Goal: Complete application form

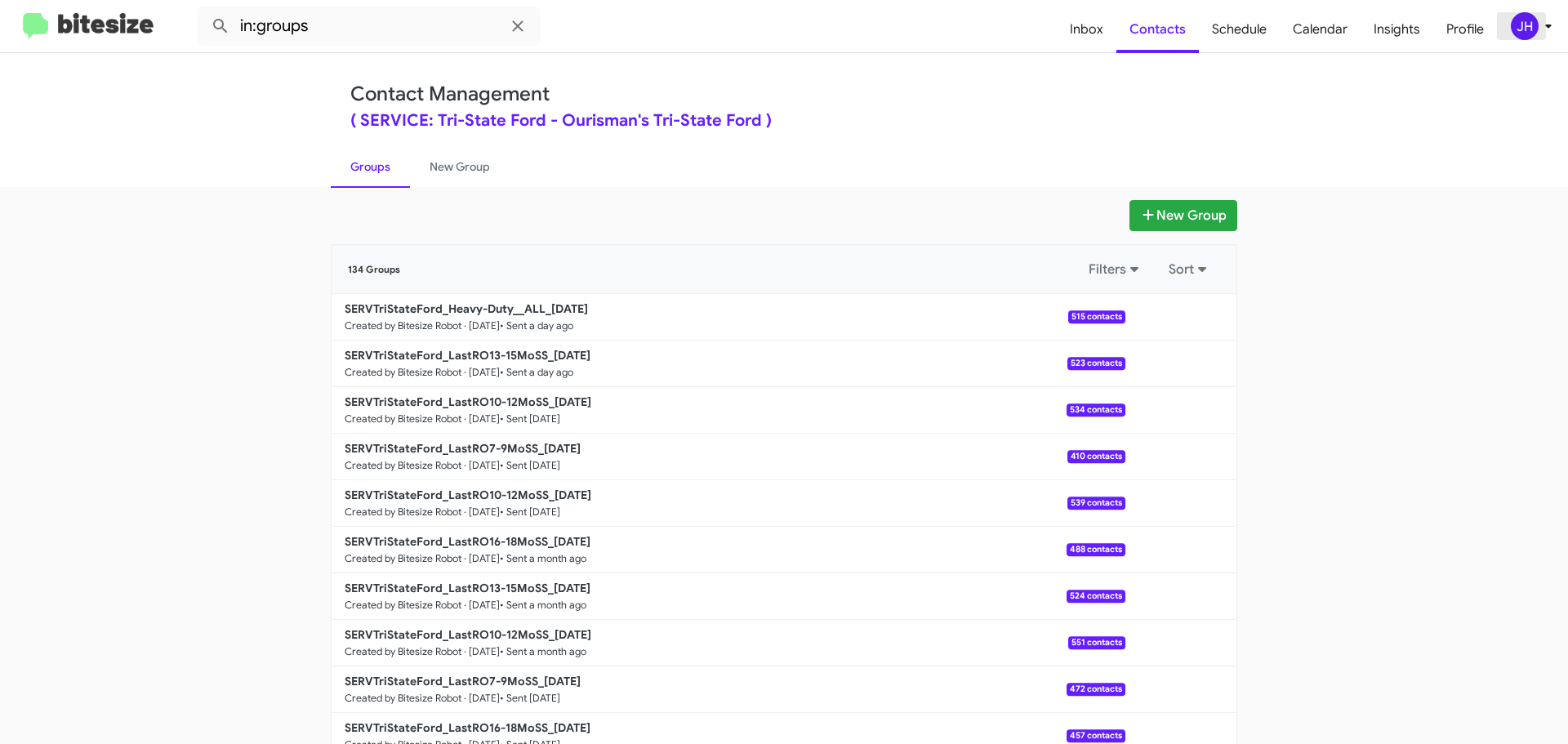
click at [1545, 27] on icon at bounding box center [1548, 25] width 19 height 19
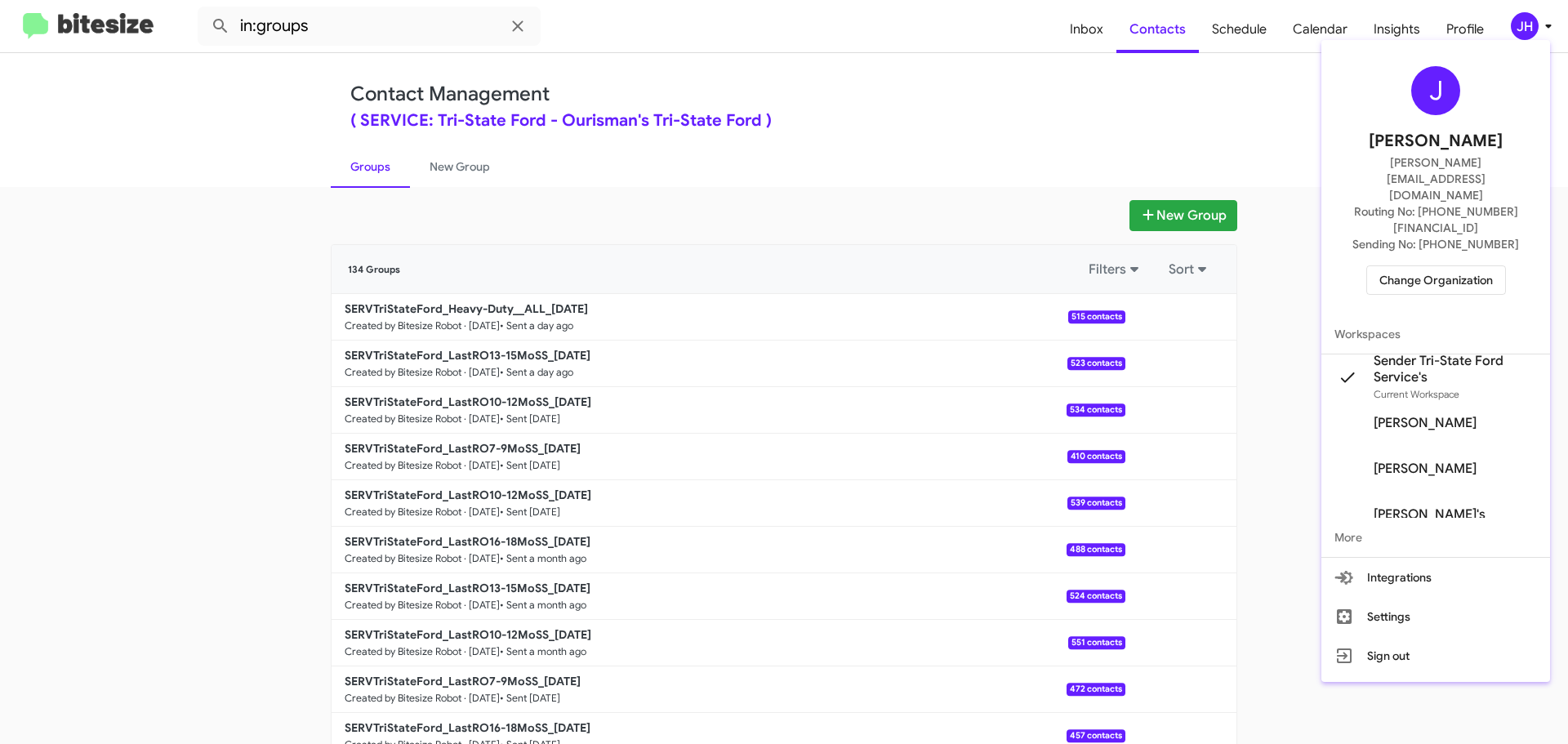
click at [1455, 266] on span "Change Organization" at bounding box center [1436, 279] width 113 height 28
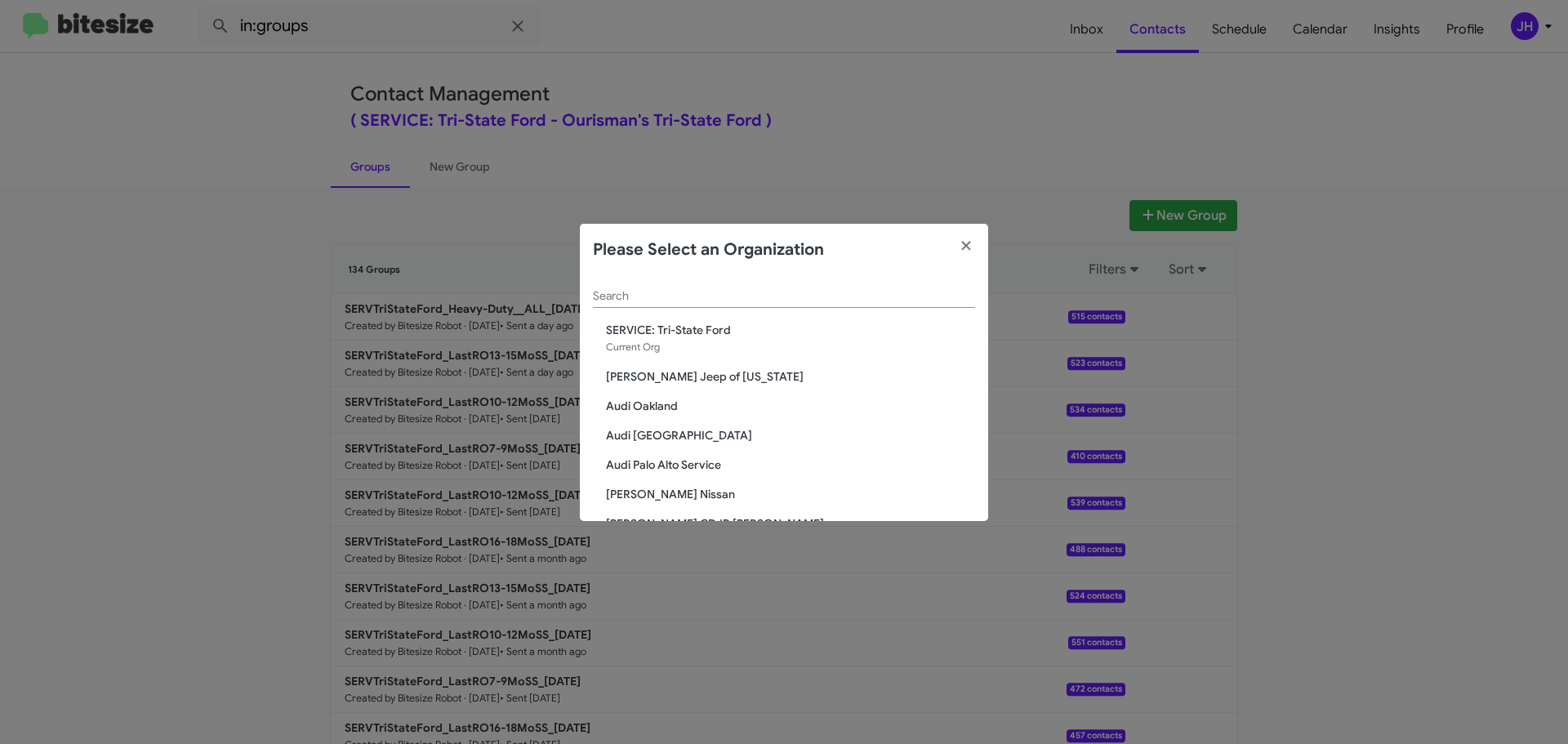
click at [653, 293] on input "Search" at bounding box center [784, 297] width 382 height 13
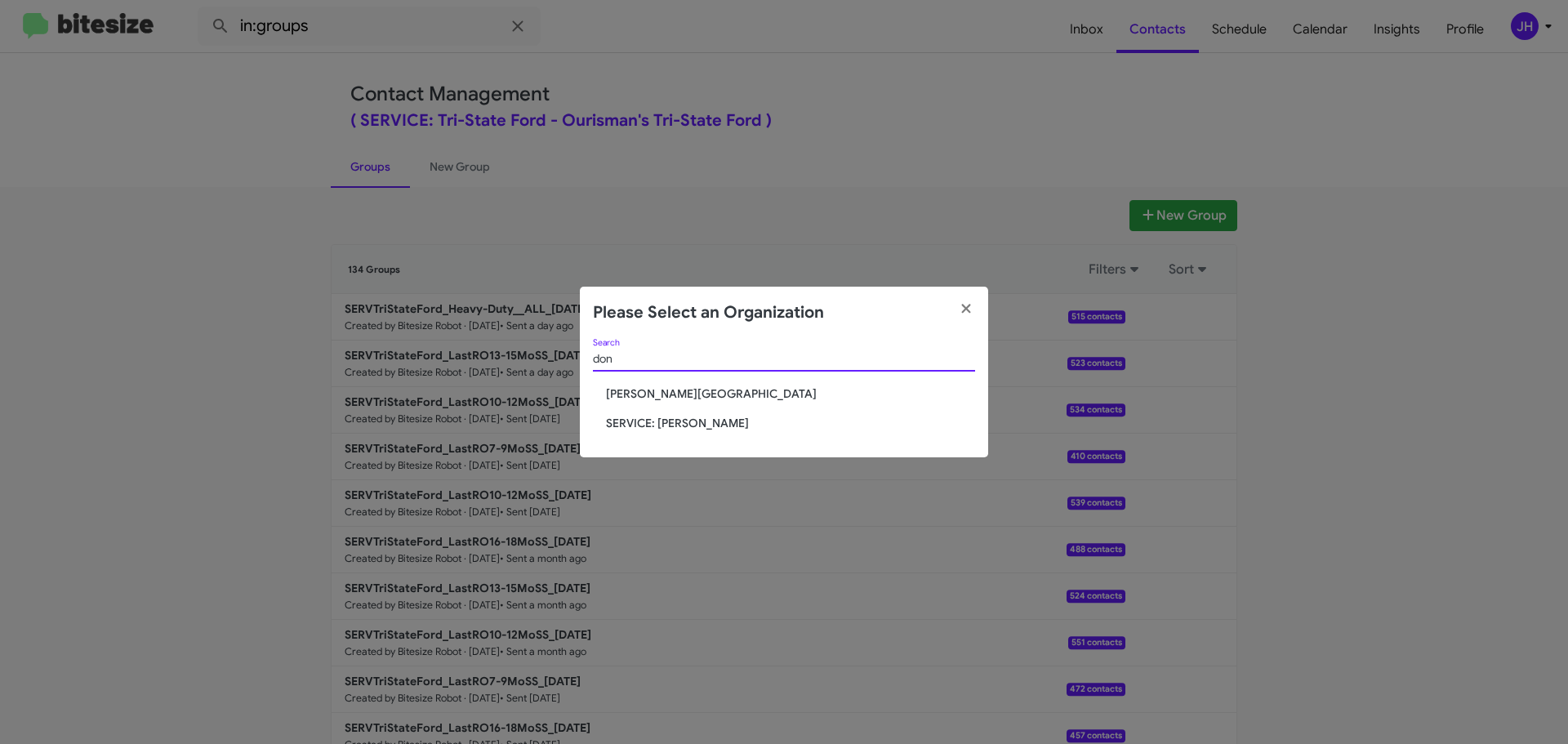
type input "don"
click at [699, 396] on span "[PERSON_NAME][GEOGRAPHIC_DATA]" at bounding box center [791, 393] width 369 height 16
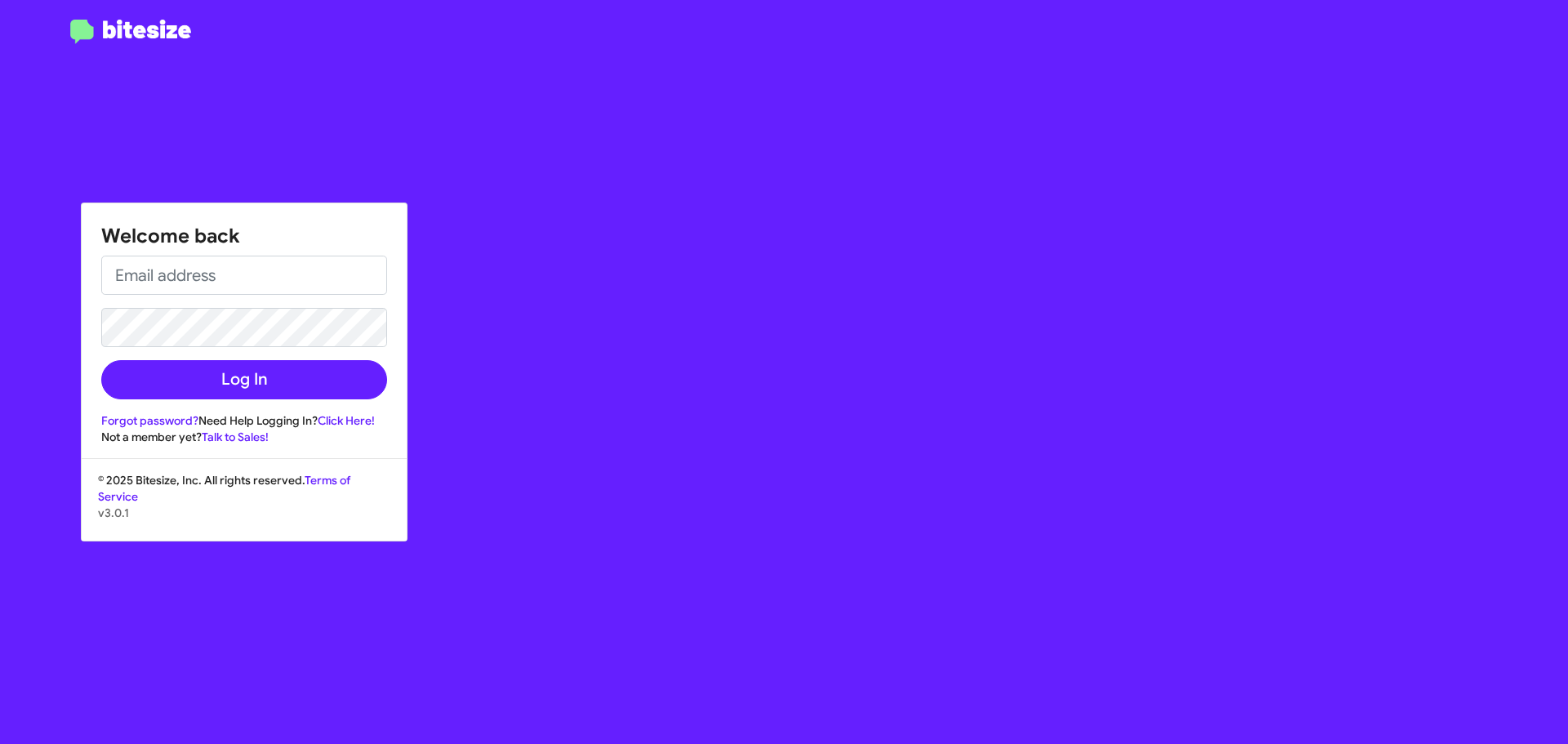
type input "jacob@bitesize.co"
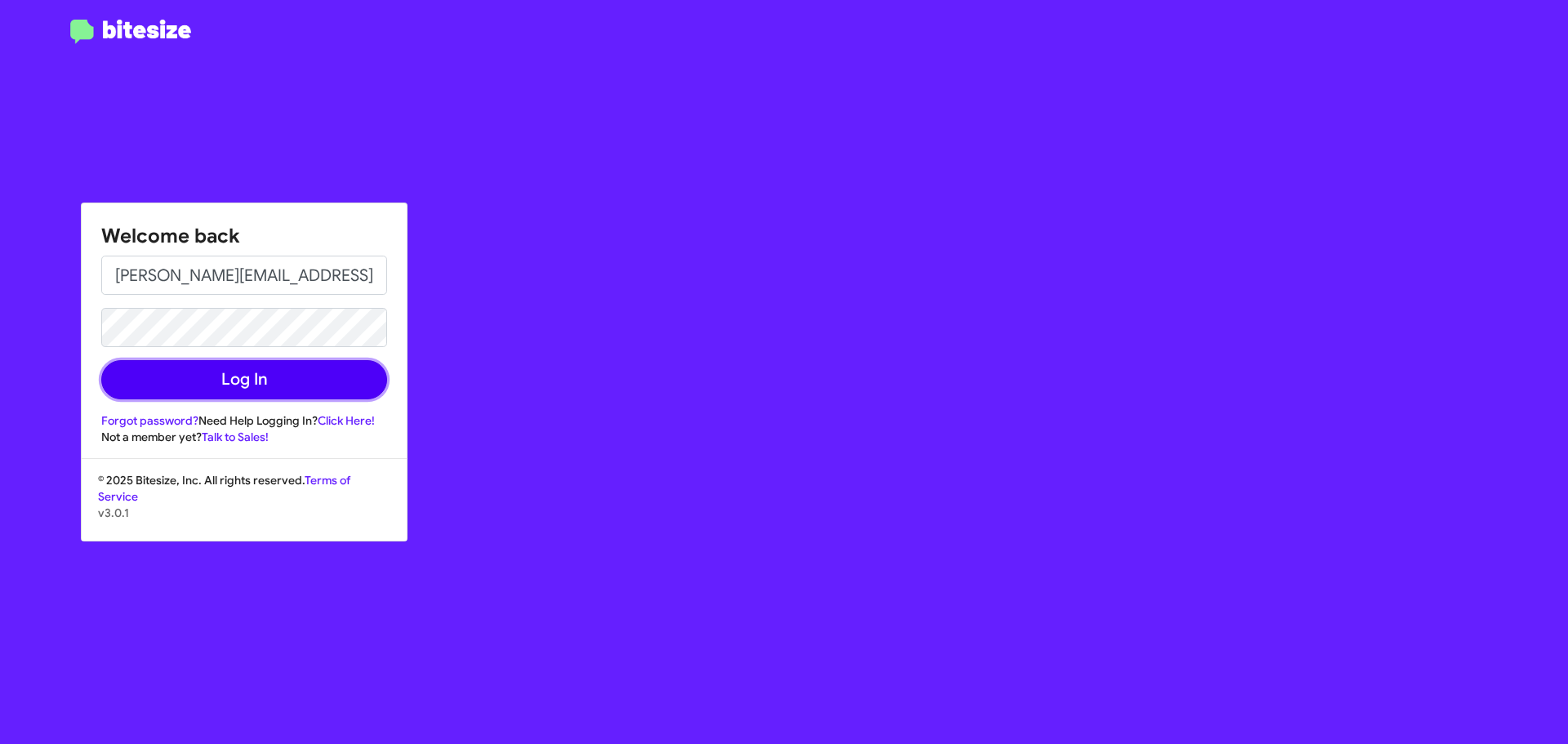
click at [200, 389] on button "Log In" at bounding box center [244, 379] width 286 height 39
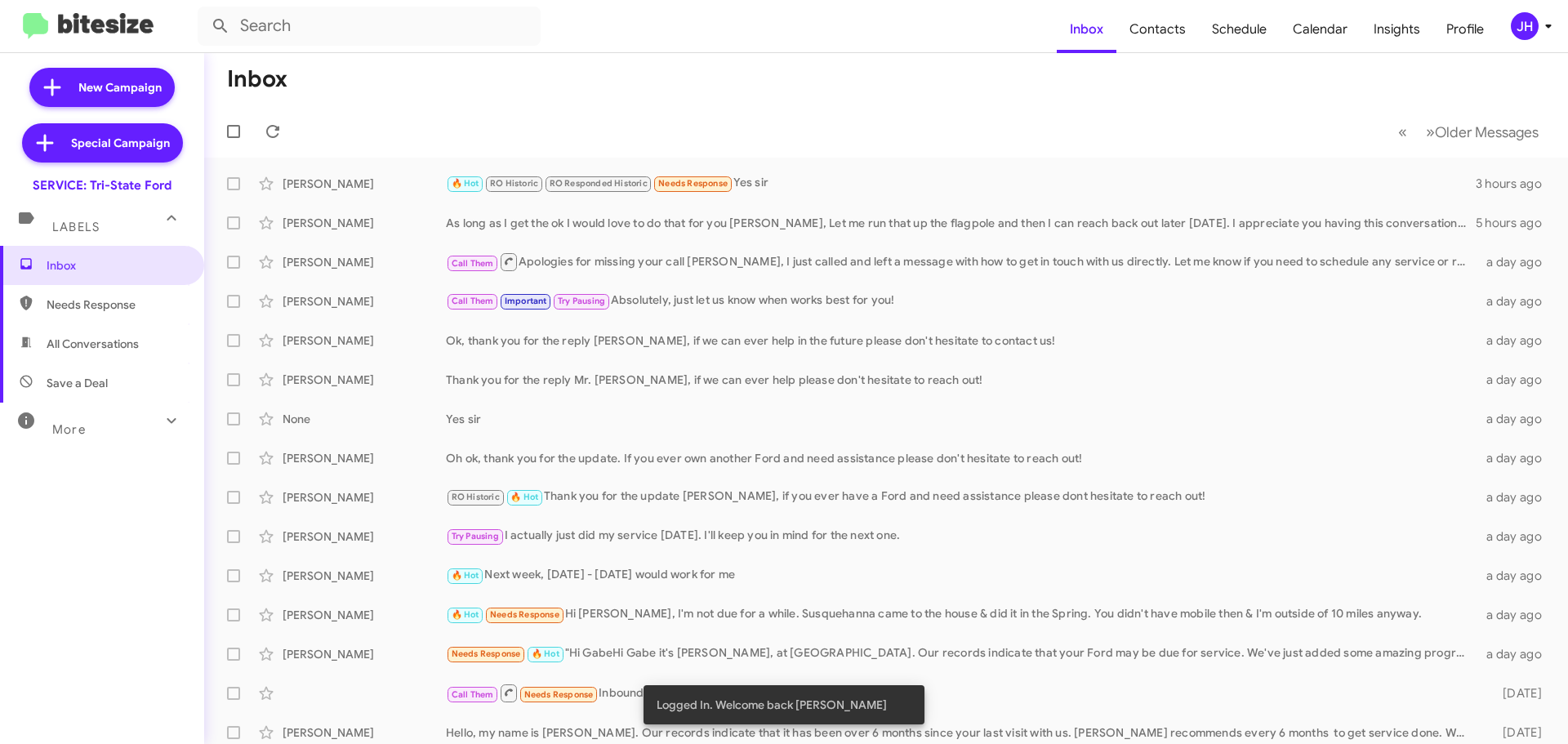
click at [1522, 30] on div "JH" at bounding box center [1524, 26] width 28 height 28
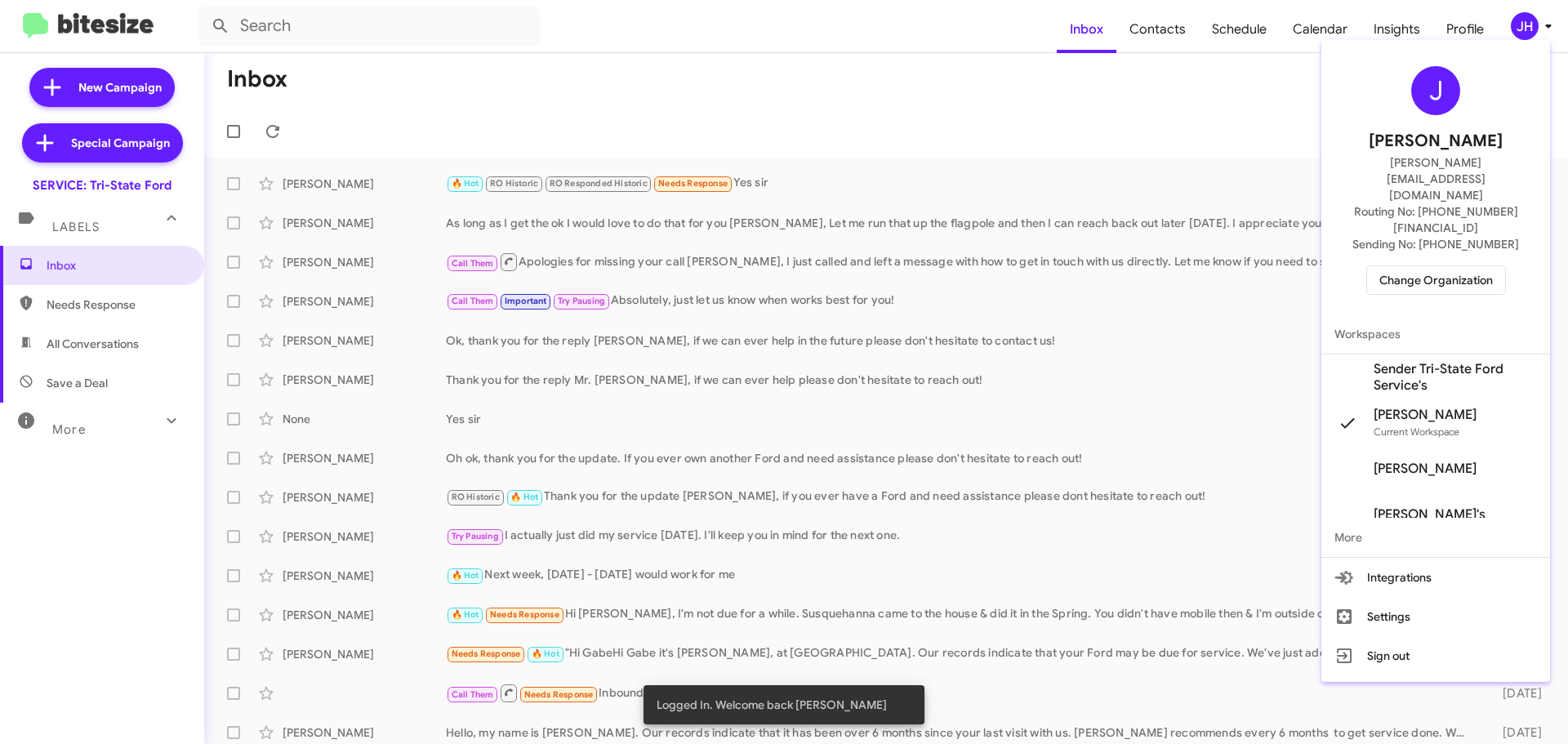
click at [1430, 361] on span "Sender Tri-State Ford Service's" at bounding box center [1455, 377] width 164 height 33
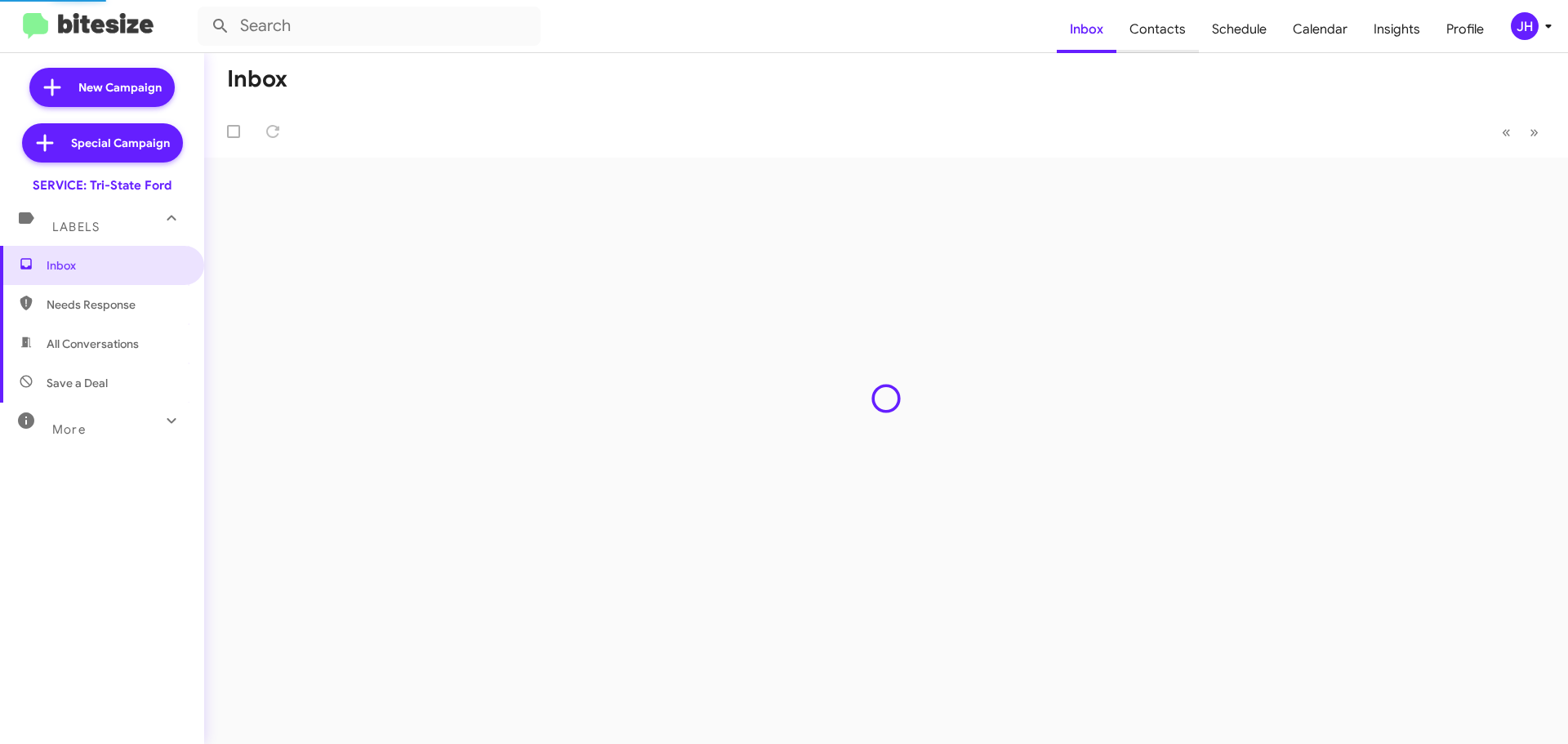
click at [1161, 31] on span "Contacts" at bounding box center [1157, 29] width 82 height 47
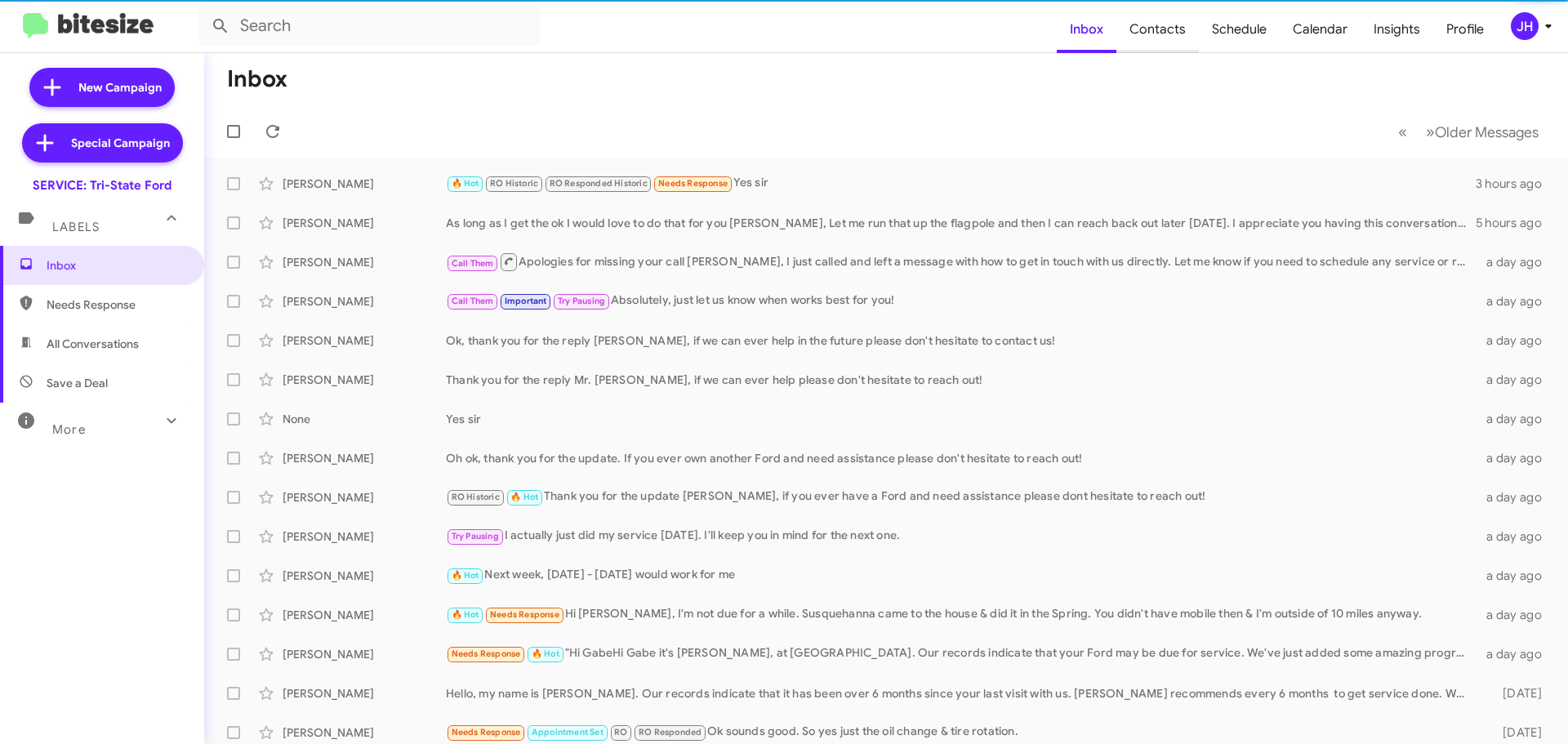
type input "in:groups"
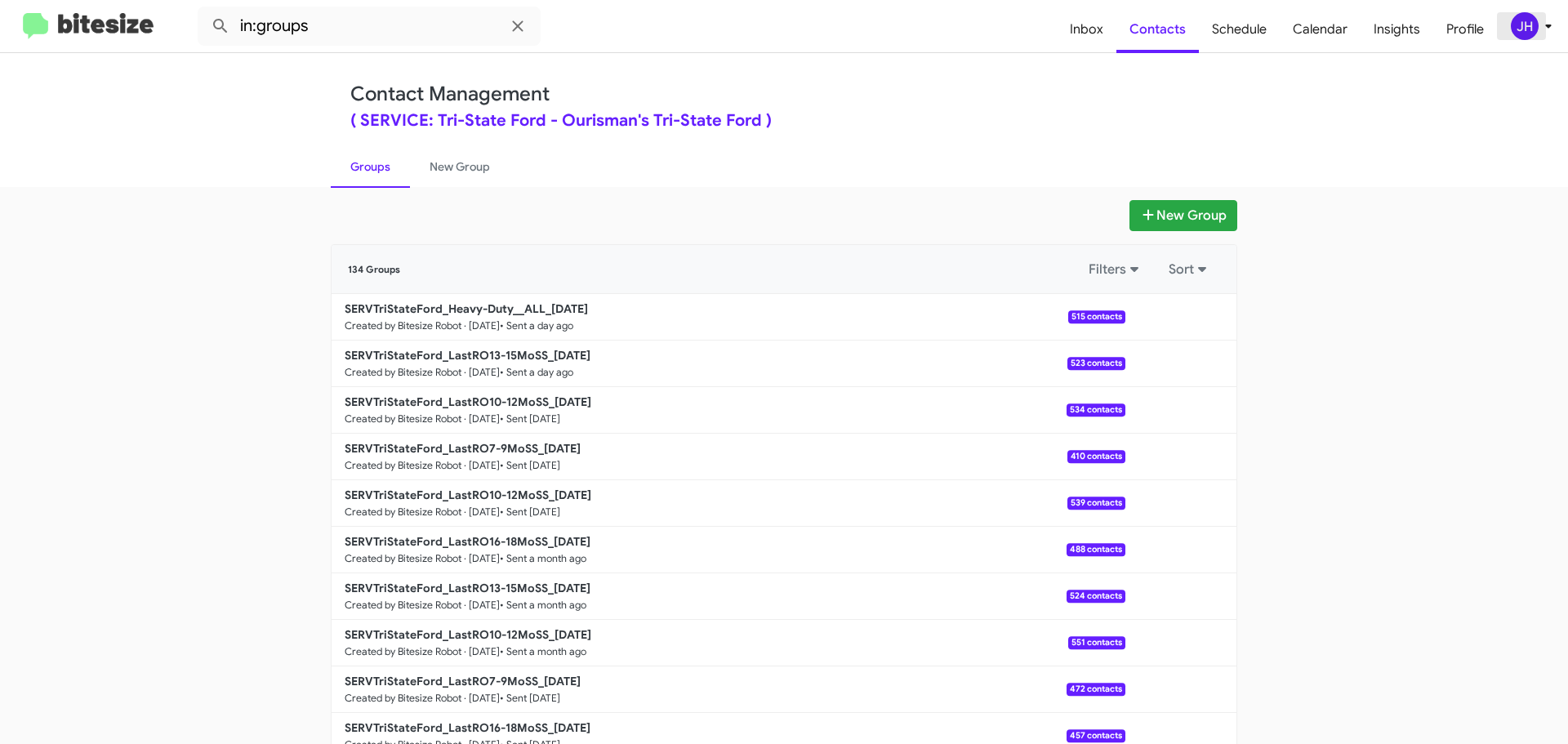
click at [1519, 37] on div "JH" at bounding box center [1524, 26] width 28 height 28
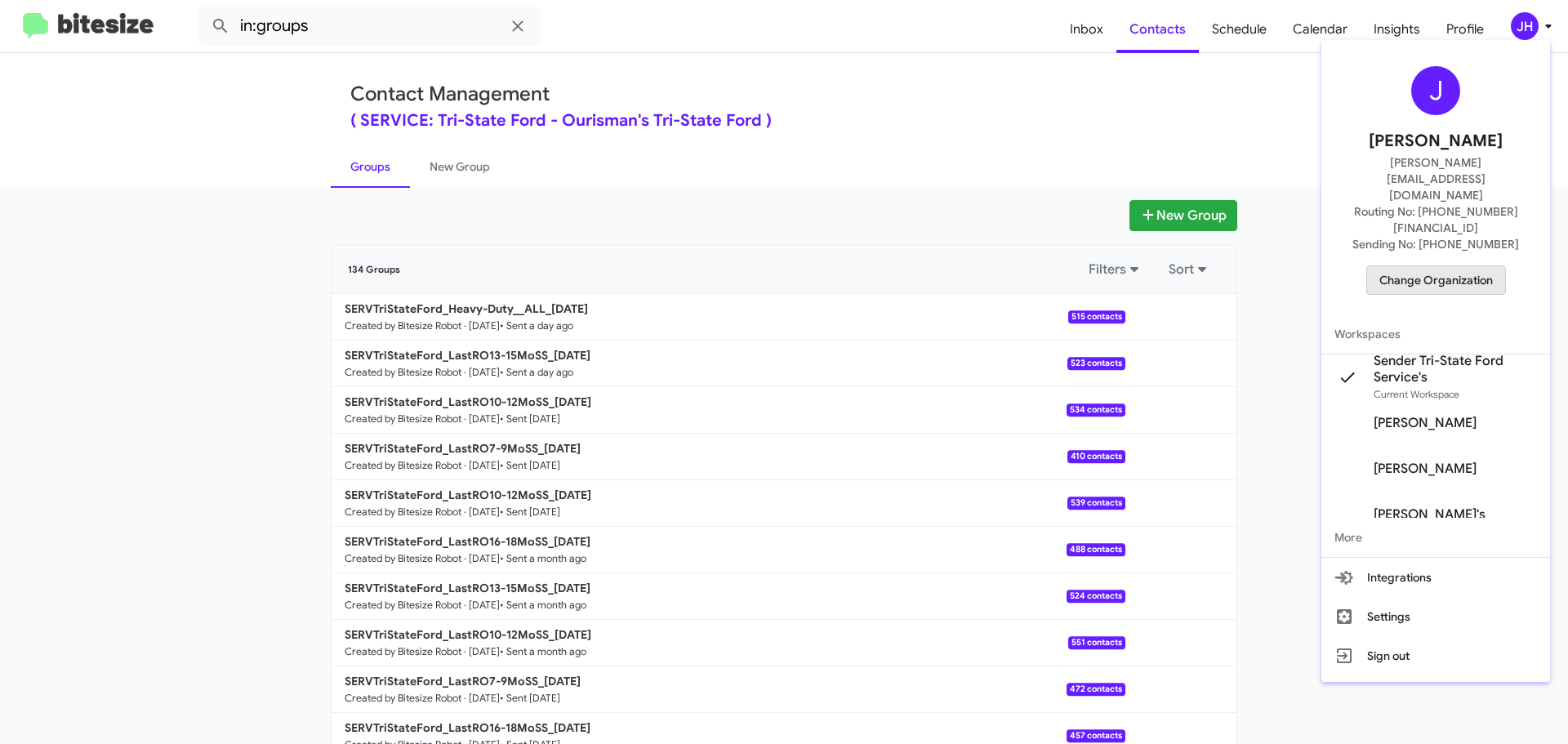
click at [1431, 266] on span "Change Organization" at bounding box center [1436, 279] width 113 height 28
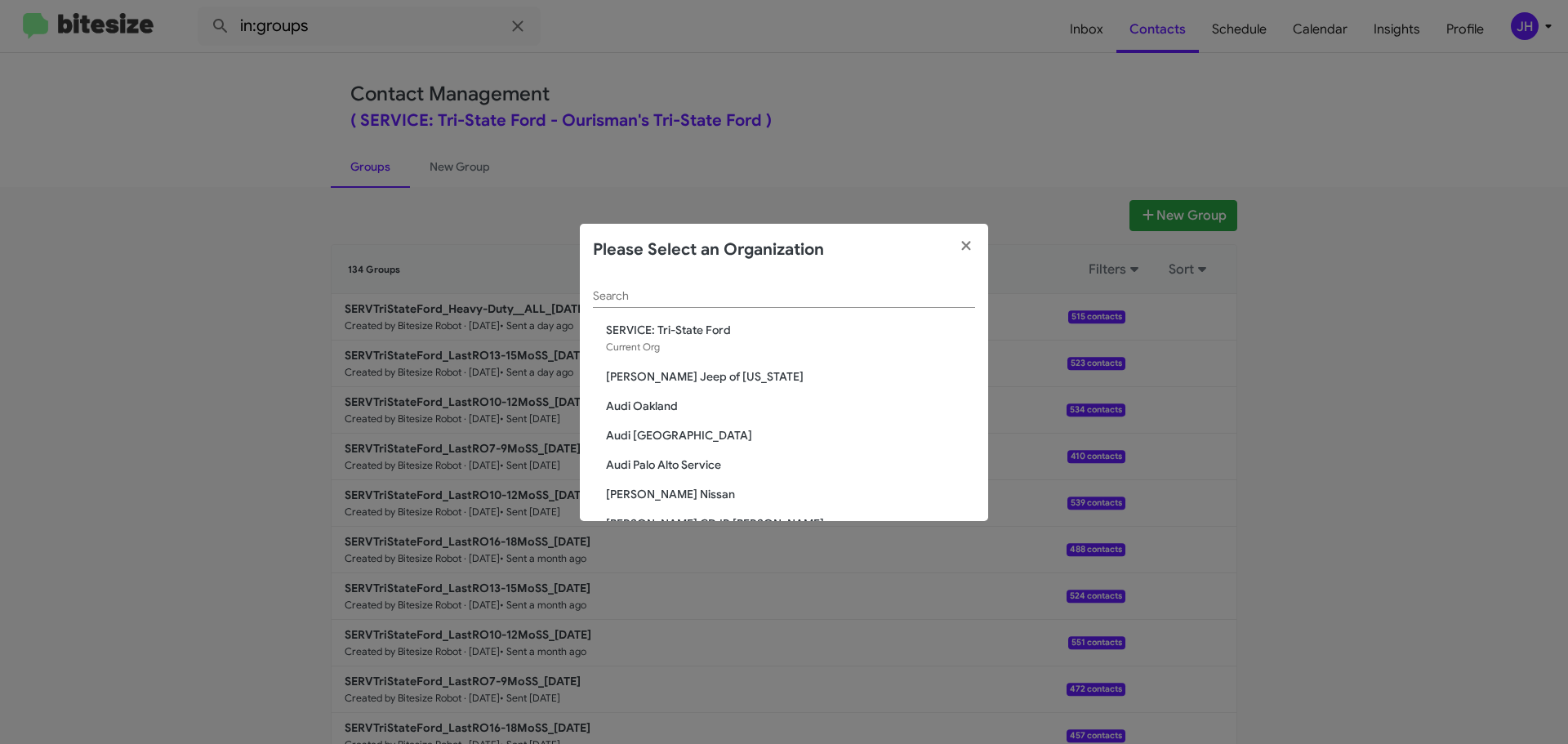
click at [637, 304] on div "Search" at bounding box center [784, 292] width 382 height 32
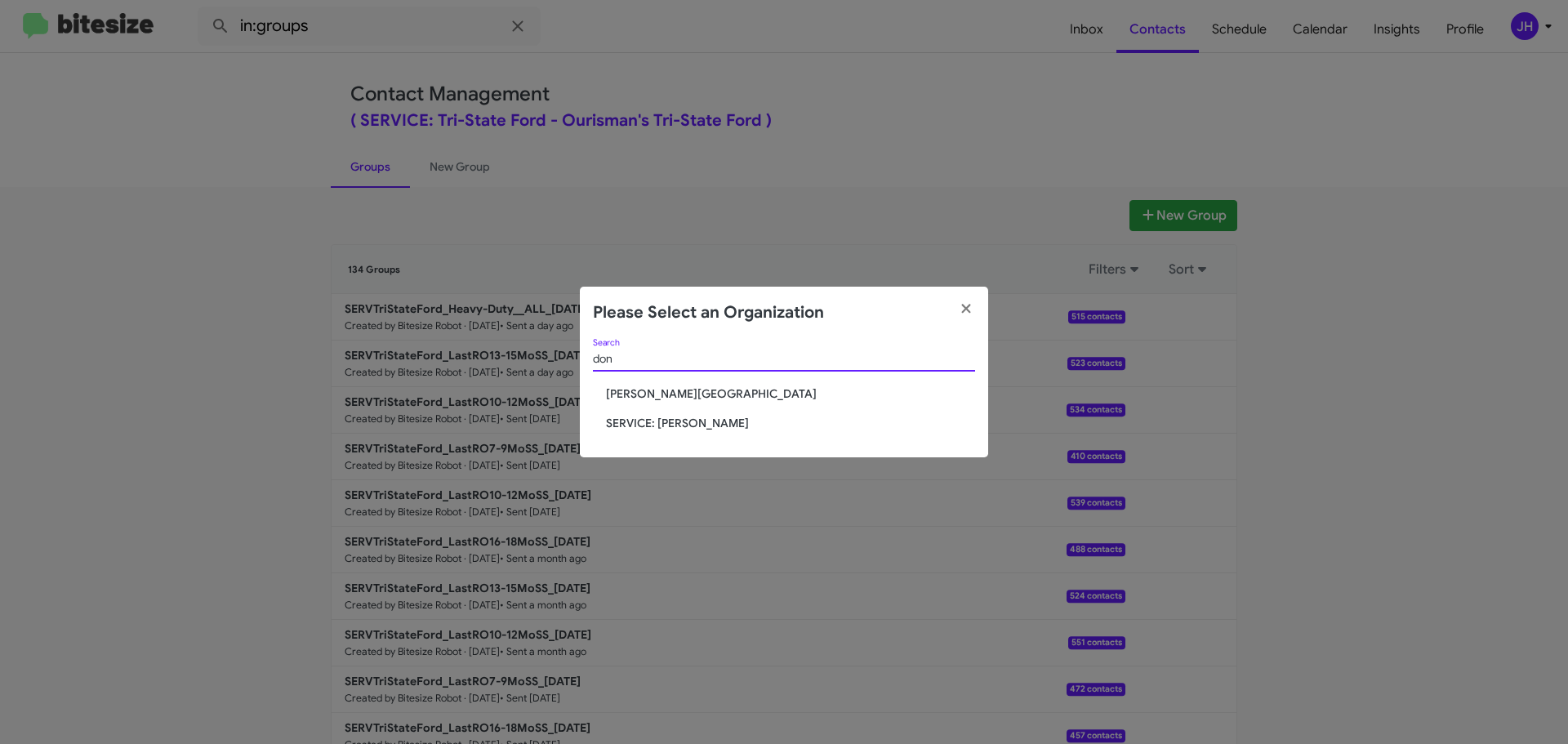
type input "don"
click at [644, 388] on span "[PERSON_NAME][GEOGRAPHIC_DATA]" at bounding box center [791, 393] width 369 height 16
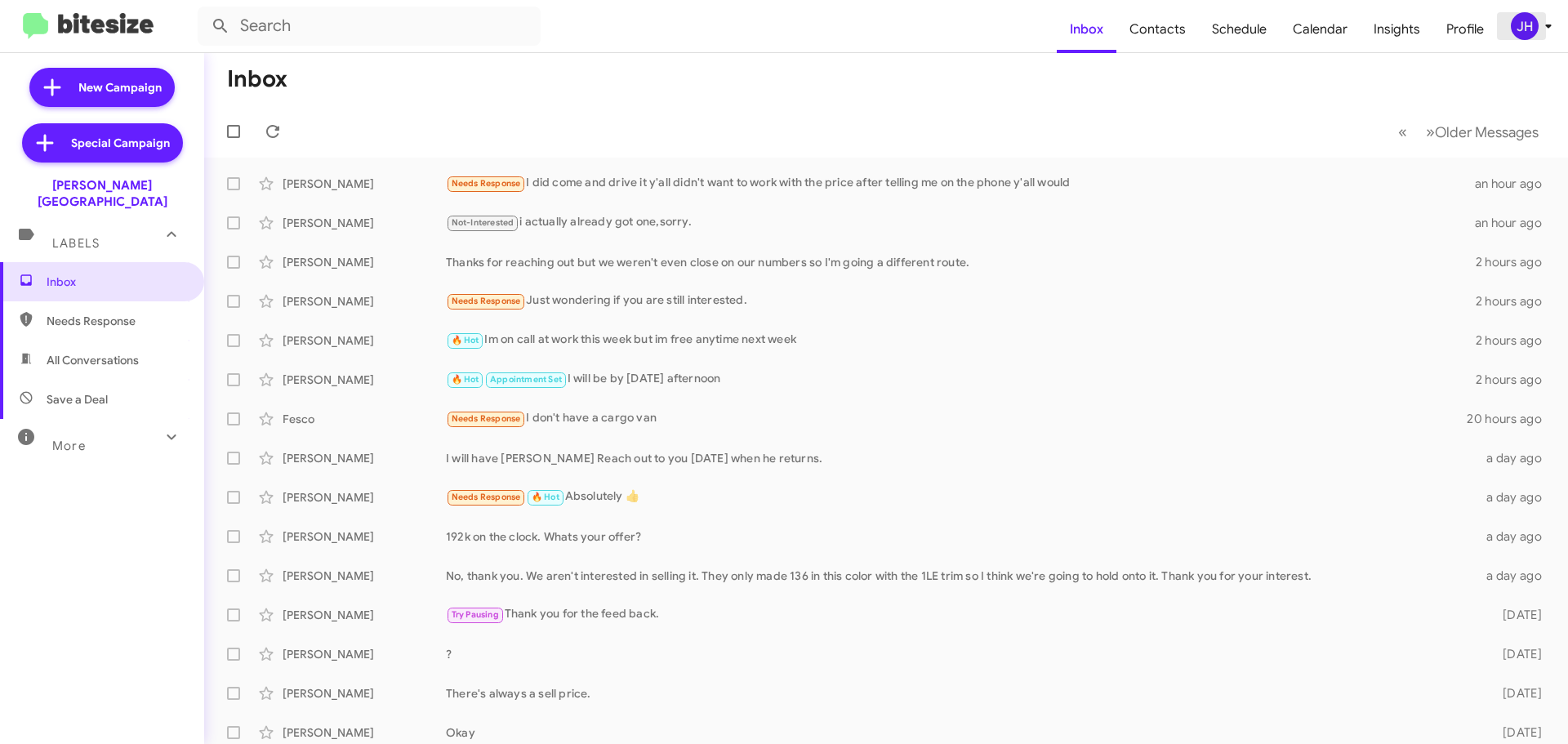
click at [1515, 25] on div "JH" at bounding box center [1524, 26] width 28 height 28
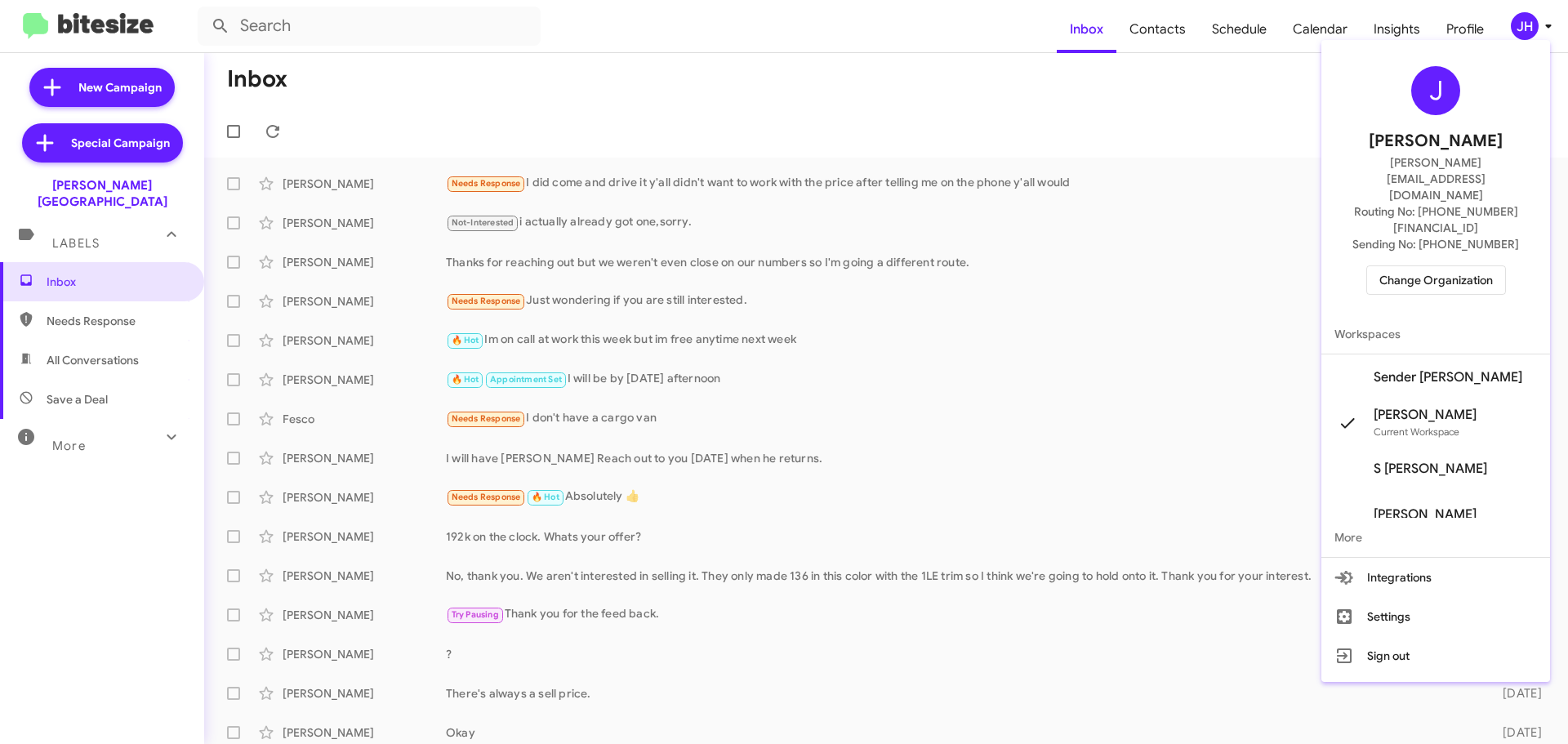
click at [1420, 369] on span "Sender Don Ledford's" at bounding box center [1447, 377] width 148 height 16
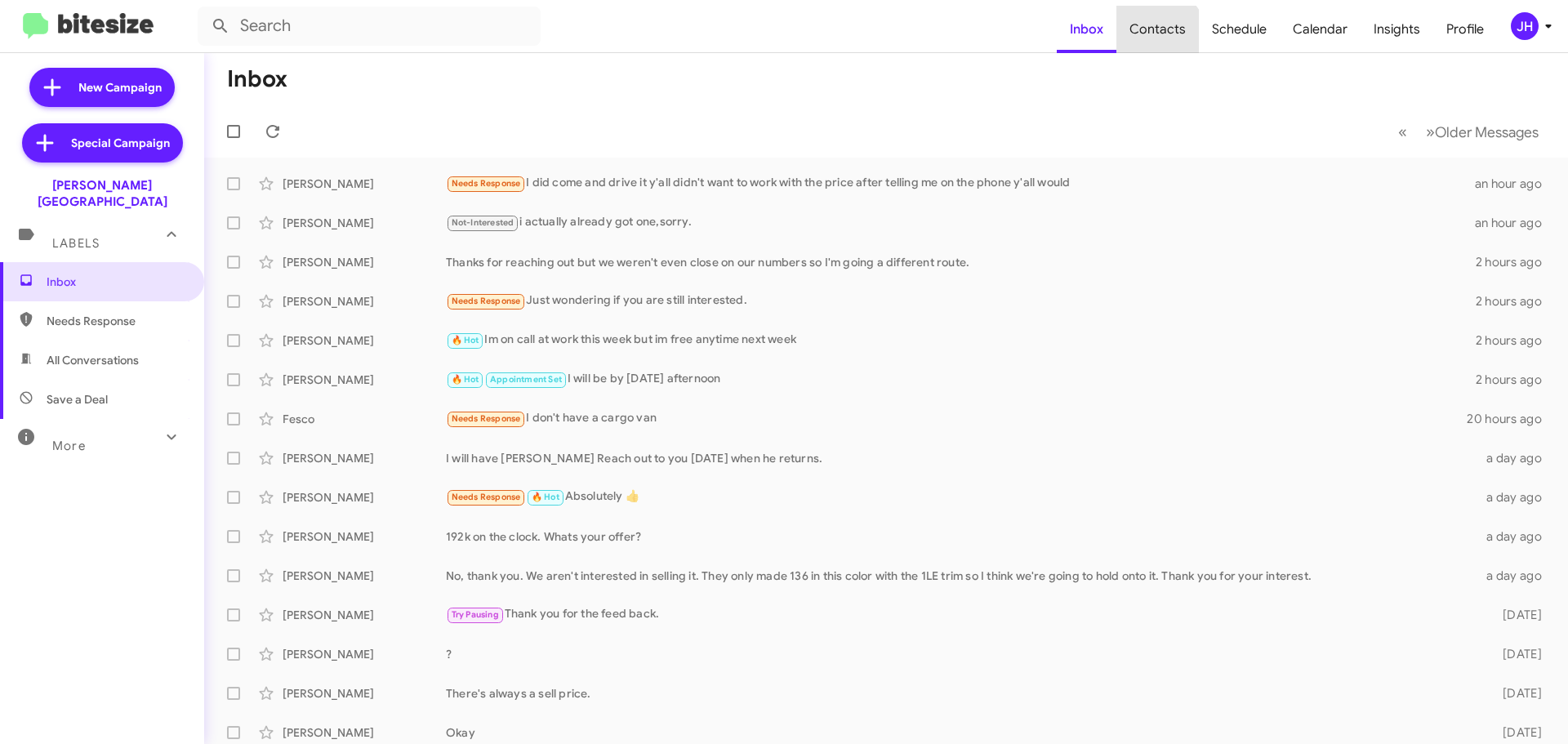
click at [1161, 39] on span "Contacts" at bounding box center [1157, 29] width 82 height 47
type input "in:groups"
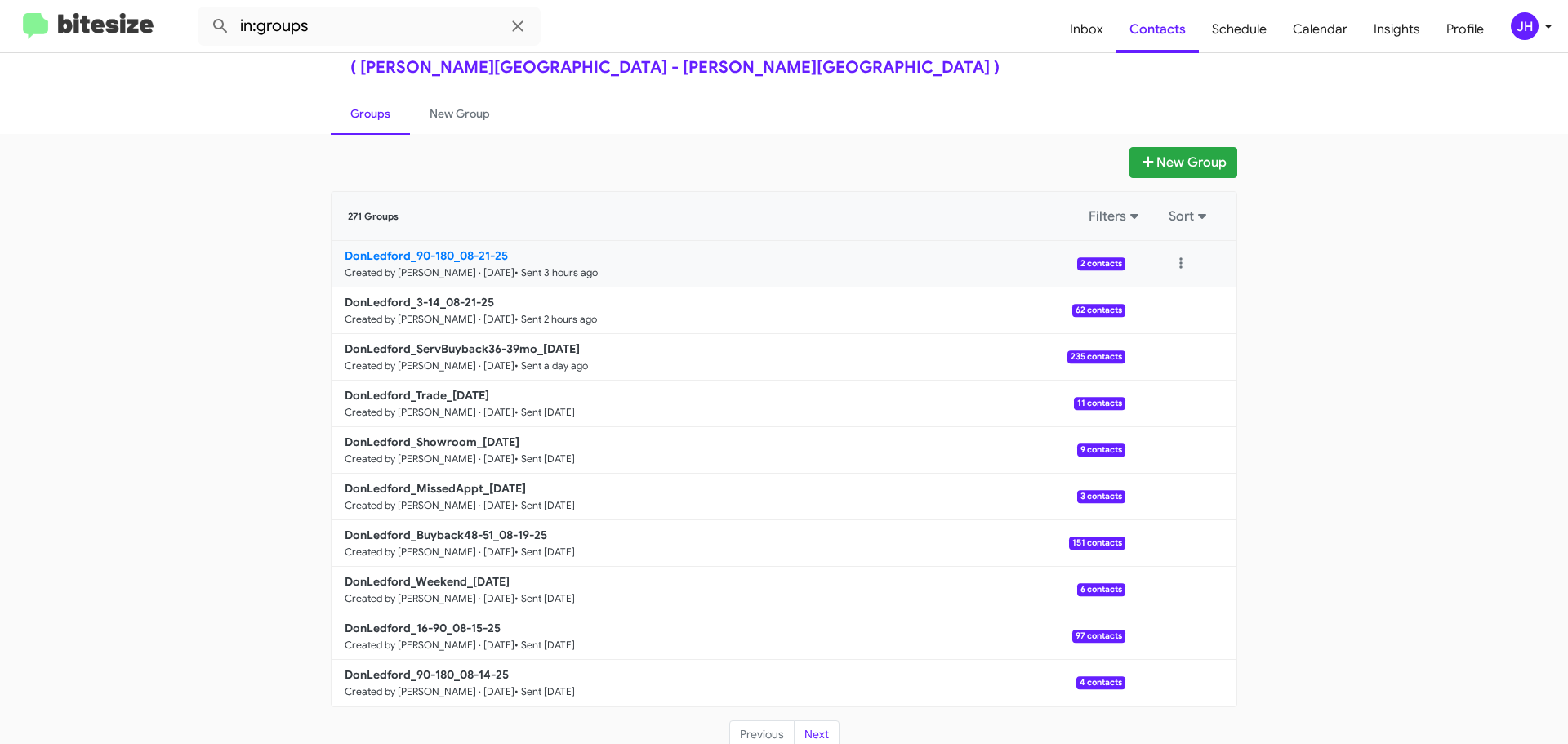
scroll to position [58, 0]
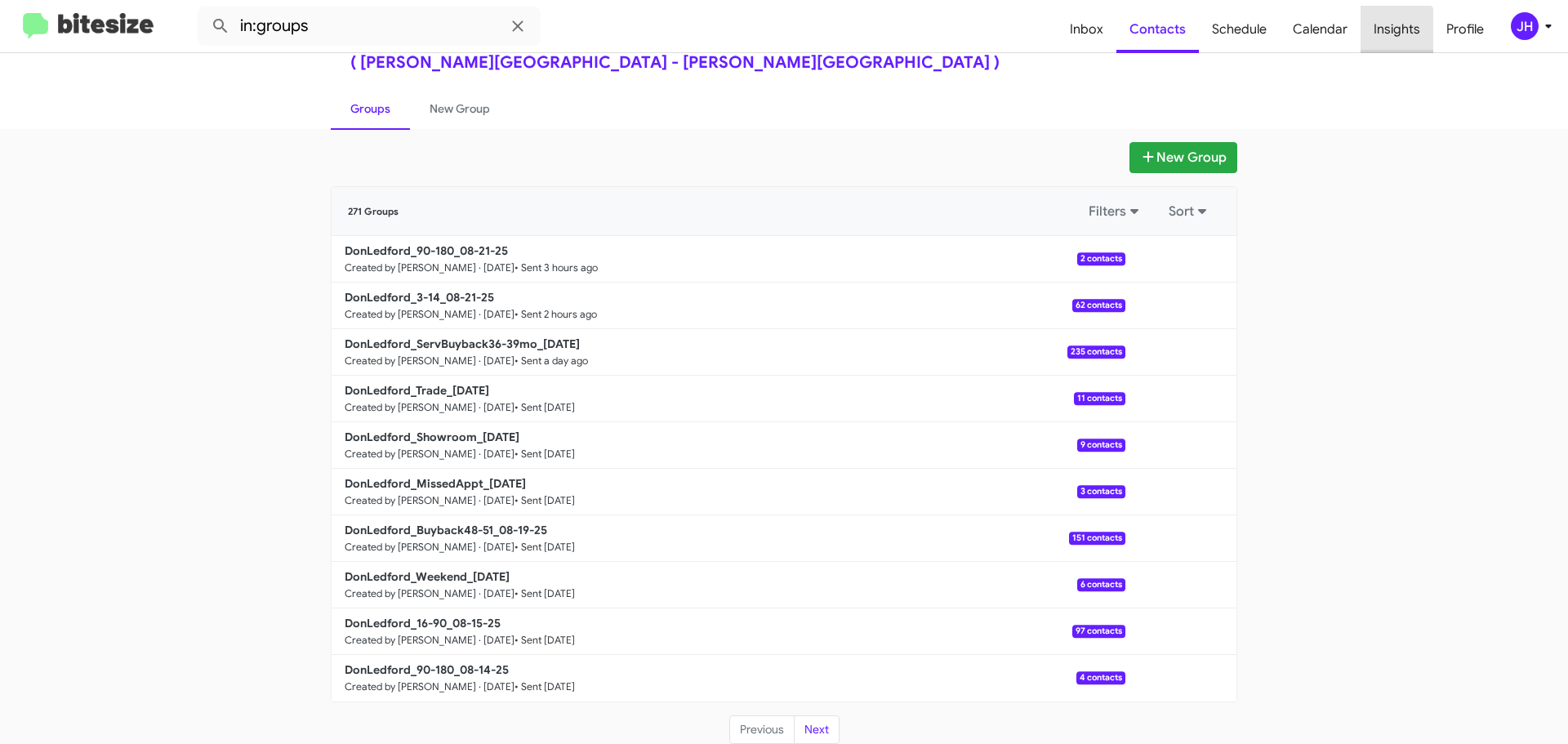
click at [1391, 47] on span "Insights" at bounding box center [1396, 29] width 73 height 47
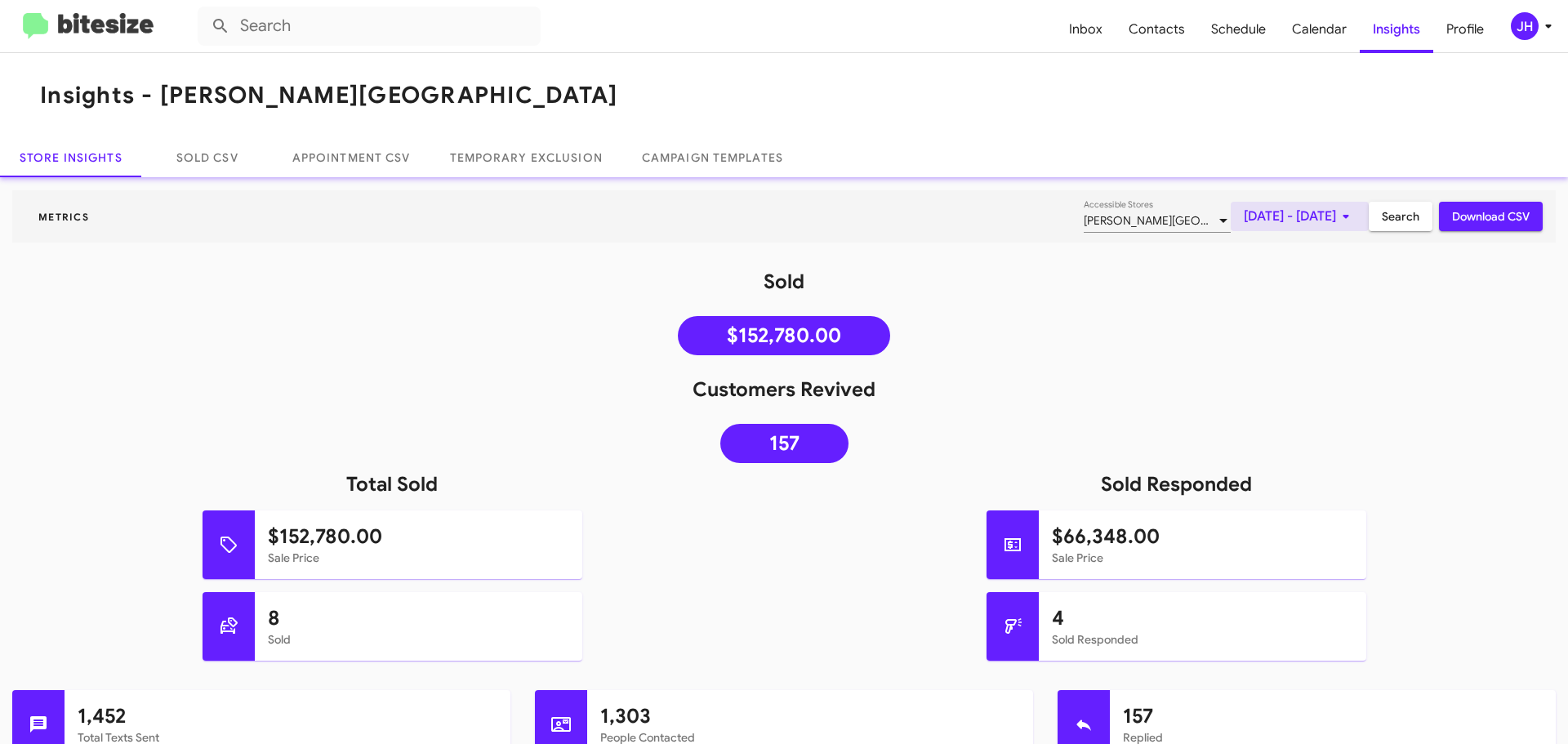
click at [1293, 218] on span "[DATE] - [DATE]" at bounding box center [1299, 216] width 112 height 29
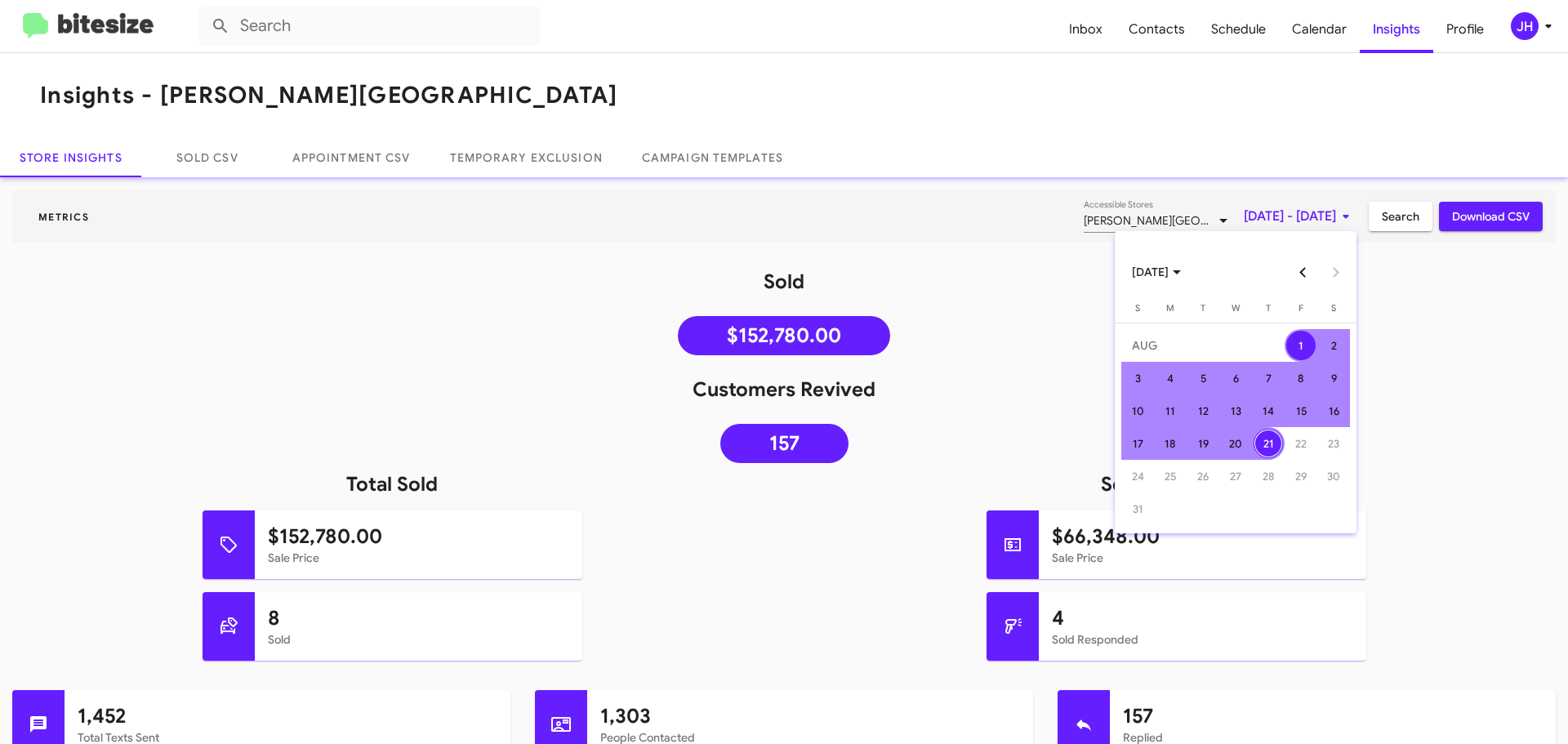
click at [1151, 30] on div at bounding box center [784, 372] width 1568 height 744
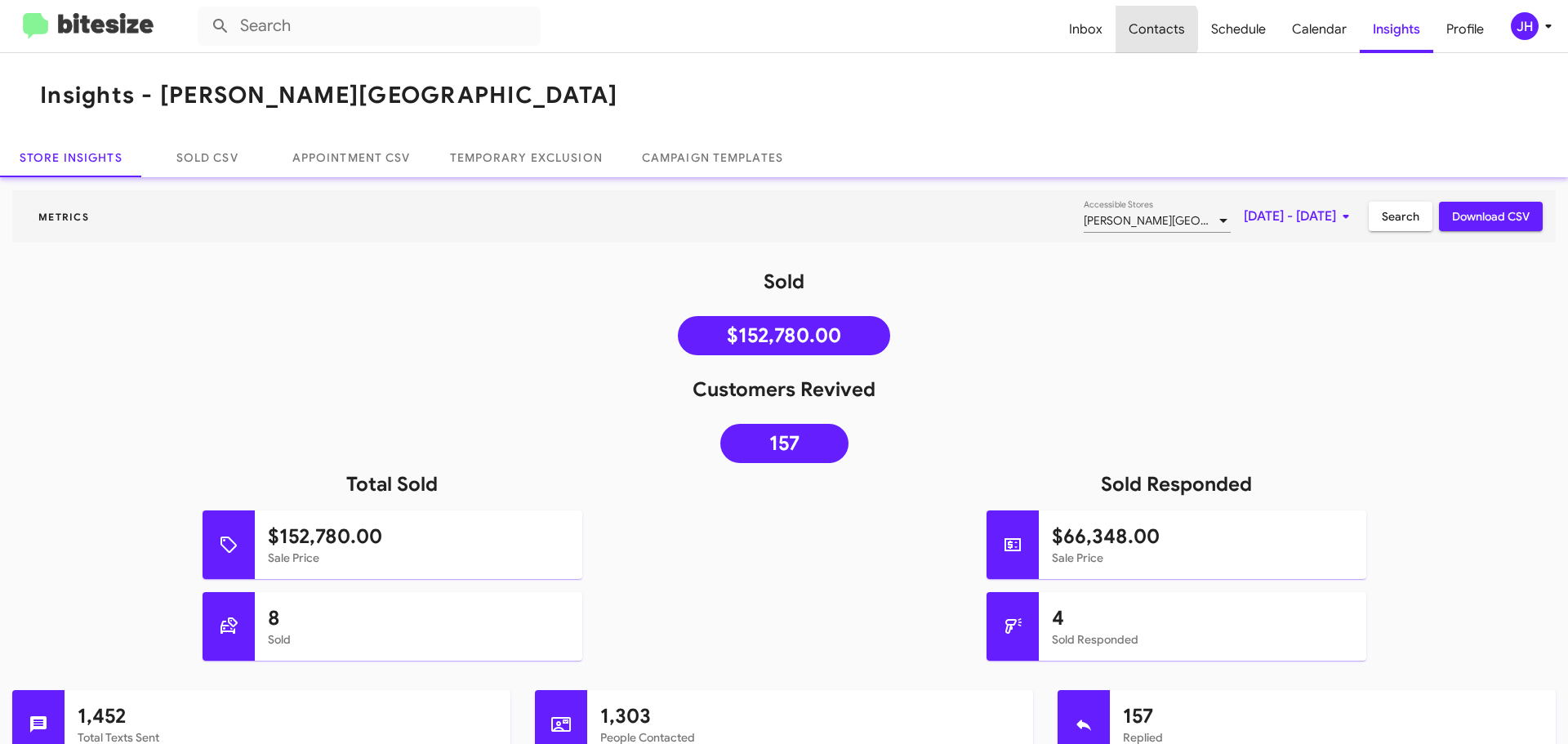
click at [1151, 30] on span "Contacts" at bounding box center [1156, 29] width 82 height 47
type input "in:groups"
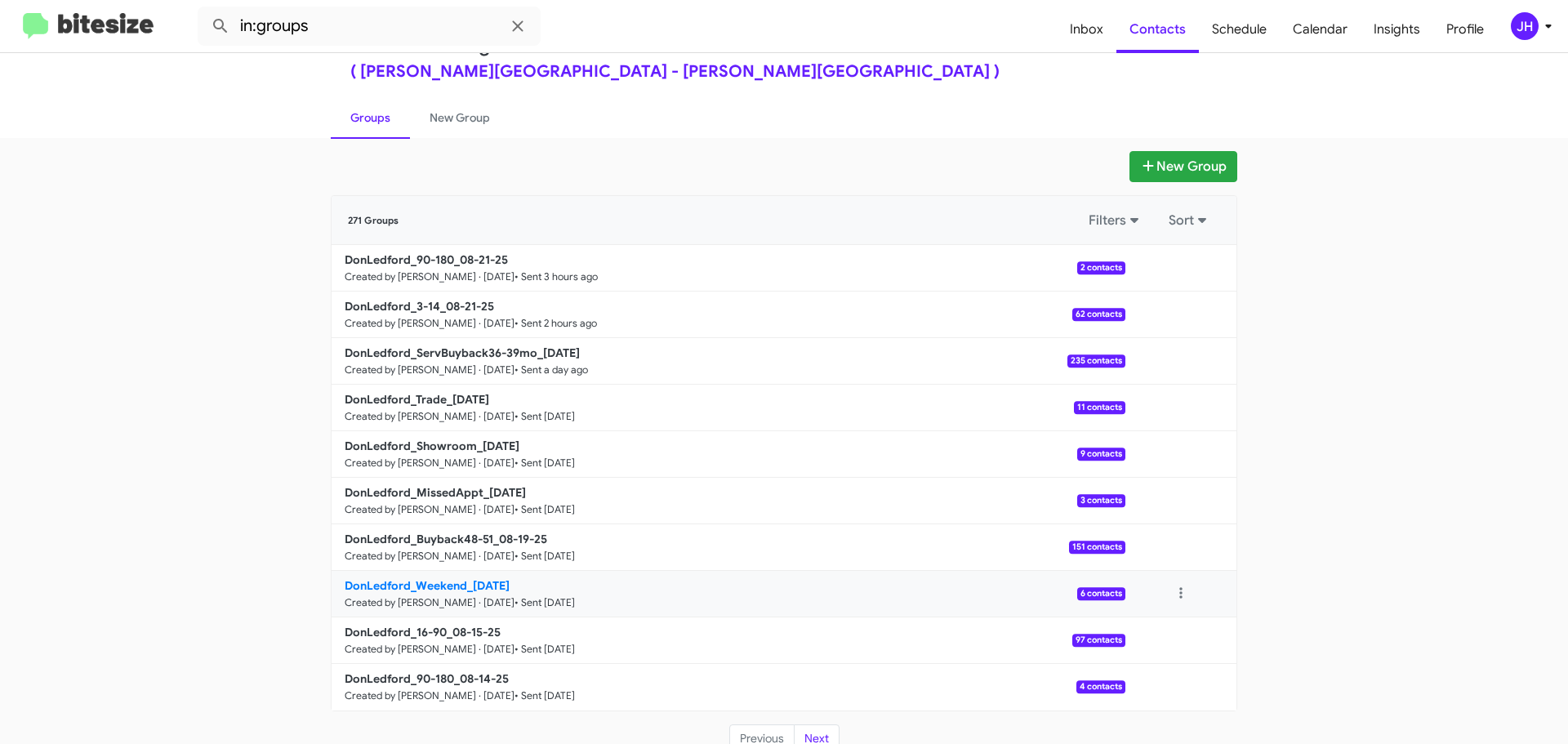
scroll to position [58, 0]
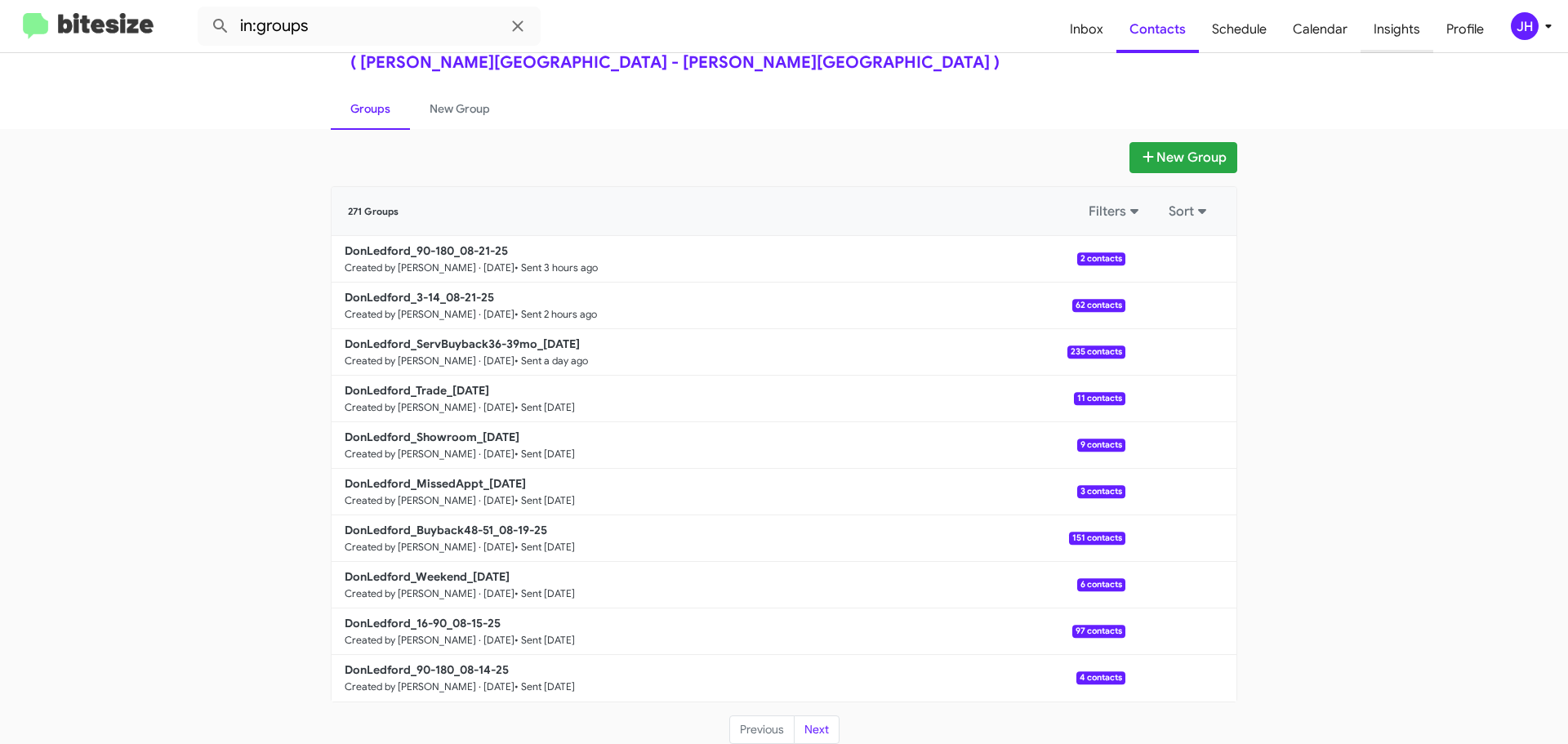
click at [1401, 20] on span "Insights" at bounding box center [1396, 29] width 73 height 47
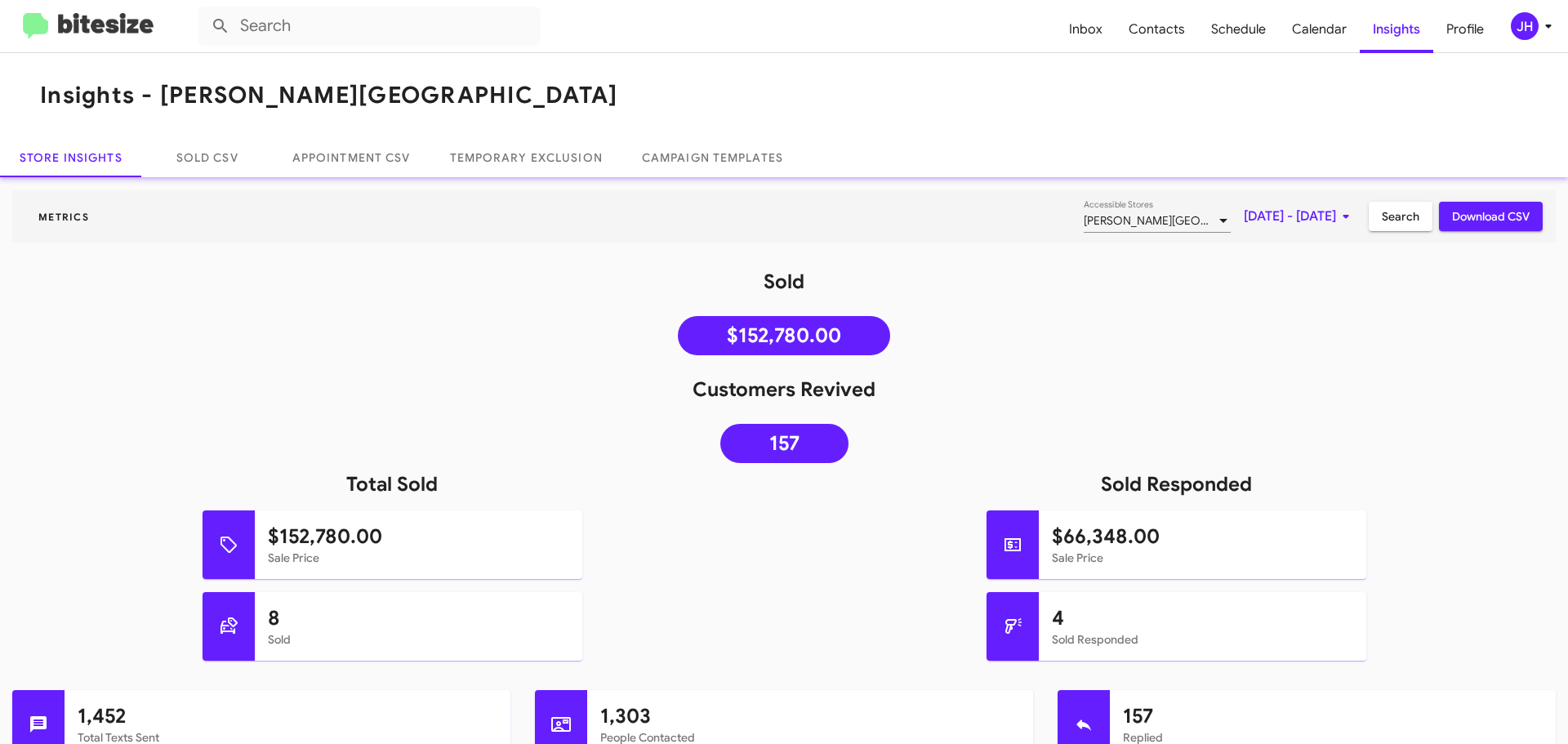
click at [1243, 211] on span "Aug 1, 2025 - Aug 21, 2025" at bounding box center [1299, 216] width 112 height 29
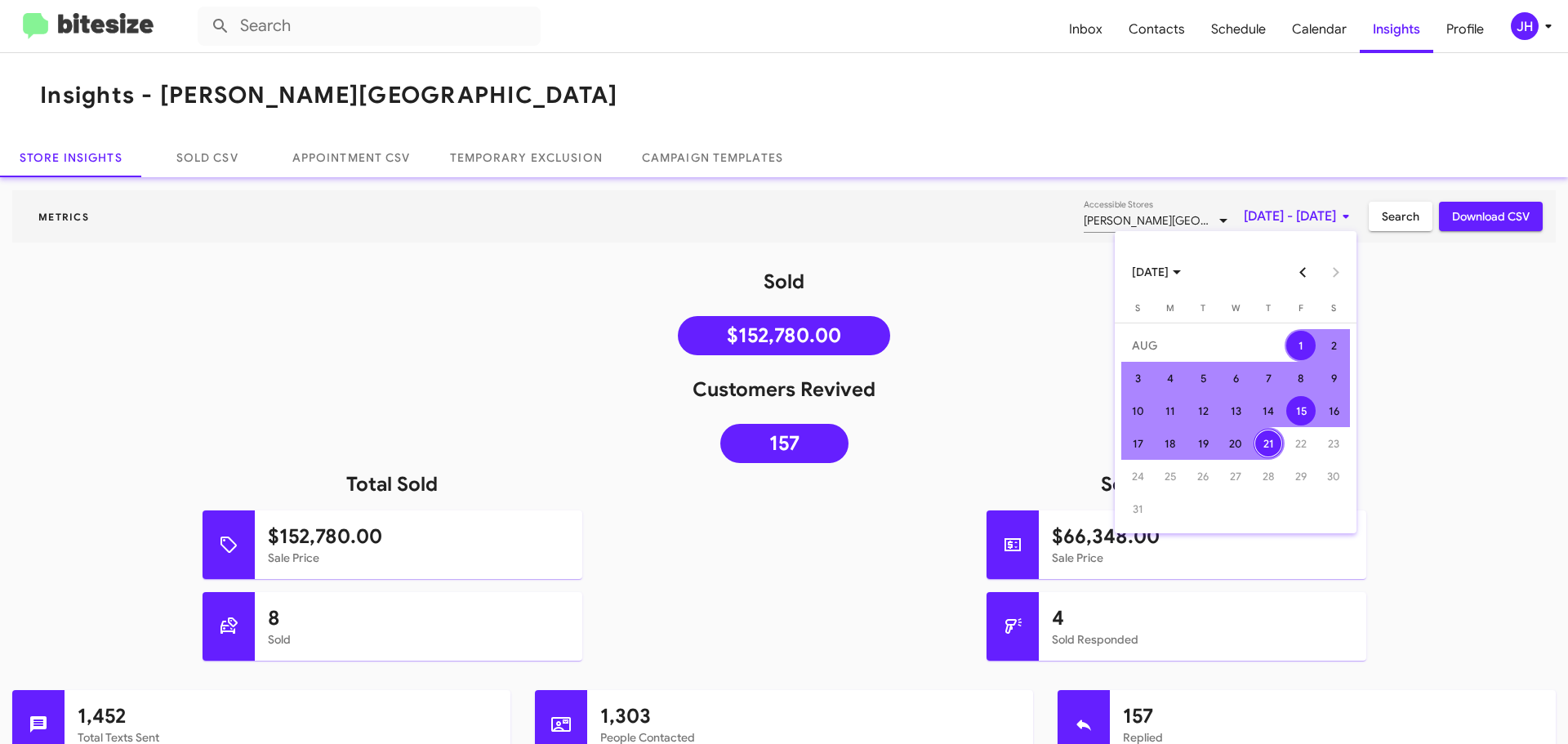
click at [1306, 401] on div "15" at bounding box center [1301, 410] width 29 height 29
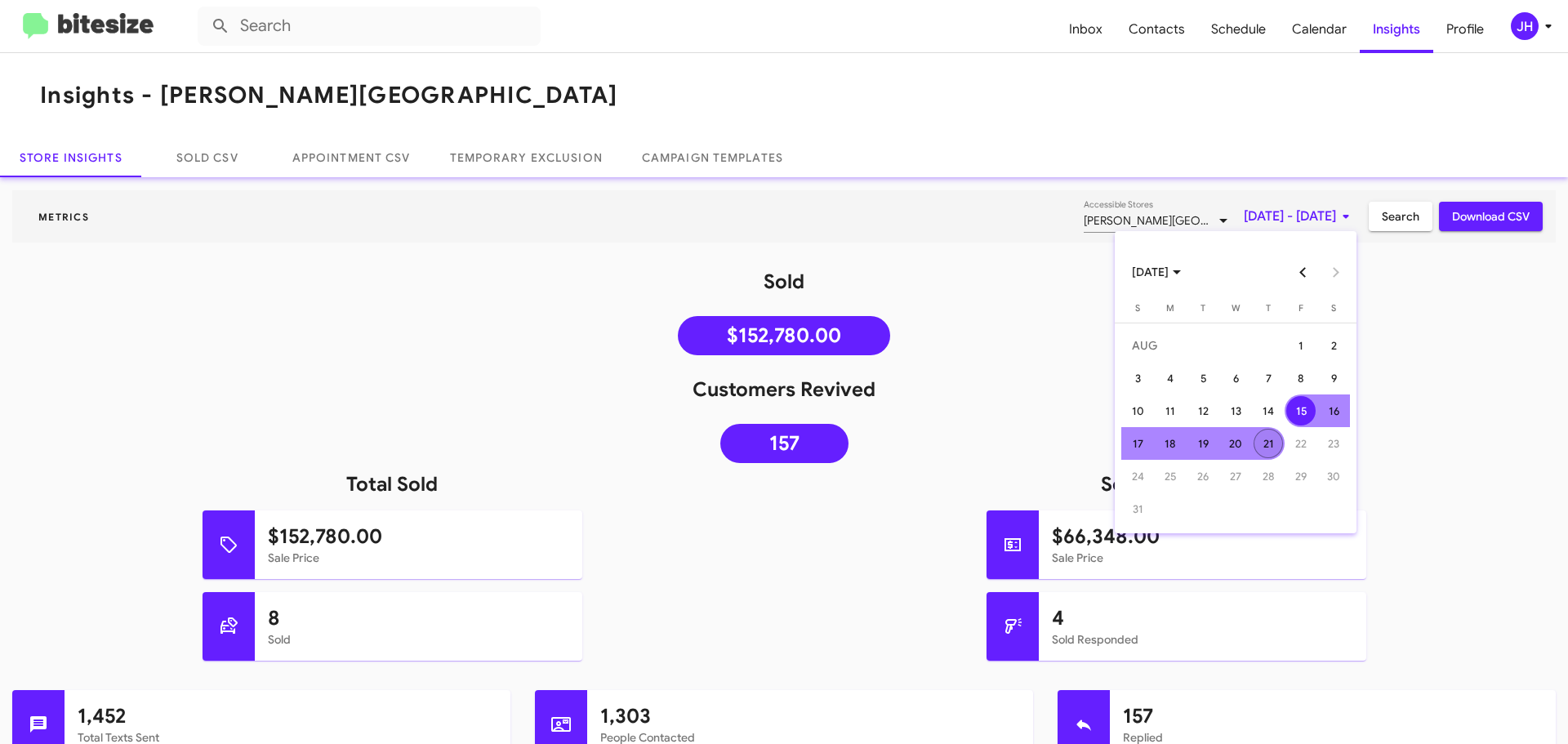
click at [1283, 438] on td "21" at bounding box center [1268, 443] width 33 height 33
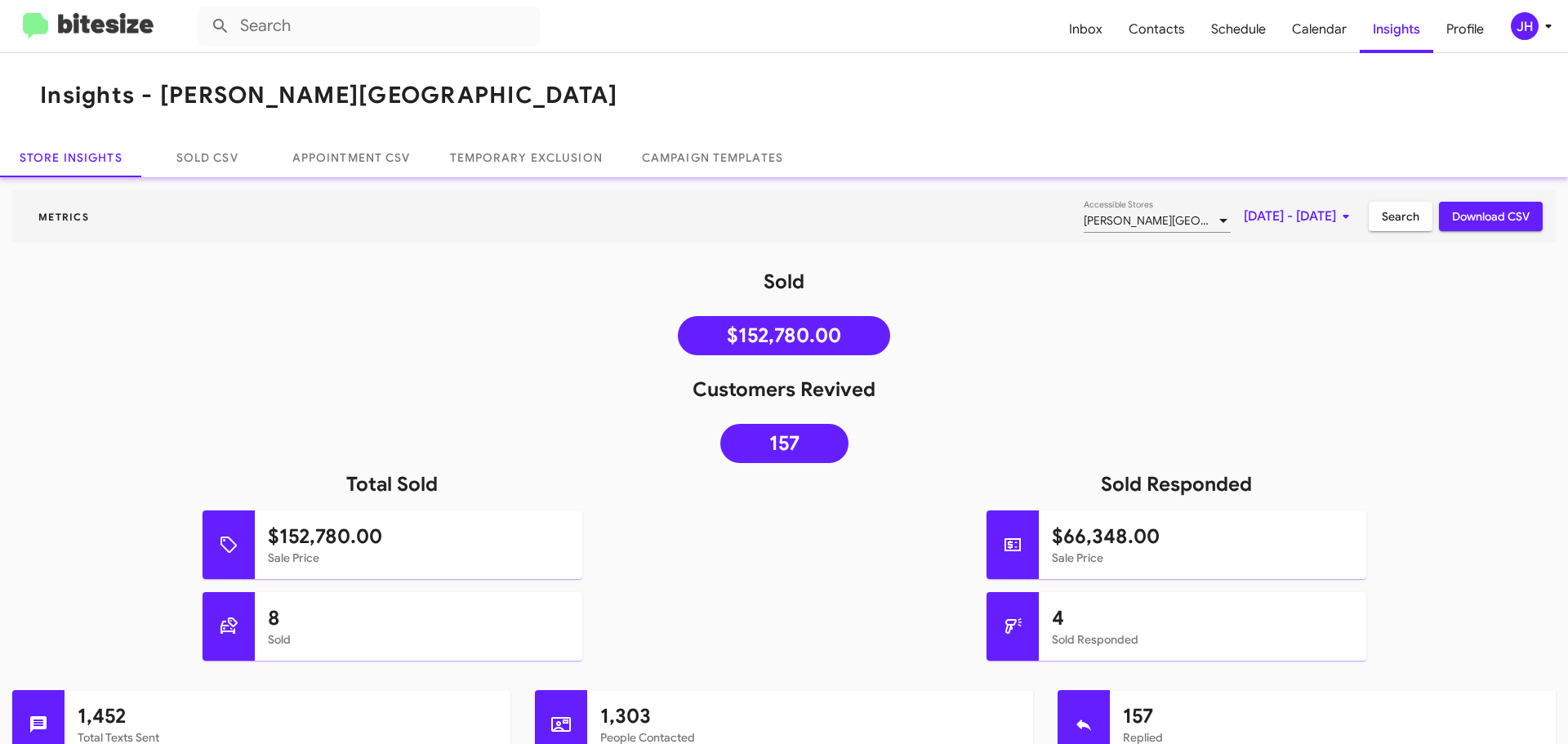
click at [1399, 212] on span "Search" at bounding box center [1400, 216] width 38 height 29
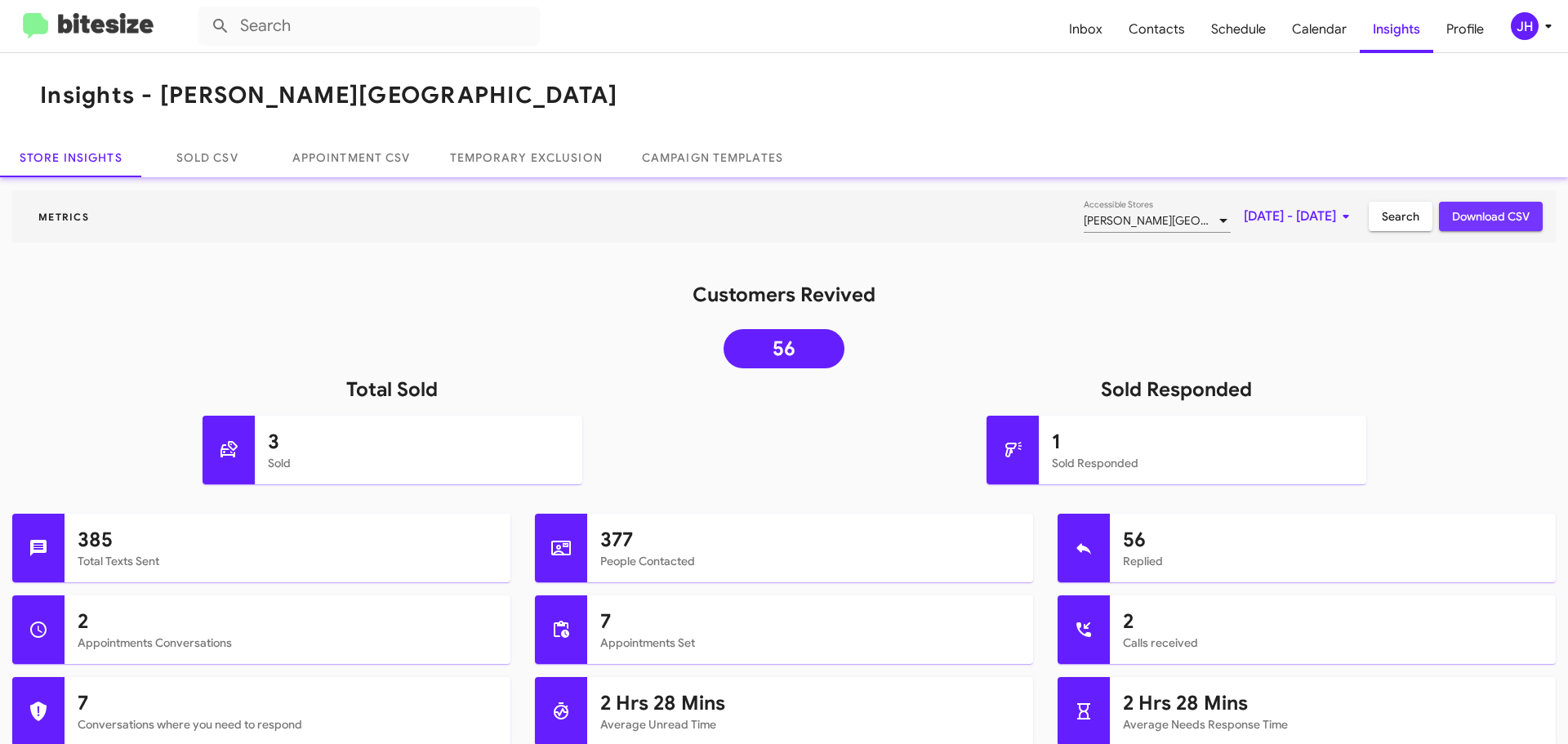
click at [1456, 219] on span "Download CSV" at bounding box center [1490, 216] width 78 height 29
click at [1094, 40] on span "Inbox" at bounding box center [1085, 29] width 60 height 47
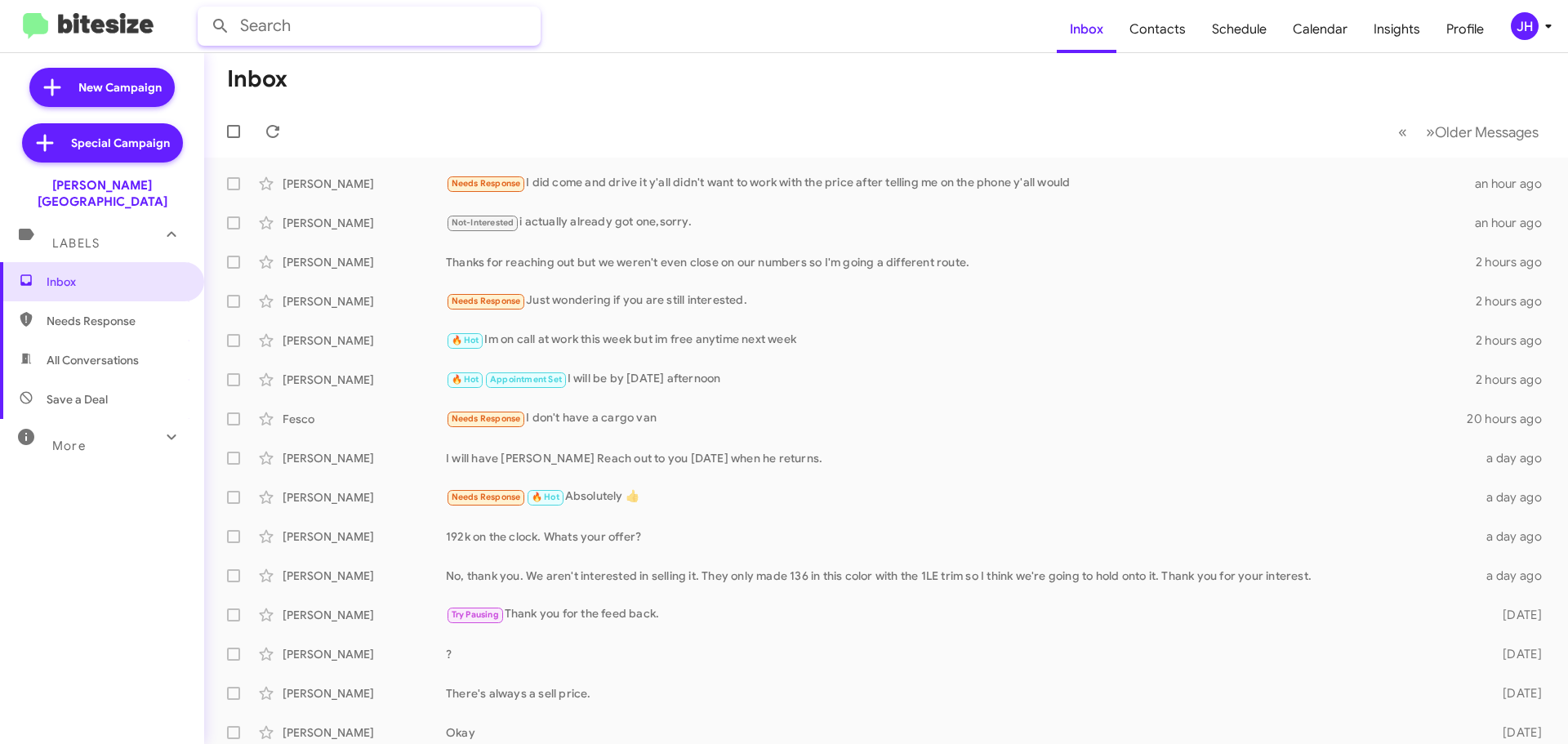
click at [304, 8] on input "text" at bounding box center [369, 26] width 343 height 39
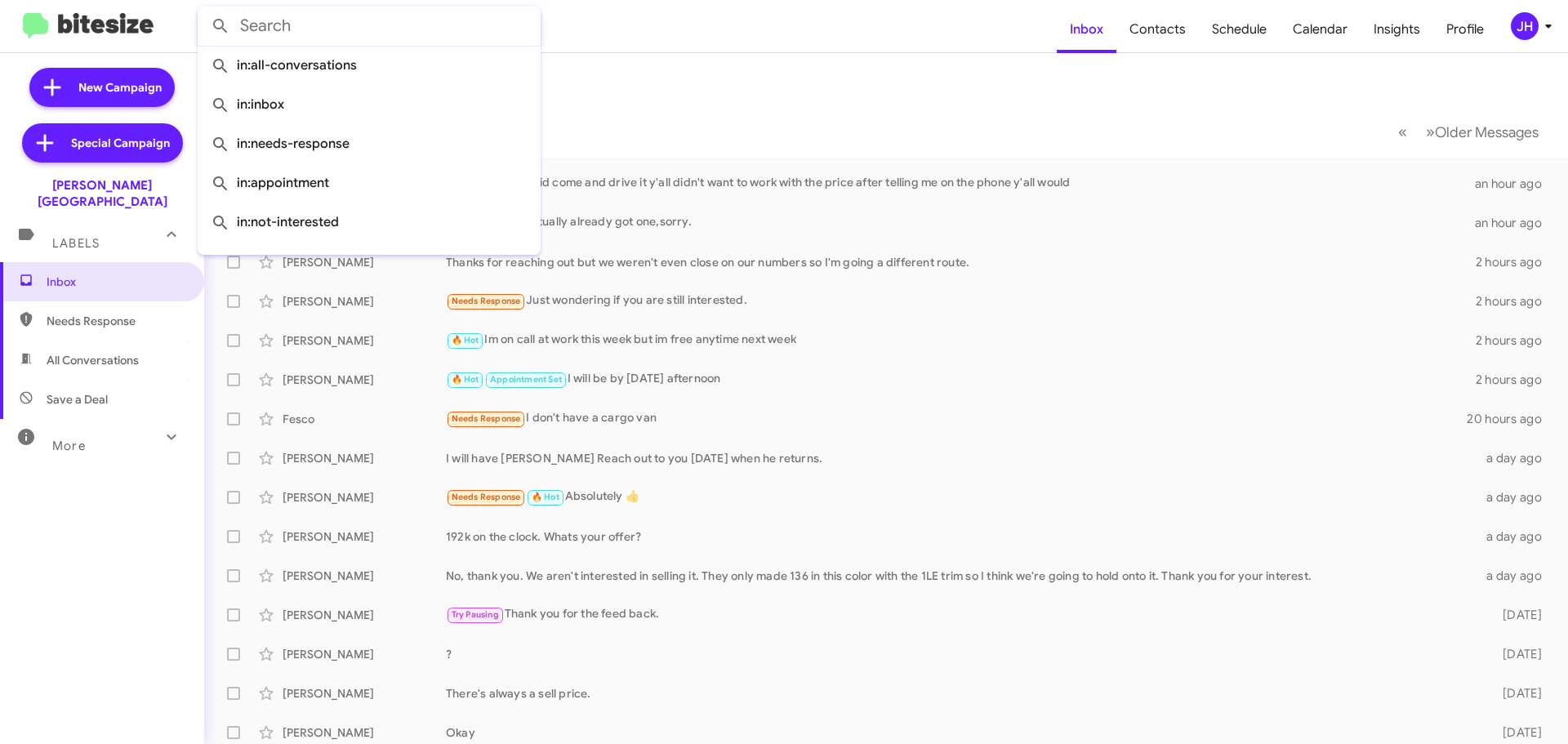
paste input "4235058286"
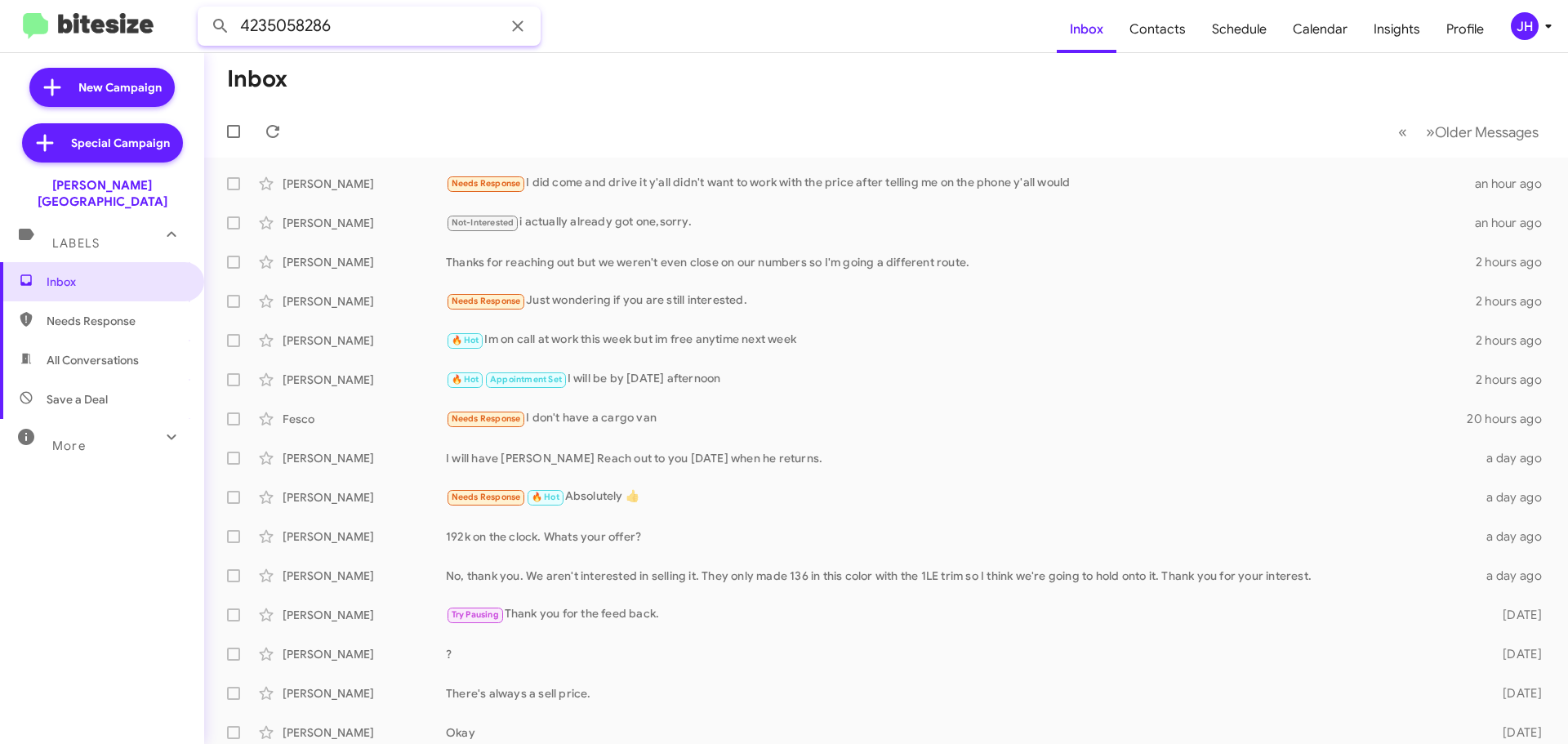
click at [204, 10] on button at bounding box center [220, 26] width 33 height 33
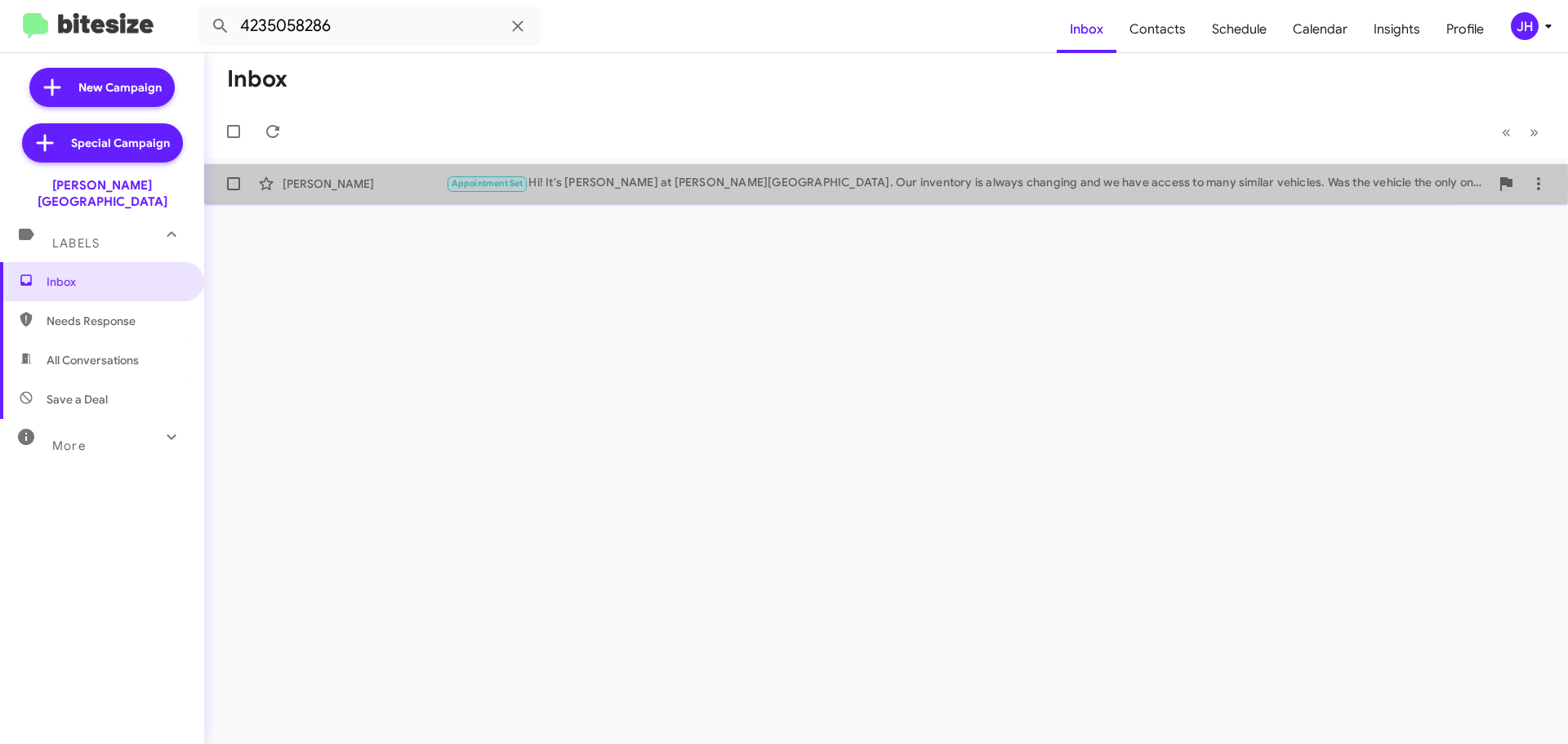
click at [578, 185] on div "Appointment Set Hi! It's Chris Cobb at Don Ledford Automotive Center. Our inven…" at bounding box center [968, 183] width 1044 height 18
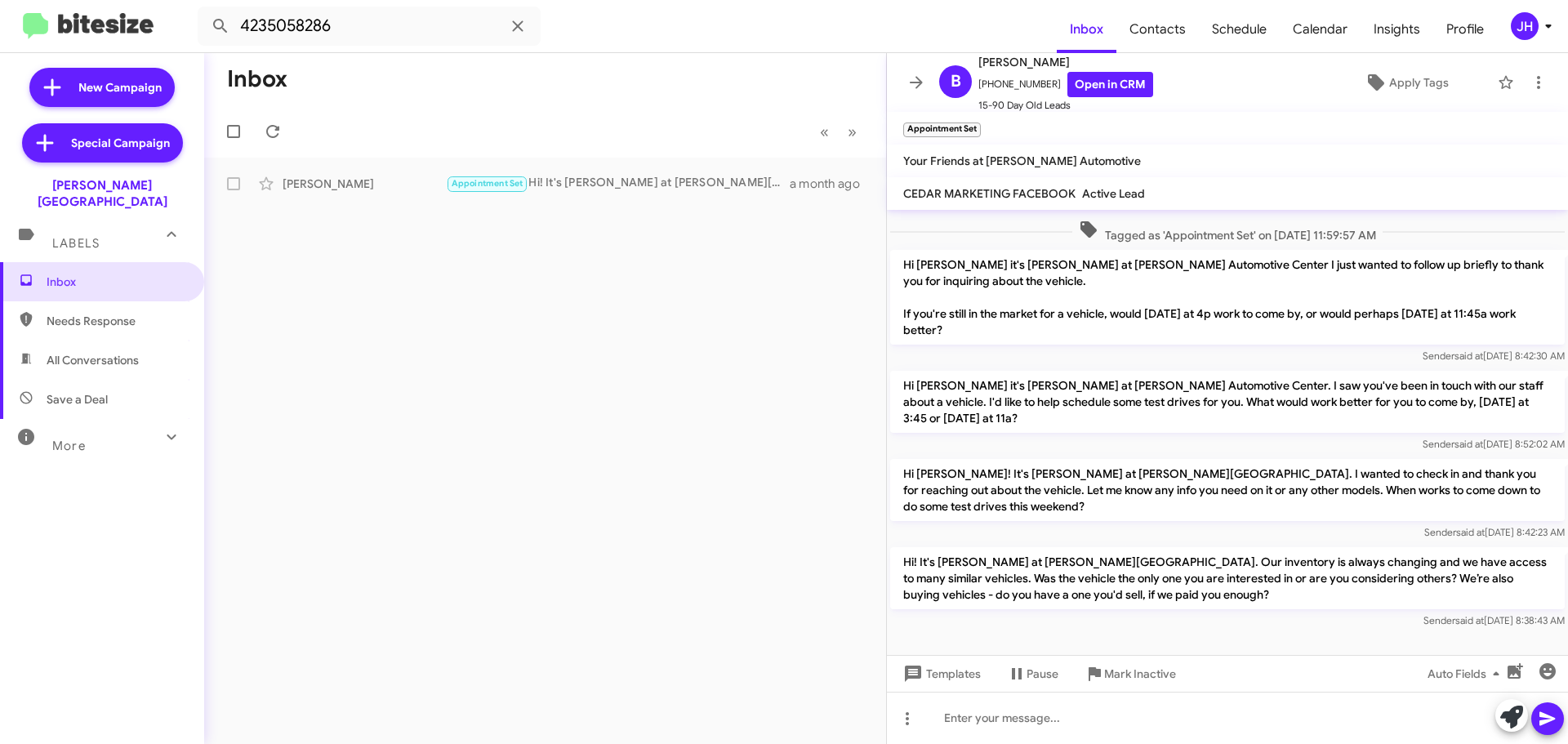
scroll to position [67, 0]
click at [386, 39] on input "4235058286" at bounding box center [369, 26] width 343 height 39
paste input "3046191451"
click at [204, 10] on button at bounding box center [220, 26] width 33 height 33
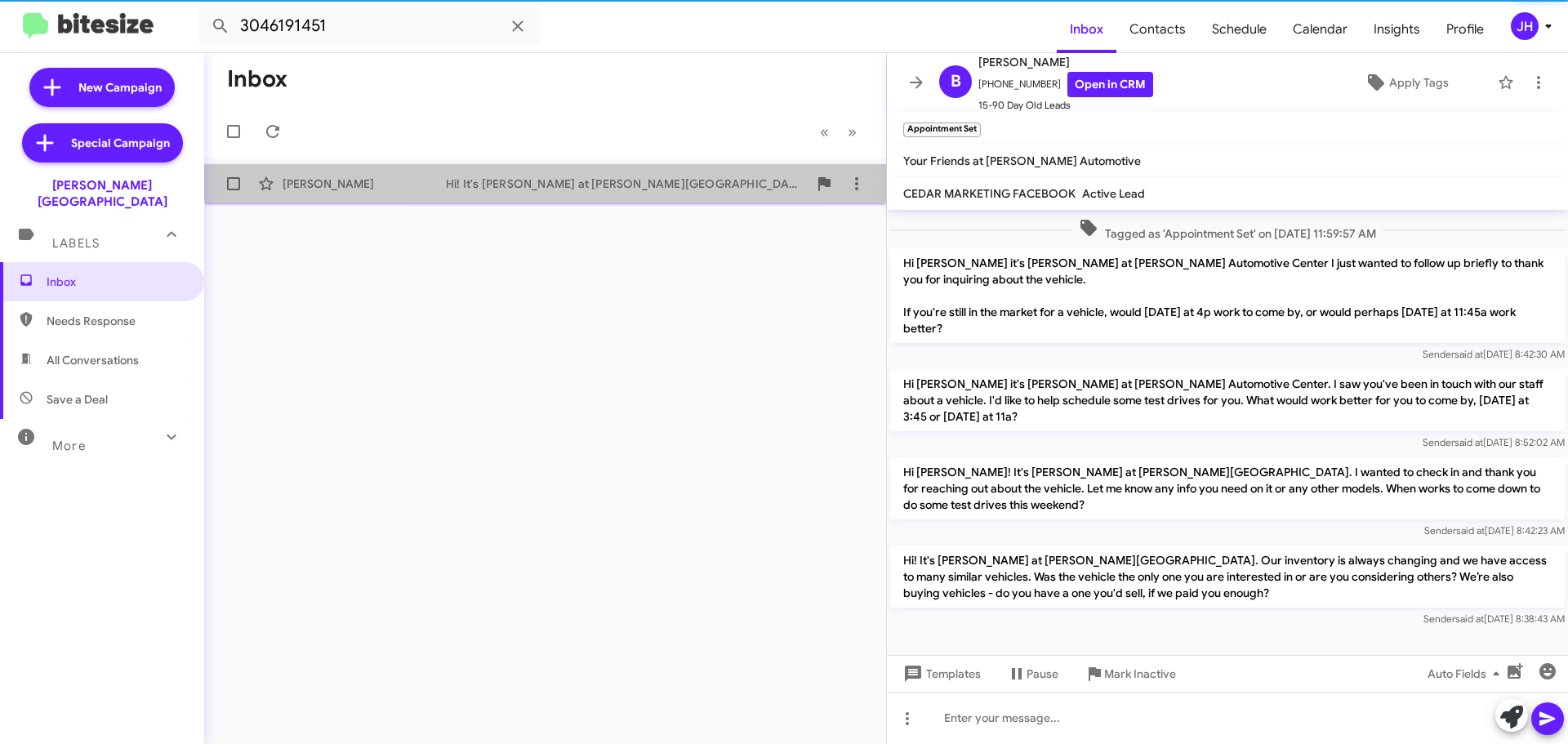
click at [546, 175] on div "Hi! It's Chris Cobb at Don Ledford Automotive Center. Our inventory is always c…" at bounding box center [626, 183] width 361 height 16
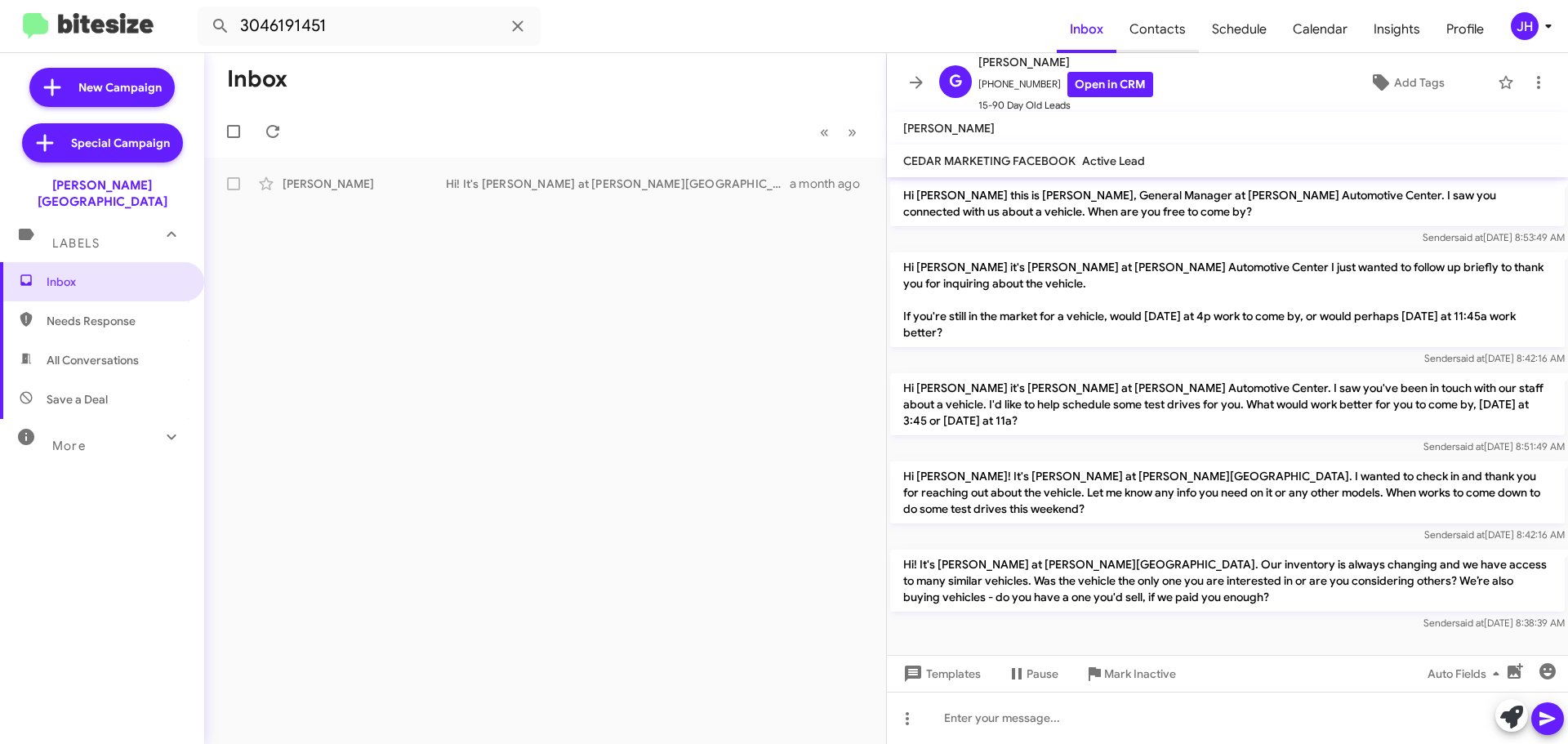
click at [1186, 36] on span "Contacts" at bounding box center [1157, 29] width 82 height 47
type input "in:groups"
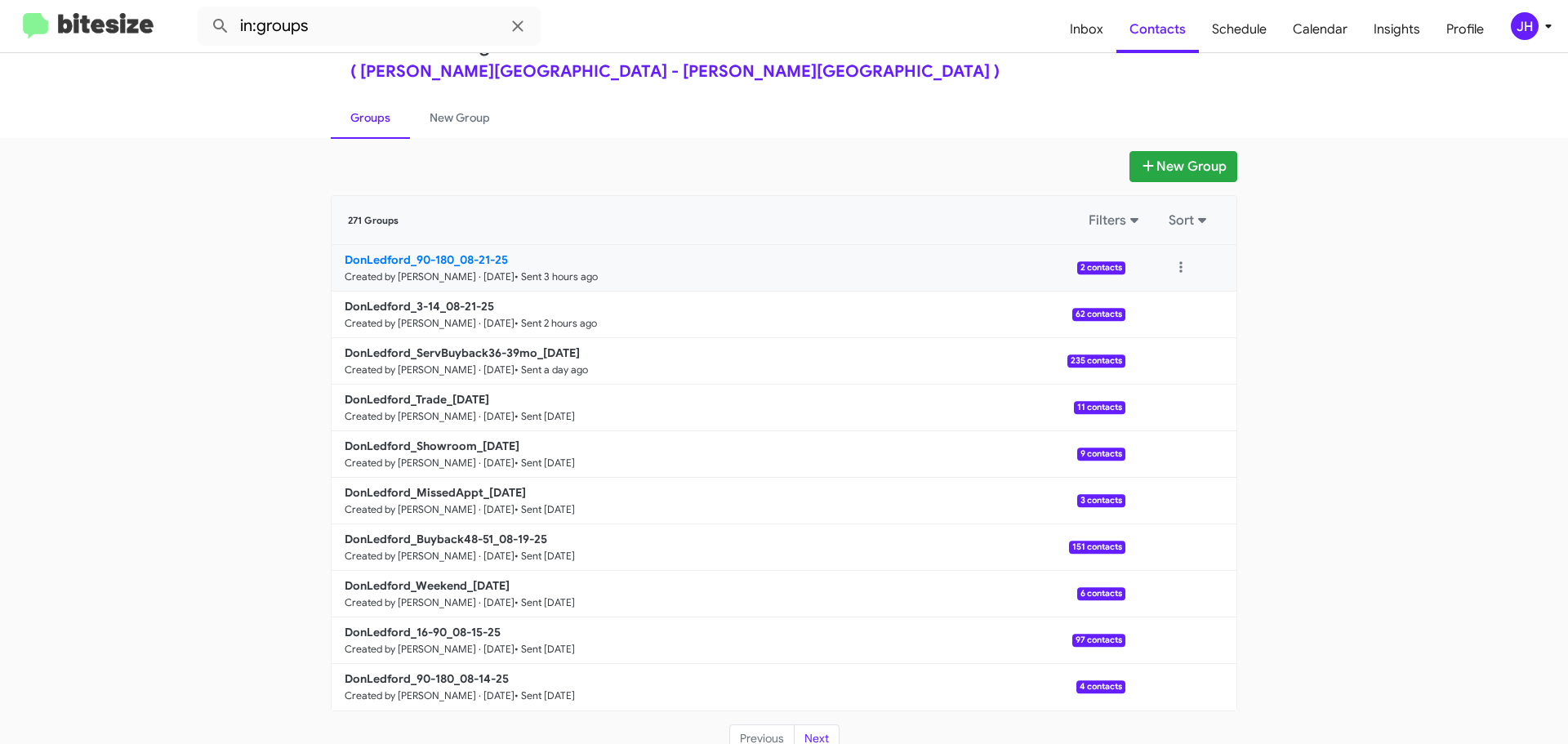
scroll to position [58, 0]
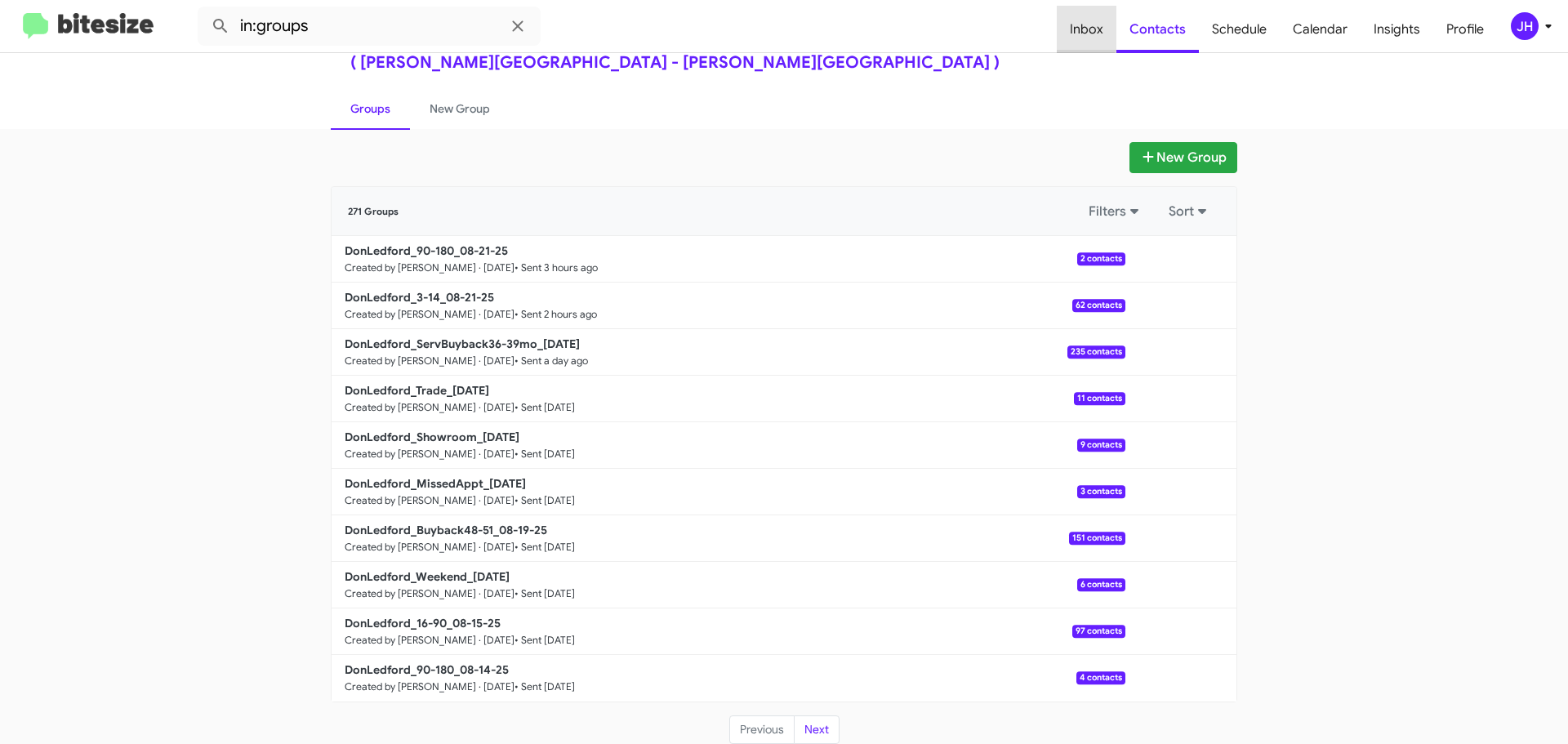
click at [1088, 25] on span "Inbox" at bounding box center [1086, 29] width 60 height 47
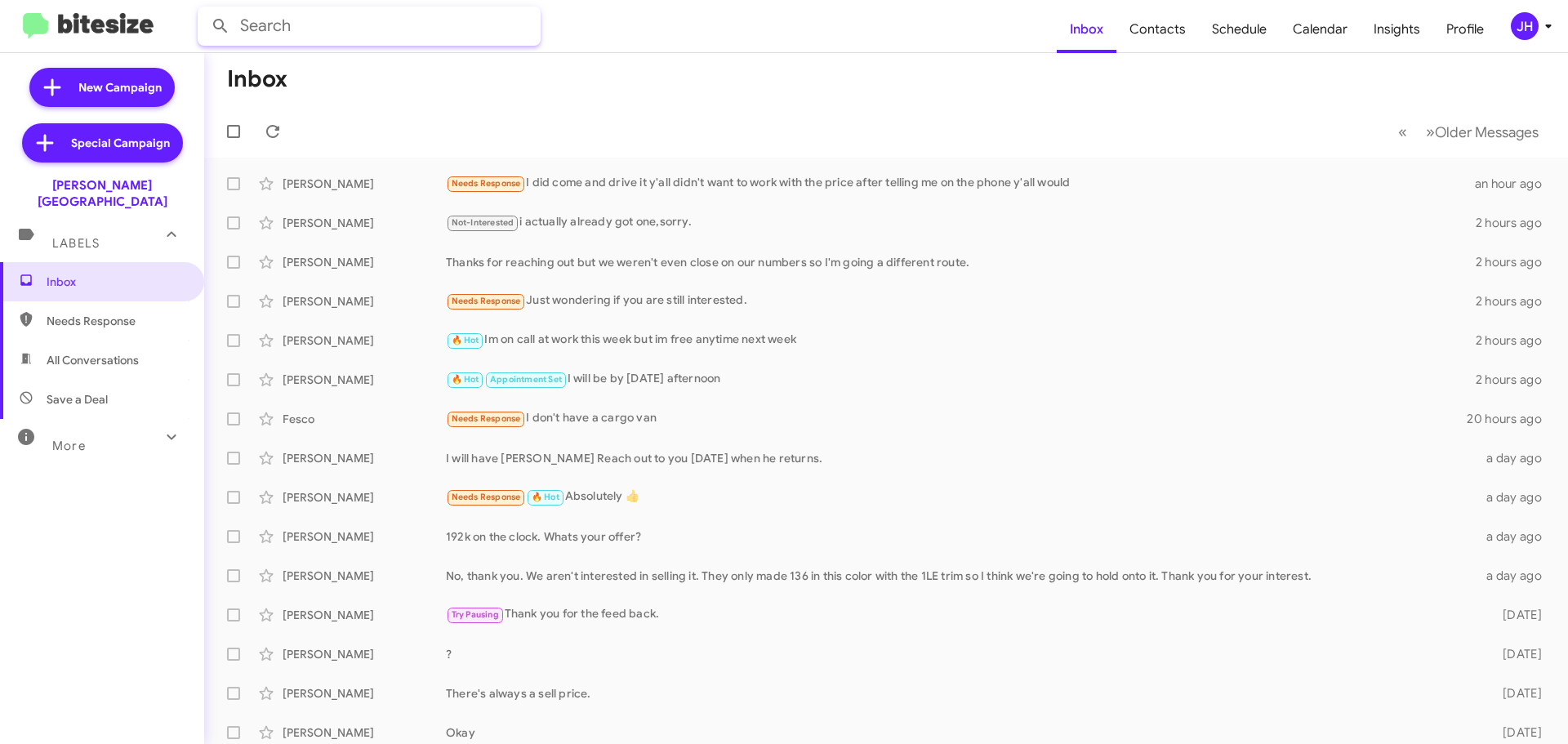
click at [299, 19] on input "text" at bounding box center [369, 26] width 343 height 39
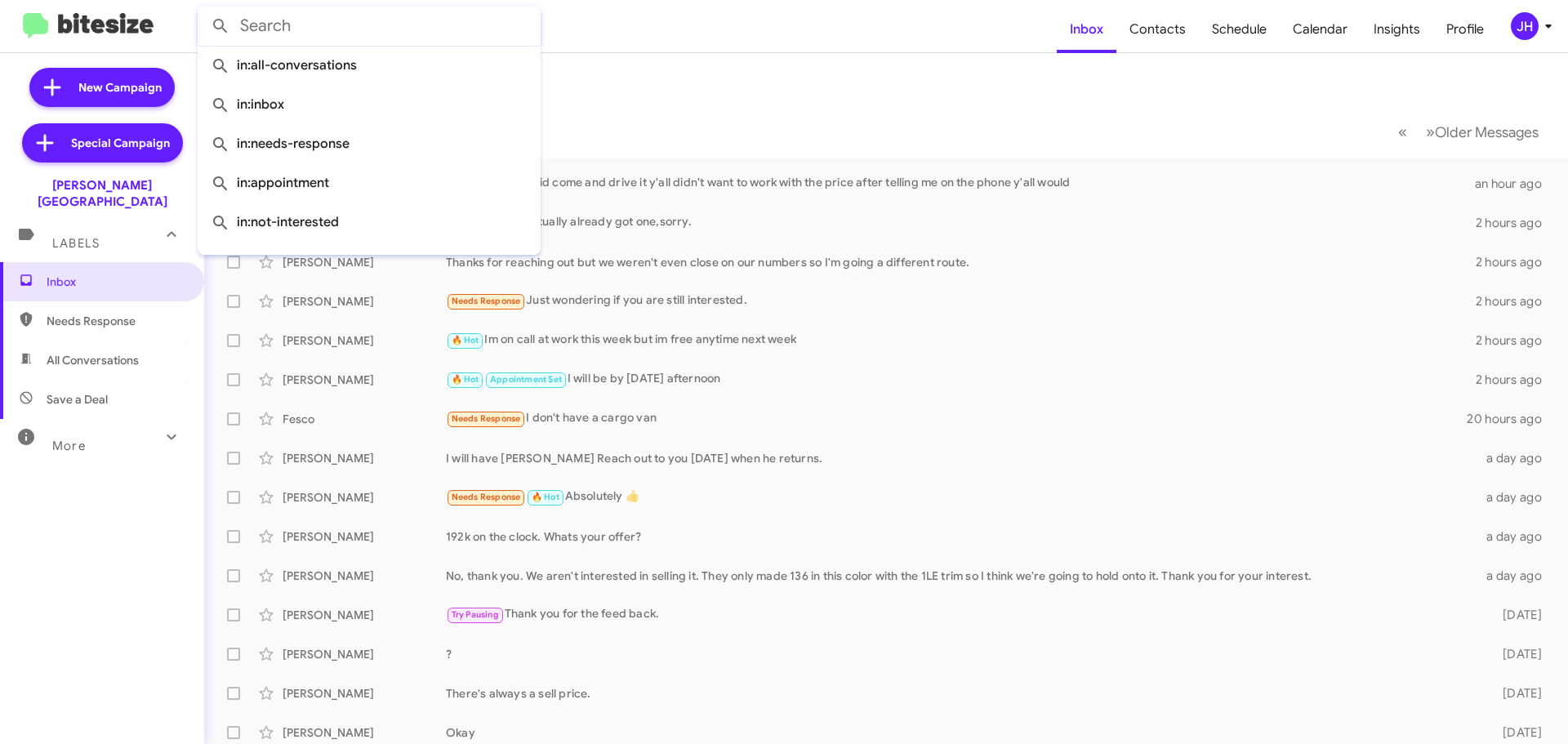
paste input "4237444978"
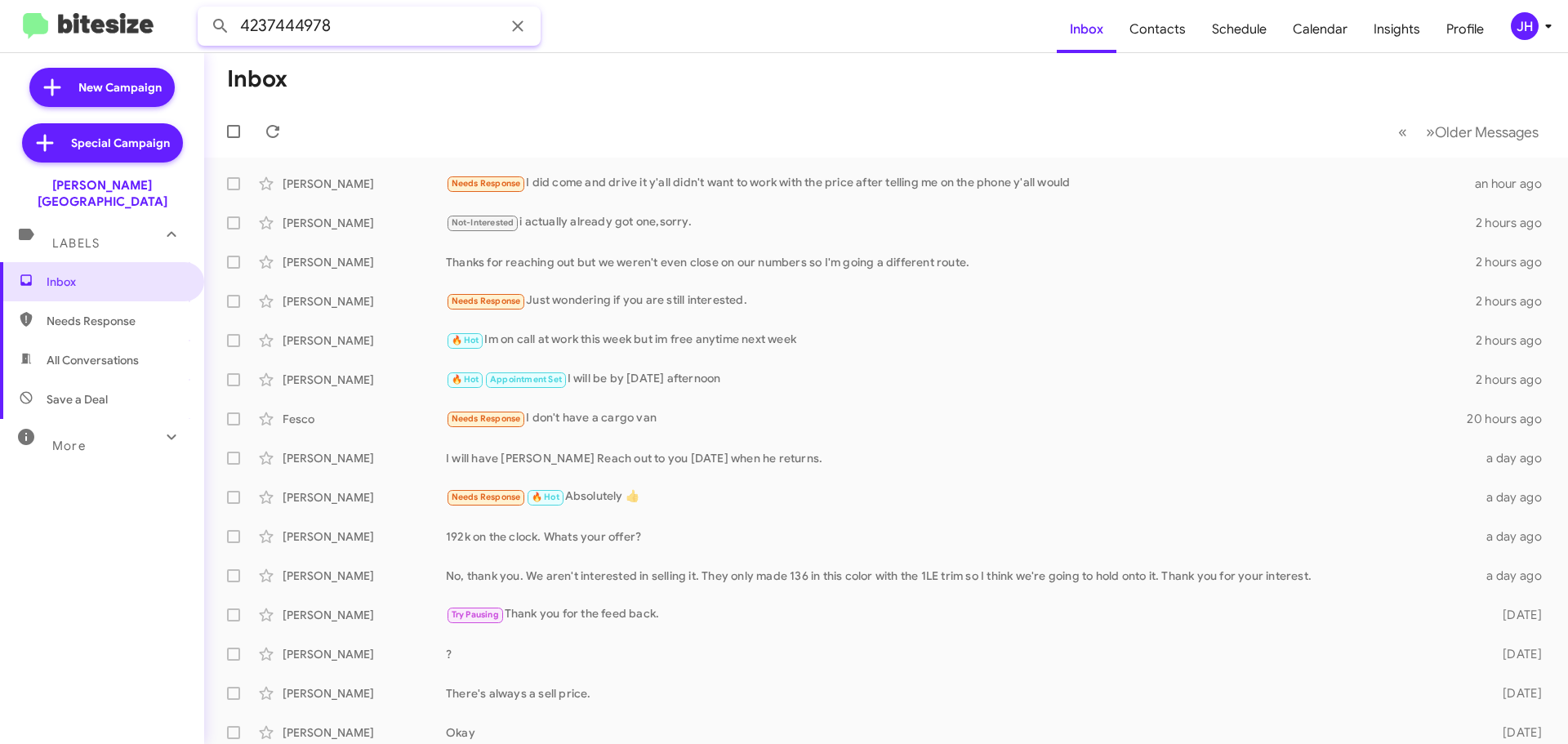
click at [204, 10] on button at bounding box center [220, 26] width 33 height 33
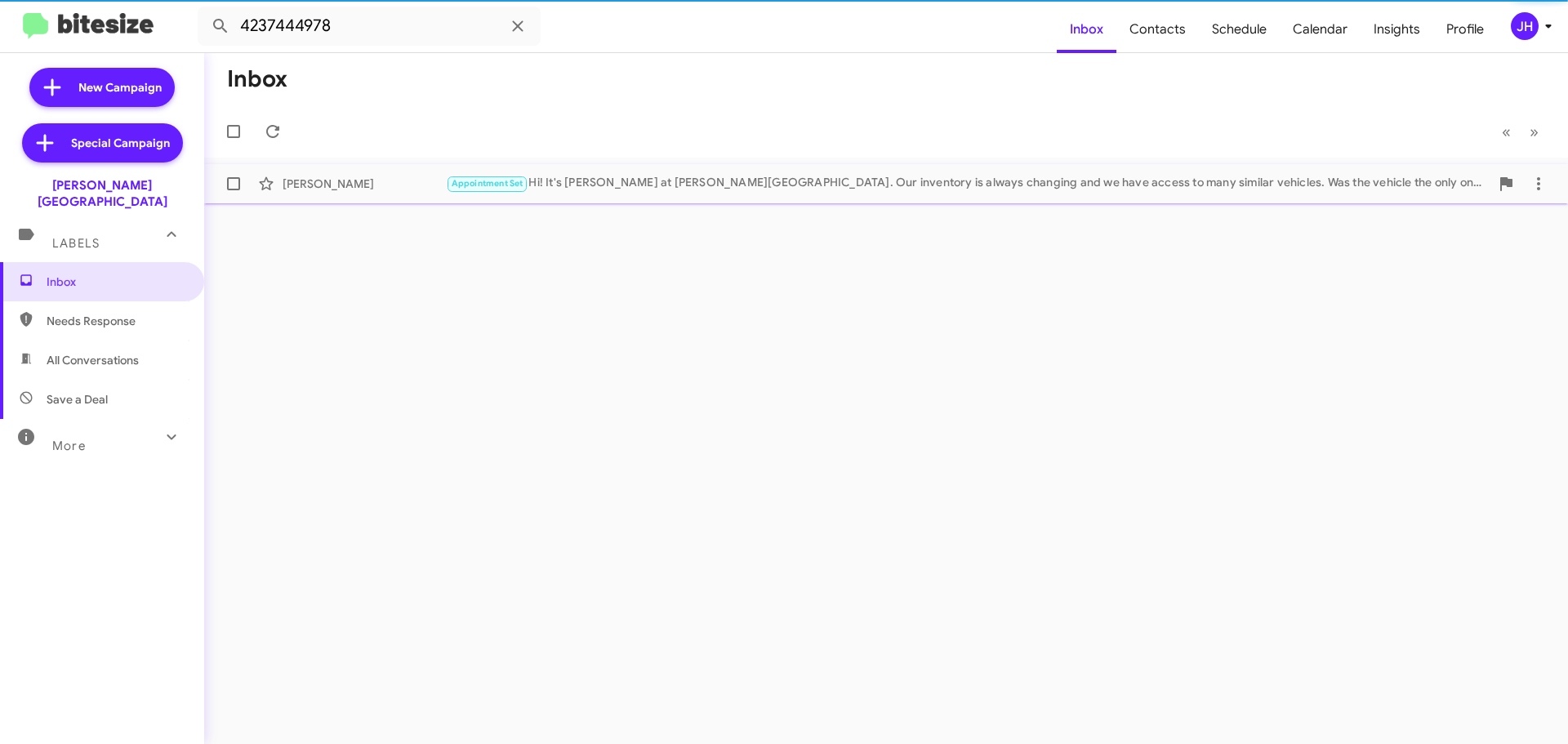
click at [390, 186] on div "Chris Hopper" at bounding box center [364, 183] width 164 height 16
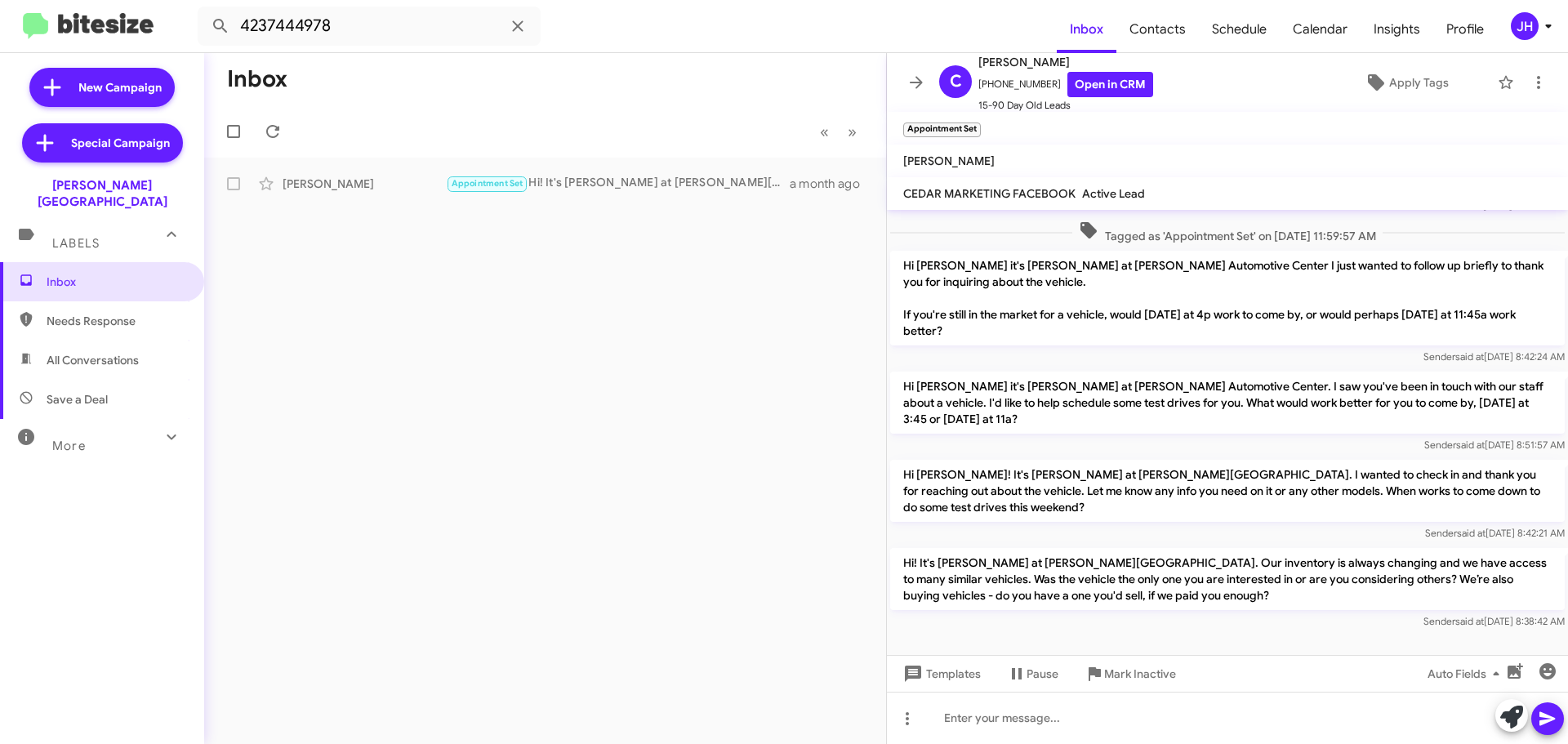
scroll to position [67, 0]
click at [373, 31] on input "4237444978" at bounding box center [369, 26] width 343 height 39
paste input "5073552"
click at [204, 10] on button at bounding box center [220, 26] width 33 height 33
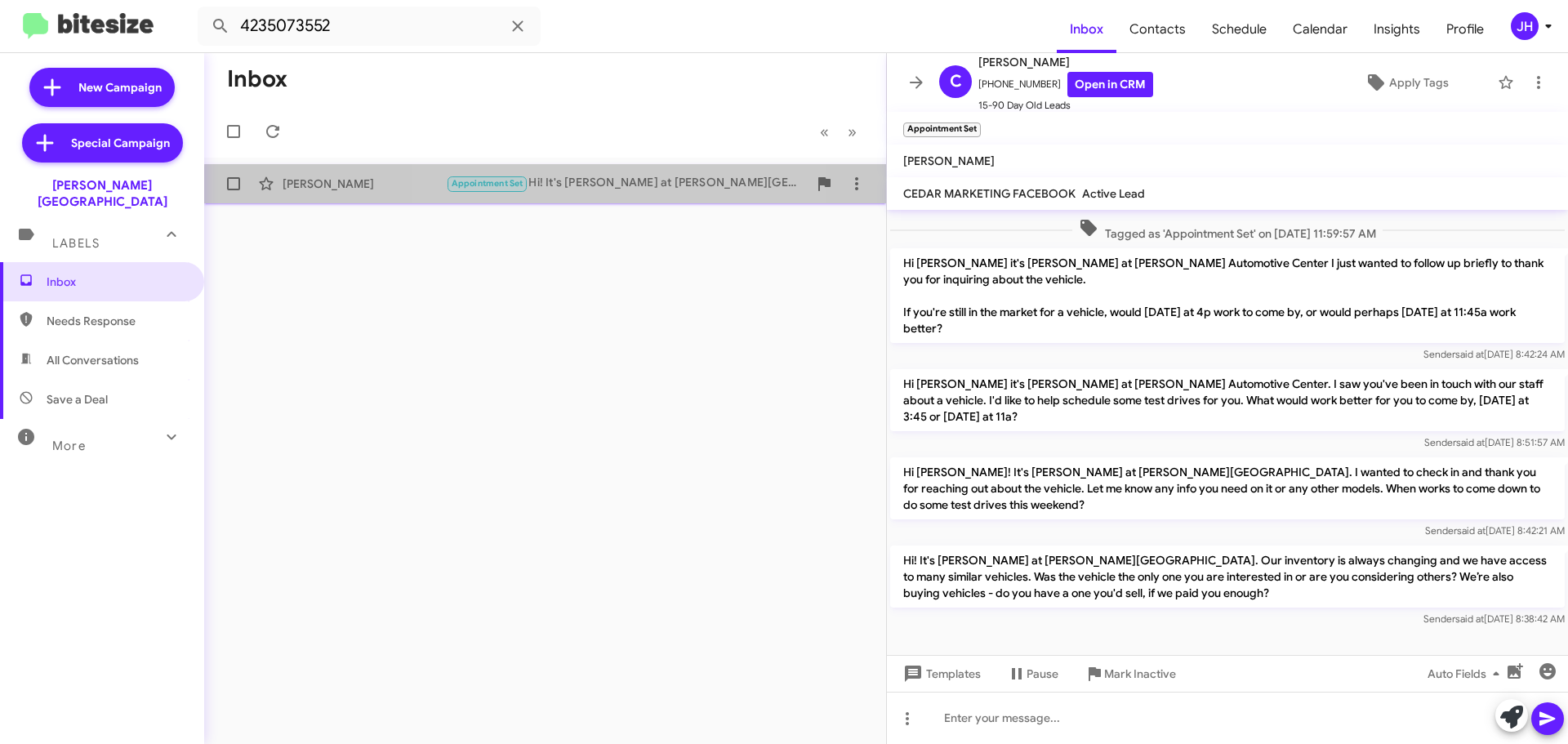
click at [588, 190] on div "Appointment Set Hi! It's Chris Cobb at Don Ledford Automotive Center. Our inven…" at bounding box center [626, 183] width 361 height 18
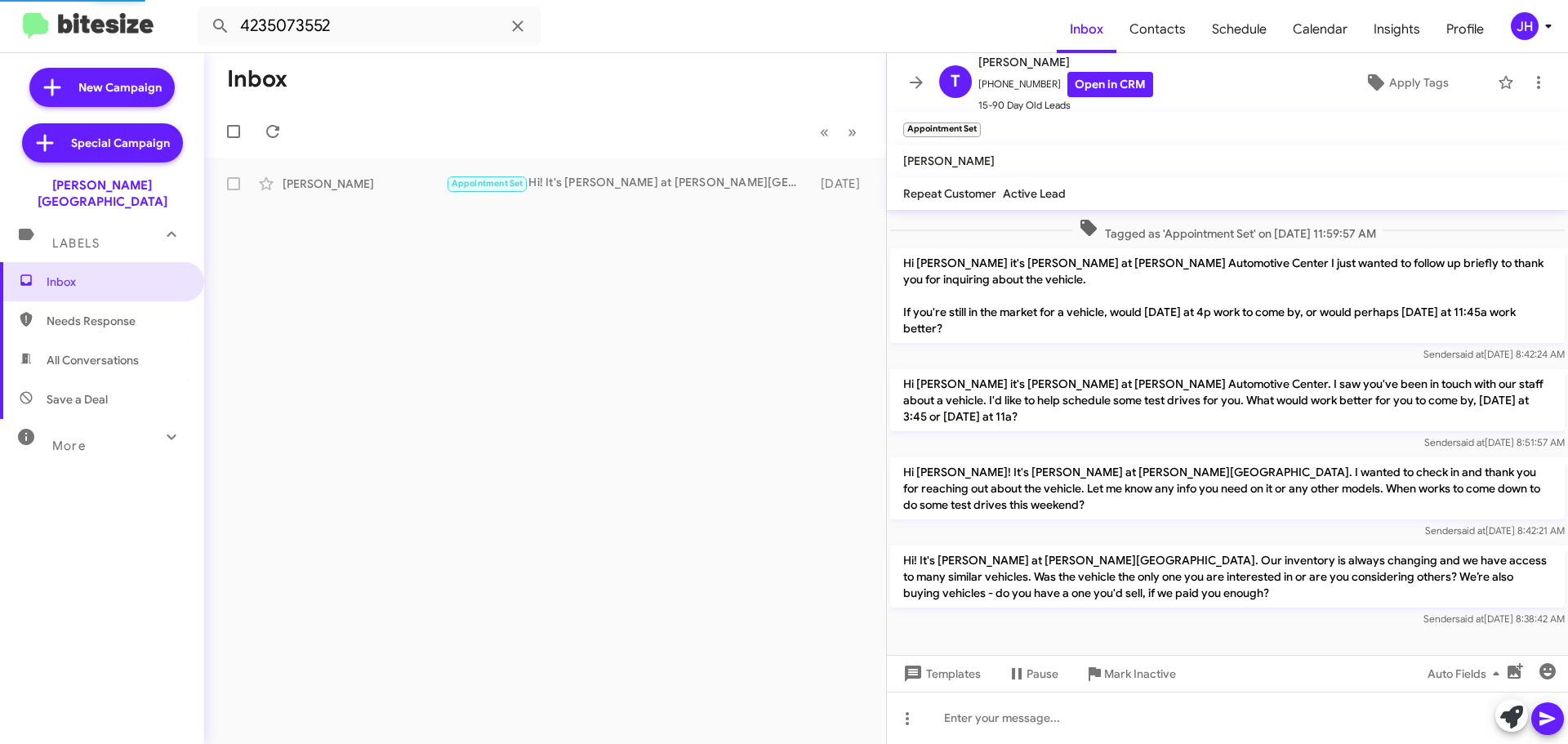
scroll to position [980, 0]
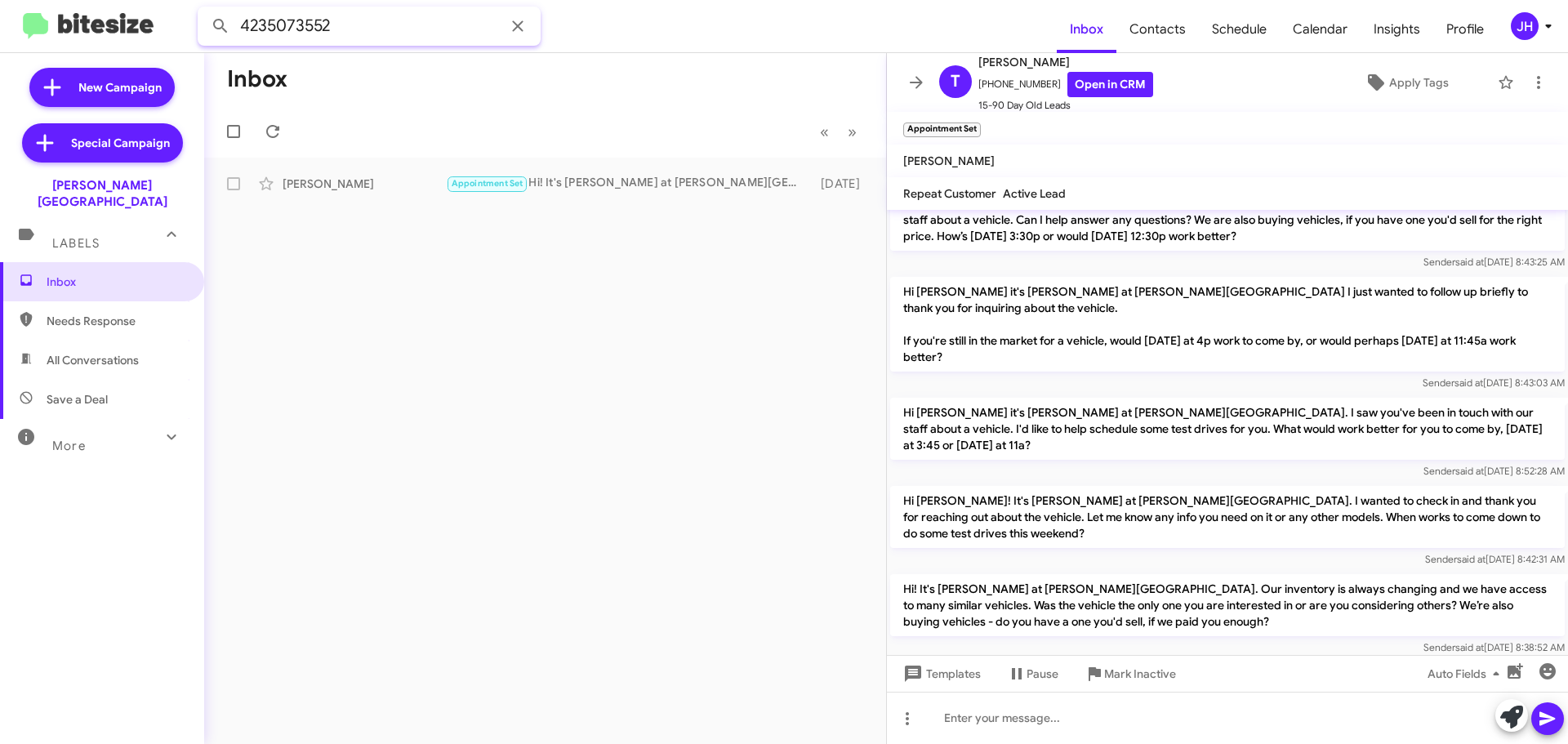
click at [408, 40] on input "4235073552" at bounding box center [369, 26] width 343 height 39
paste input "6800657"
click at [204, 10] on button at bounding box center [220, 26] width 33 height 33
click at [389, 190] on div "Bryan Newberry" at bounding box center [364, 183] width 164 height 16
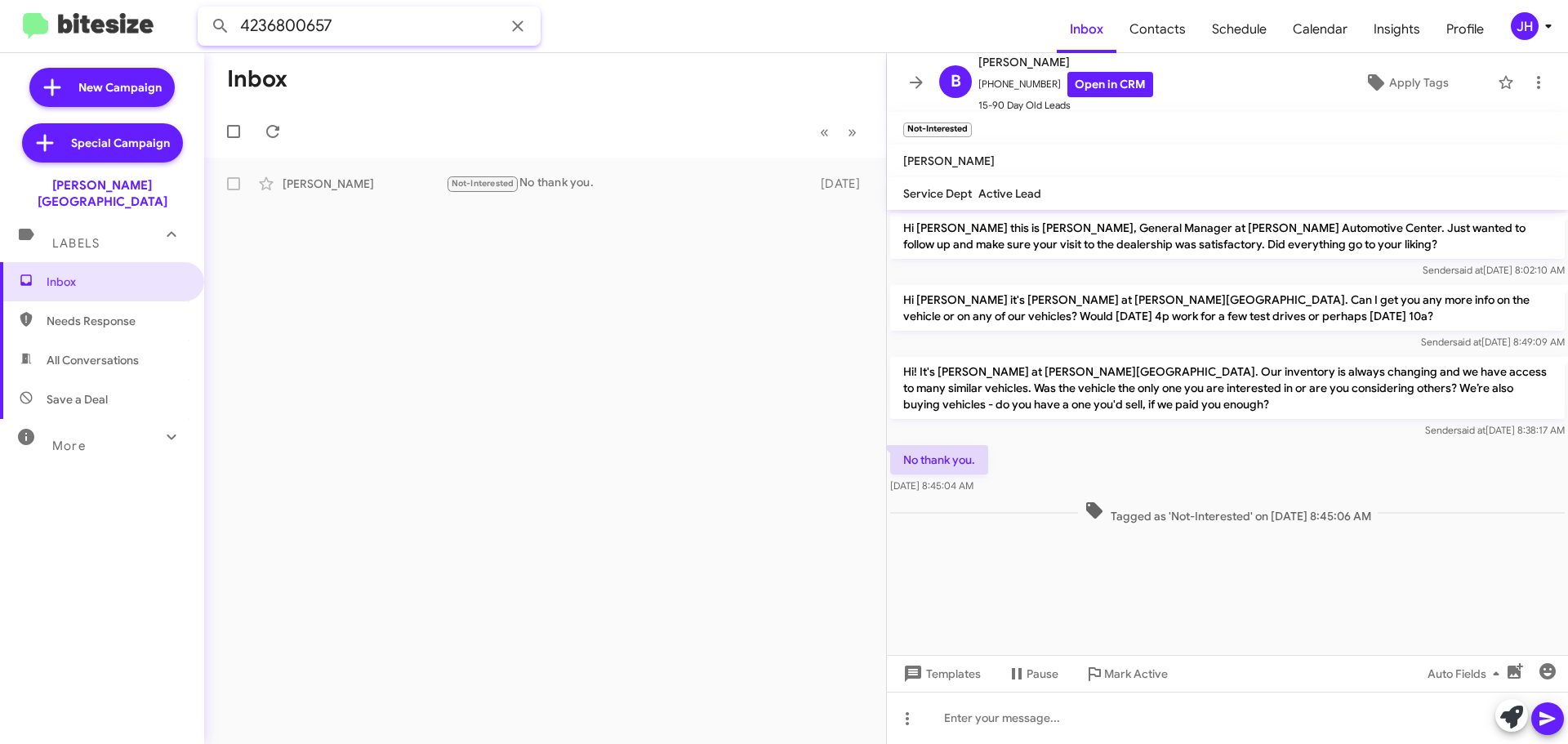
click at [367, 7] on input "4236800657" at bounding box center [369, 26] width 343 height 39
paste input "6154798063"
click at [204, 10] on button at bounding box center [220, 26] width 33 height 33
click at [426, 191] on div "Brynnan Cuen" at bounding box center [364, 183] width 164 height 16
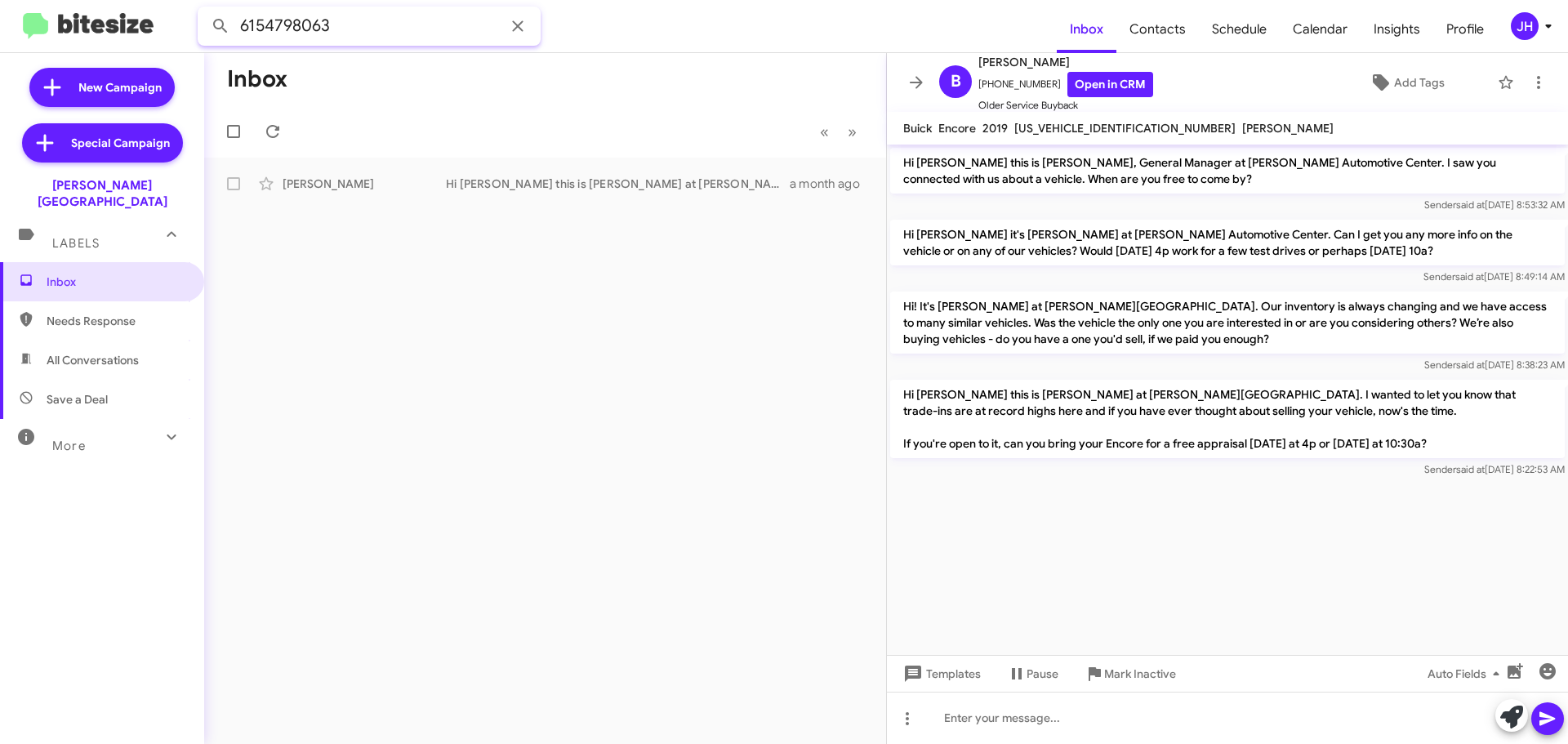
click at [378, 36] on input "6154798063" at bounding box center [369, 26] width 343 height 39
paste input "4233337579"
click at [204, 10] on button at bounding box center [220, 26] width 33 height 33
click at [471, 174] on div "Jamall Scudder Hi! It's Chris Cobb at Don Ledford Automotive Center. Our invent…" at bounding box center [545, 184] width 656 height 33
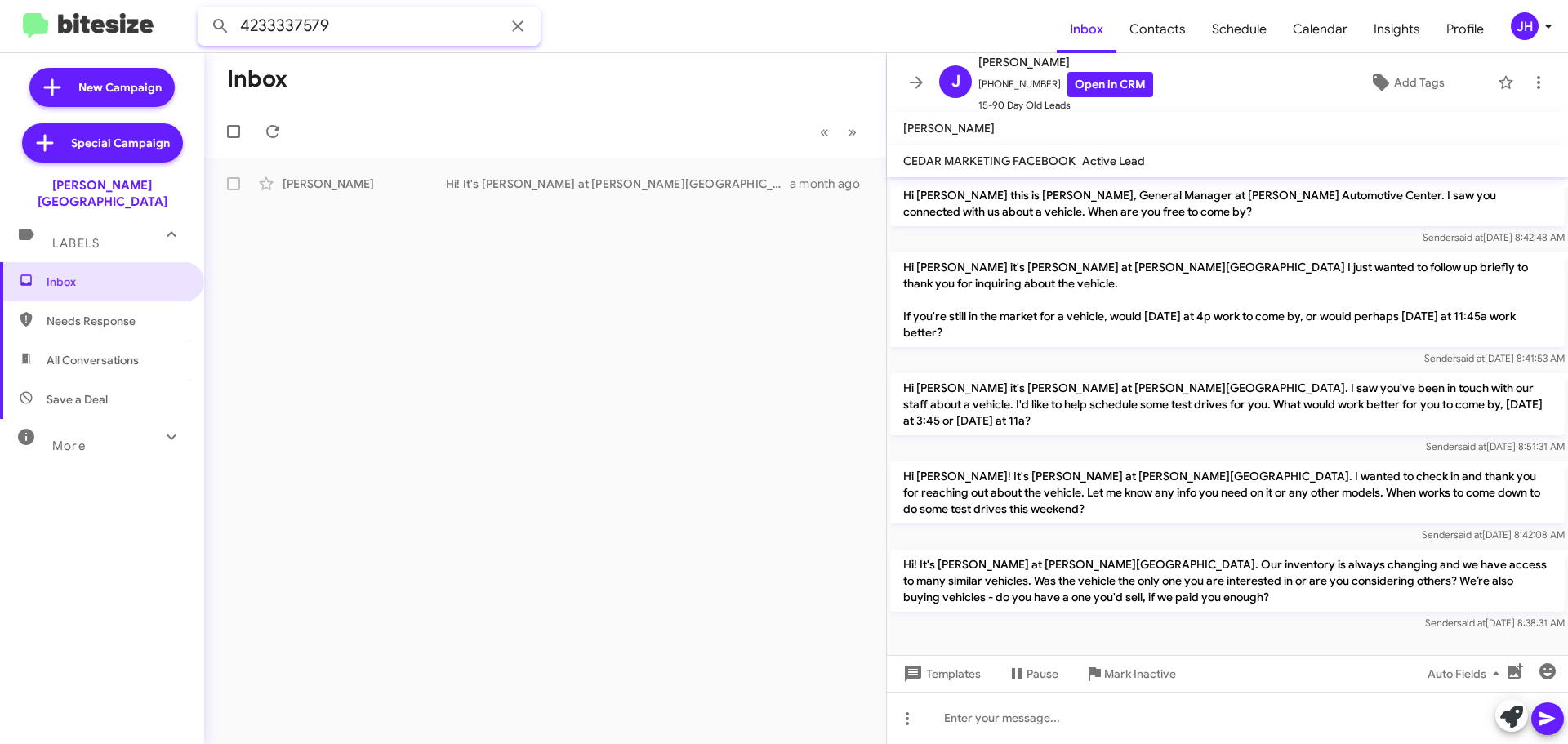
click at [408, 23] on input "4233337579" at bounding box center [369, 26] width 343 height 39
paste input "6359780"
click at [204, 10] on button at bounding box center [220, 26] width 33 height 33
click at [438, 198] on div "James Jones Hi! It's Chris Cobb at Don Ledford Automotive Center. Our inventory…" at bounding box center [545, 184] width 656 height 33
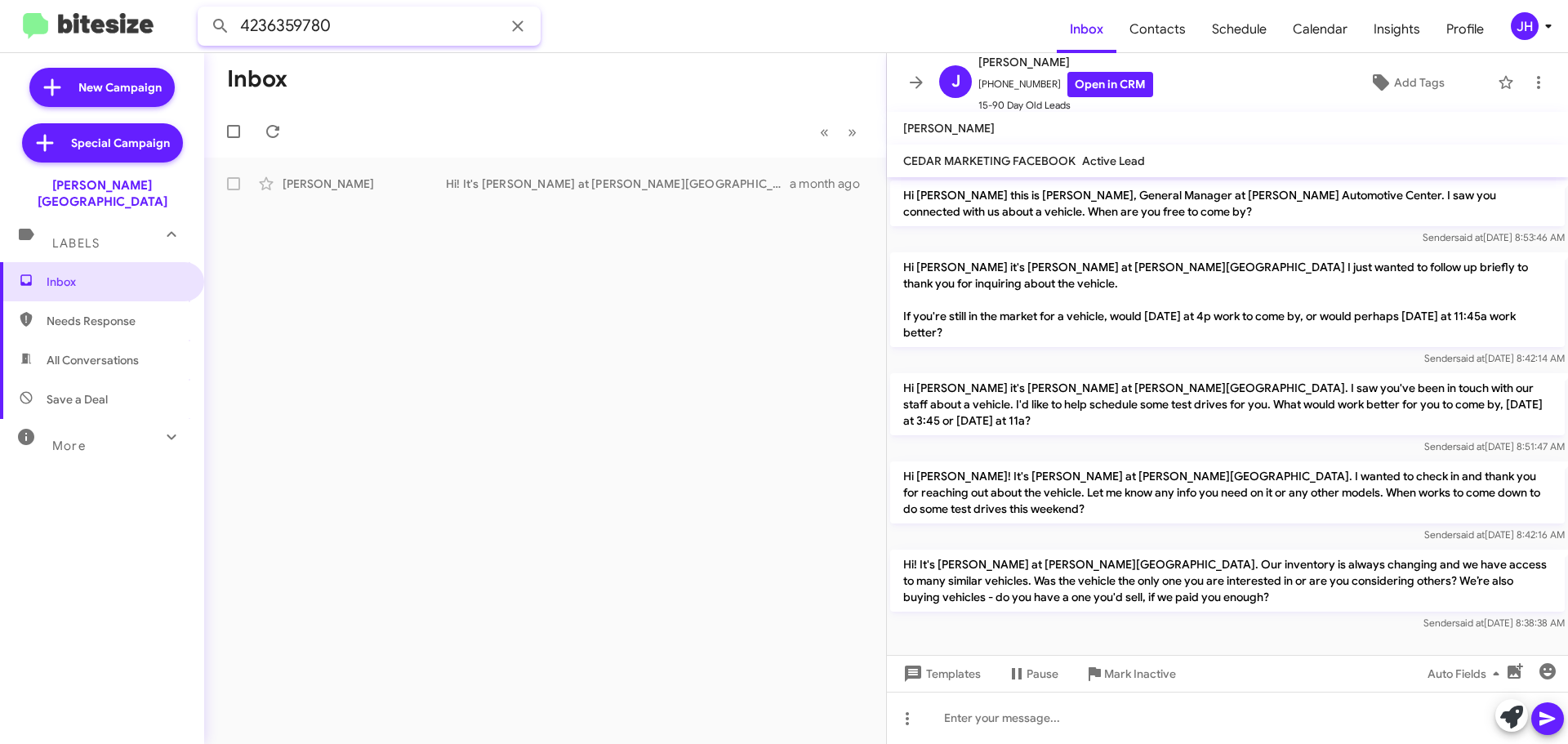
click at [366, 37] on input "4236359780" at bounding box center [369, 26] width 343 height 39
paste input "3564764"
click at [204, 10] on button at bounding box center [220, 26] width 33 height 33
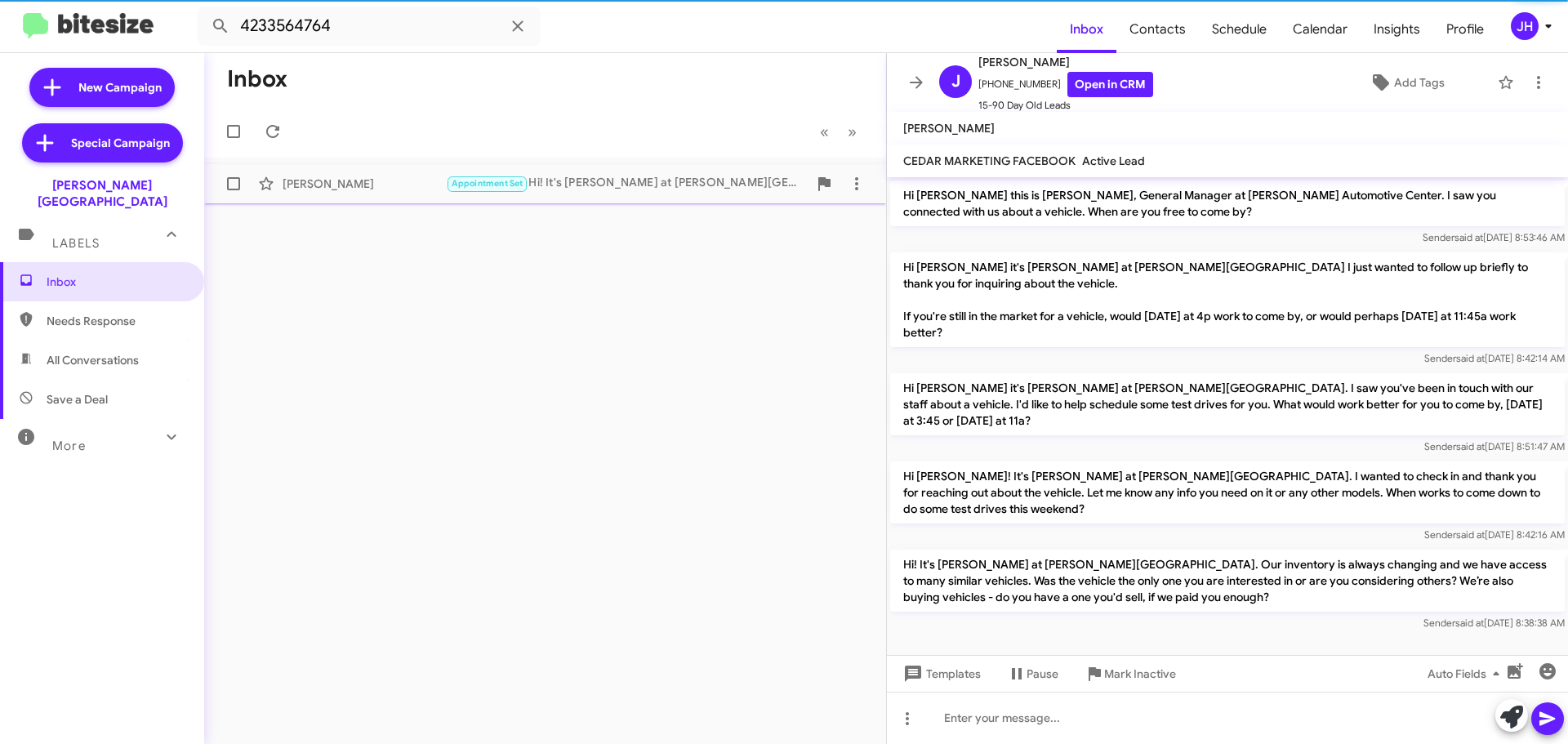
click at [430, 195] on div "Sabrina Riden Appointment Set Hi! It's Chris Cobb at Don Ledford Automotive Cen…" at bounding box center [545, 184] width 656 height 33
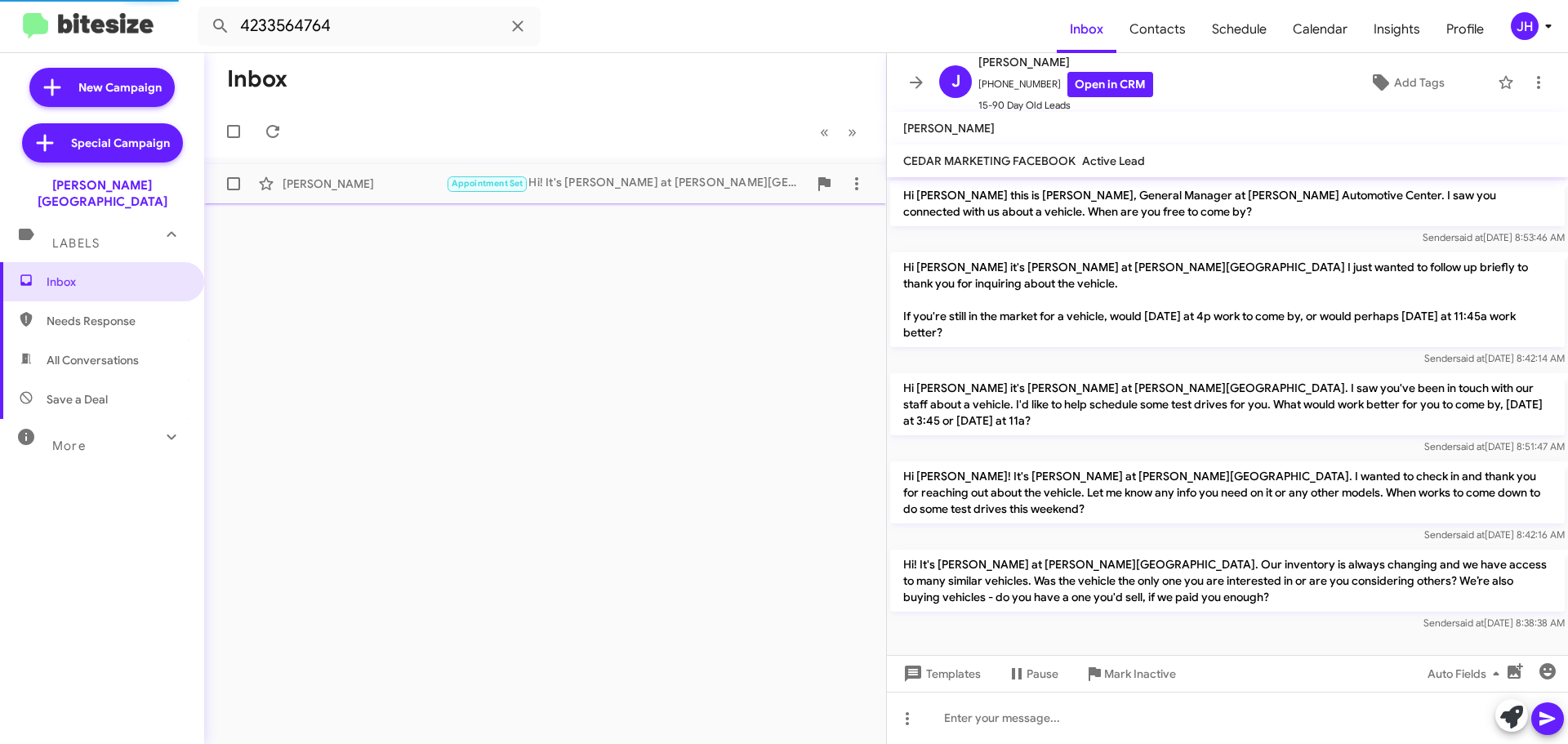
scroll to position [469, 0]
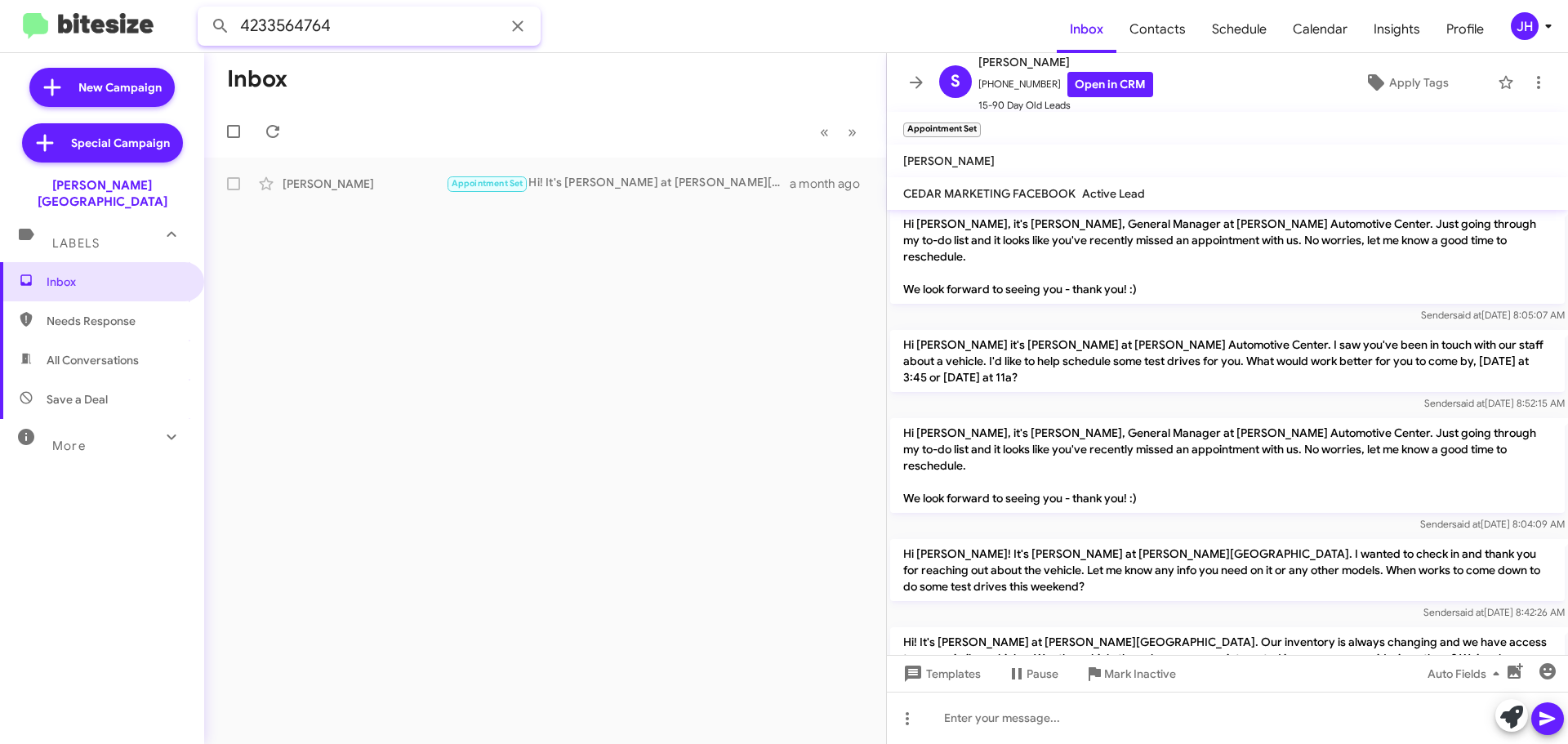
click at [383, 16] on input "4233564764" at bounding box center [369, 26] width 343 height 39
paste input "3862431765"
click at [204, 10] on button at bounding box center [220, 26] width 33 height 33
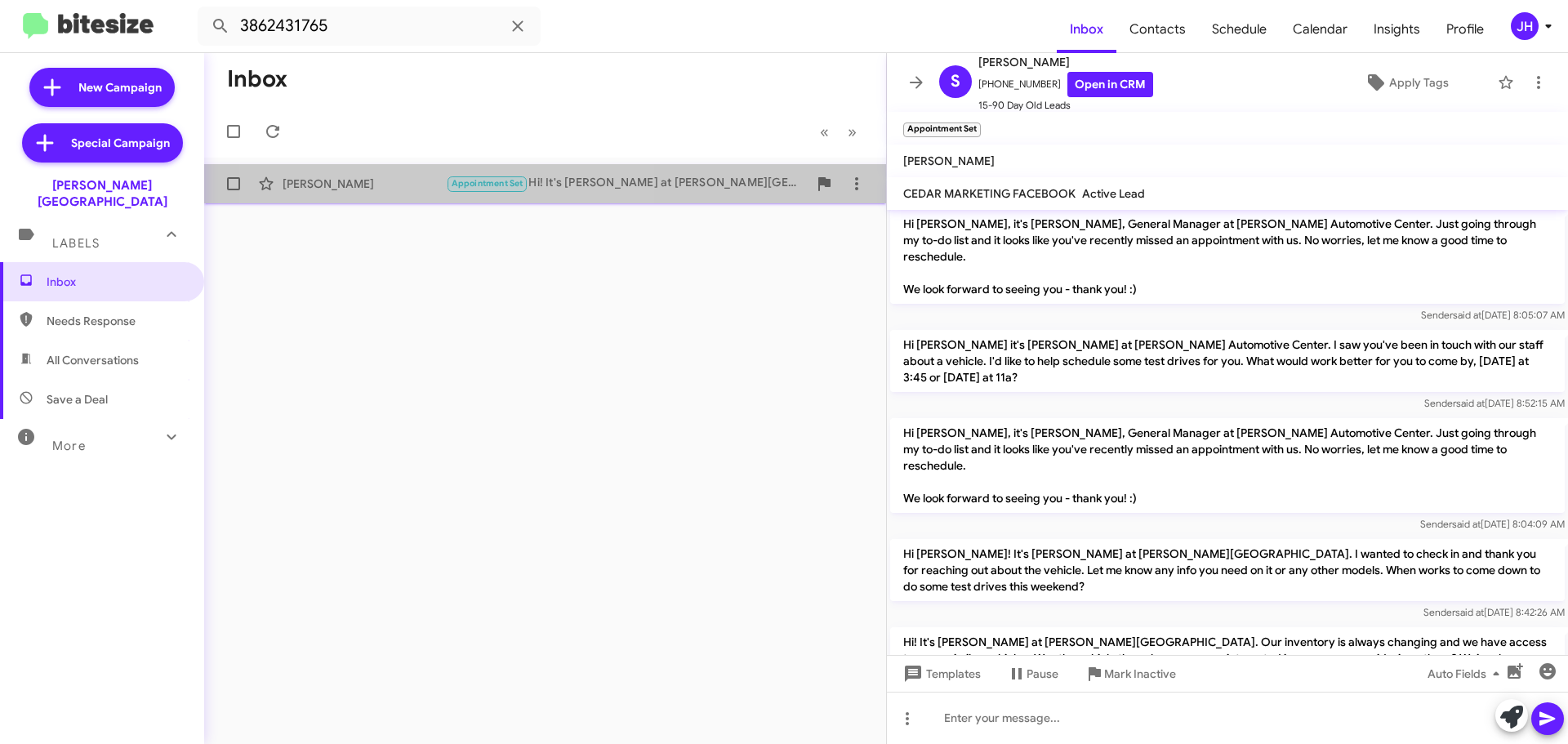
click at [459, 186] on span "Appointment Set" at bounding box center [488, 183] width 72 height 11
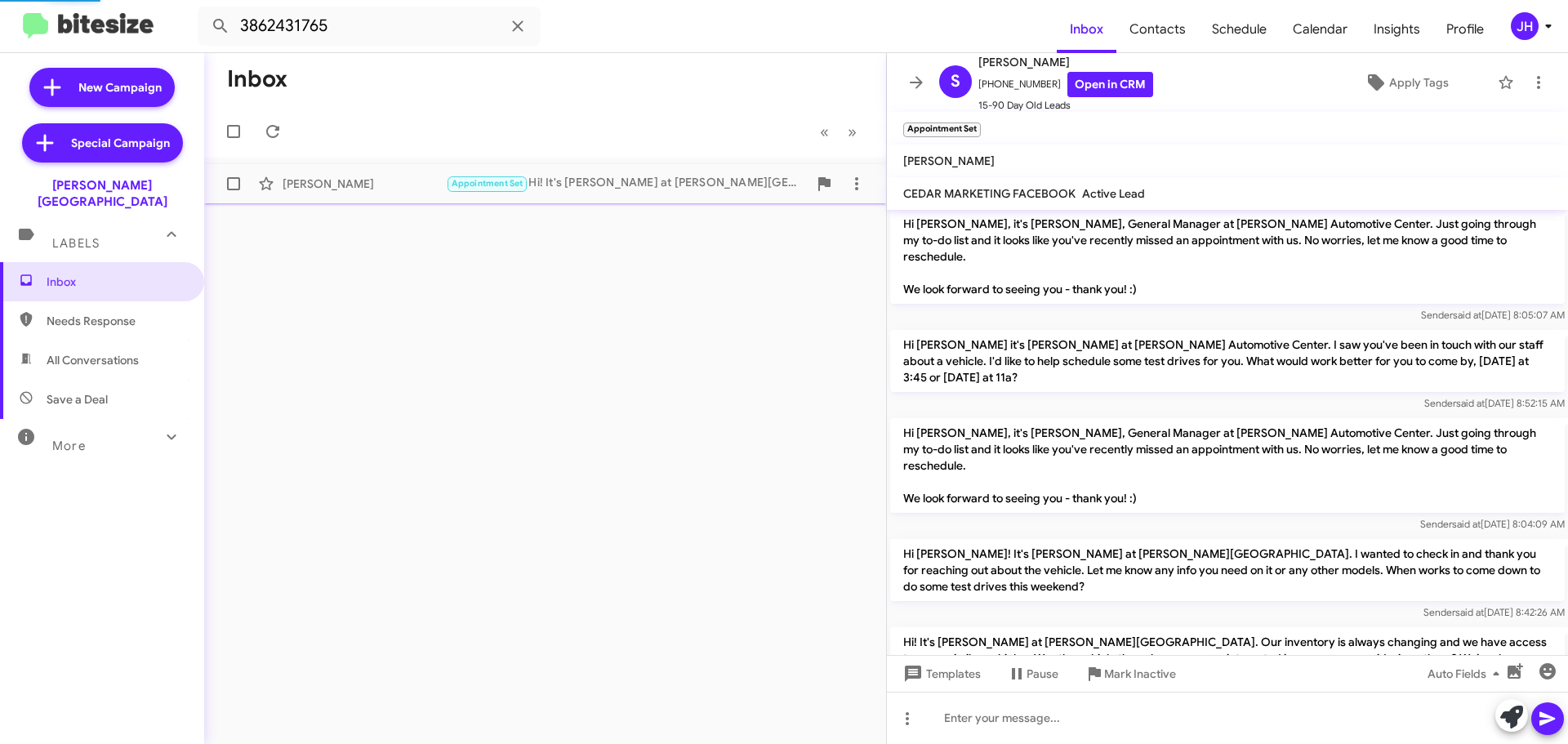
scroll to position [67, 0]
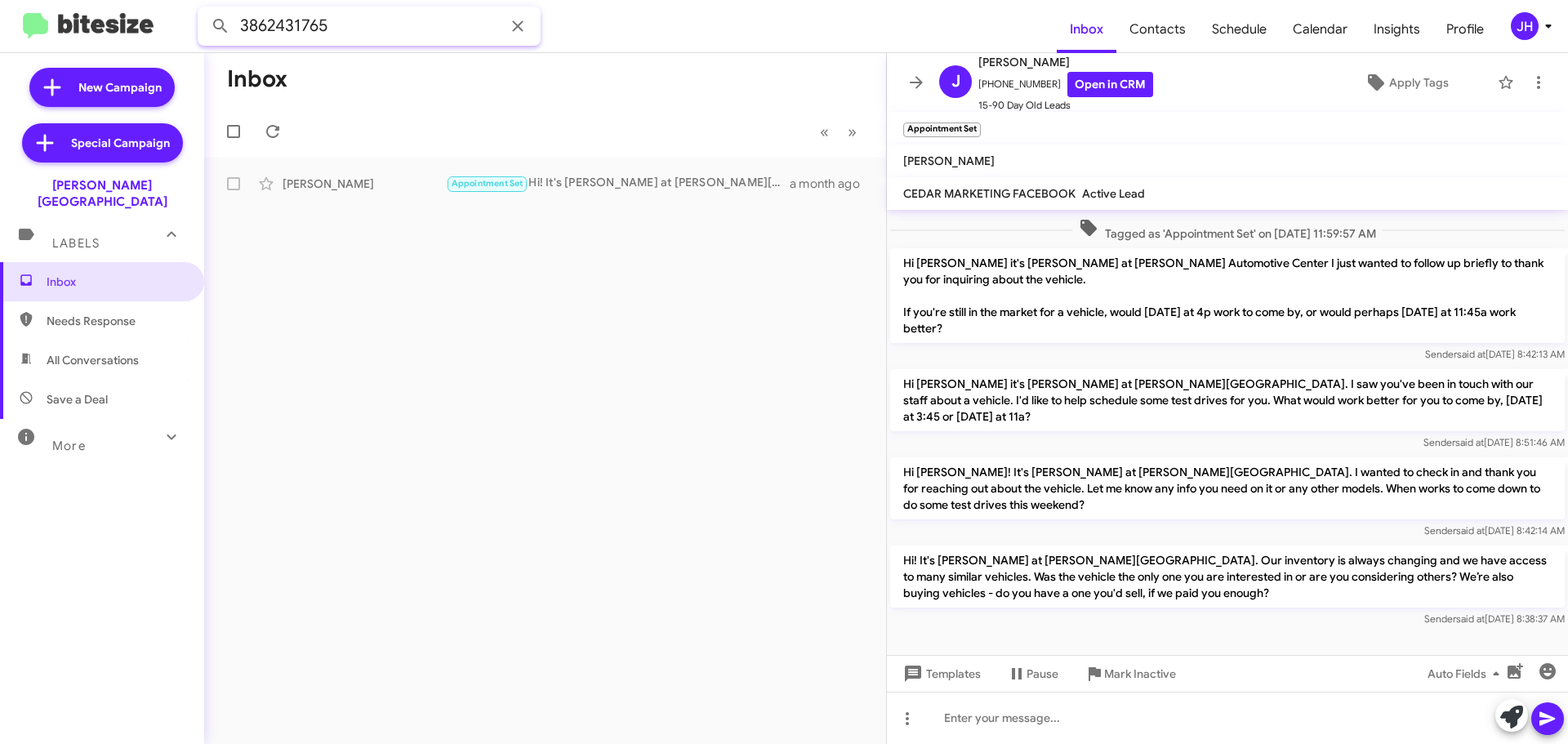
click at [412, 34] on input "3862431765" at bounding box center [369, 26] width 343 height 39
paste input "4233707560"
click at [204, 10] on button at bounding box center [220, 26] width 33 height 33
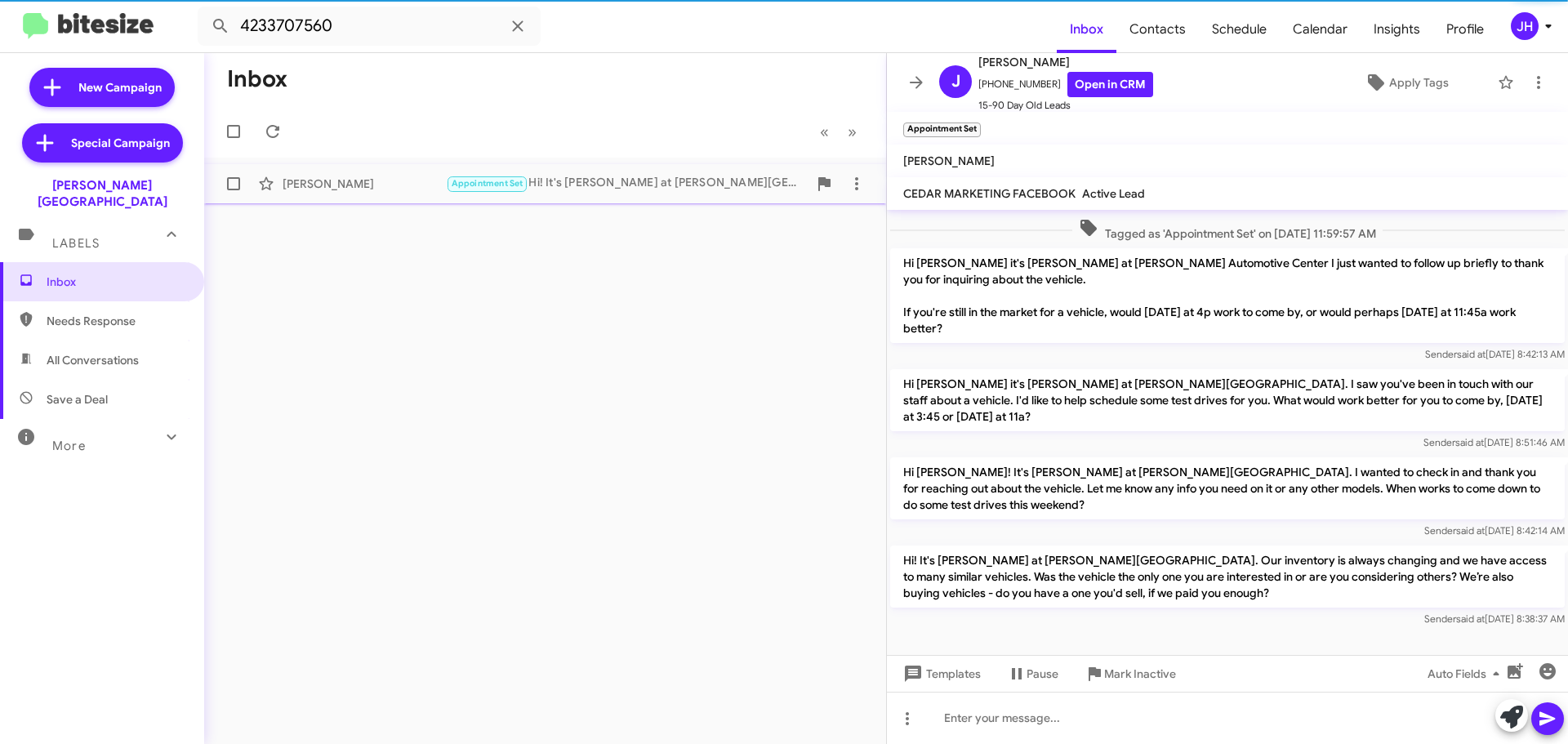
click at [395, 174] on div "Michael Mcmillion Appointment Set Hi! It's Chris Cobb at Don Ledford Automotive…" at bounding box center [545, 184] width 656 height 33
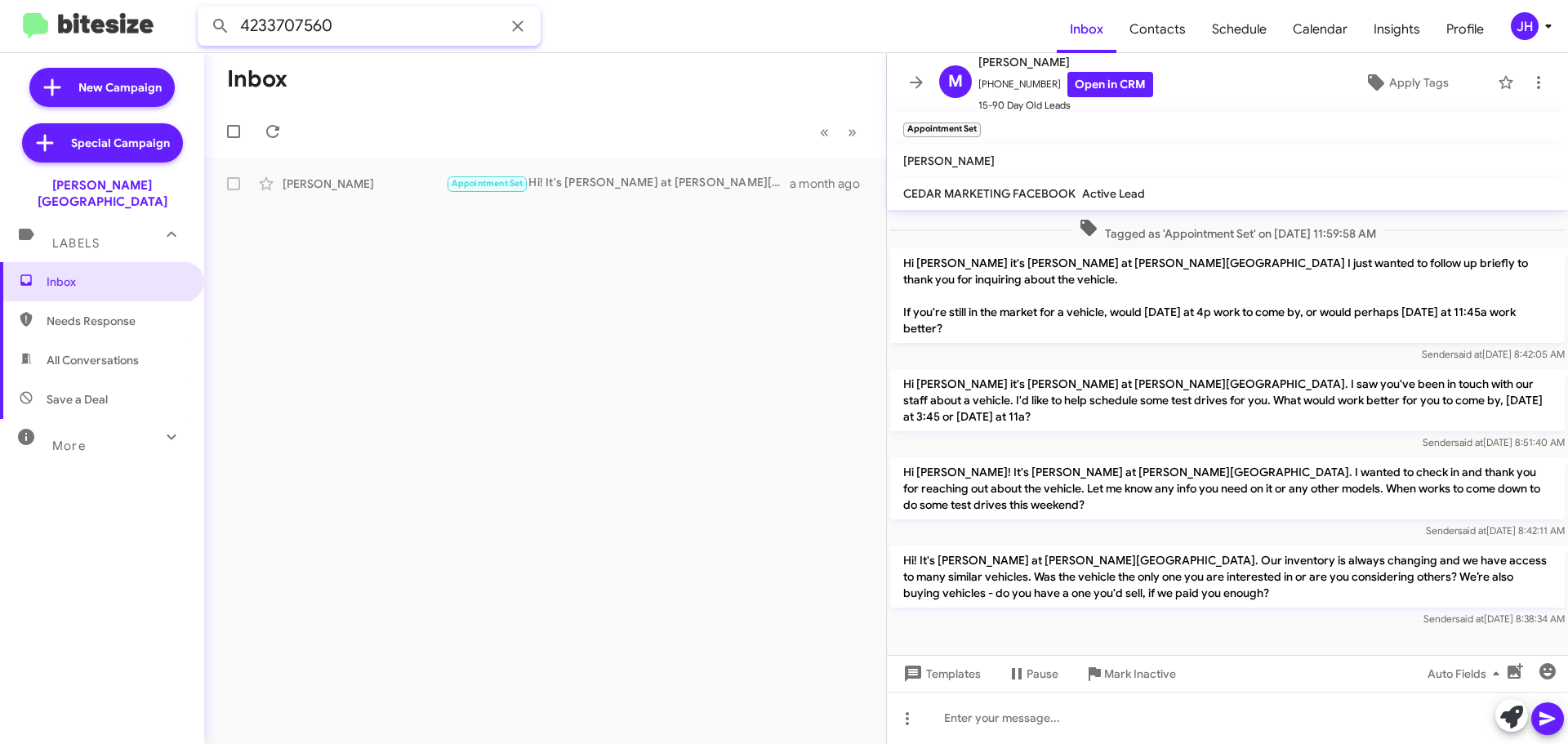
click at [356, 39] on input "4233707560" at bounding box center [369, 26] width 343 height 39
paste input "5980418"
click at [204, 10] on button at bounding box center [220, 26] width 33 height 33
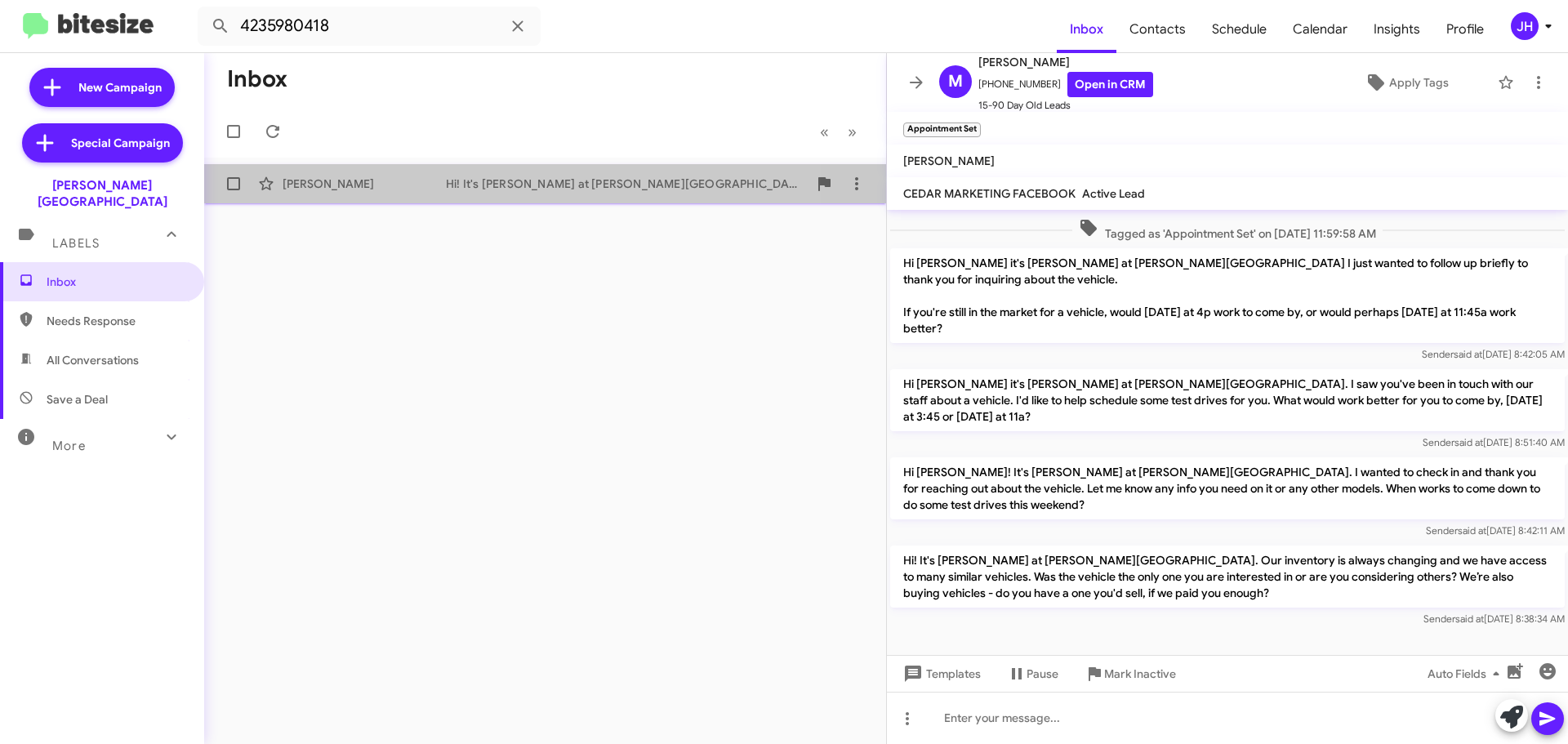
click at [439, 186] on div "Evelyn Duncan" at bounding box center [364, 183] width 164 height 16
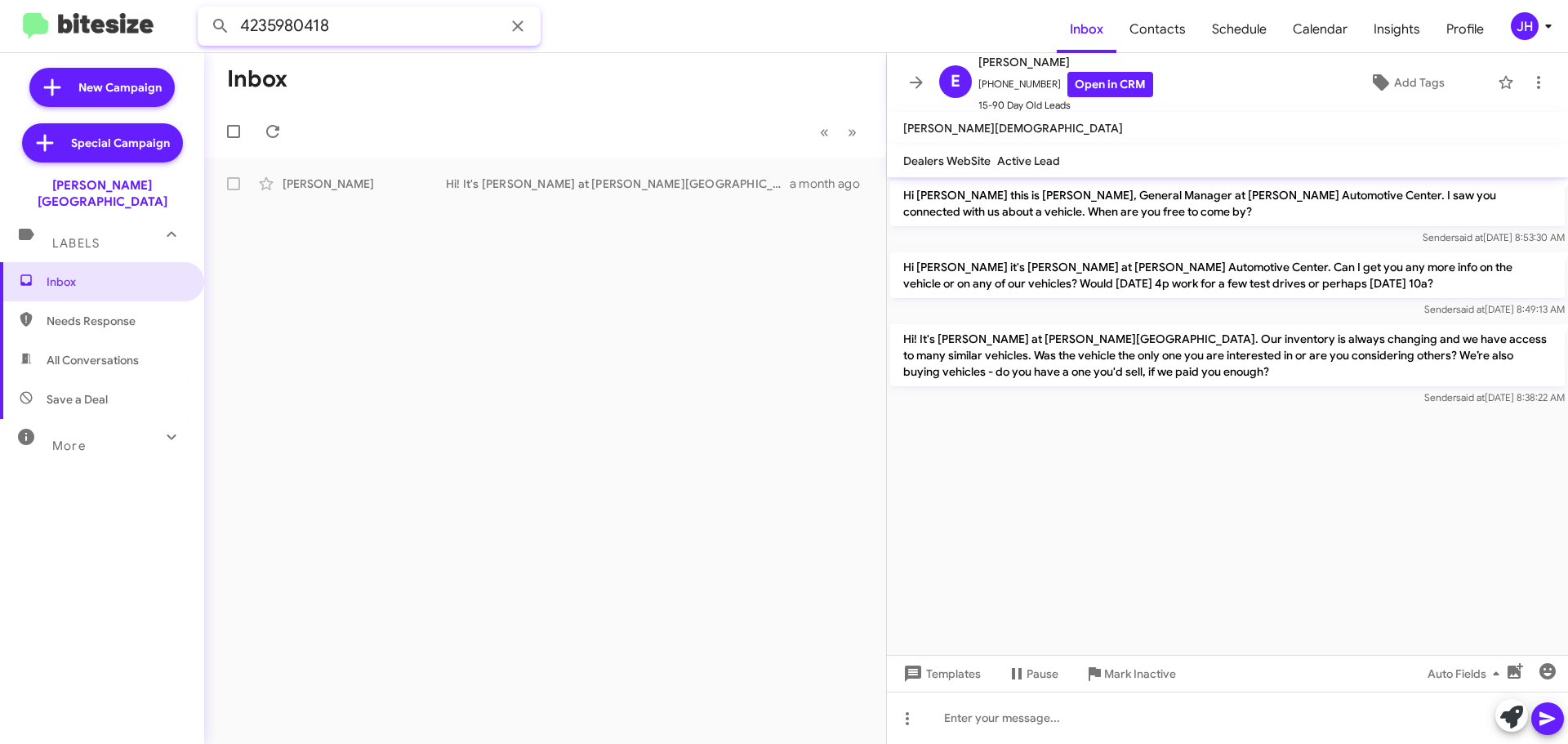
click at [422, 8] on input "4235980418" at bounding box center [369, 26] width 343 height 39
paste input "7856757"
click at [204, 10] on button at bounding box center [220, 26] width 33 height 33
click at [364, 29] on input "4237856757" at bounding box center [369, 26] width 343 height 39
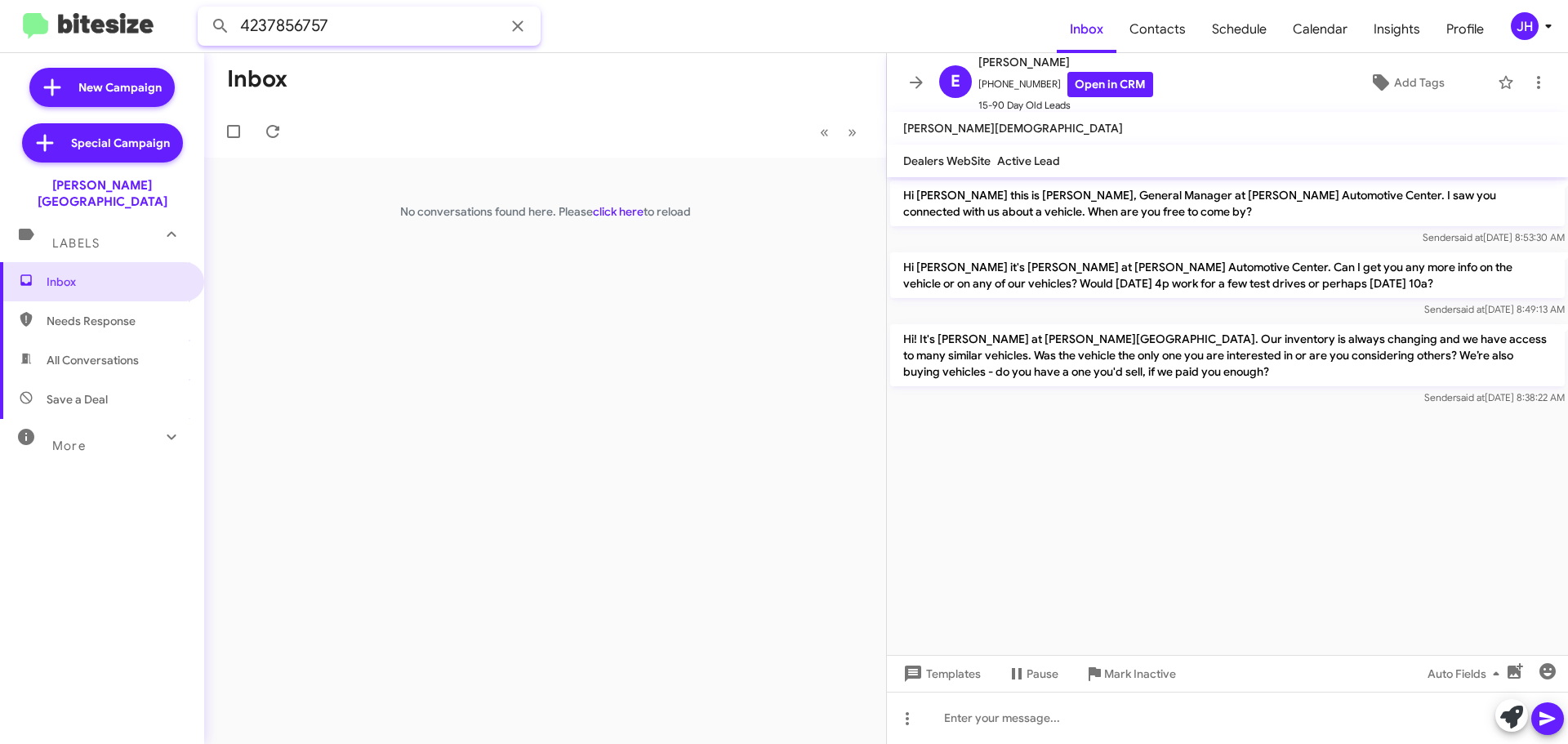
click at [364, 29] on input "4237856757" at bounding box center [369, 26] width 343 height 39
paste input "6053705"
click at [204, 10] on button at bounding box center [220, 26] width 33 height 33
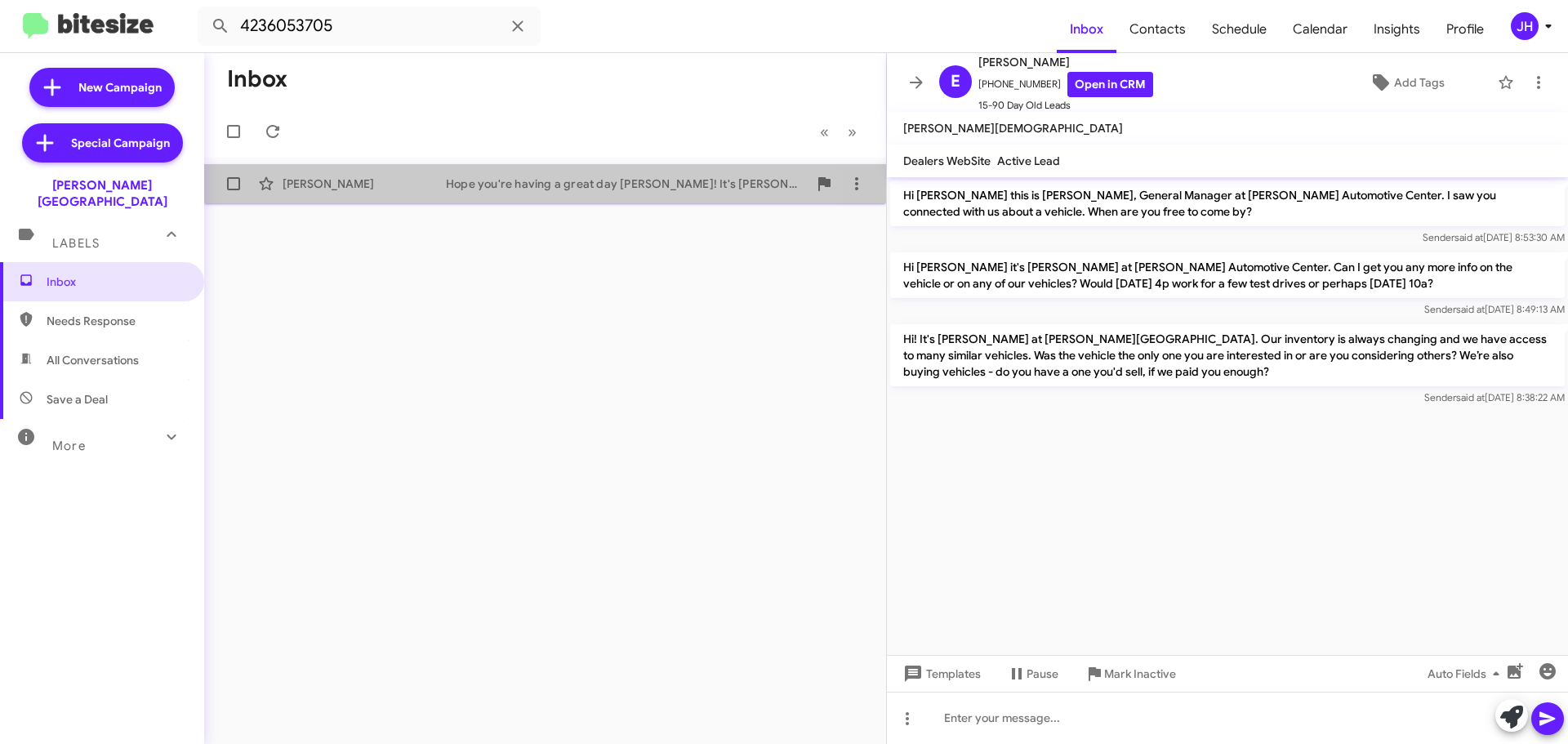
click at [449, 171] on div "Stephanie Rogers Hope you're having a great day Stephanie! It's Chris Cobb at D…" at bounding box center [545, 184] width 656 height 33
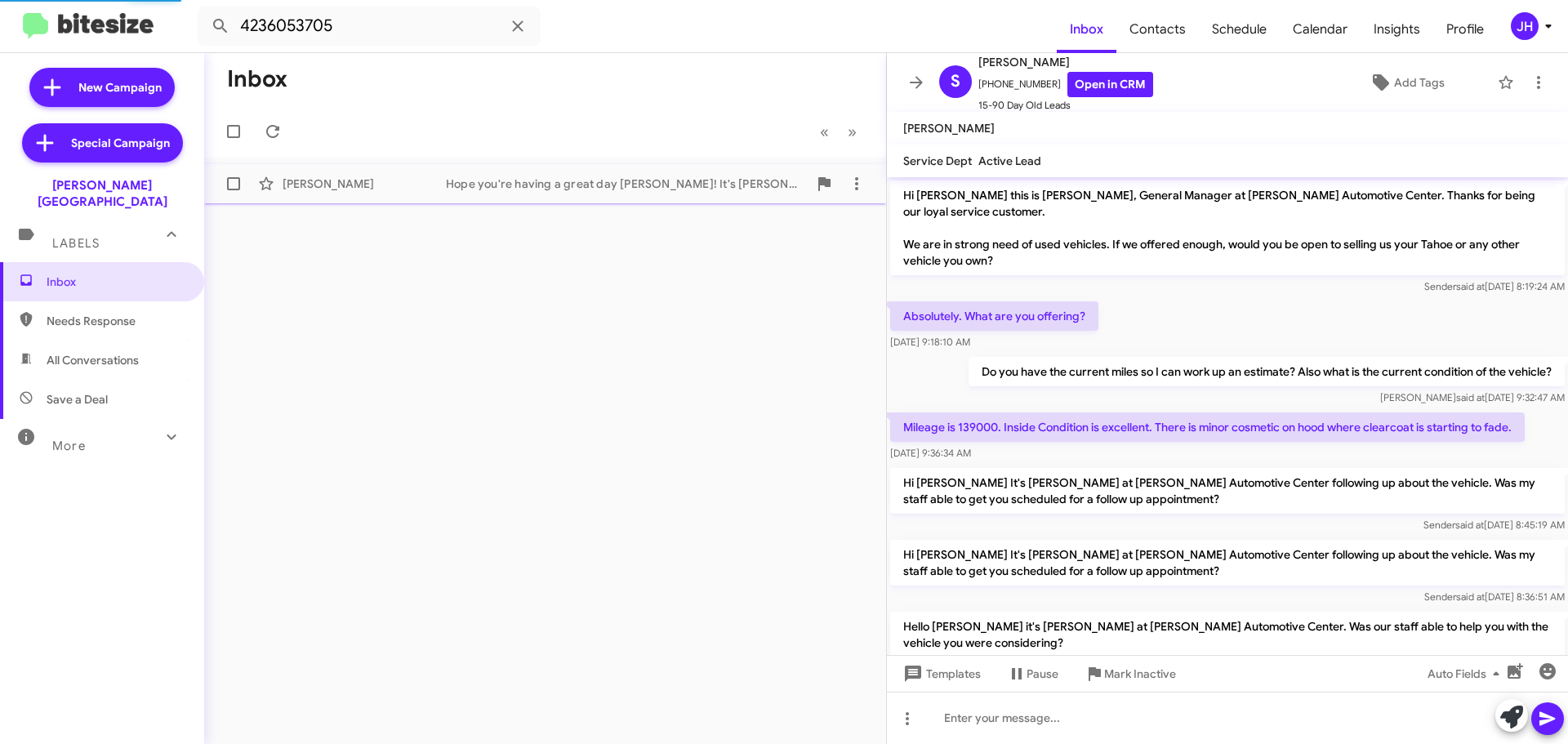
scroll to position [146, 0]
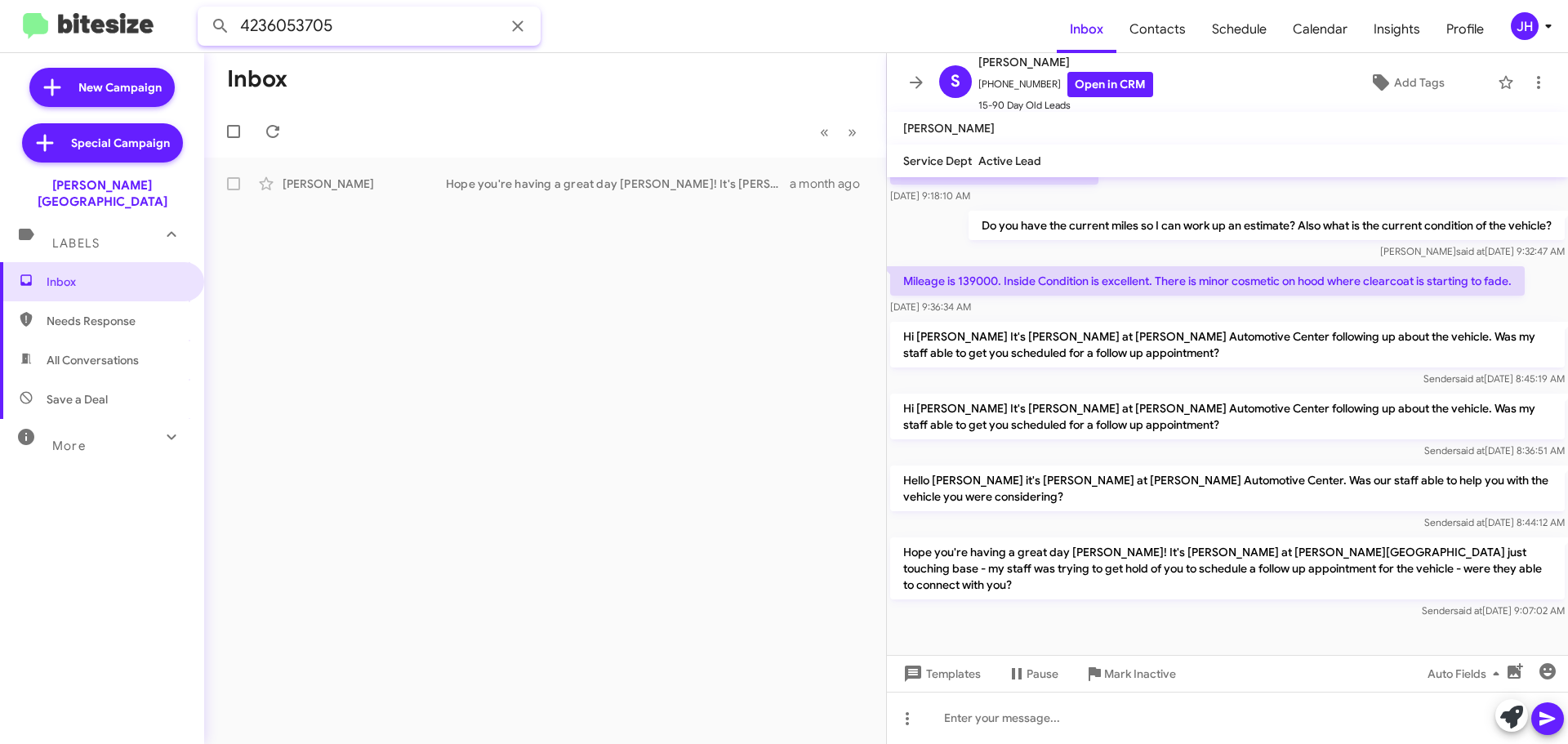
click at [387, 26] on input "4236053705" at bounding box center [369, 26] width 343 height 39
paste input "8282607486"
click at [204, 10] on button at bounding box center [220, 26] width 33 height 33
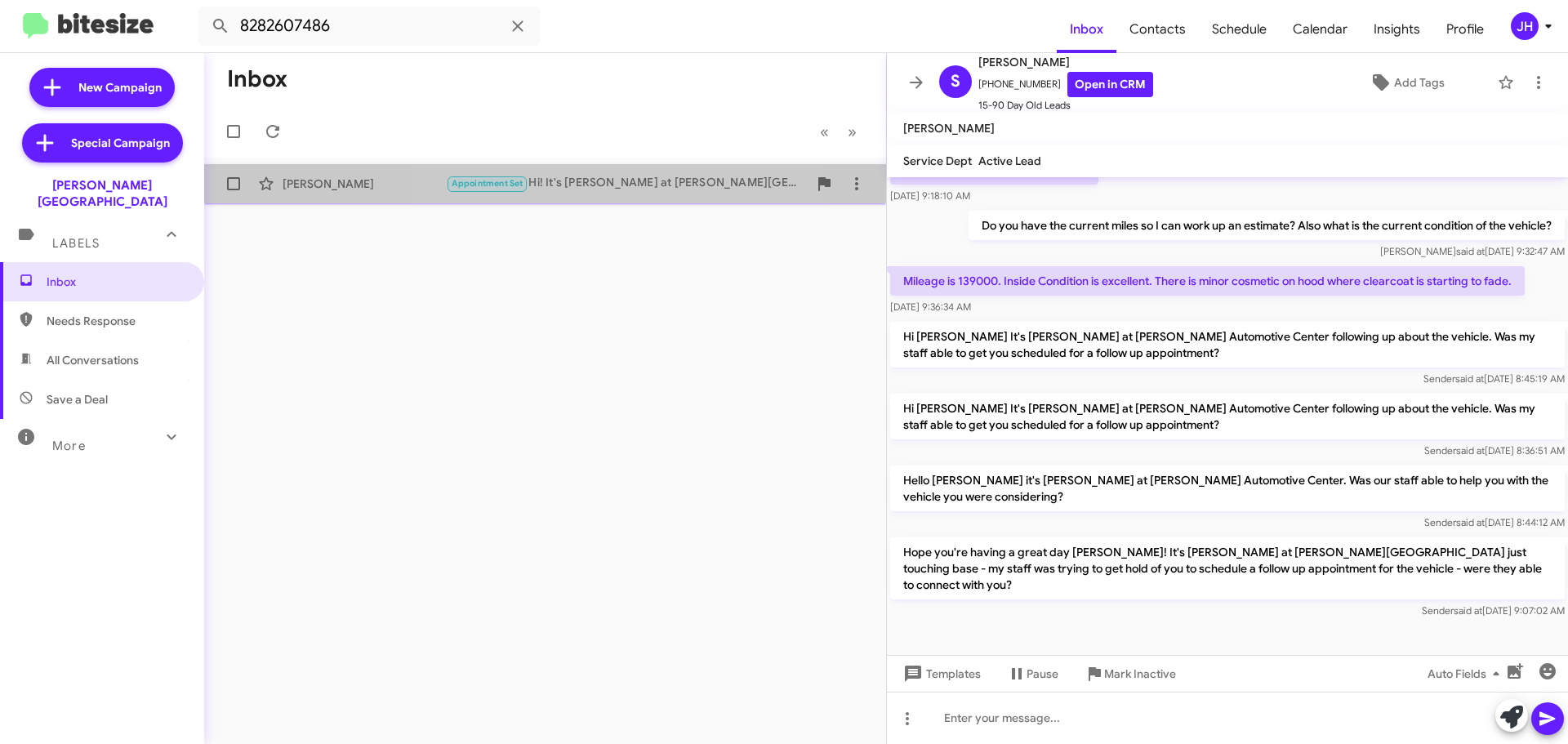
click at [583, 183] on div "Appointment Set Hi! It's Chris Cobb at Don Ledford Automotive Center. Our inven…" at bounding box center [626, 183] width 361 height 18
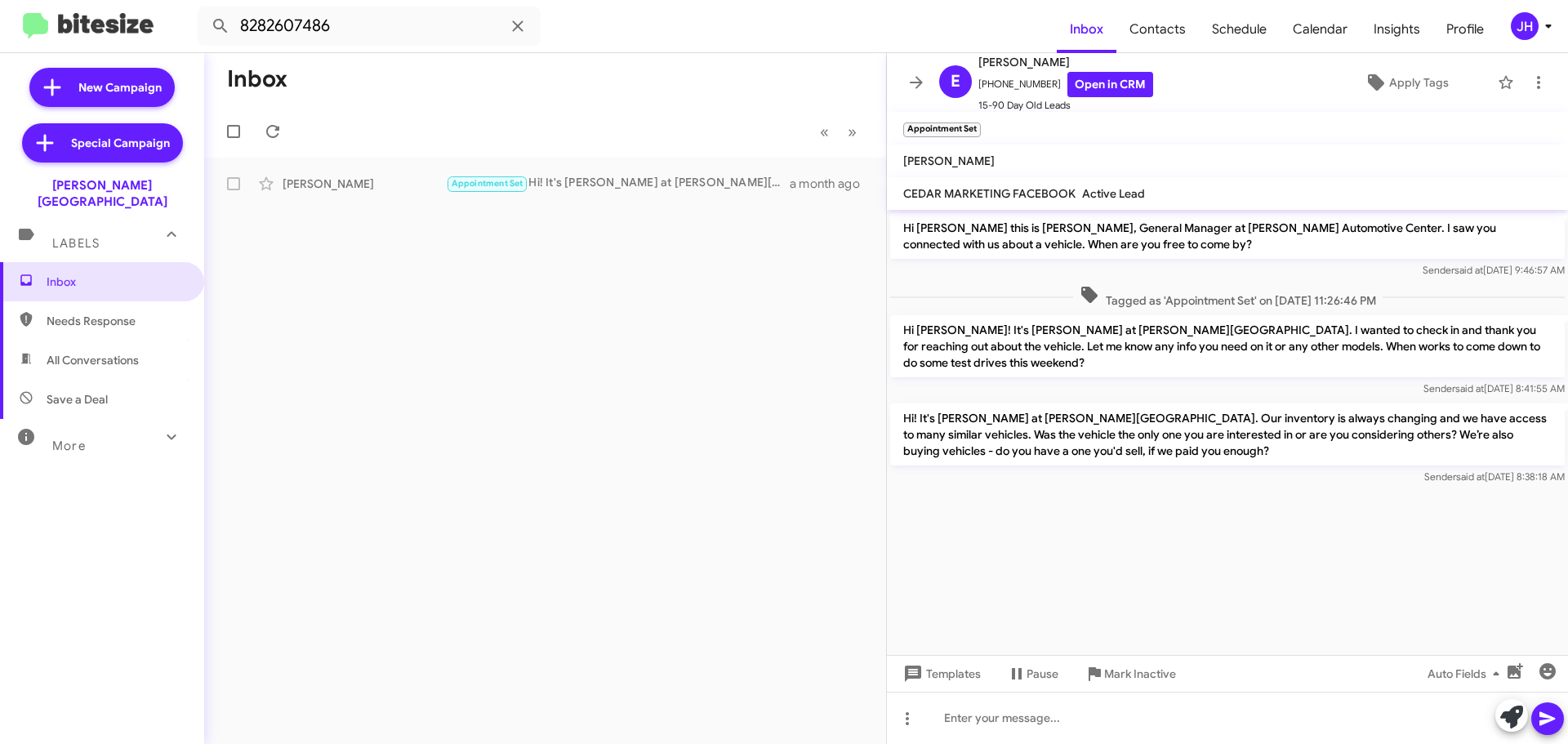
click at [293, 7] on mat-toolbar "8282607486 Inbox Contacts Schedule Calendar Insights Profile JH" at bounding box center [784, 26] width 1568 height 52
click at [316, 23] on input "8282607486" at bounding box center [369, 26] width 343 height 39
paste input "762231531"
click at [204, 10] on button at bounding box center [220, 26] width 33 height 33
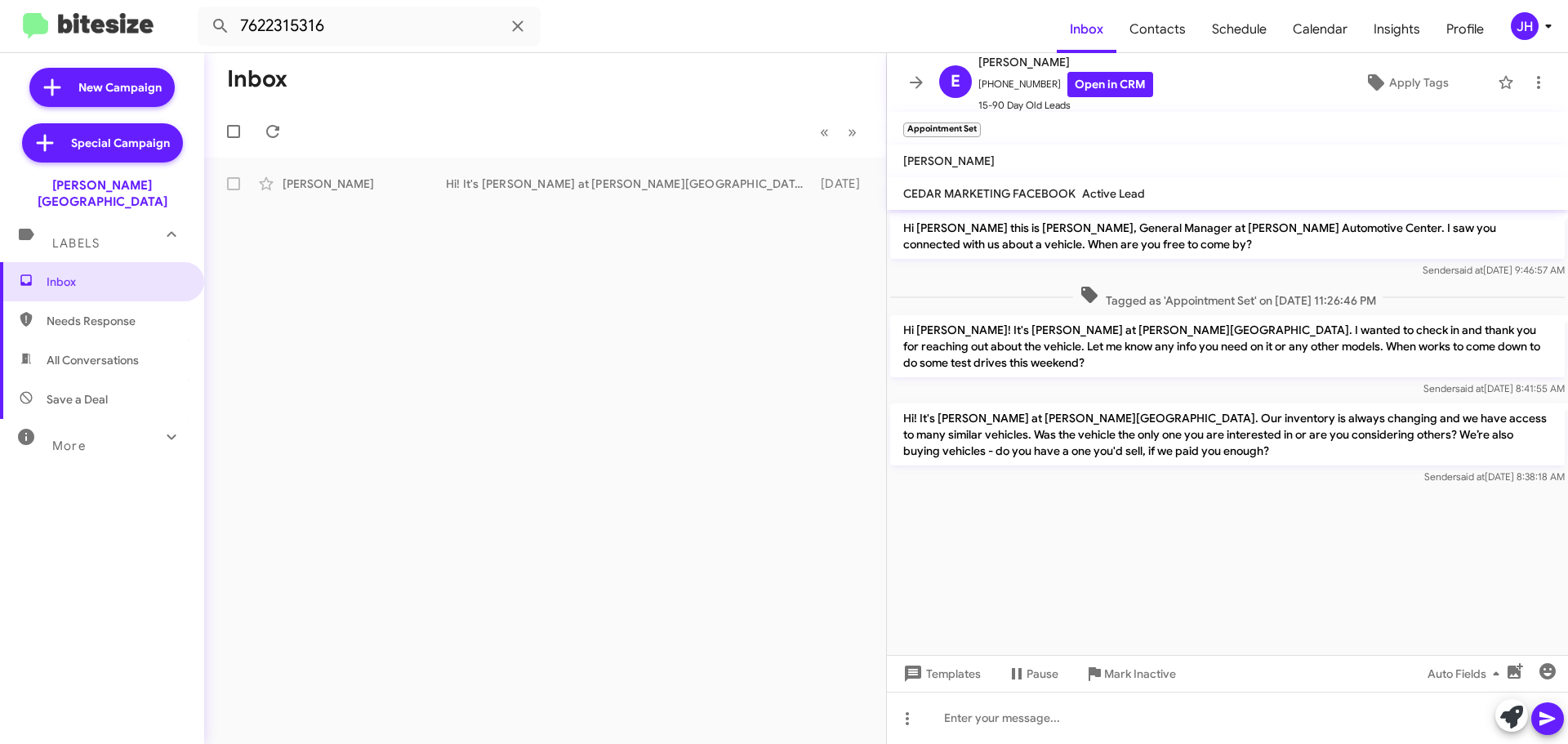
click at [520, 163] on mat-action-list "Omar Grimaleo Hi! It's Chris Cobb at Don Ledford Automotive Center. Our invento…" at bounding box center [544, 180] width 682 height 46
click at [521, 176] on div "Hi! It's Chris Cobb at Don Ledford Automotive Center. Our inventory is always c…" at bounding box center [626, 183] width 361 height 16
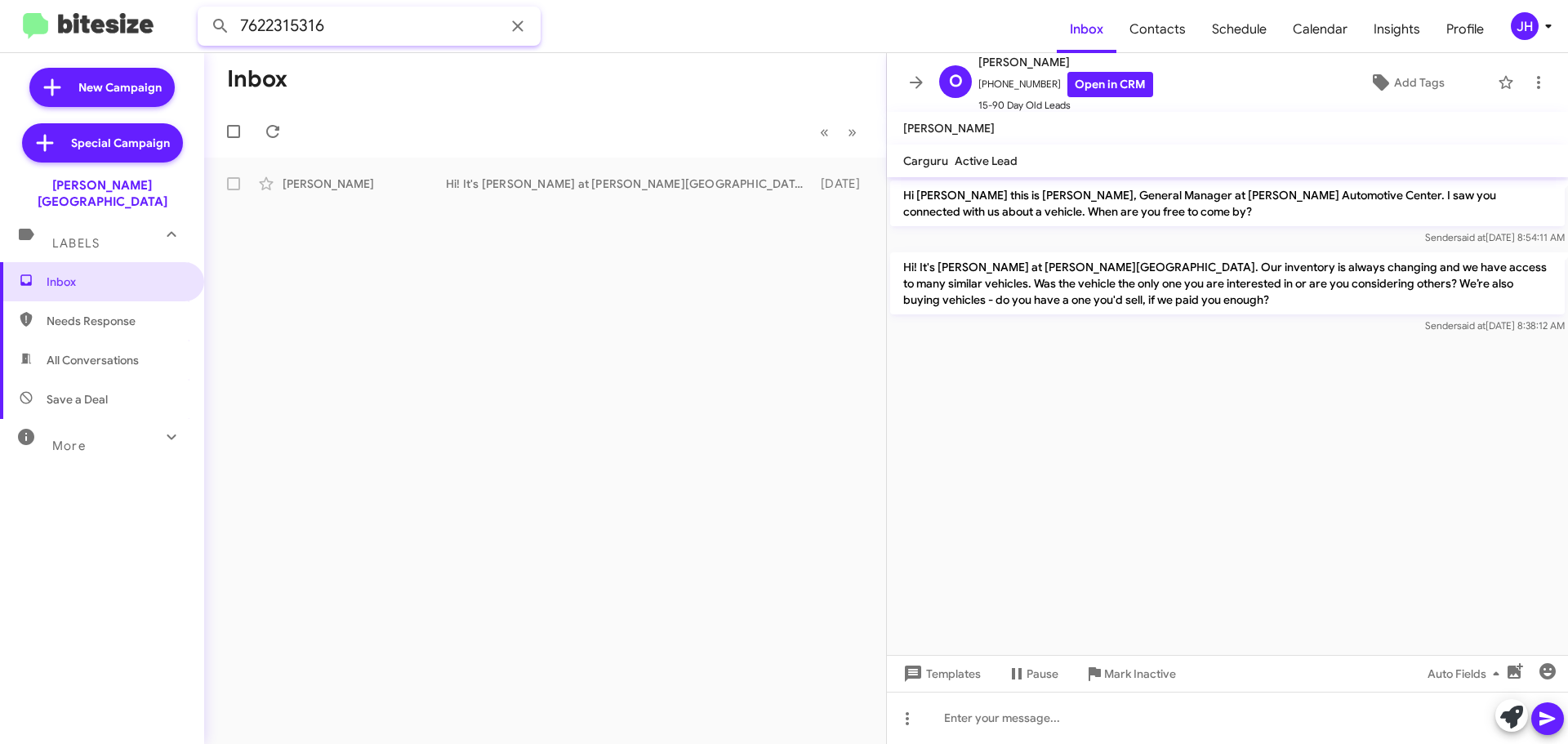
click at [391, 32] on input "7622315316" at bounding box center [369, 26] width 343 height 39
paste input "4238190122"
click at [204, 10] on button at bounding box center [220, 26] width 33 height 33
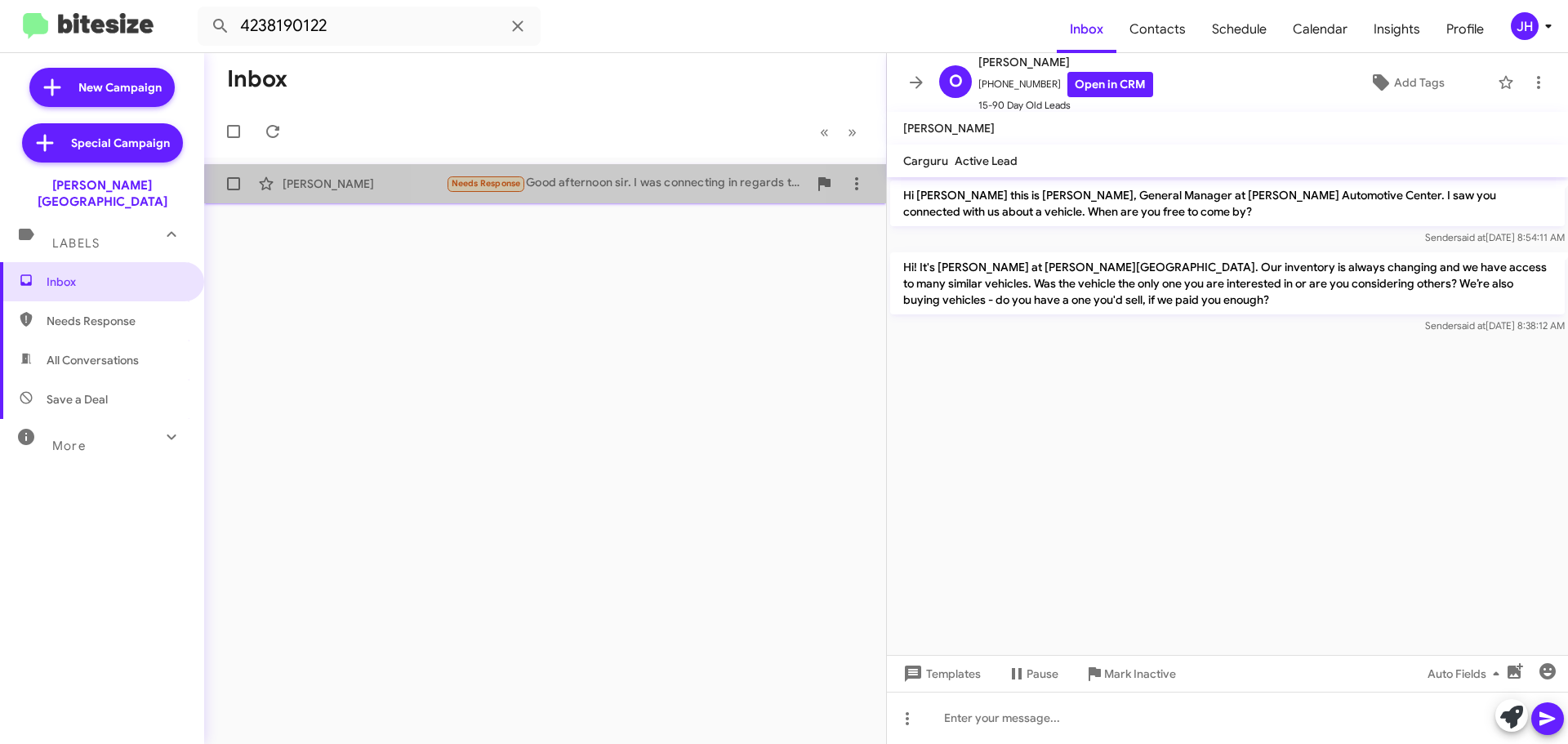
click at [621, 203] on span "Jason Thornton Needs Response Good afternoon sir. I was connecting in regards t…" at bounding box center [544, 184] width 682 height 39
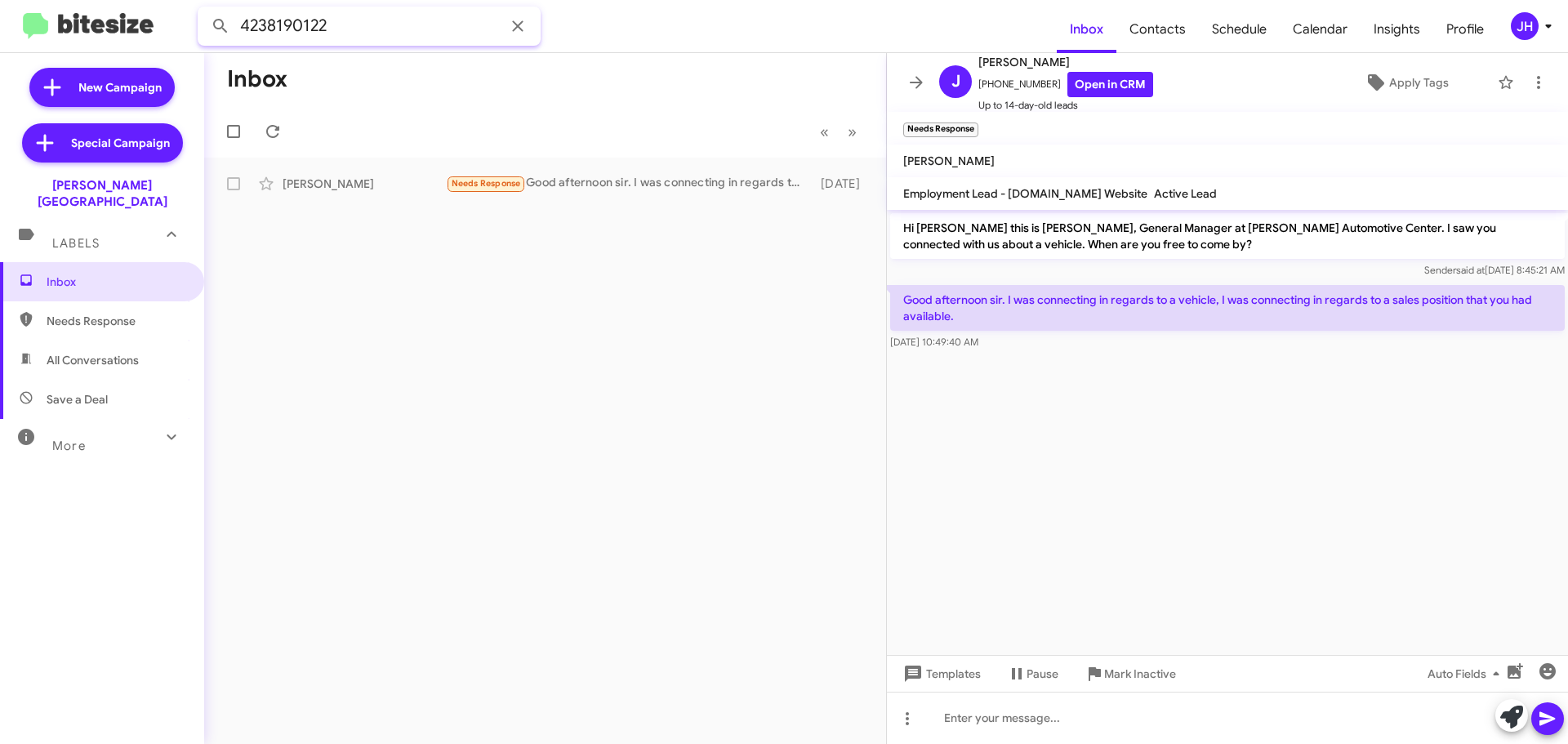
click at [390, 39] on input "4238190122" at bounding box center [369, 26] width 343 height 39
paste input "303819"
click at [204, 10] on button at bounding box center [220, 26] width 33 height 33
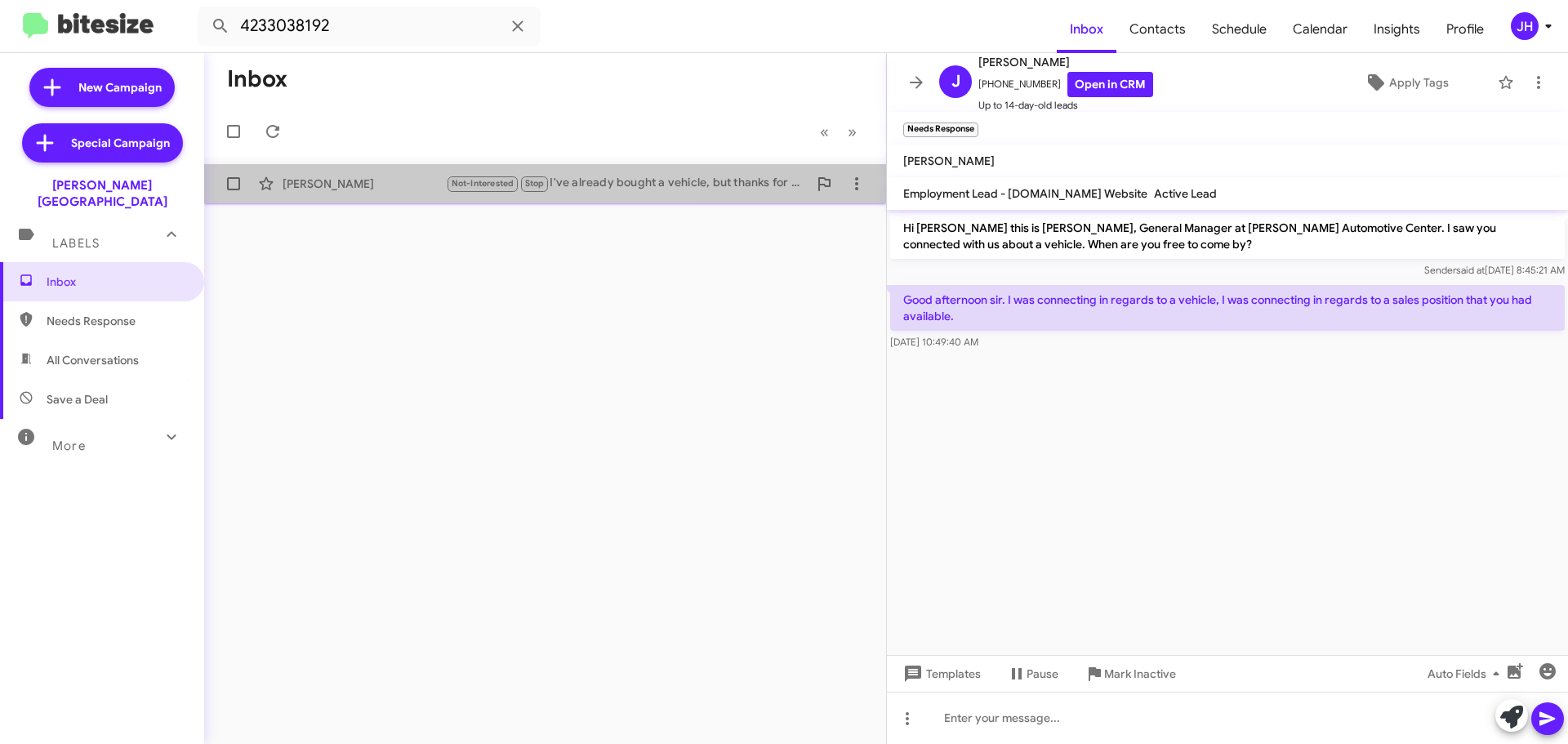
click at [378, 175] on div "Terry Cramer Not-Interested Stop I've already bought a vehicle, but thanks for …" at bounding box center [545, 184] width 656 height 33
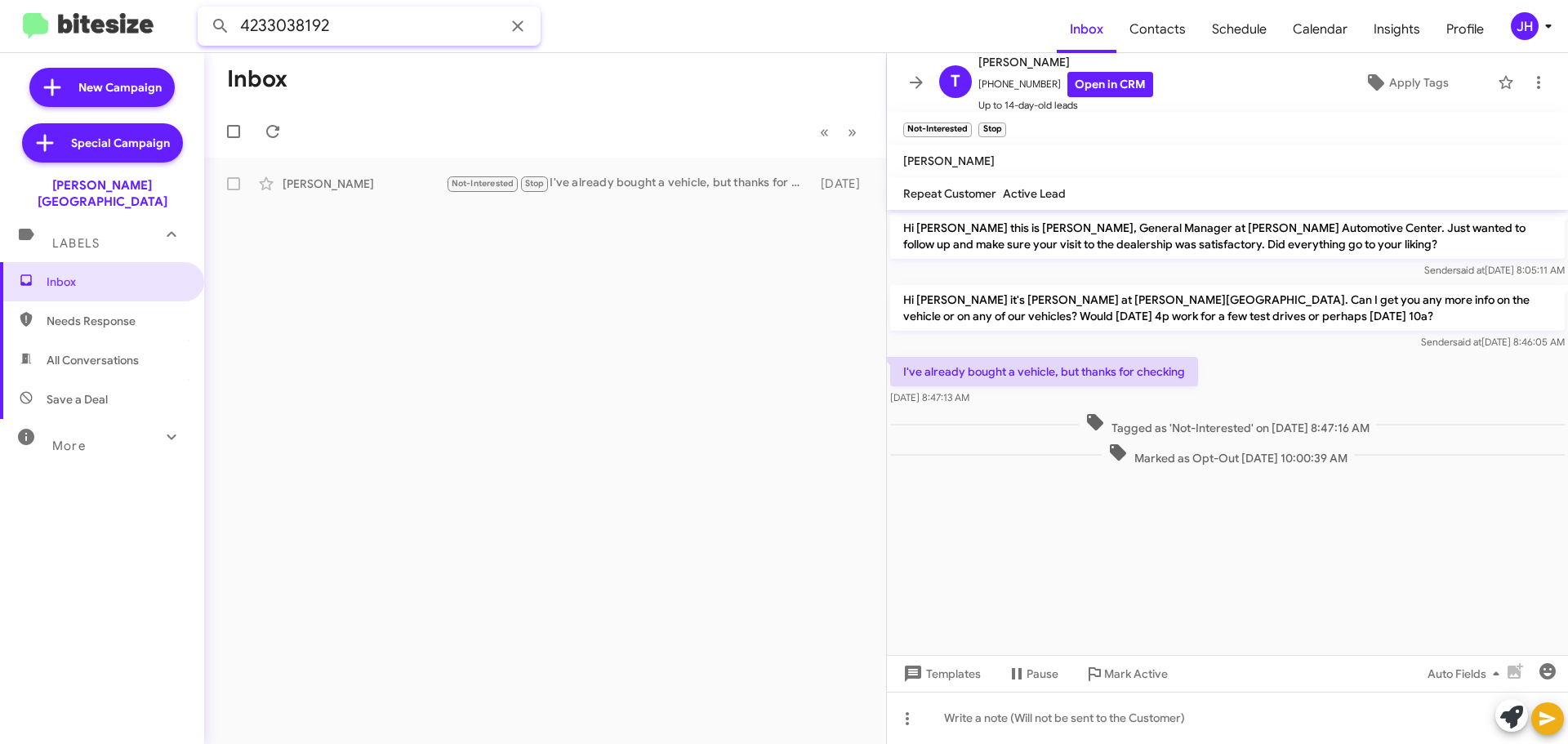
click at [407, 45] on input "4233038192" at bounding box center [369, 26] width 343 height 39
paste input "5953519"
click at [204, 10] on button at bounding box center [220, 26] width 33 height 33
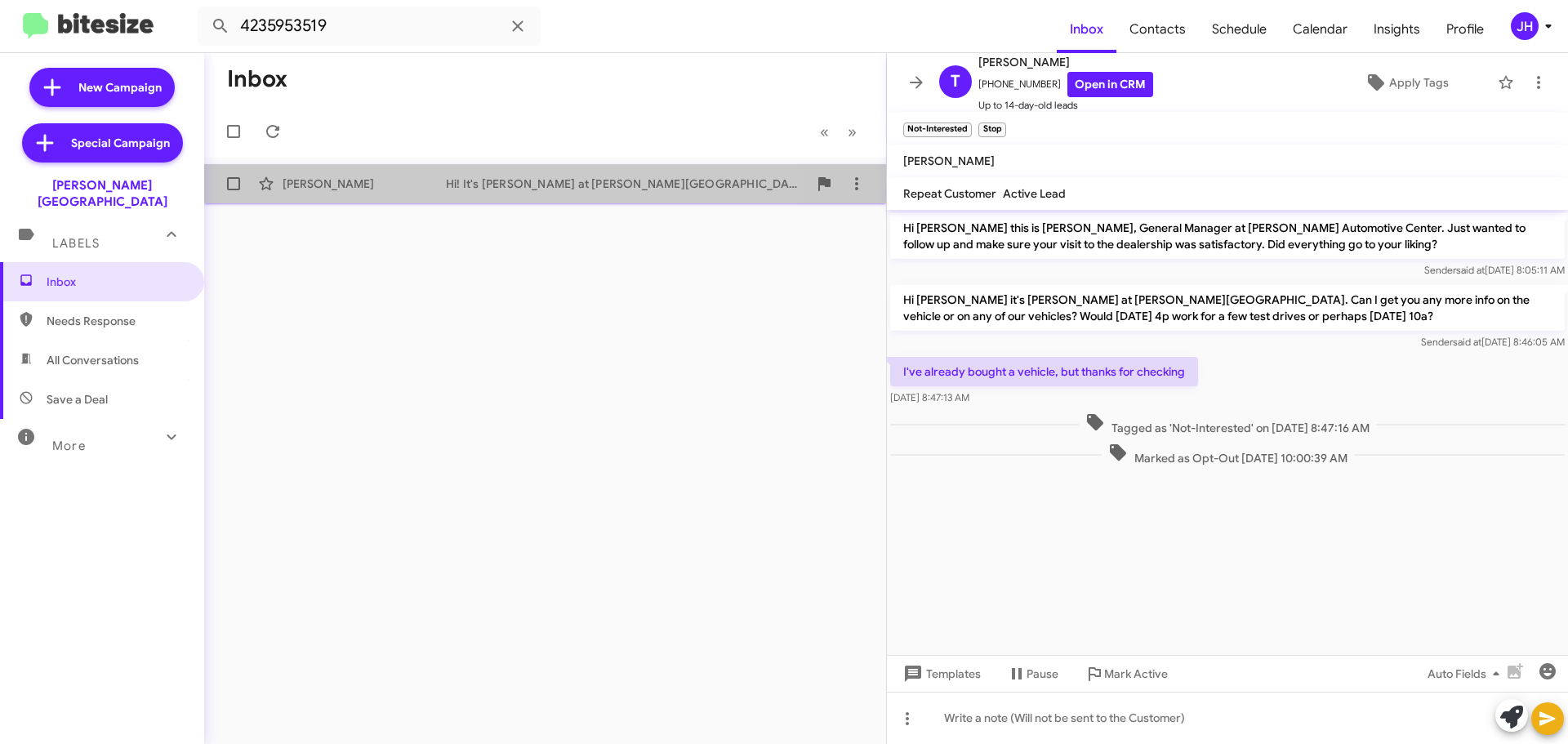
click at [427, 190] on div "James Efaw" at bounding box center [364, 183] width 164 height 16
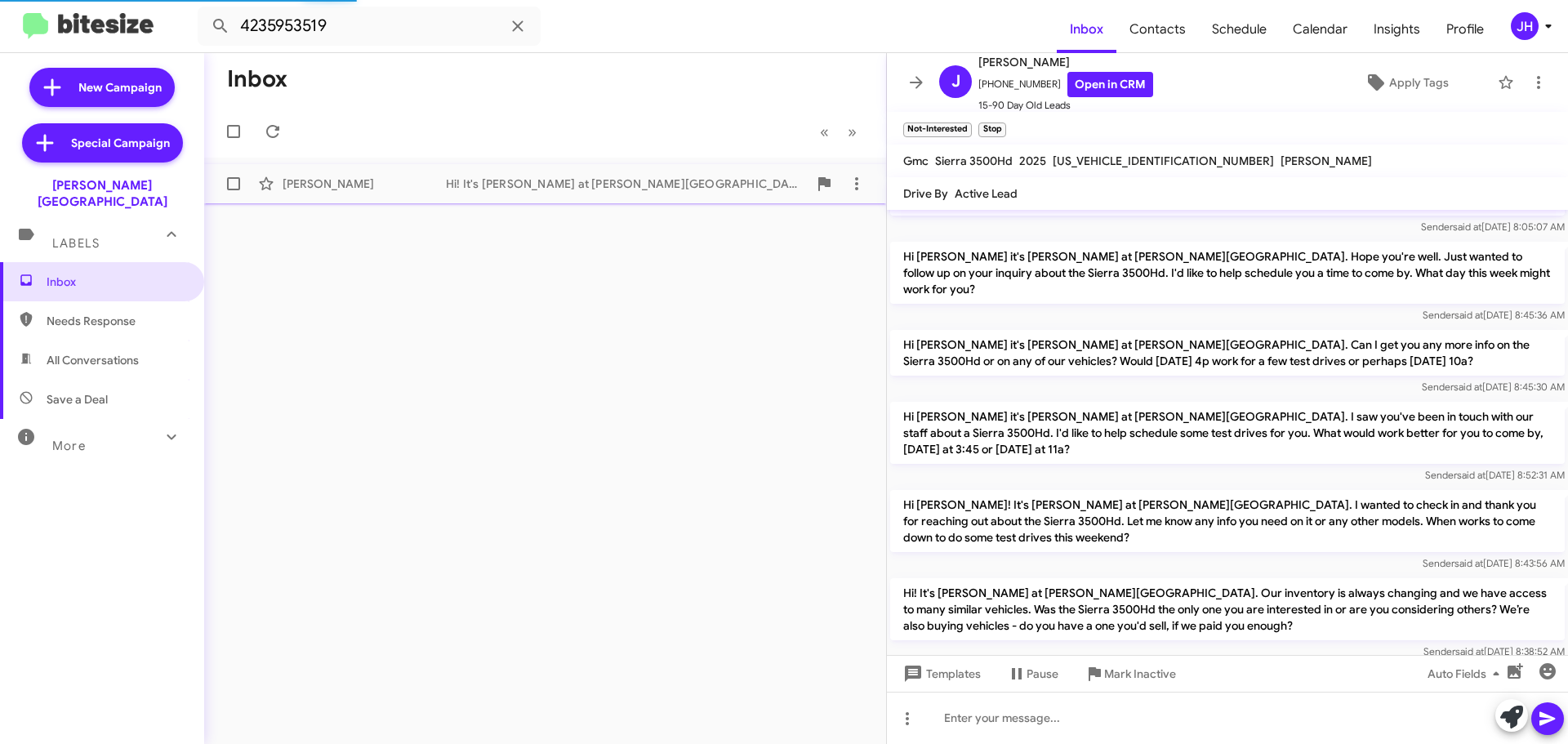
scroll to position [461, 0]
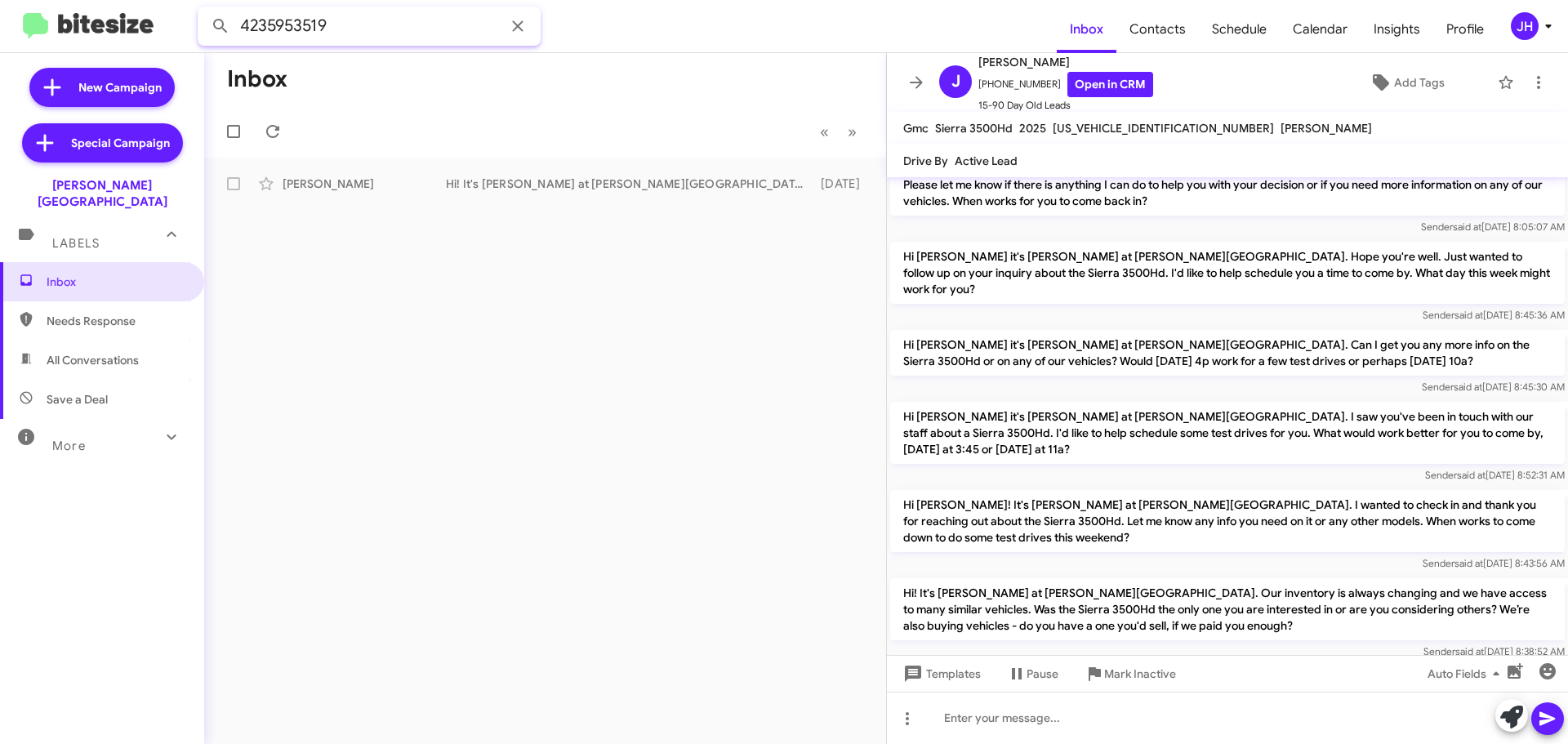
click at [394, 40] on input "4235953519" at bounding box center [369, 26] width 343 height 39
paste input "7065372992"
click at [204, 10] on button at bounding box center [220, 26] width 33 height 33
click at [494, 182] on div "Hope you're having a great day Steven! It's Chris Cobb at Don Ledford Automotiv…" at bounding box center [626, 183] width 361 height 16
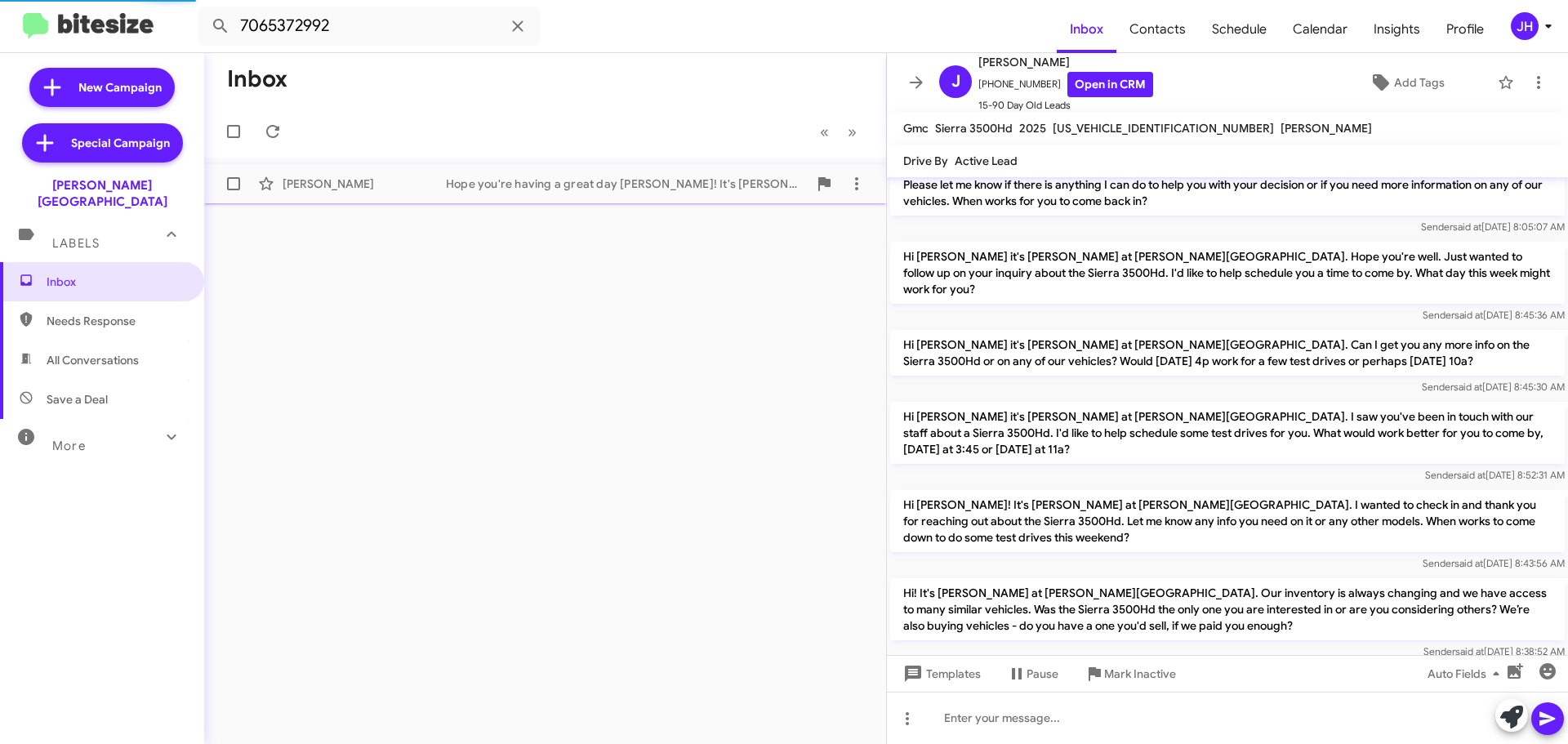
scroll to position [11, 0]
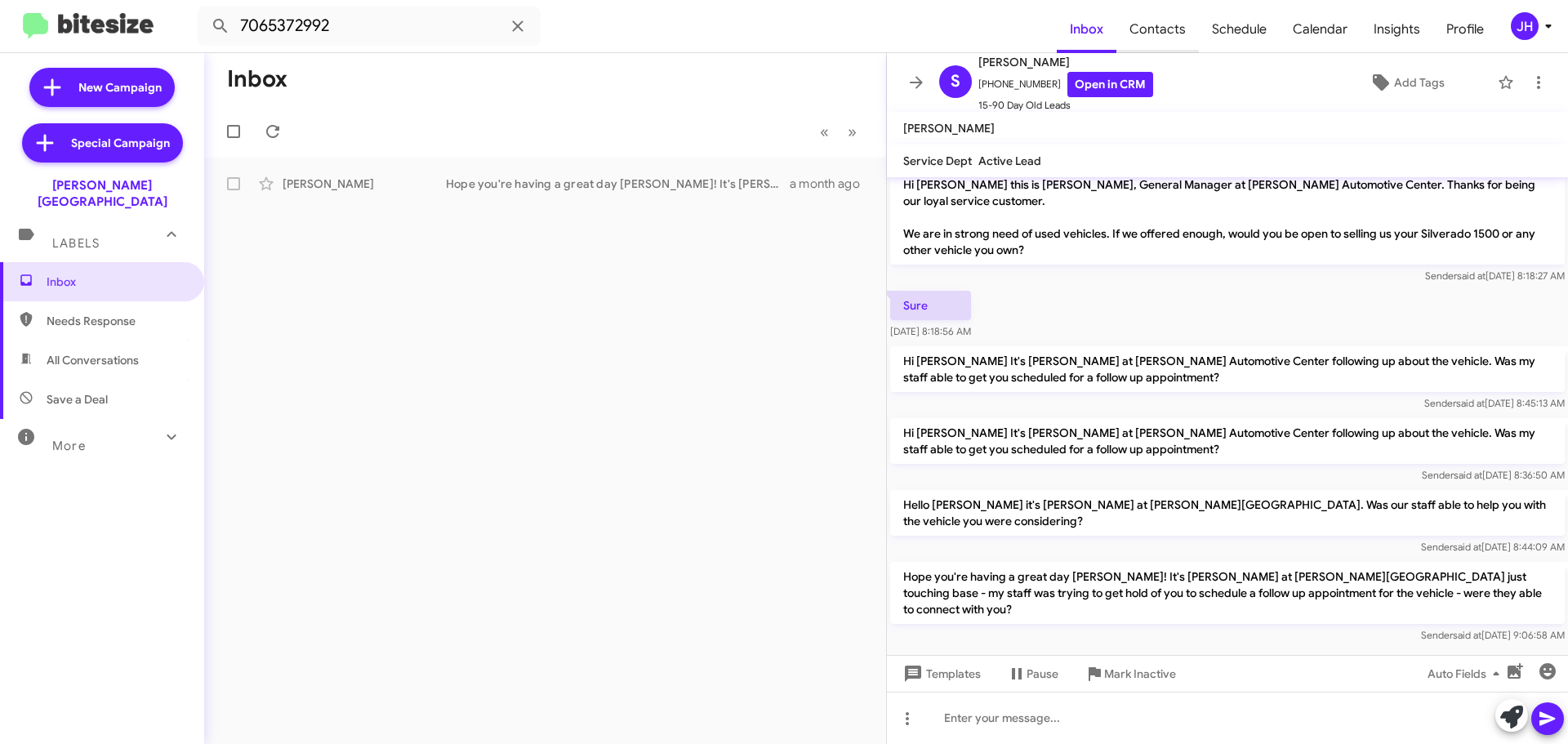
click at [1172, 18] on span "Contacts" at bounding box center [1157, 29] width 82 height 47
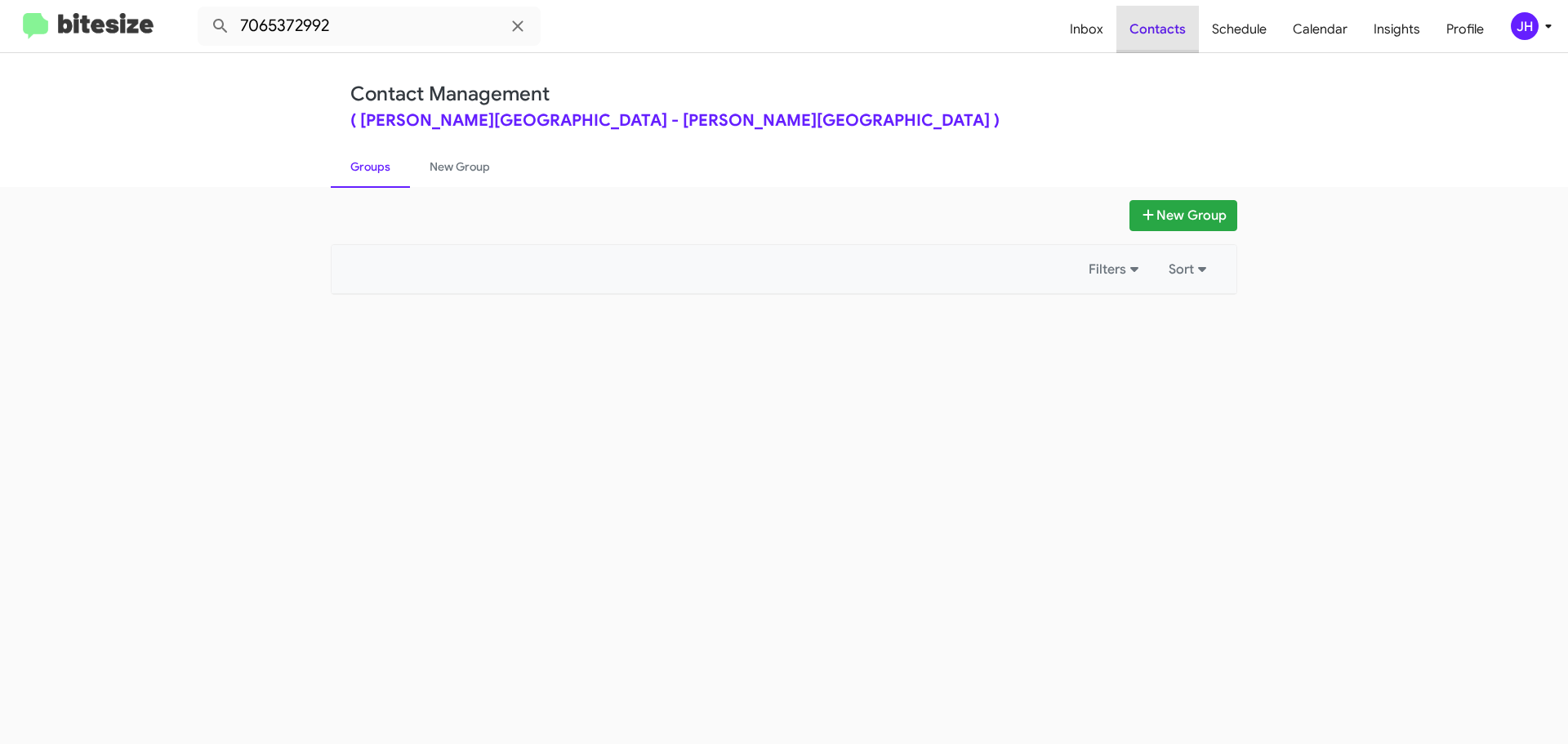
type input "in:groups"
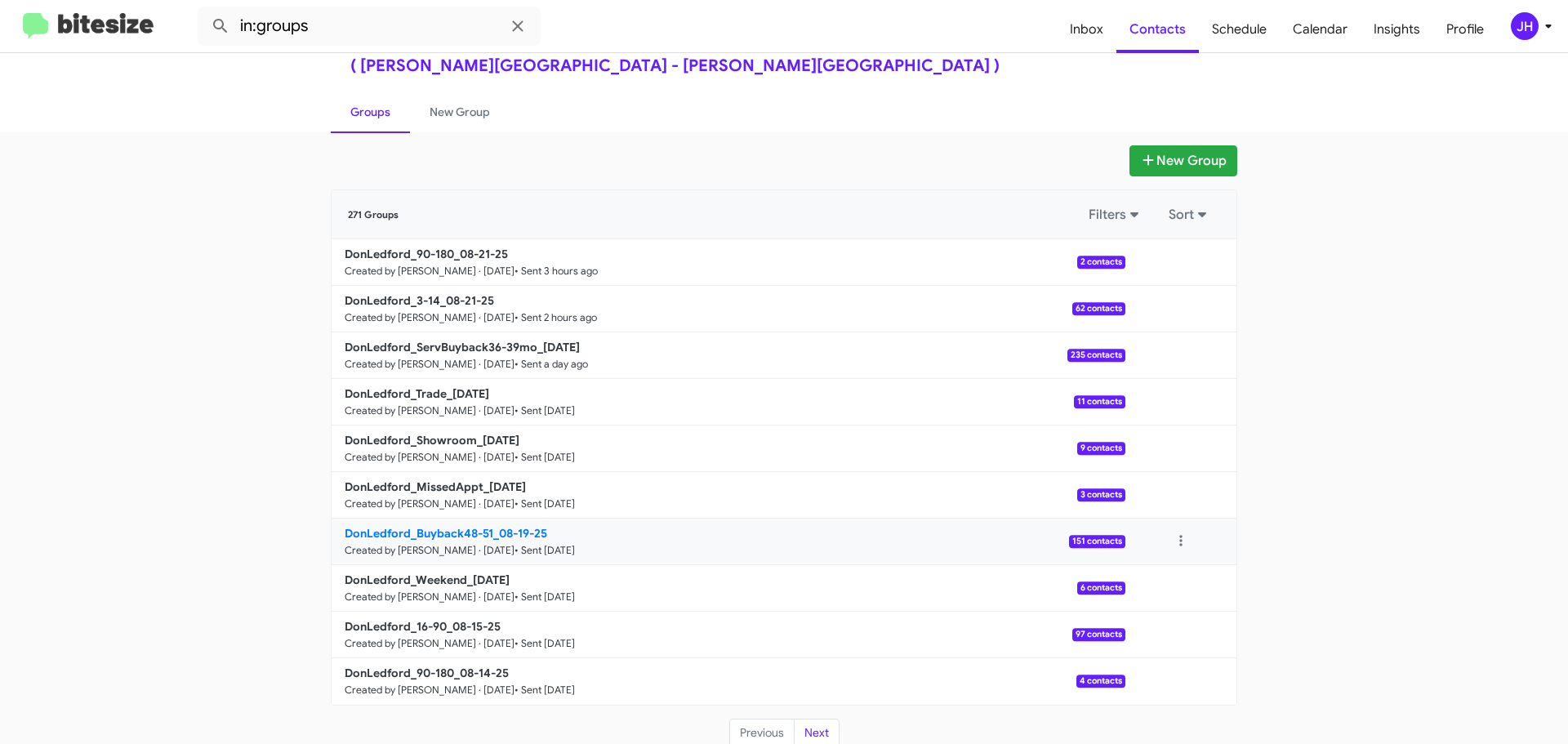
scroll to position [58, 0]
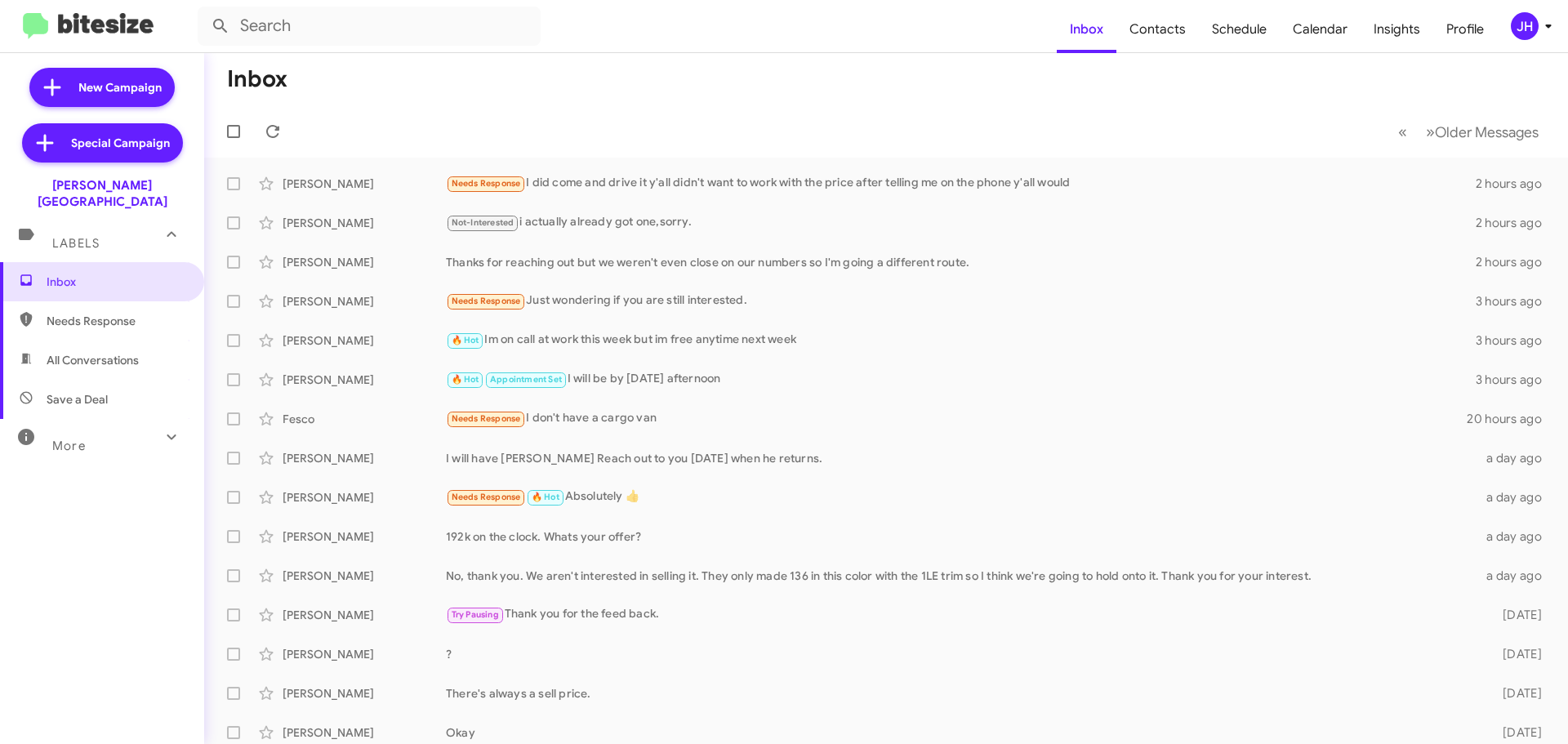
click at [1567, 29] on mat-toolbar "Inbox Contacts Schedule Calendar Insights Profile JH" at bounding box center [784, 26] width 1568 height 52
click at [1551, 27] on icon at bounding box center [1548, 25] width 19 height 19
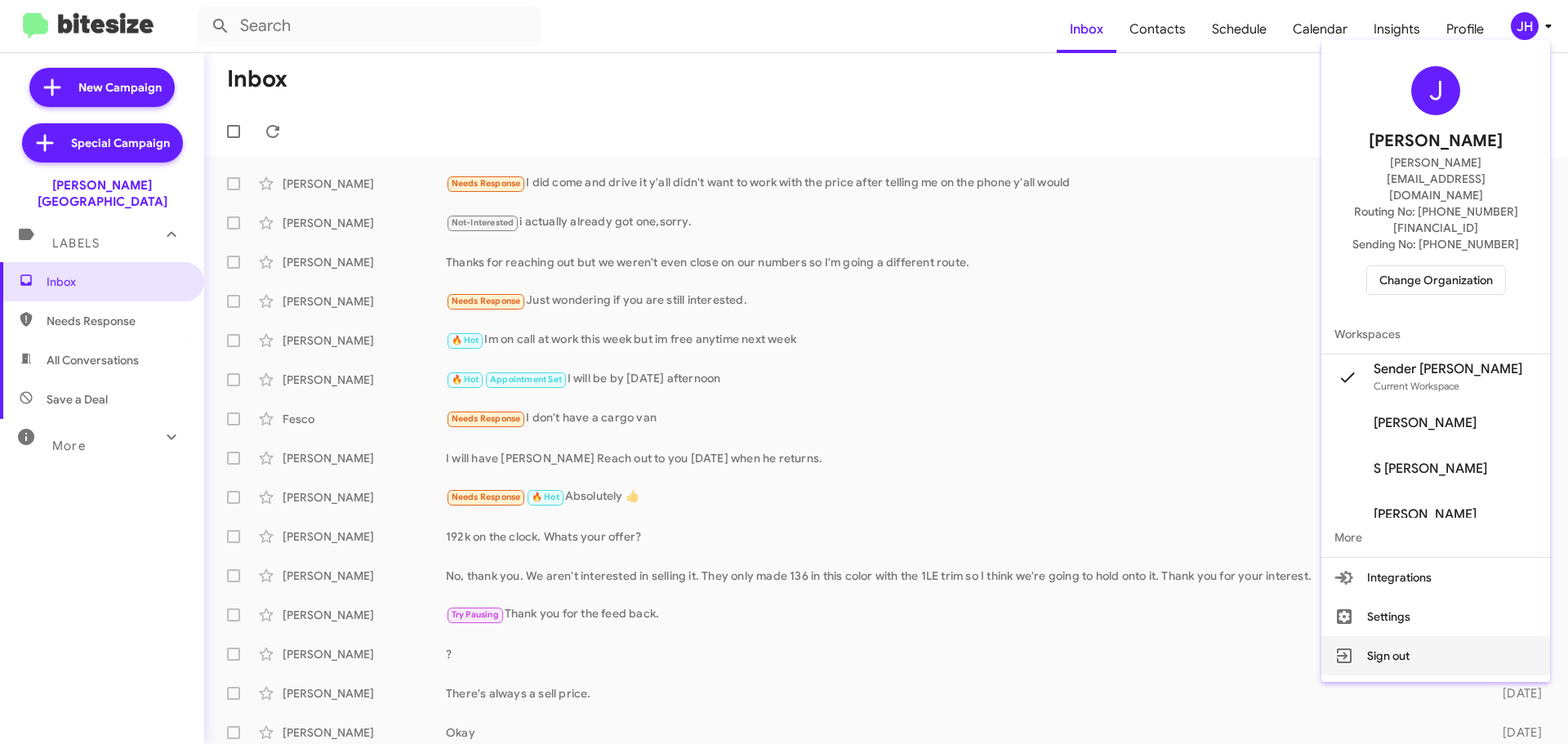
click at [1460, 637] on button "Sign out" at bounding box center [1436, 656] width 229 height 39
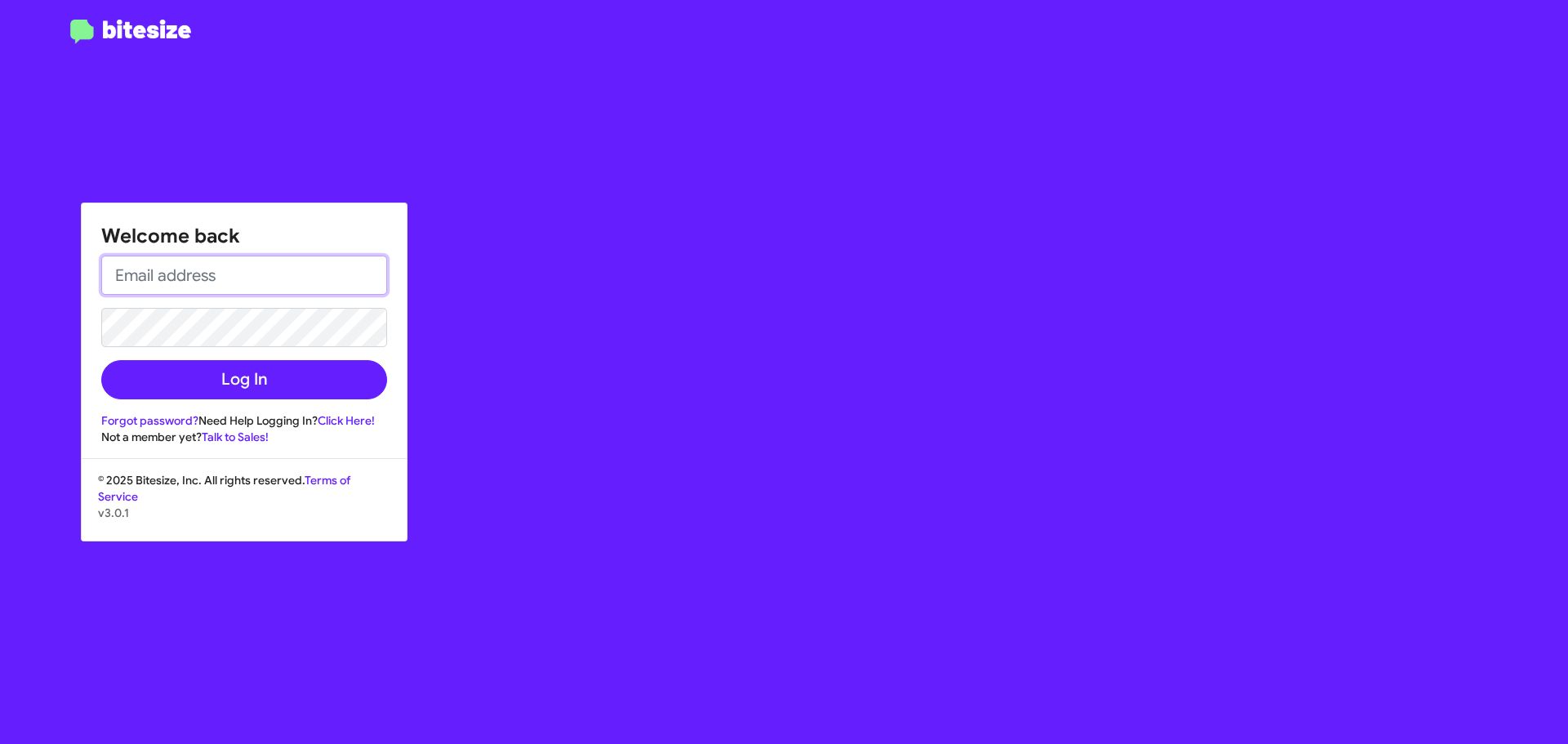
type input "[PERSON_NAME][EMAIL_ADDRESS][DOMAIN_NAME]"
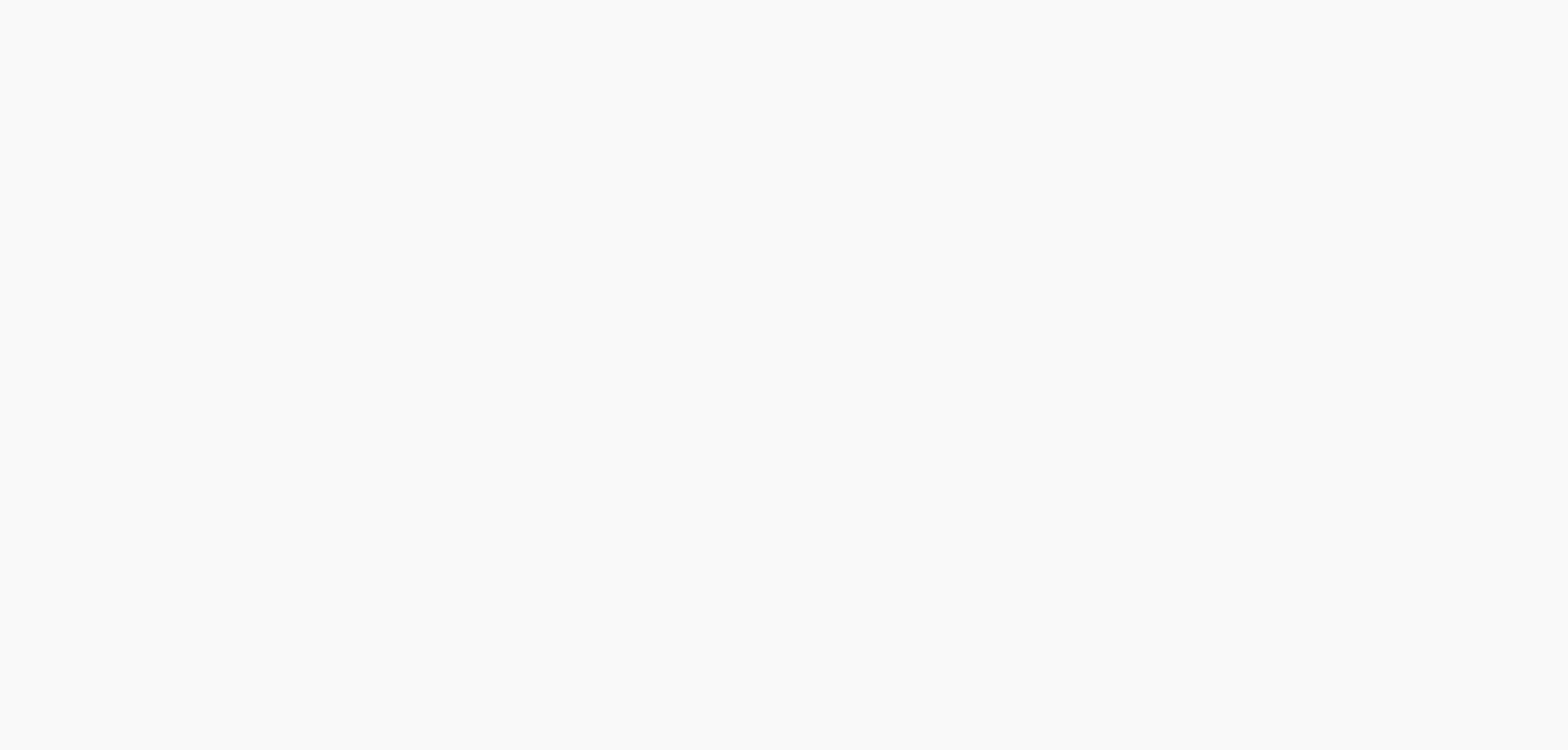
select select "24 MONTHS"
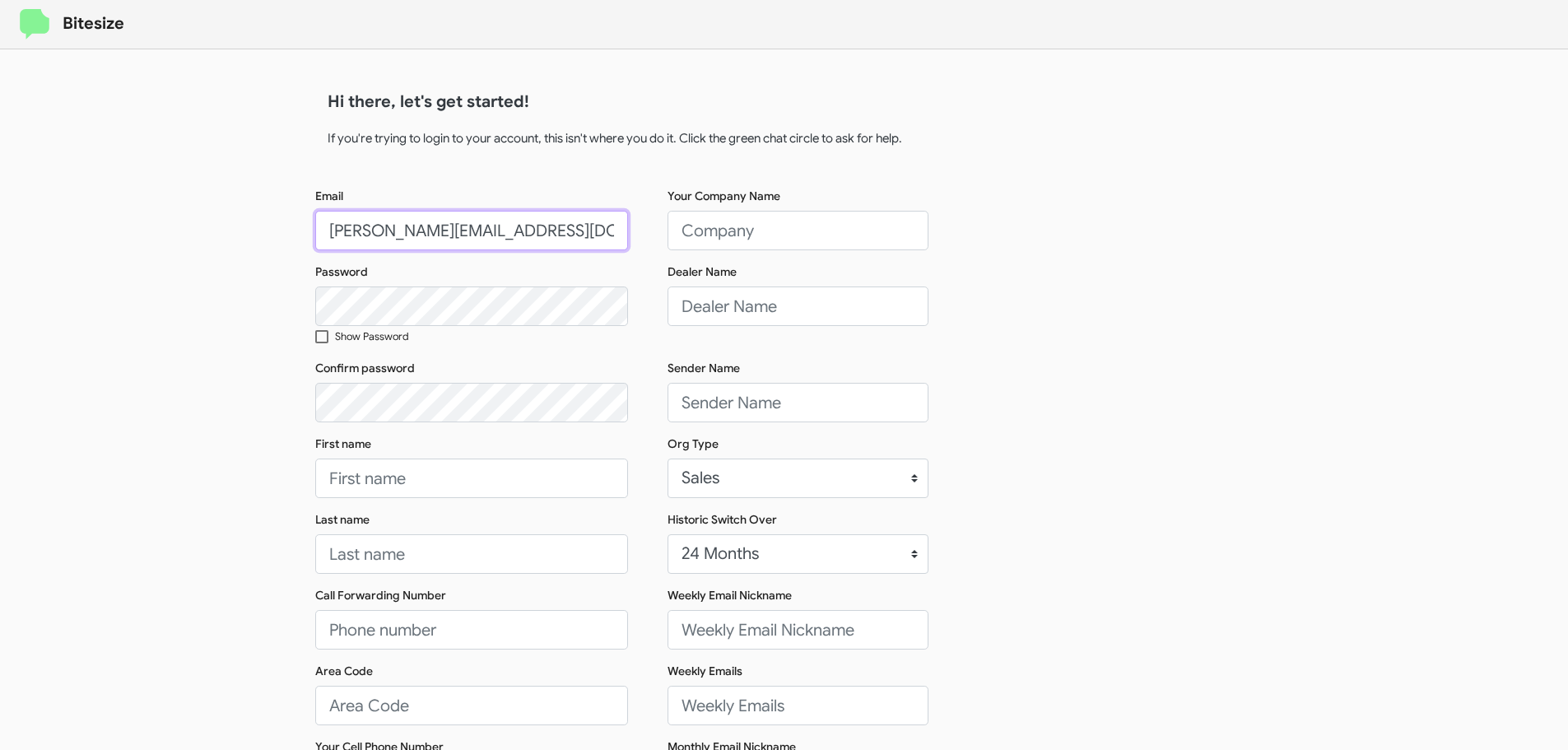
click at [463, 227] on input "[PERSON_NAME][EMAIL_ADDRESS][DOMAIN_NAME]" at bounding box center [472, 230] width 313 height 40
type input "connect+FermanBuickGMCWesChapel@bitesize.co"
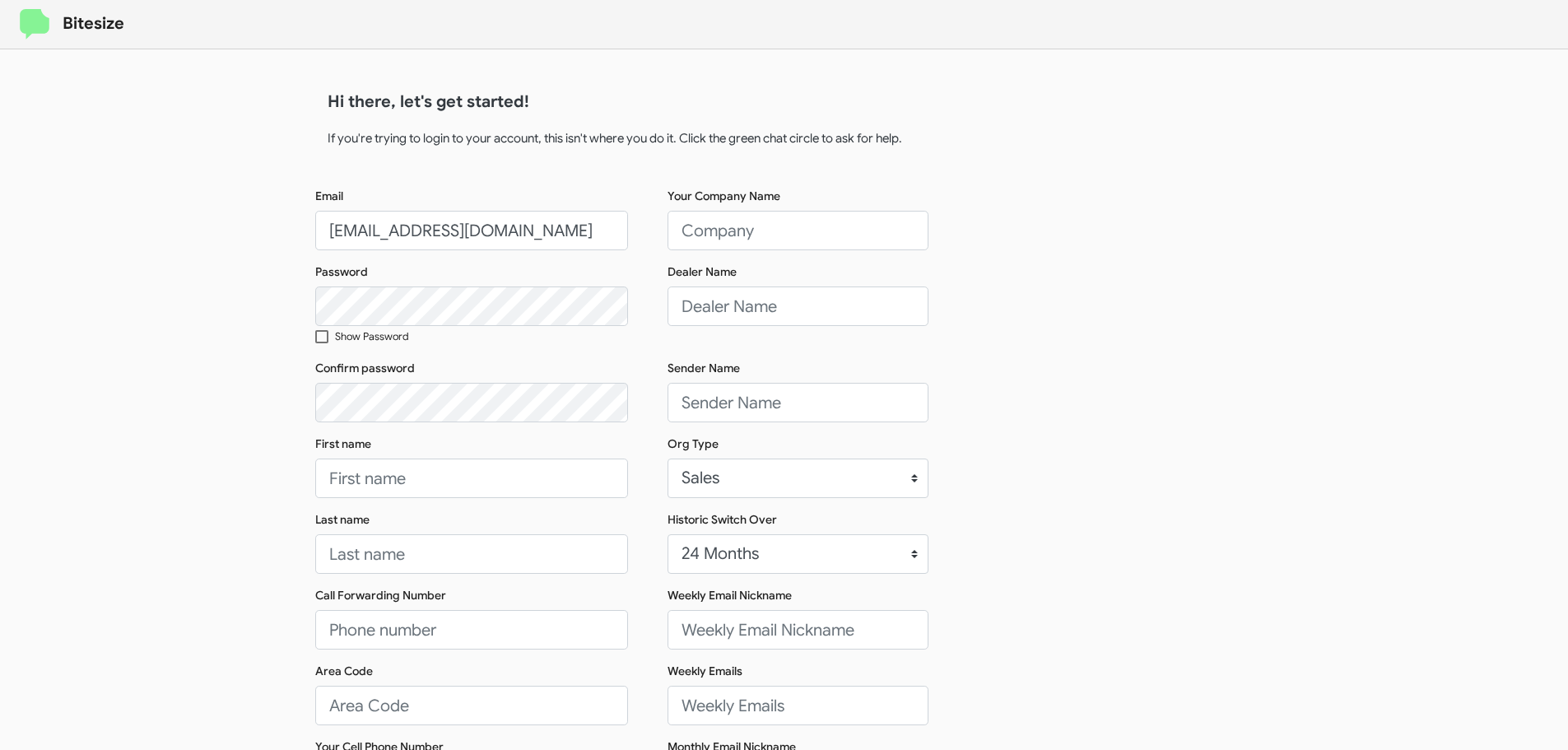
scroll to position [0, 0]
click at [166, 261] on div "Bitesize Hi there, let's get started! If you're trying to login to your account…" at bounding box center [784, 506] width 1568 height 1011
click at [547, 234] on input "connect+FermanBuickGMCWesChapel@bitesize.co" at bounding box center [472, 230] width 313 height 40
click at [282, 408] on div "Bitesize Hi there, let's get started! If you're trying to login to your account…" at bounding box center [784, 506] width 1568 height 1011
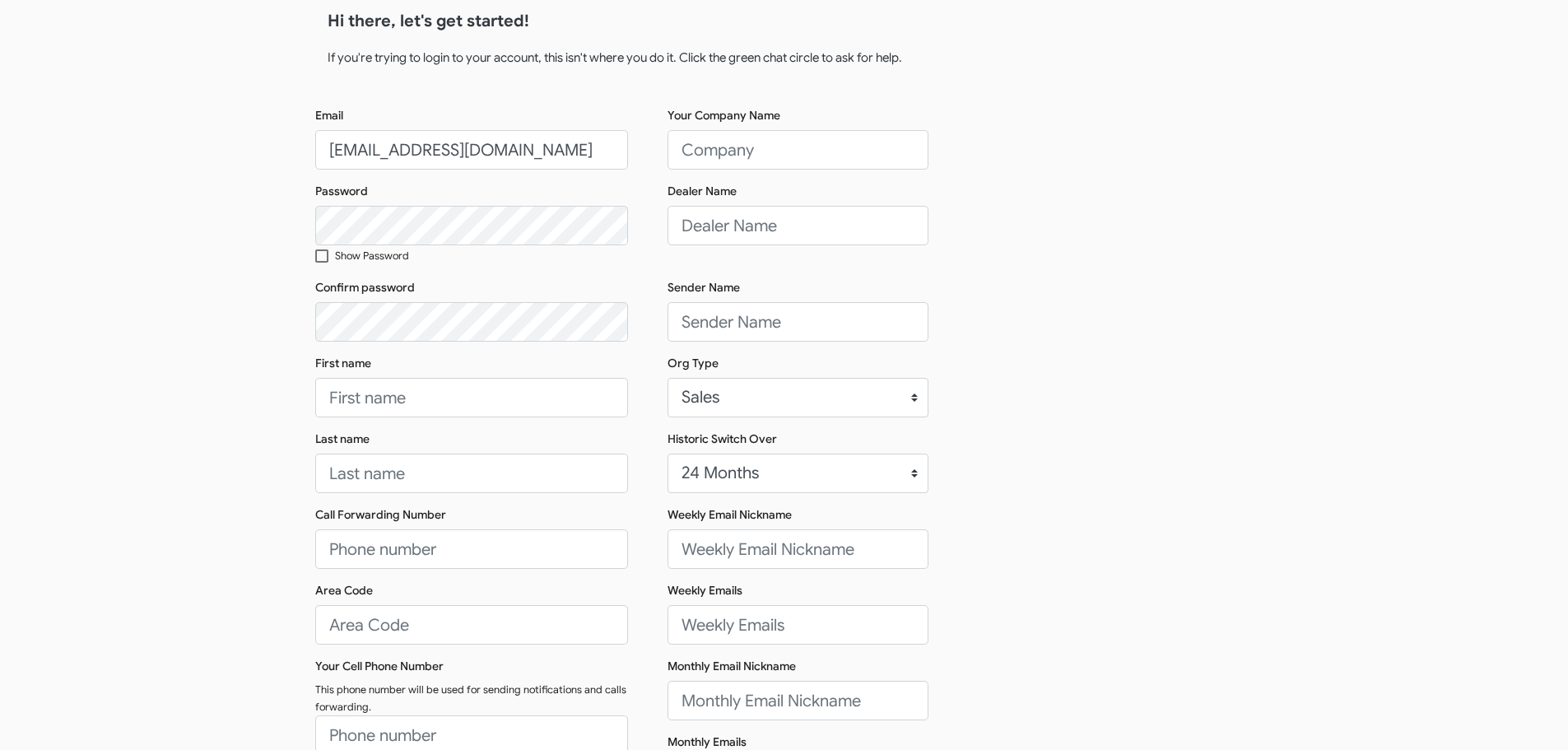
scroll to position [82, 0]
click at [372, 404] on input "First name" at bounding box center [472, 396] width 313 height 40
type input "Sender"
click at [397, 479] on input "Last name" at bounding box center [472, 472] width 313 height 40
click at [432, 470] on input "Ferman Buick GMC" at bounding box center [472, 472] width 313 height 40
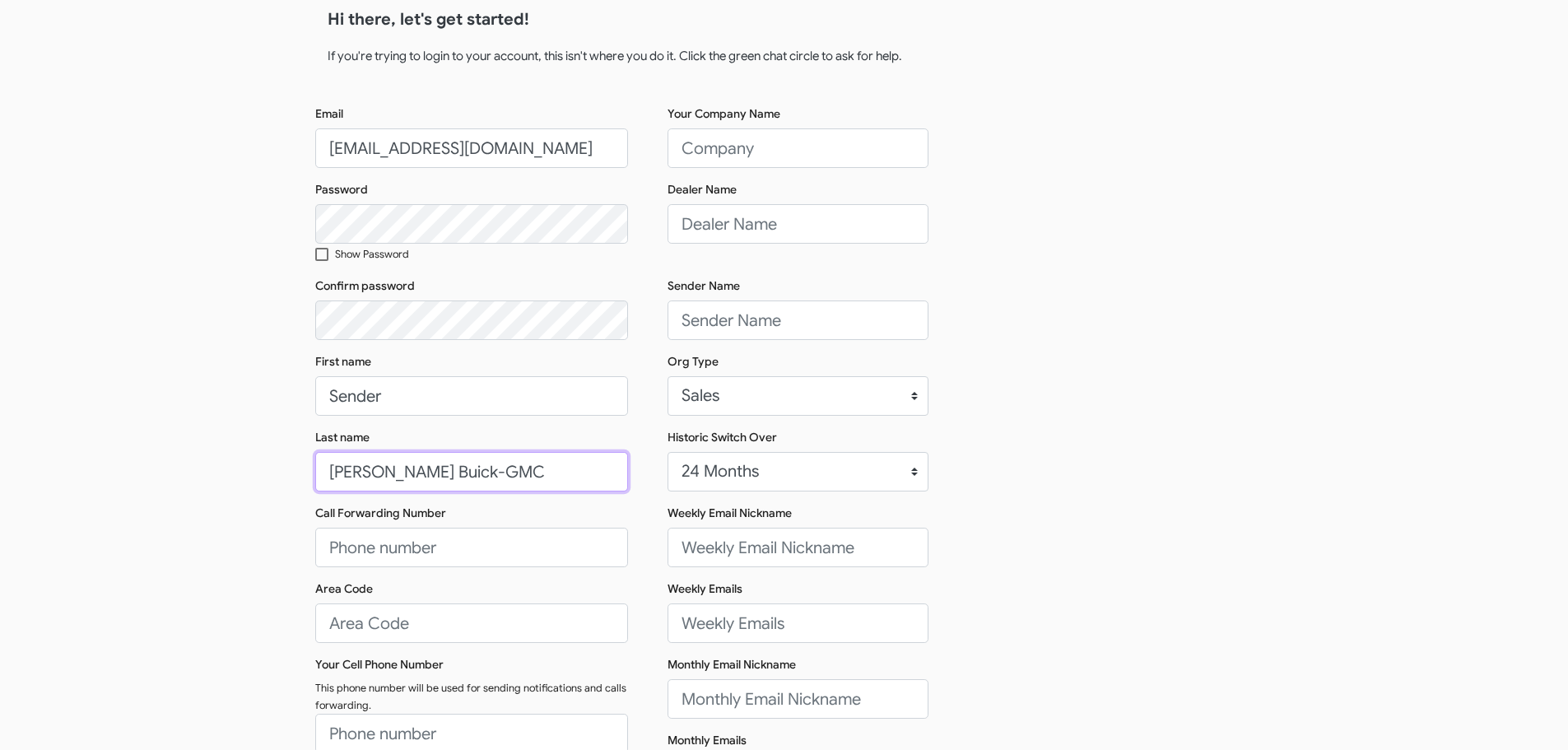
click at [513, 473] on input "Ferman Buick-GMC" at bounding box center [472, 472] width 313 height 40
click at [513, 473] on input "Ferman Buick-GMC of Wesley Chapel" at bounding box center [472, 472] width 313 height 40
type input "Ferman Buick-GMC of Wesley Chapel"
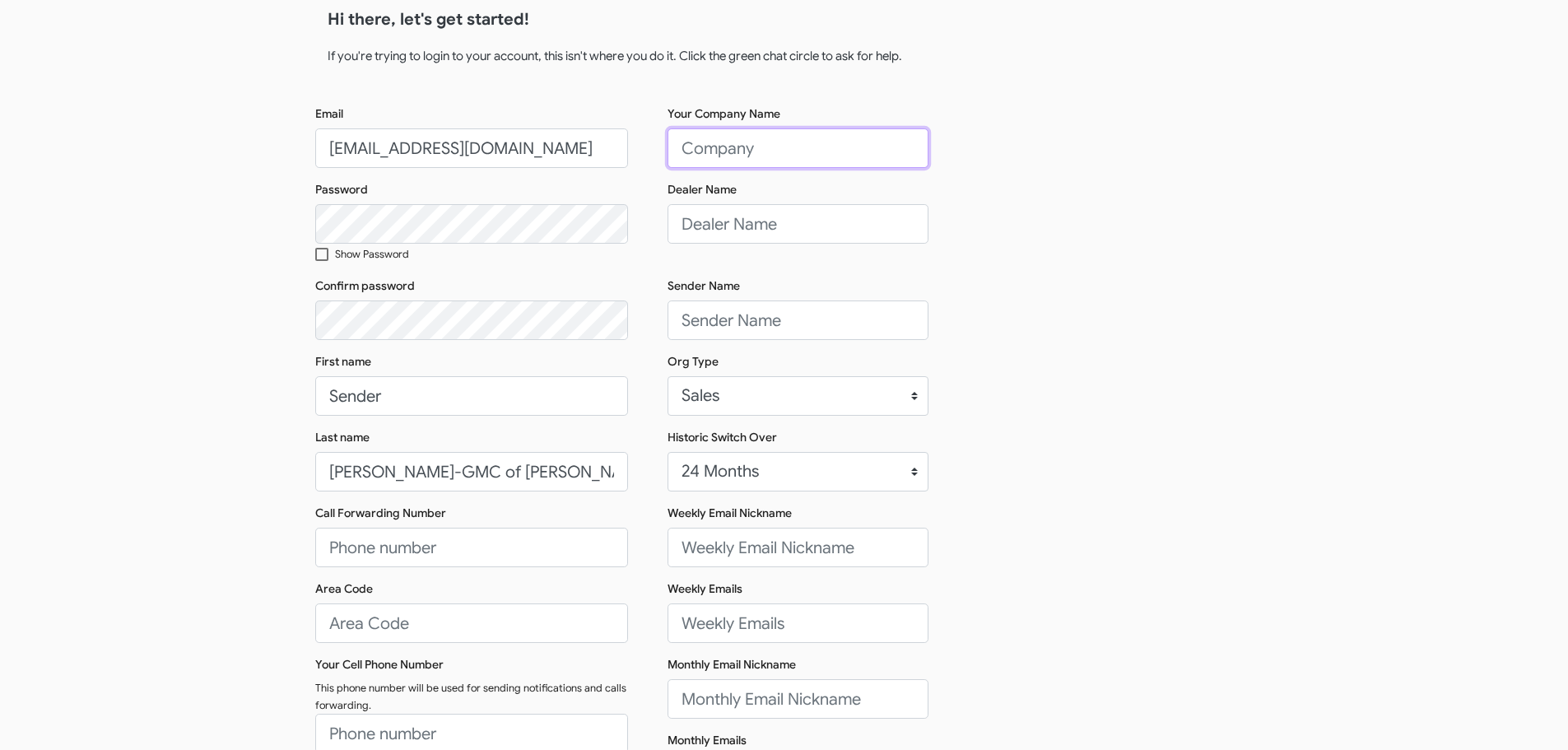
click at [728, 133] on input "Your Company Name" at bounding box center [798, 148] width 261 height 40
paste input "Ferman Buick-GMC of Wesley Chapel"
type input "Ferman Buick-GMC of Wesley Chapel"
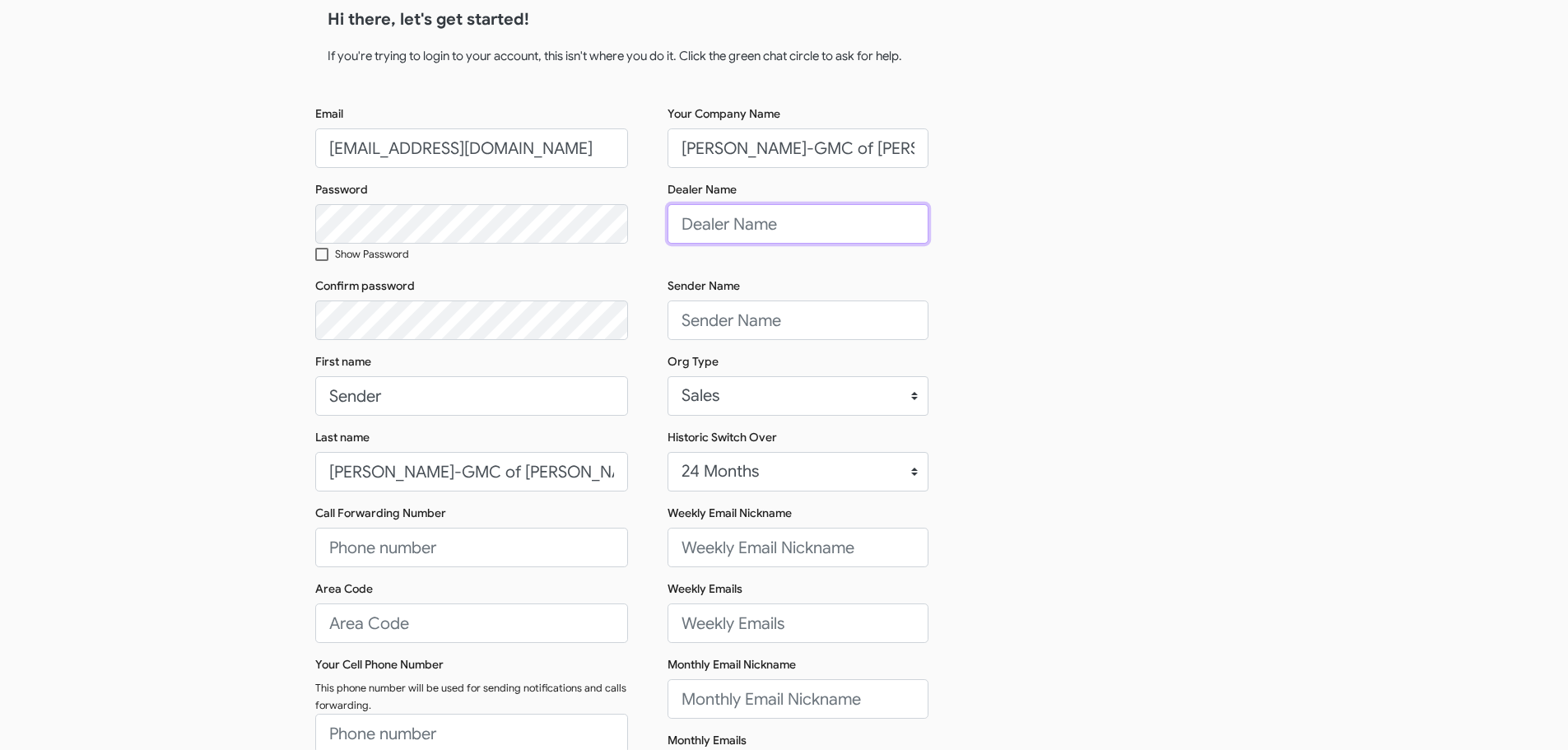
click at [717, 205] on input "Dealer Name" at bounding box center [798, 224] width 261 height 40
paste input "Ferman Buick-GMC of Wesley Chapel"
type input "Ferman Buick-GMC of Wesley Chapel"
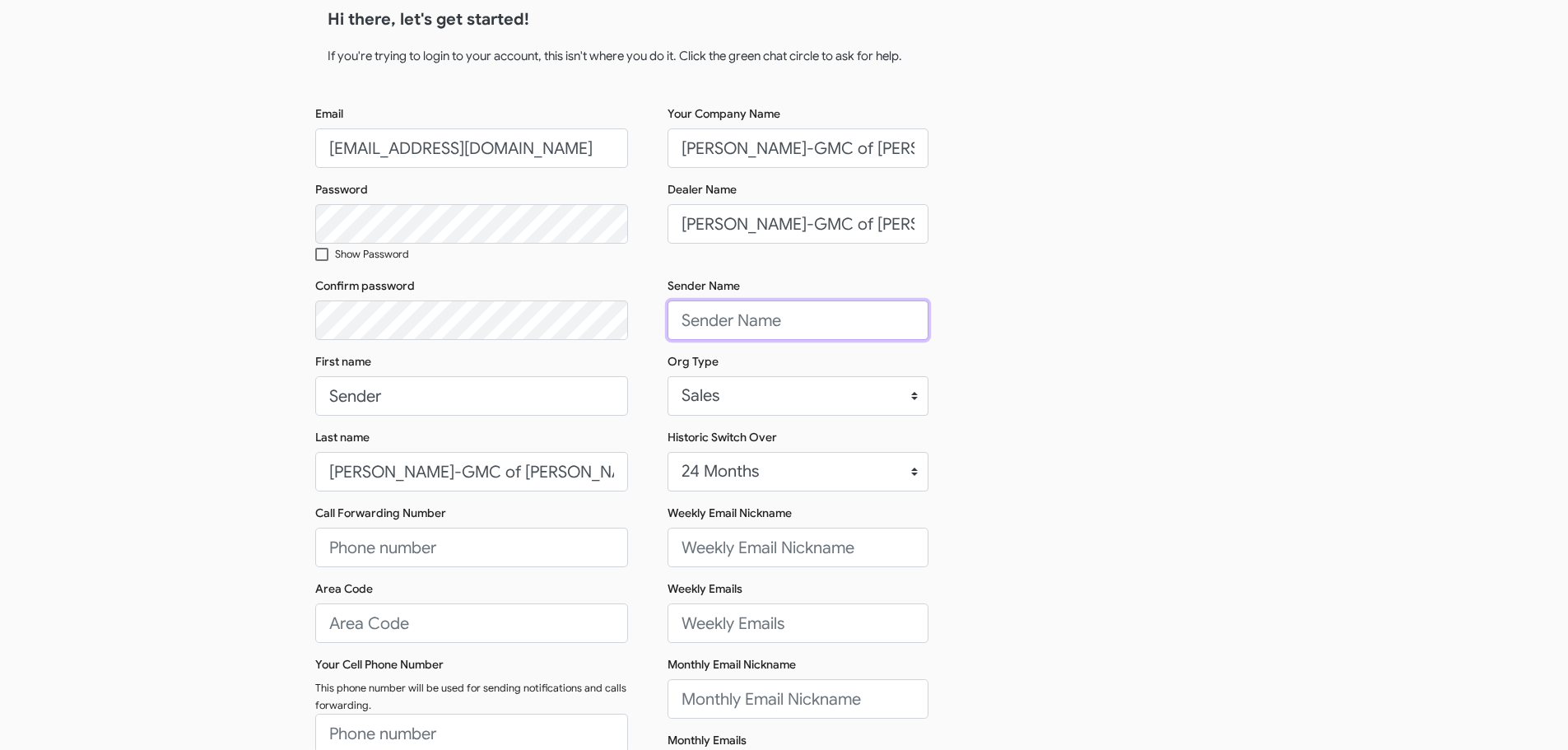
click at [841, 326] on input "Sender Name" at bounding box center [798, 320] width 261 height 40
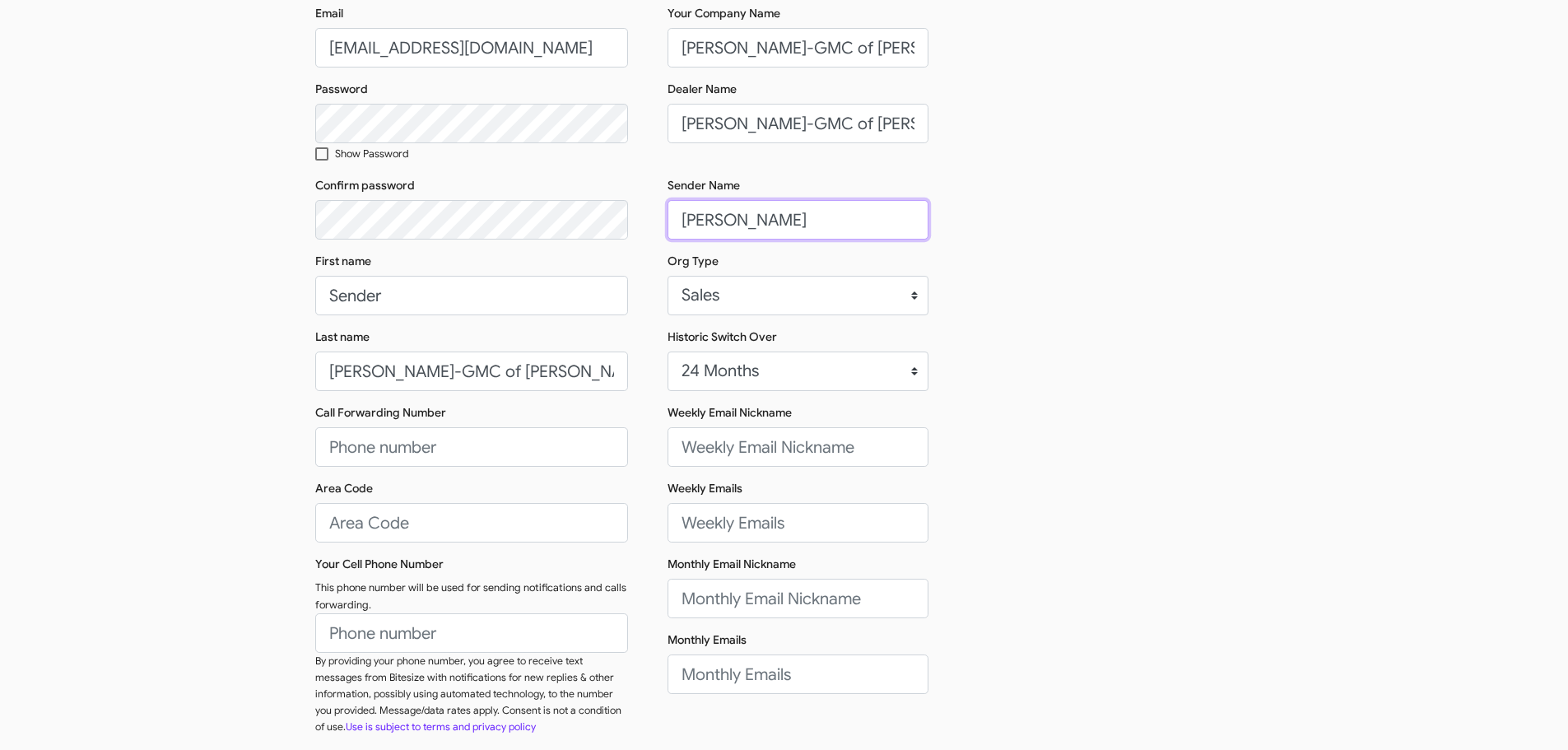
scroll to position [247, 0]
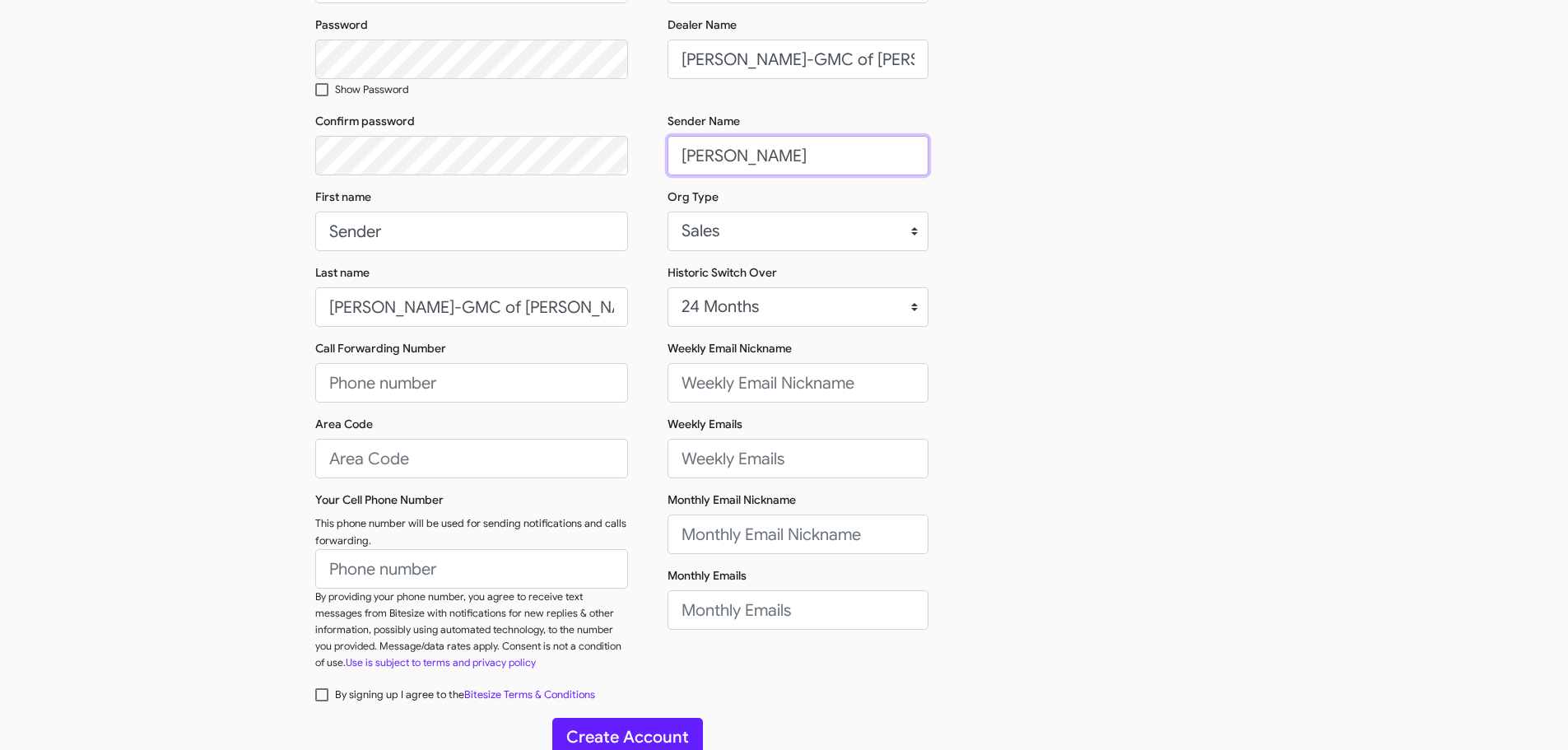
type input "[PERSON_NAME]"
click at [435, 380] on input "Call Forwarding Number" at bounding box center [472, 382] width 313 height 40
click at [425, 387] on input "Call Forwarding Number" at bounding box center [472, 382] width 313 height 40
click at [425, 387] on input "8135442879" at bounding box center [472, 382] width 313 height 40
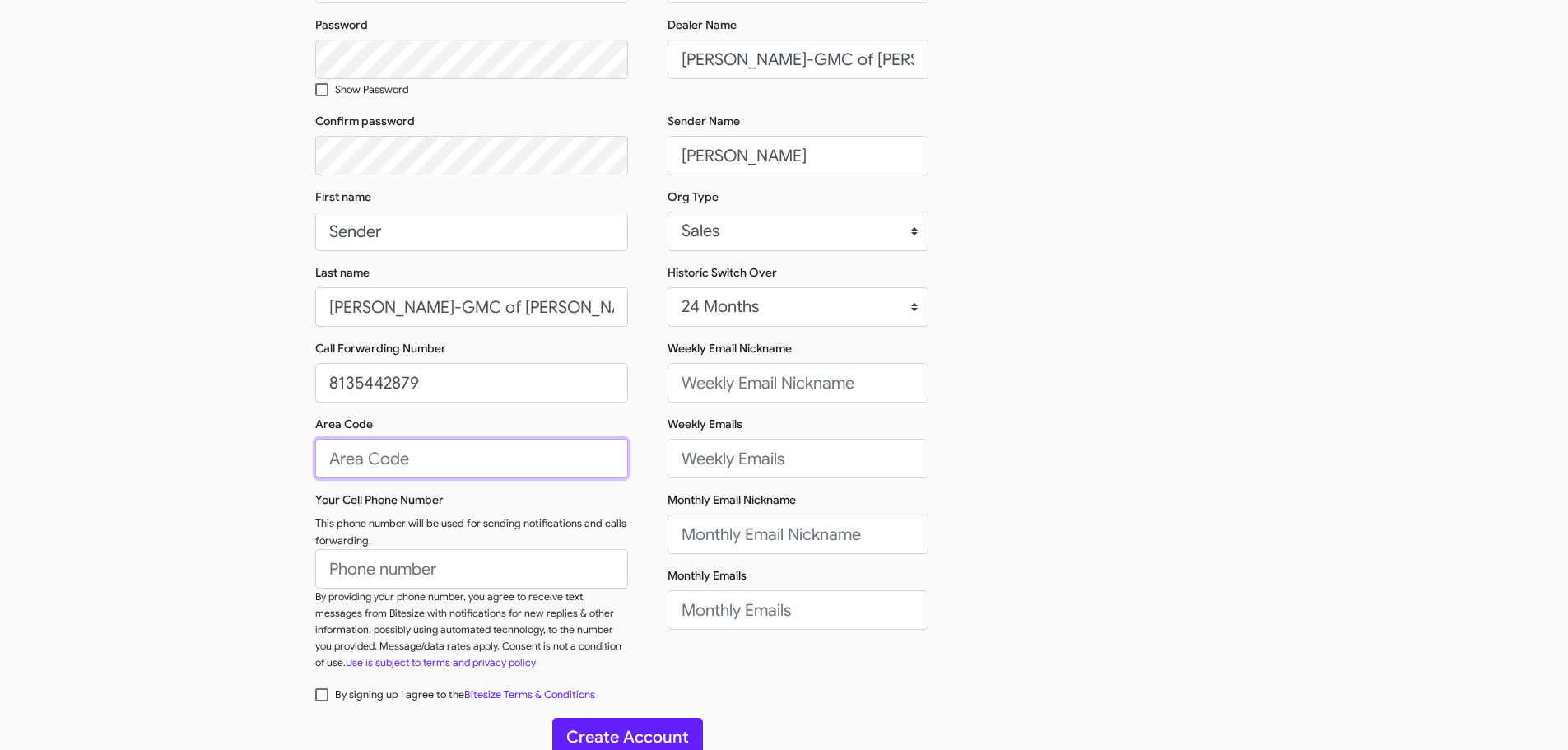
type input "(813)544-2879"
click at [387, 457] on input "Area Code" at bounding box center [472, 458] width 313 height 40
type input "813"
click at [388, 567] on input "Your Cell Phone Number" at bounding box center [472, 569] width 313 height 40
paste input "(813) 544-2879"
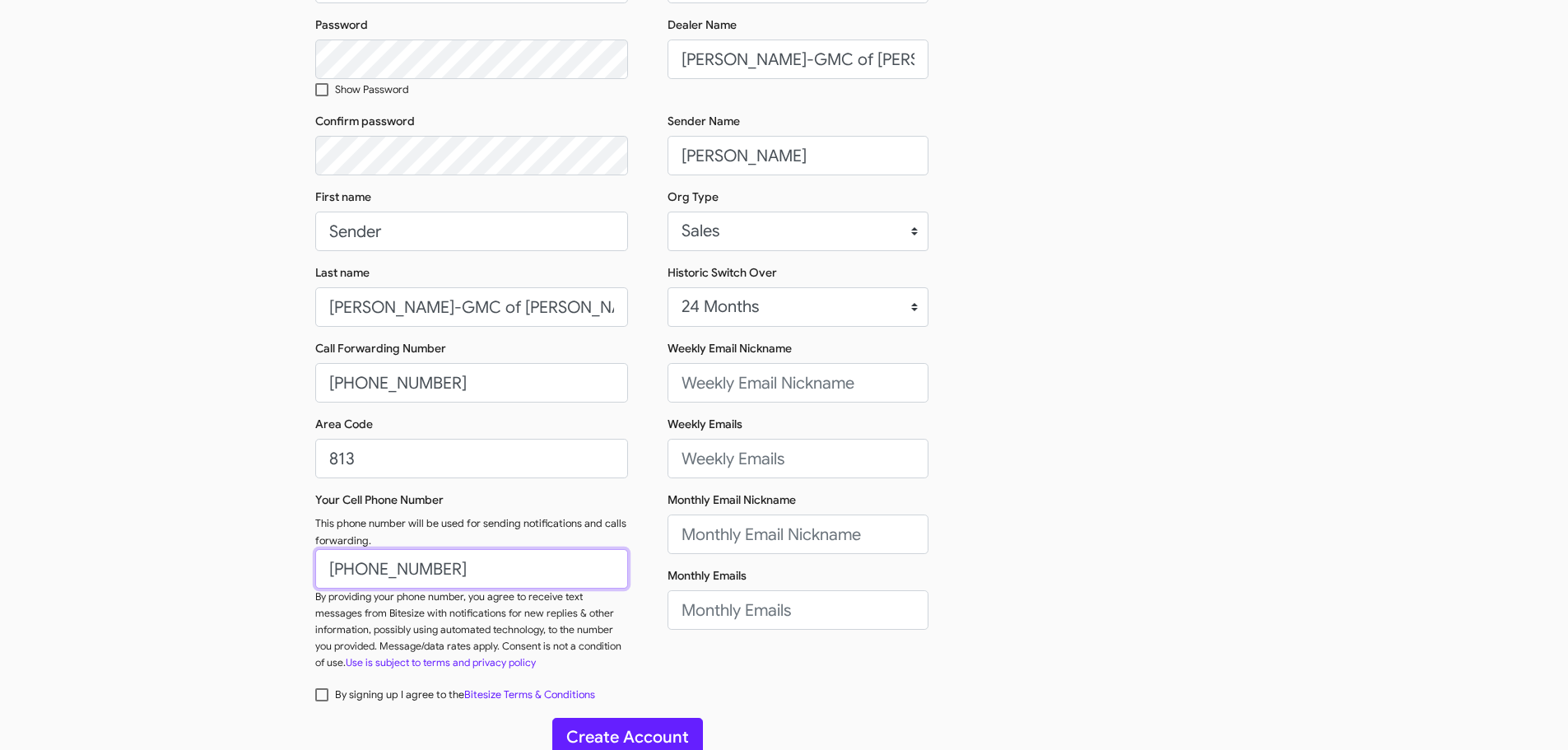
type input "(813) 544-2879"
drag, startPoint x: 764, startPoint y: 156, endPoint x: 670, endPoint y: 155, distance: 94.0
click at [670, 155] on input "[PERSON_NAME]" at bounding box center [798, 156] width 261 height 40
click at [742, 384] on input "Weekly Email Nickname" at bounding box center [798, 382] width 261 height 40
paste input "Cammeron"
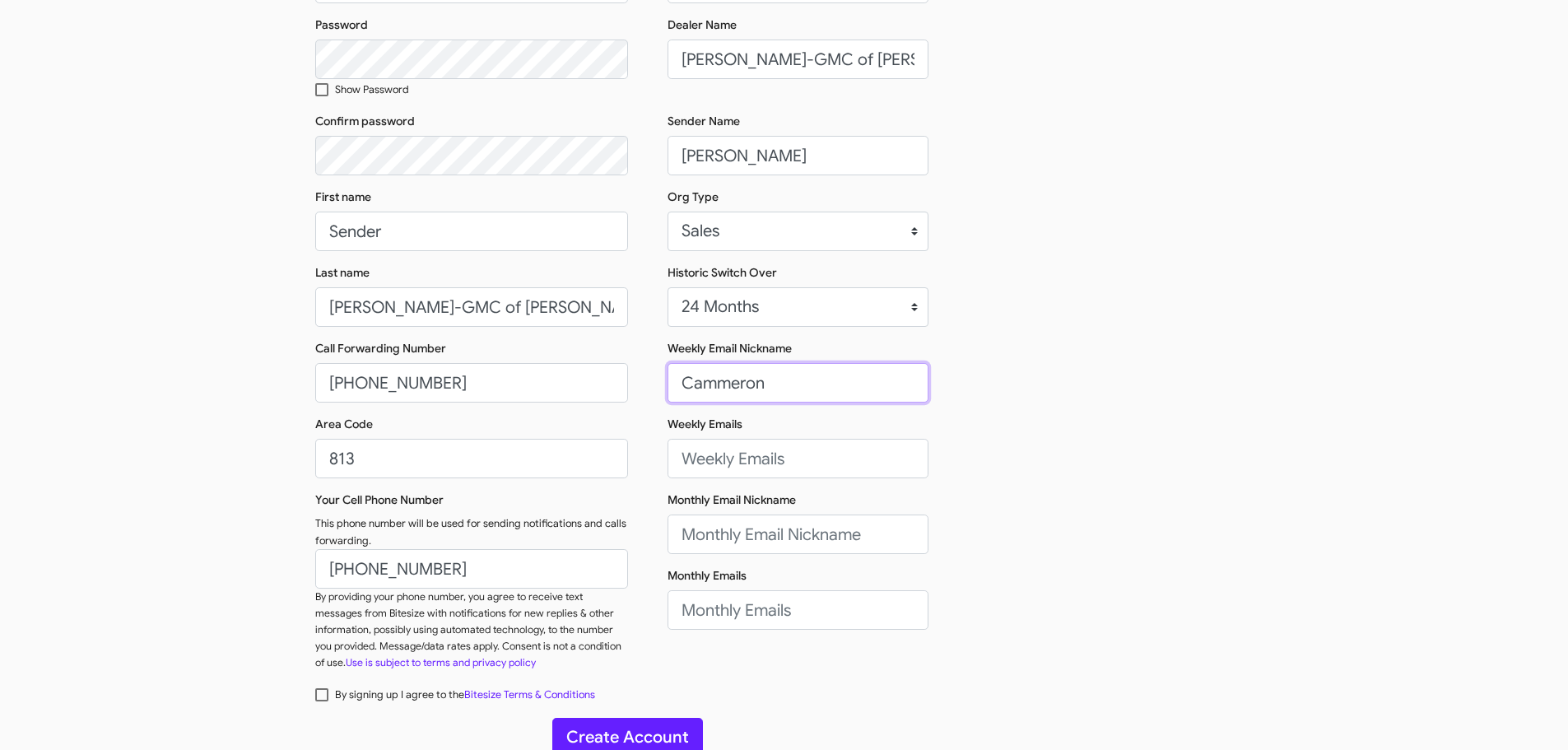
type input "Cammeron"
click at [723, 533] on input "Monthly Email Nickname" at bounding box center [798, 534] width 261 height 40
paste input "Cammeron"
type input "Cammeron"
click at [709, 447] on input "Weekly Emails" at bounding box center [798, 458] width 261 height 40
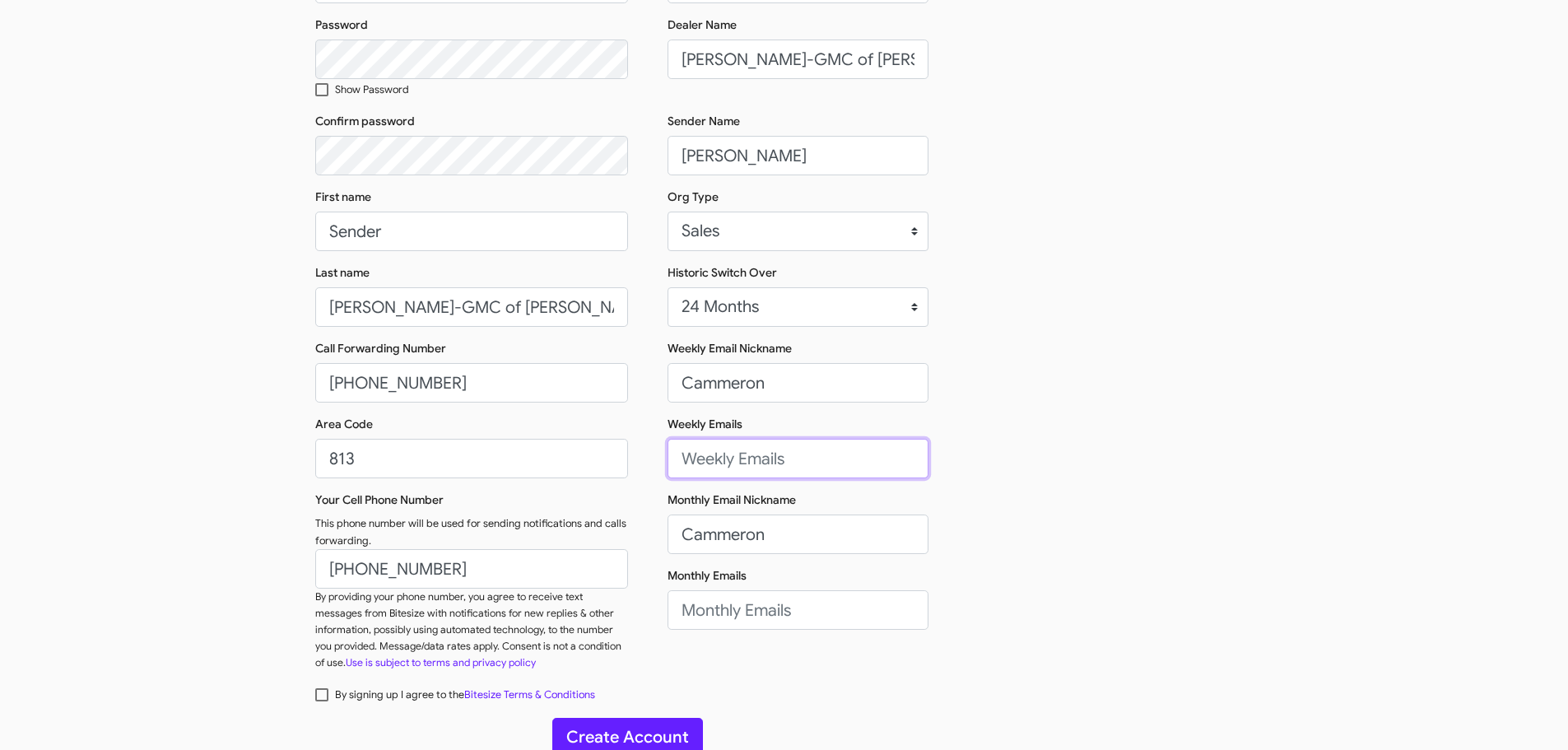
click at [812, 451] on input "Weekly Emails" at bounding box center [798, 458] width 261 height 40
paste input "[EMAIL_ADDRESS][PERSON_NAME][PERSON_NAME][DOMAIN_NAME]"
type input "[EMAIL_ADDRESS][PERSON_NAME][PERSON_NAME][DOMAIN_NAME]"
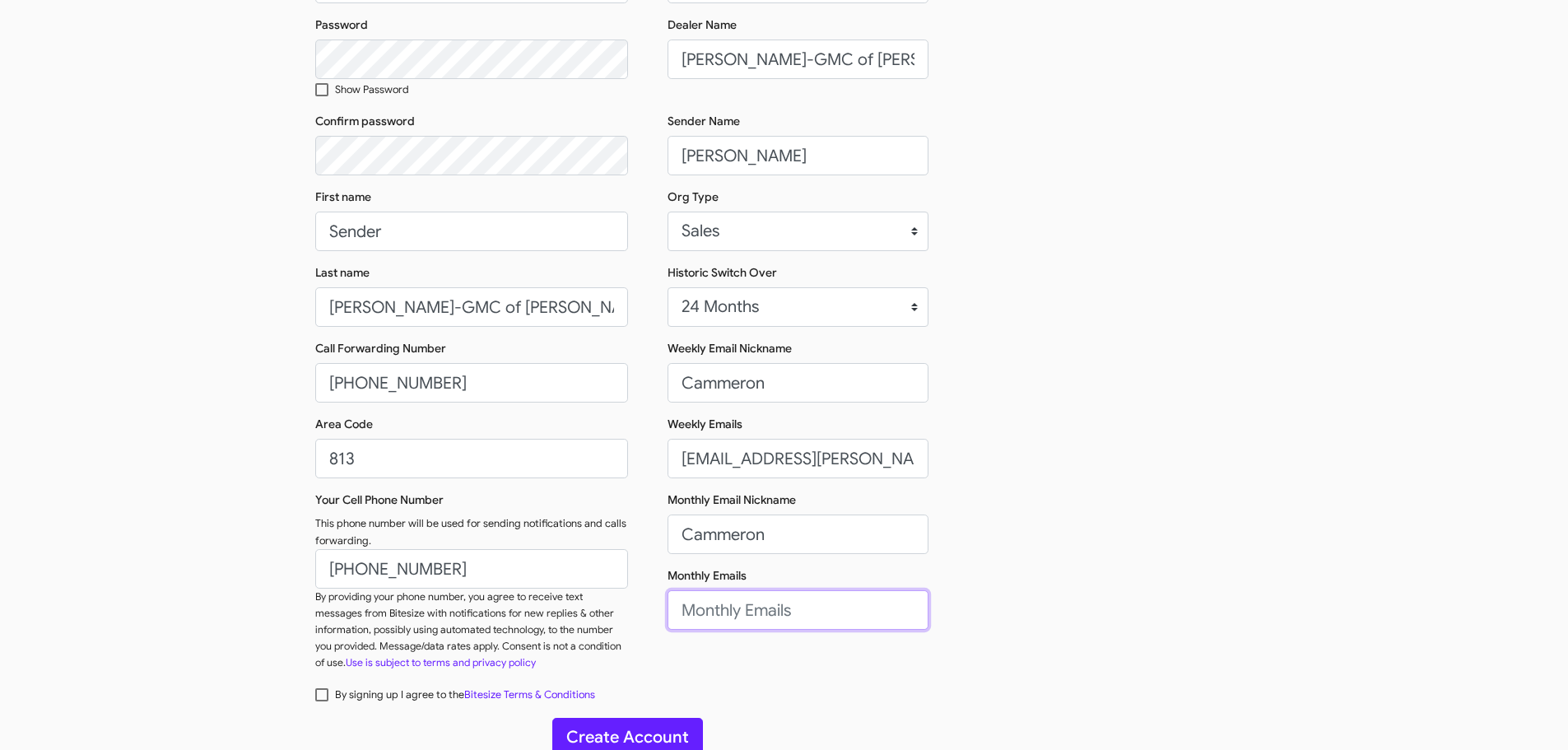
click at [729, 626] on input "Monthly Emails" at bounding box center [798, 610] width 261 height 40
paste input "[EMAIL_ADDRESS][PERSON_NAME][PERSON_NAME][DOMAIN_NAME]"
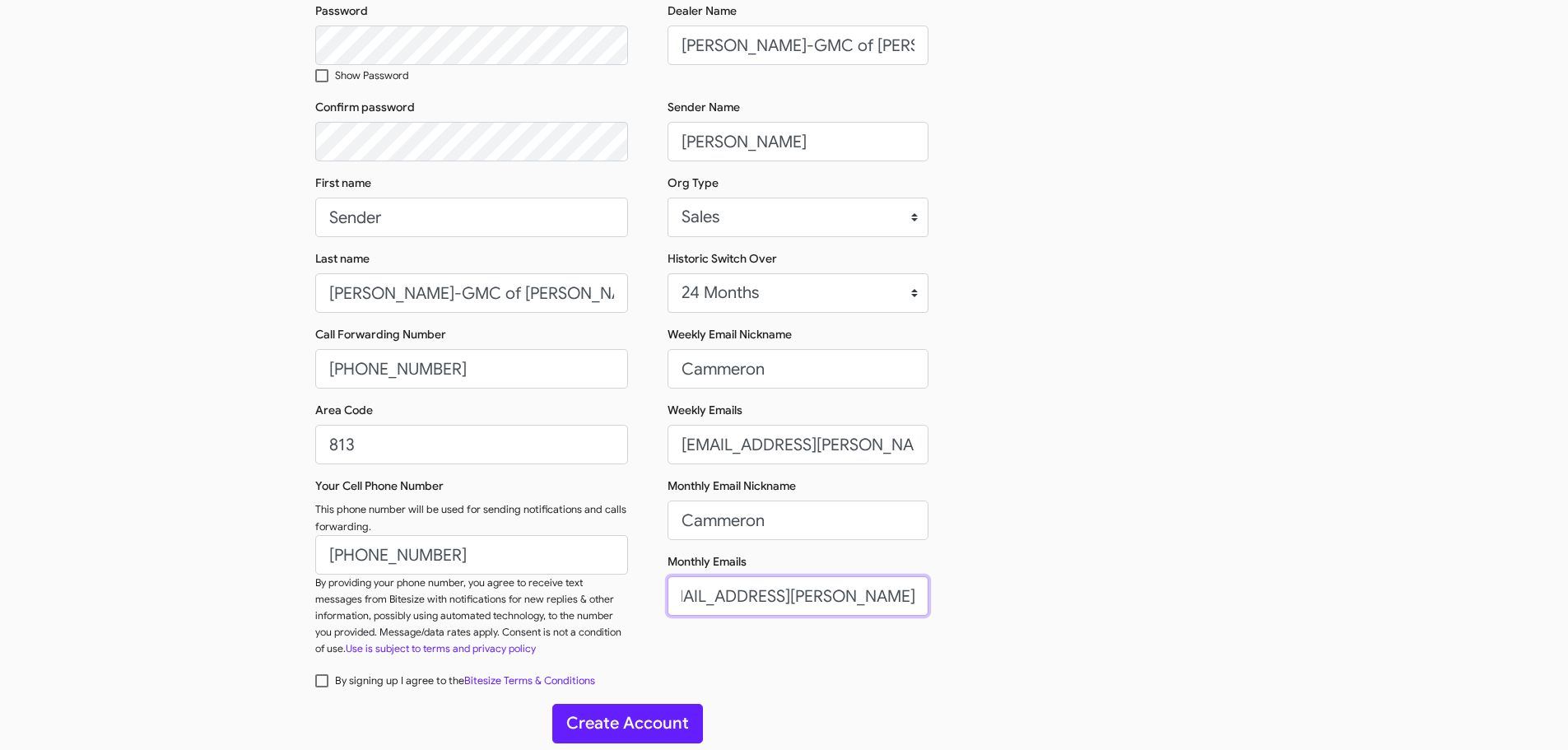
type input "[EMAIL_ADDRESS][PERSON_NAME][PERSON_NAME][DOMAIN_NAME]"
click at [322, 681] on span at bounding box center [322, 682] width 14 height 14
click at [322, 687] on input "By signing up I agree to the Bitesize Terms & Conditions" at bounding box center [321, 687] width 1 height 1
checkbox input "true"
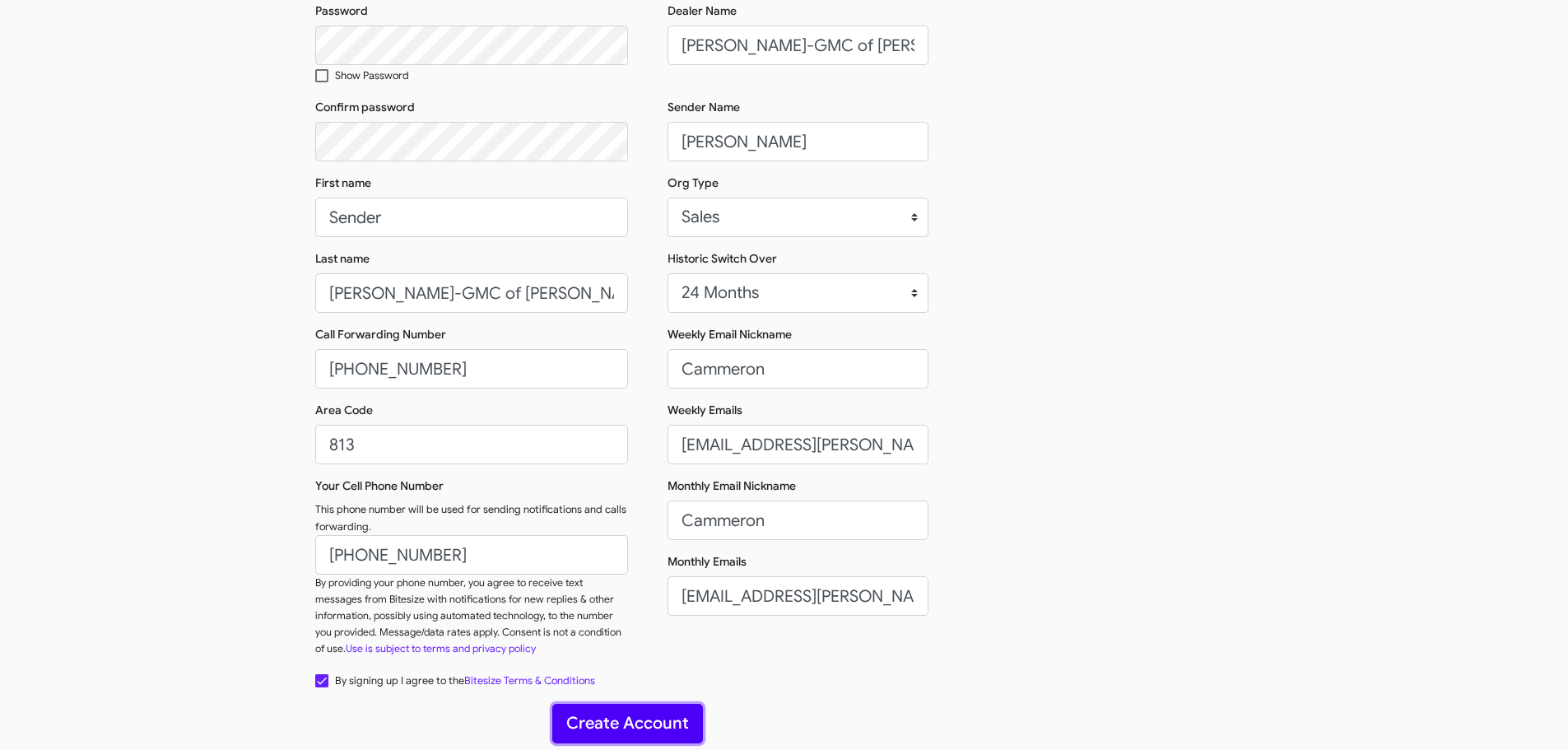
click at [626, 714] on button "Create Account" at bounding box center [627, 724] width 150 height 40
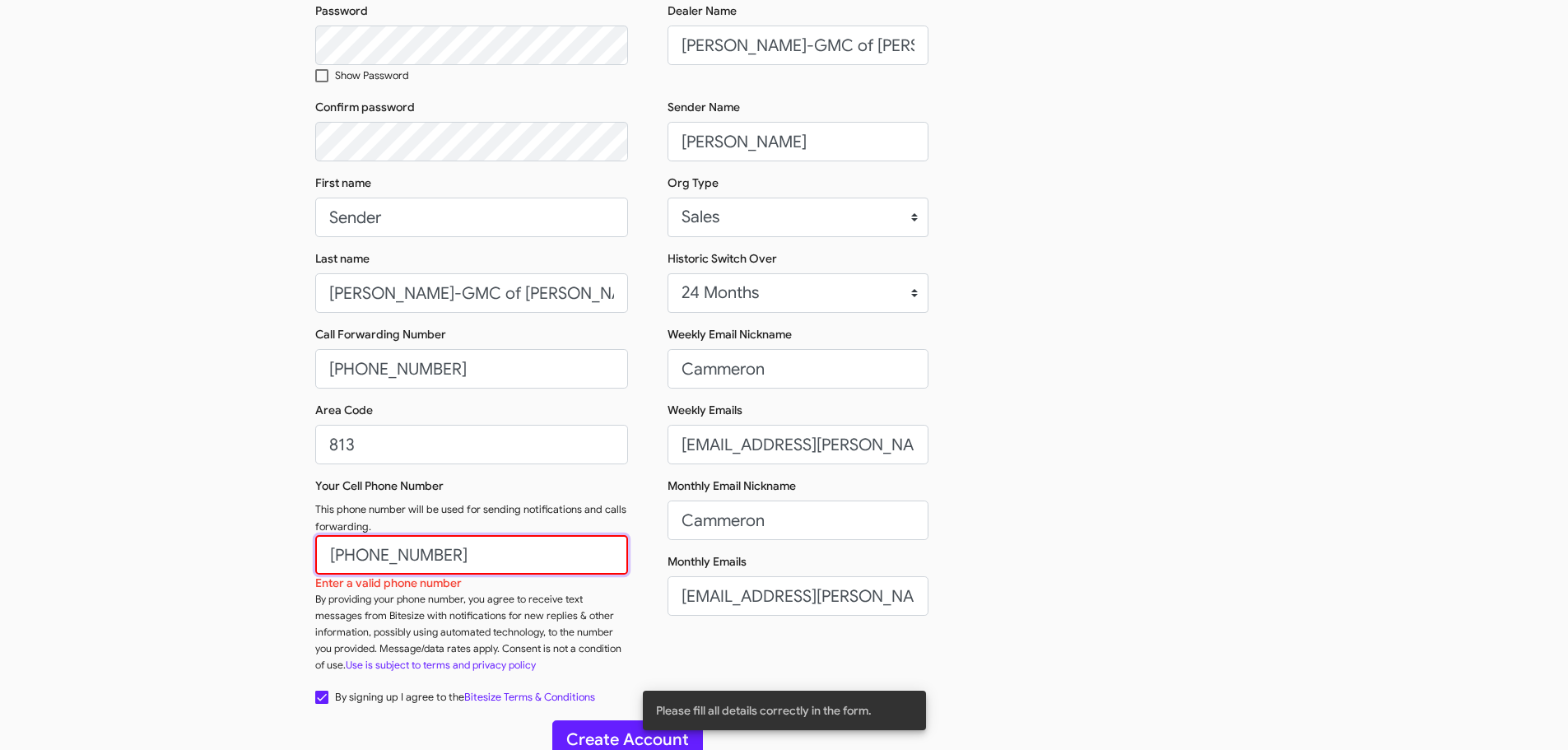
drag, startPoint x: 456, startPoint y: 557, endPoint x: 307, endPoint y: 569, distance: 149.5
click at [307, 569] on div "Bitesize Hi there, let's get started! If you're trying to login to your account…" at bounding box center [784, 252] width 1568 height 1027
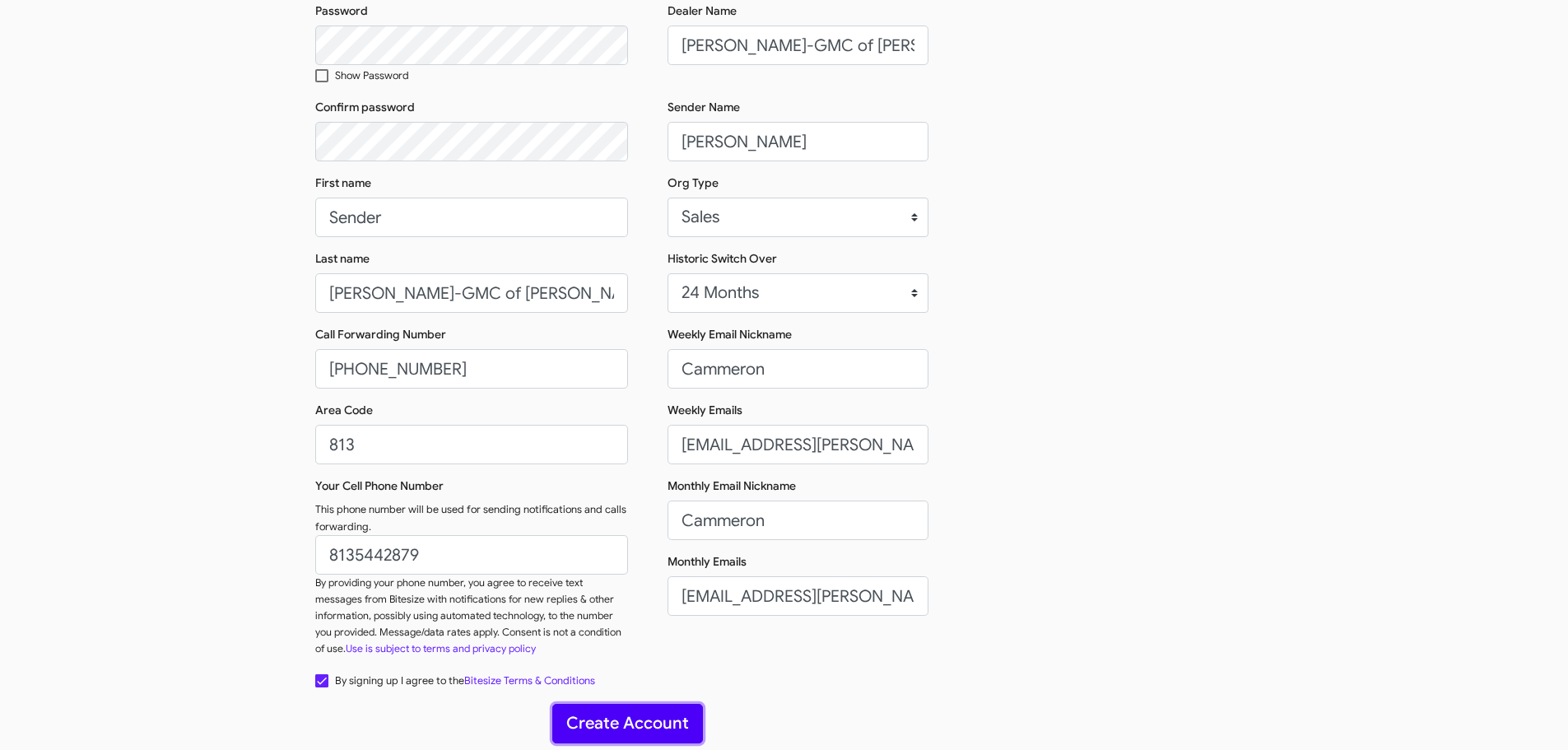
type input "(813)544-2879"
click at [675, 721] on button "Create Account" at bounding box center [627, 724] width 150 height 40
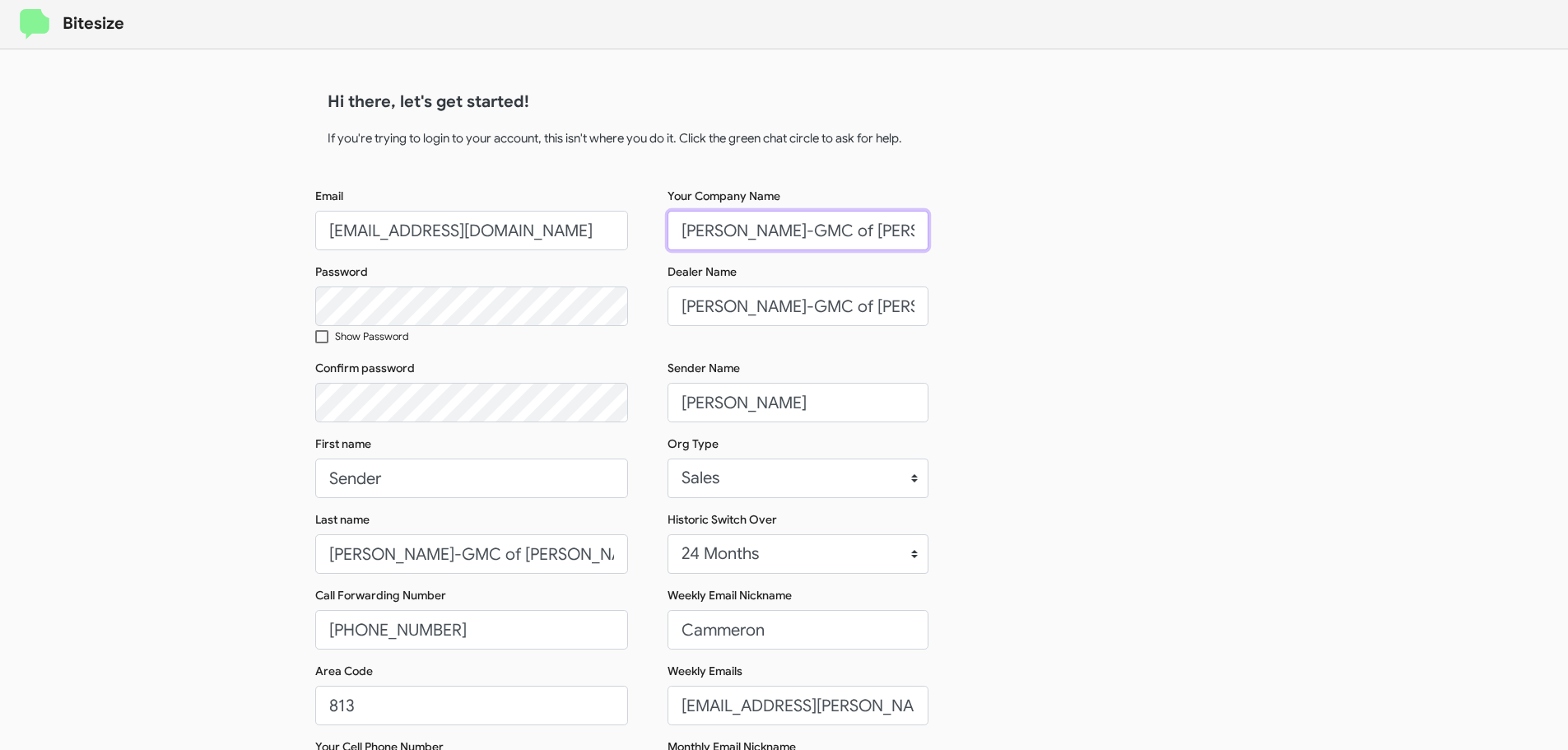
click at [832, 233] on input "Ferman Buick-GMC of Wesley Chapel" at bounding box center [798, 230] width 261 height 40
click at [457, 234] on input "connect+FermanBuickGMCWesChapel@bitesize.co" at bounding box center [472, 230] width 313 height 40
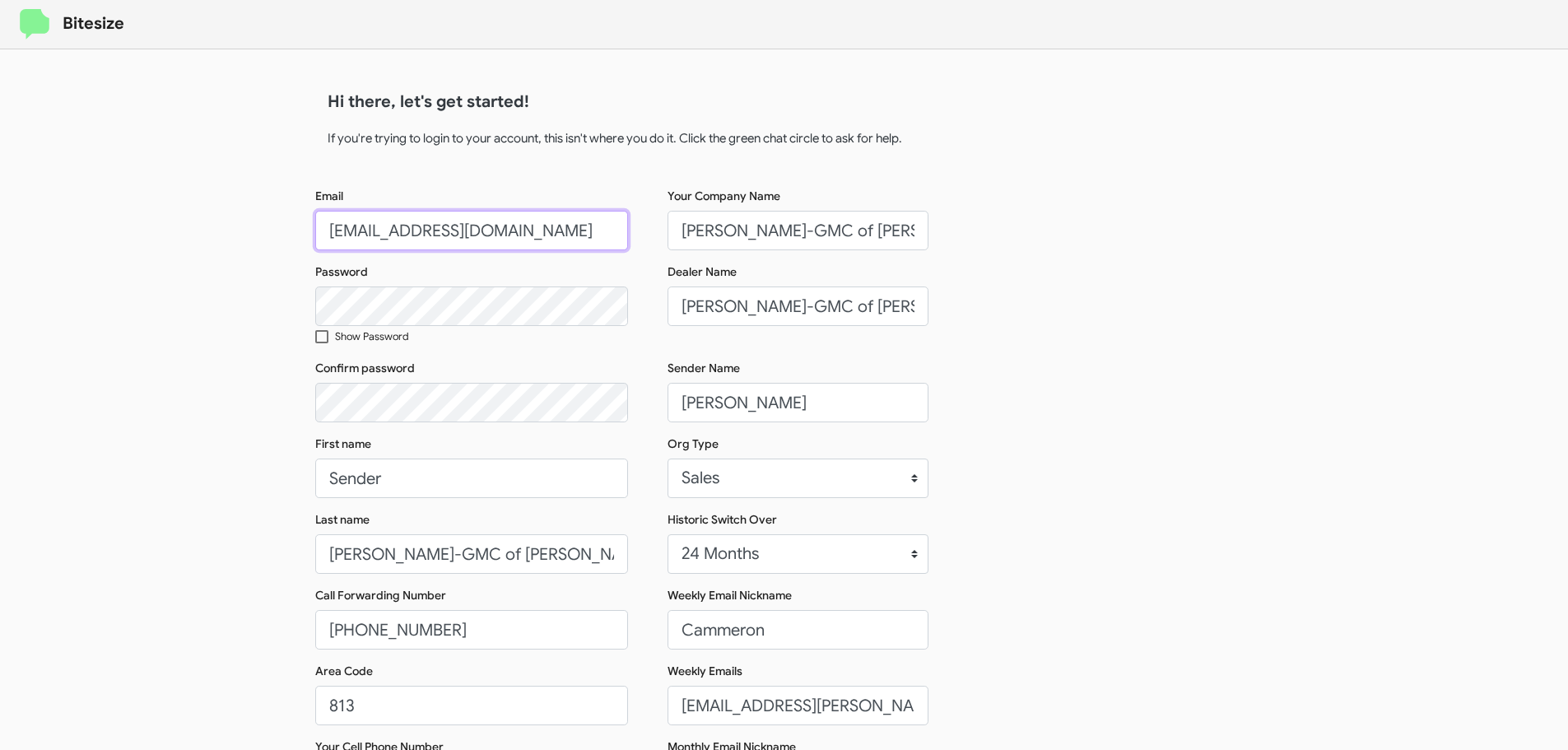
click at [457, 234] on input "connect+FermanBuickGMCWesChapel@bitesize.co" at bounding box center [472, 230] width 313 height 40
drag, startPoint x: 853, startPoint y: 231, endPoint x: 833, endPoint y: 233, distance: 20.1
click at [833, 233] on input "Ferman Buick-GMC of Wesley Chapel" at bounding box center [798, 230] width 261 height 40
type input "Ferman Buick-GMC Wesley Chapel"
click at [848, 303] on input "Ferman Buick-GMC of Wesley Chapel" at bounding box center [798, 306] width 261 height 40
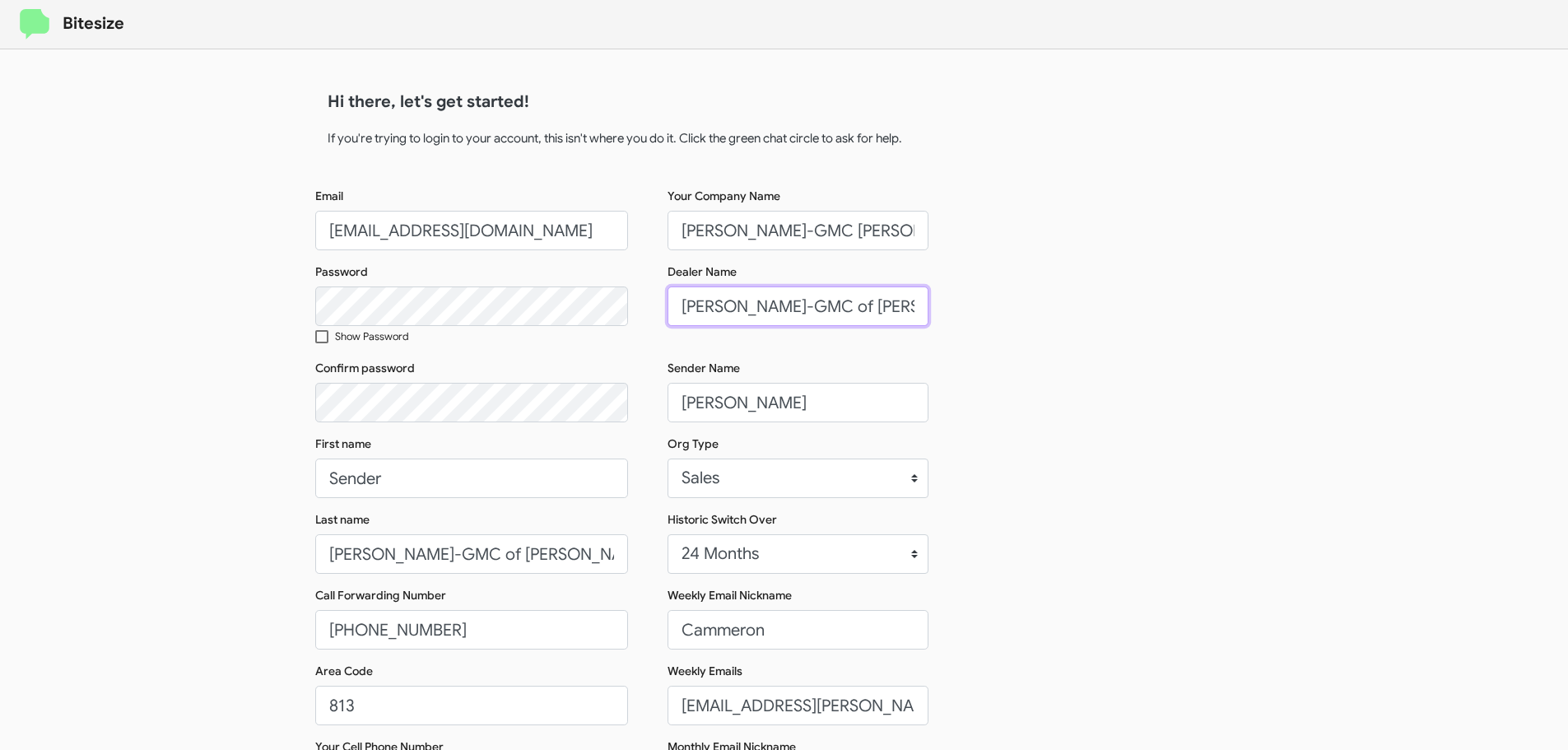
drag, startPoint x: 852, startPoint y: 309, endPoint x: 834, endPoint y: 309, distance: 18.0
click at [834, 309] on input "Ferman Buick-GMC of Wesley Chapel" at bounding box center [798, 306] width 261 height 40
type input "Ferman Buick-GMC of Wesley Chapel"
click at [800, 228] on input "Ferman Buick-GMC Wesley Chapel" at bounding box center [798, 230] width 261 height 40
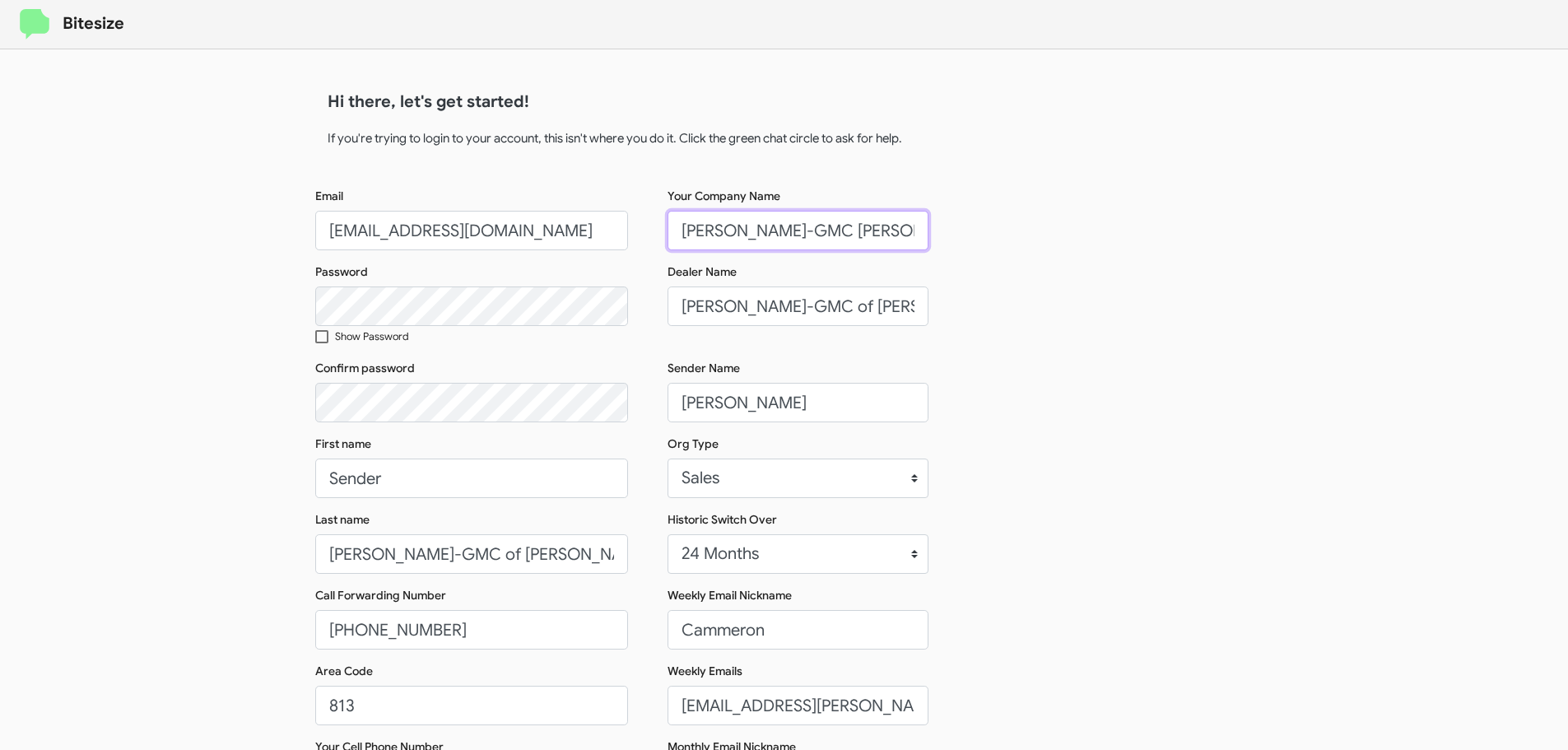
click at [800, 228] on input "Ferman Buick-GMC Wesley Chapel" at bounding box center [798, 230] width 261 height 40
click at [784, 320] on input "Ferman Buick-GMC of Wesley Chapel" at bounding box center [798, 306] width 261 height 40
click at [795, 310] on input "Ferman Buick-GMC of Wesley Chapel" at bounding box center [798, 306] width 261 height 40
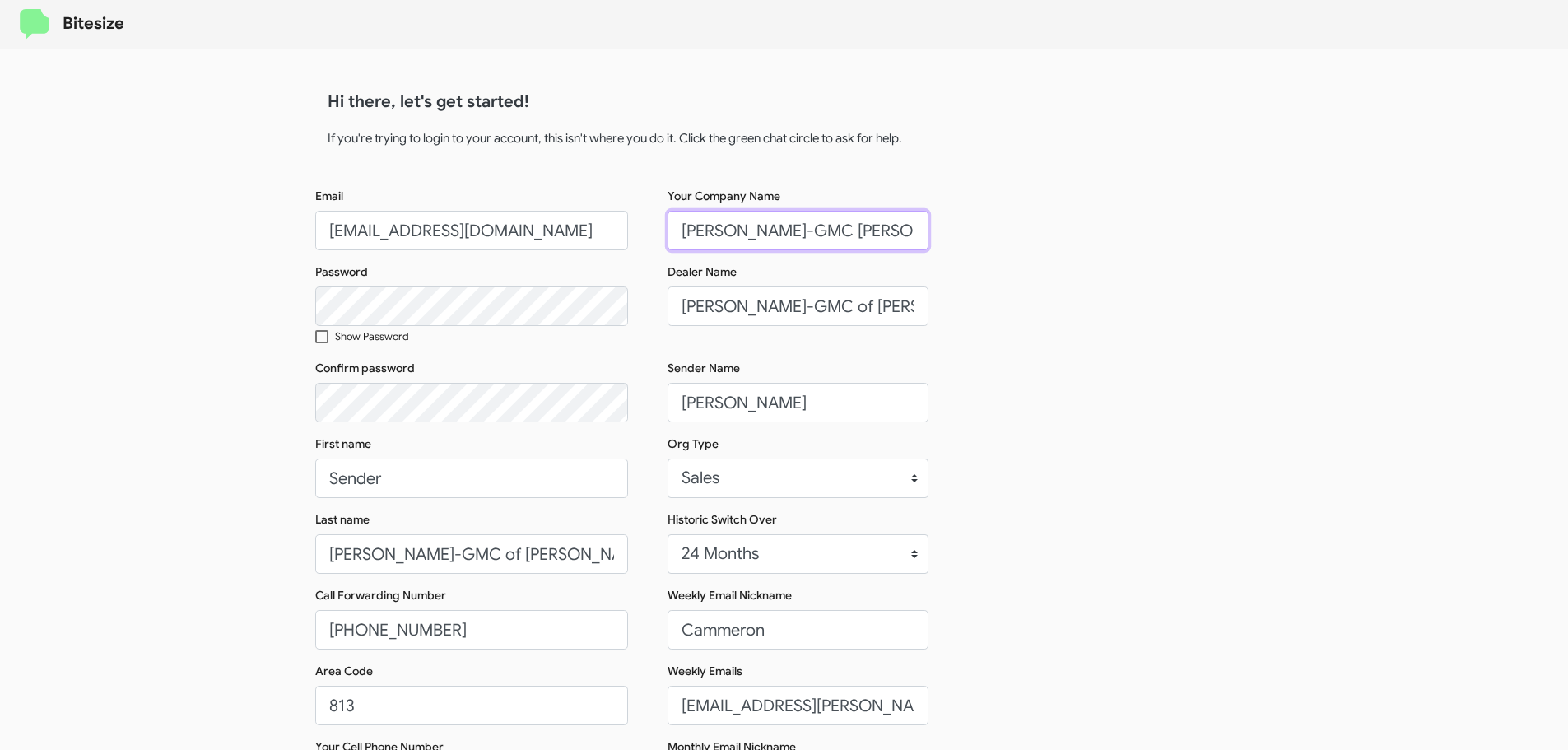
click at [792, 230] on input "Ferman Buick-GMC Wesley Chapel" at bounding box center [798, 230] width 261 height 40
paste input "of"
click at [753, 235] on input "Ferman Buick-GMC of Wesley Chapel" at bounding box center [798, 230] width 261 height 40
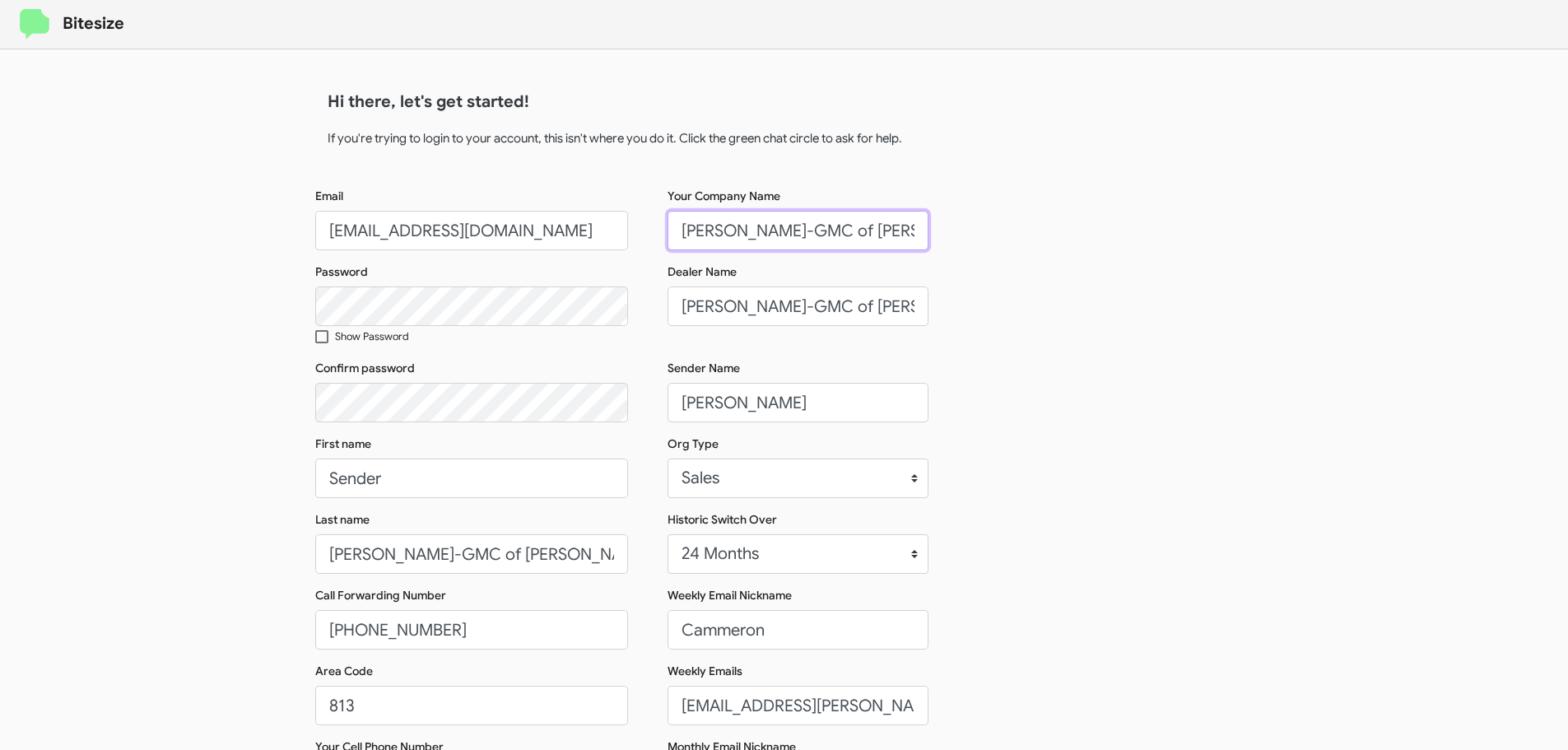
click at [753, 235] on input "Ferman Buick-GMC of Wesley Chapel" at bounding box center [798, 230] width 261 height 40
paste input "text"
type input "Ferman Buick-GMC Wesley Chapel"
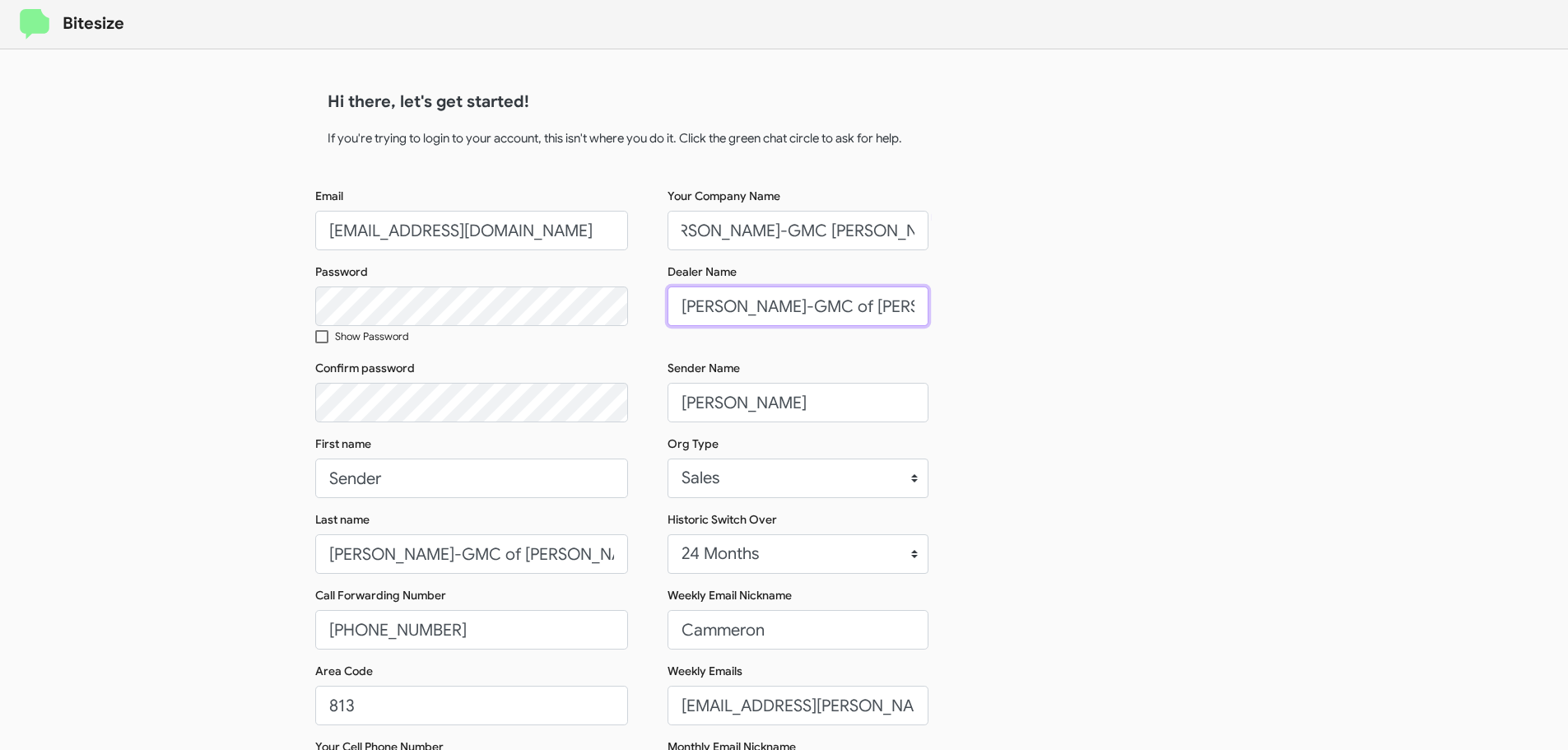
scroll to position [0, 0]
click at [770, 304] on input "Ferman Buick-GMC of Wesley Chapel" at bounding box center [798, 306] width 261 height 40
paste input "text"
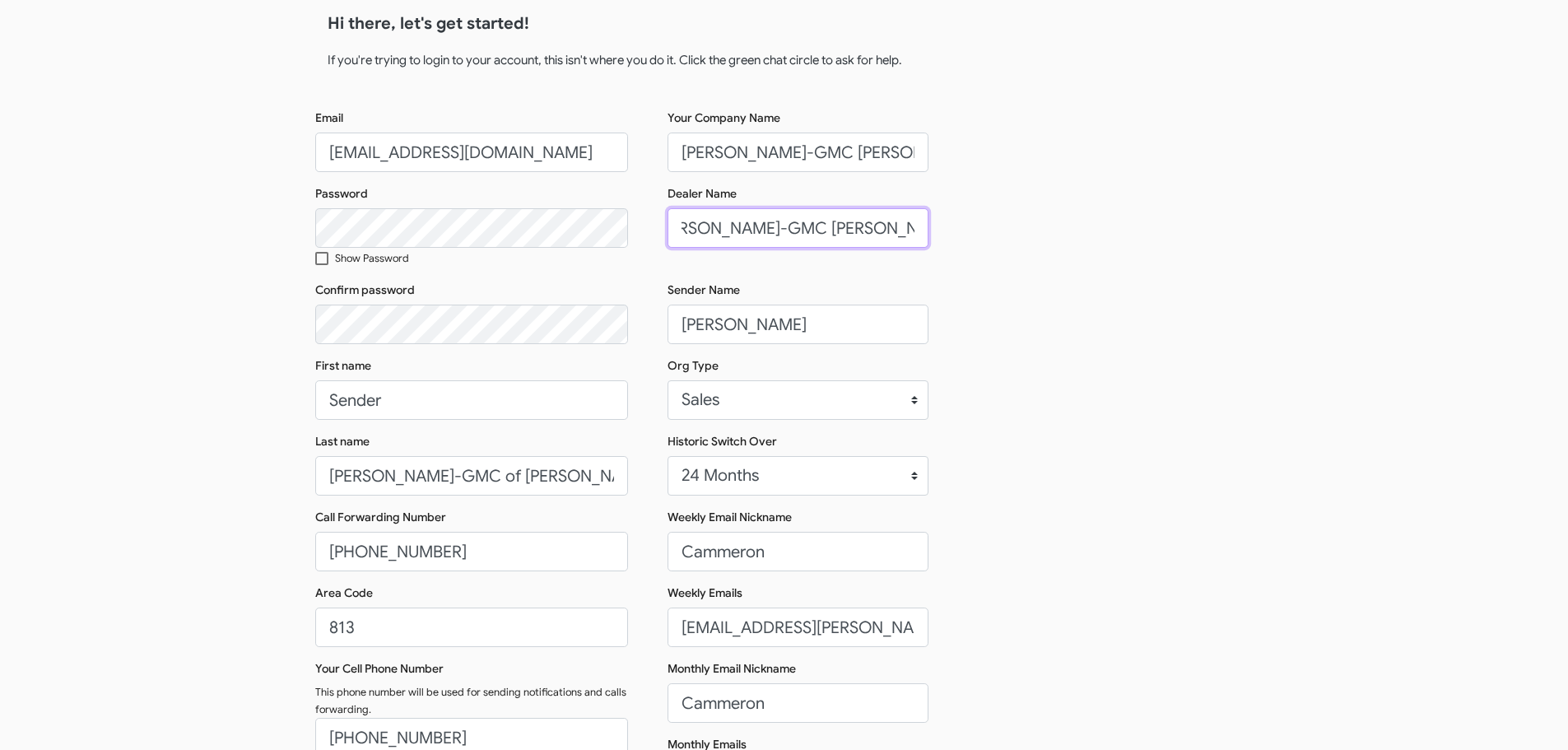
scroll to position [82, 0]
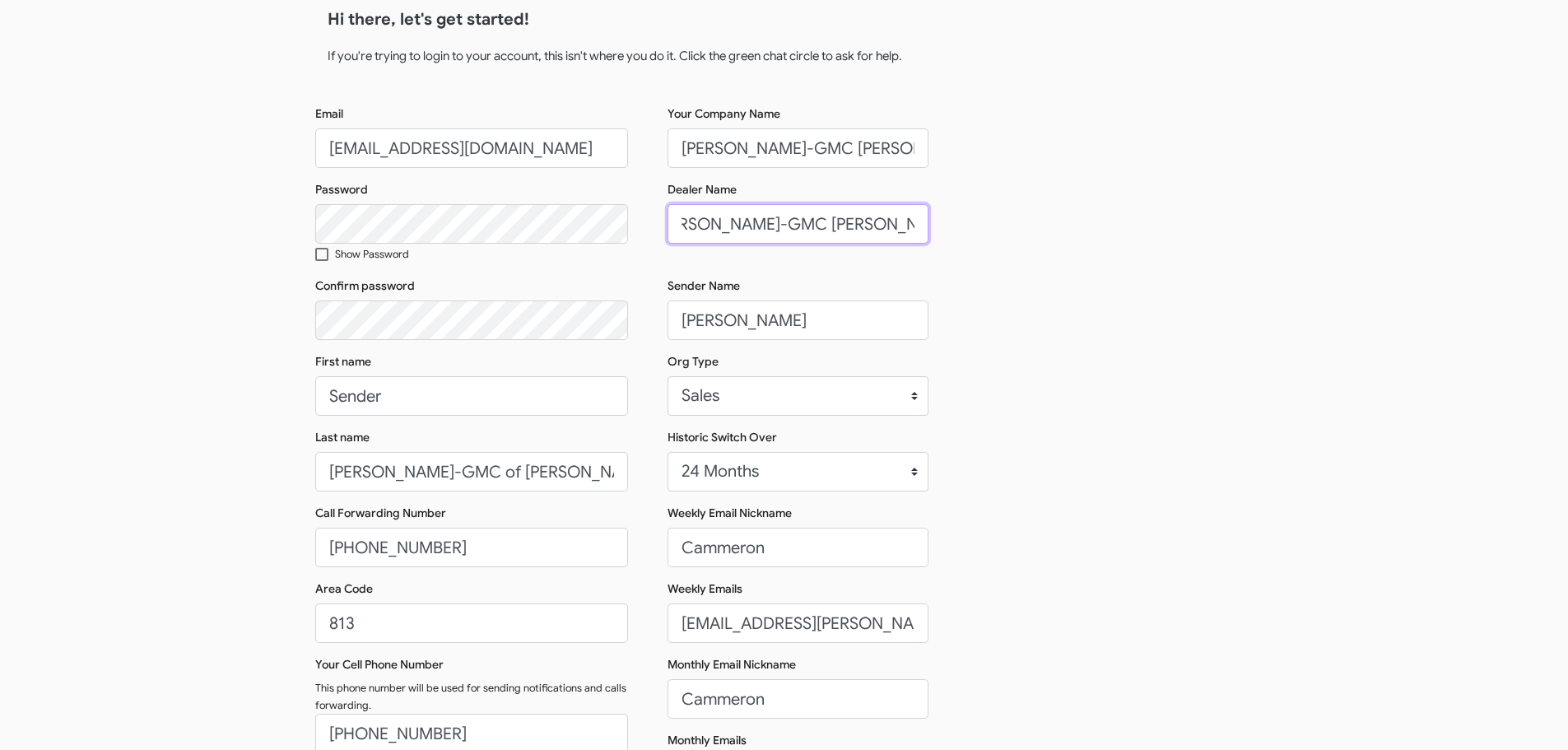
type input "Ferman Buick-GMC Wesley Chapel"
click at [474, 474] on input "Ferman Buick-GMC of Wesley Chapel" at bounding box center [472, 472] width 313 height 40
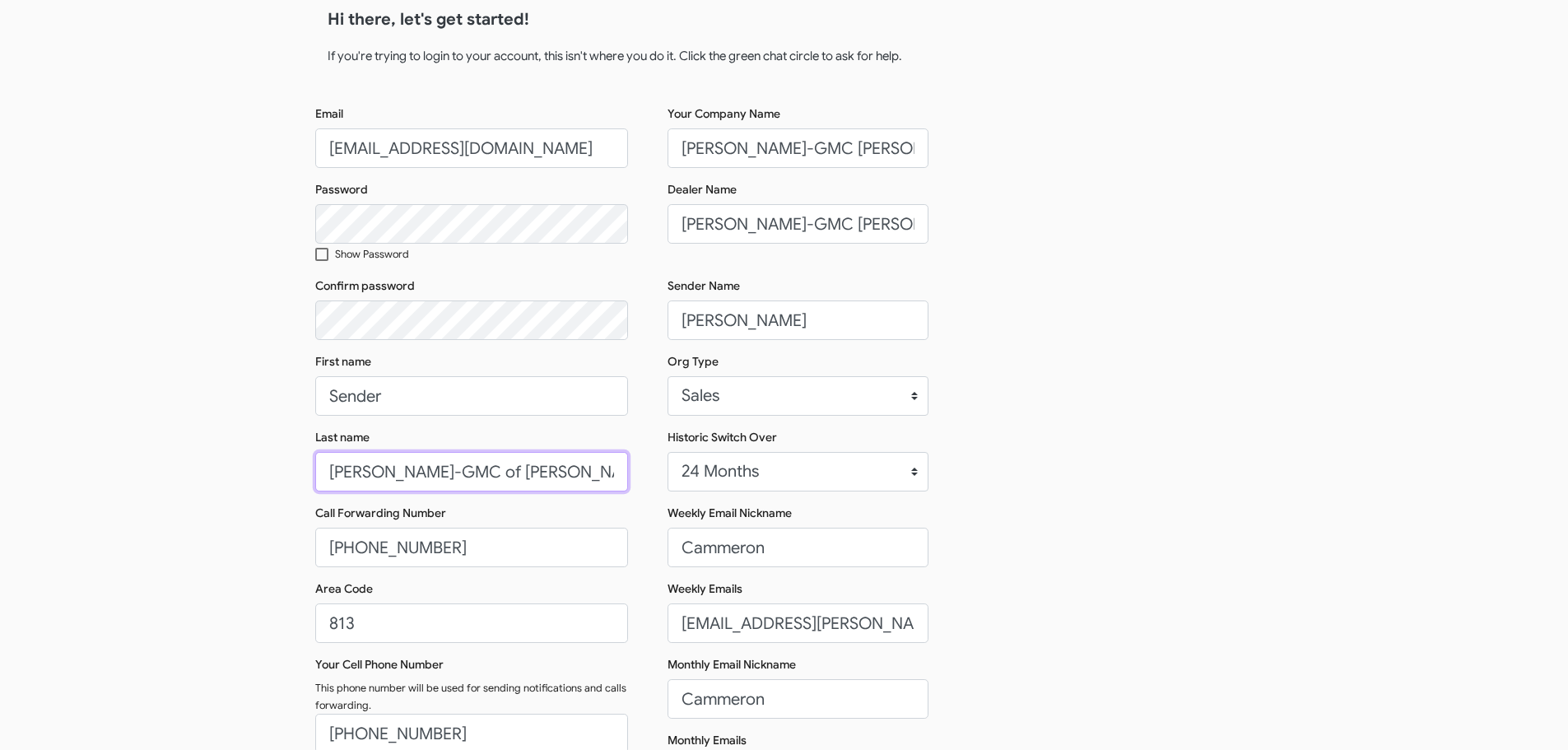
paste input "text"
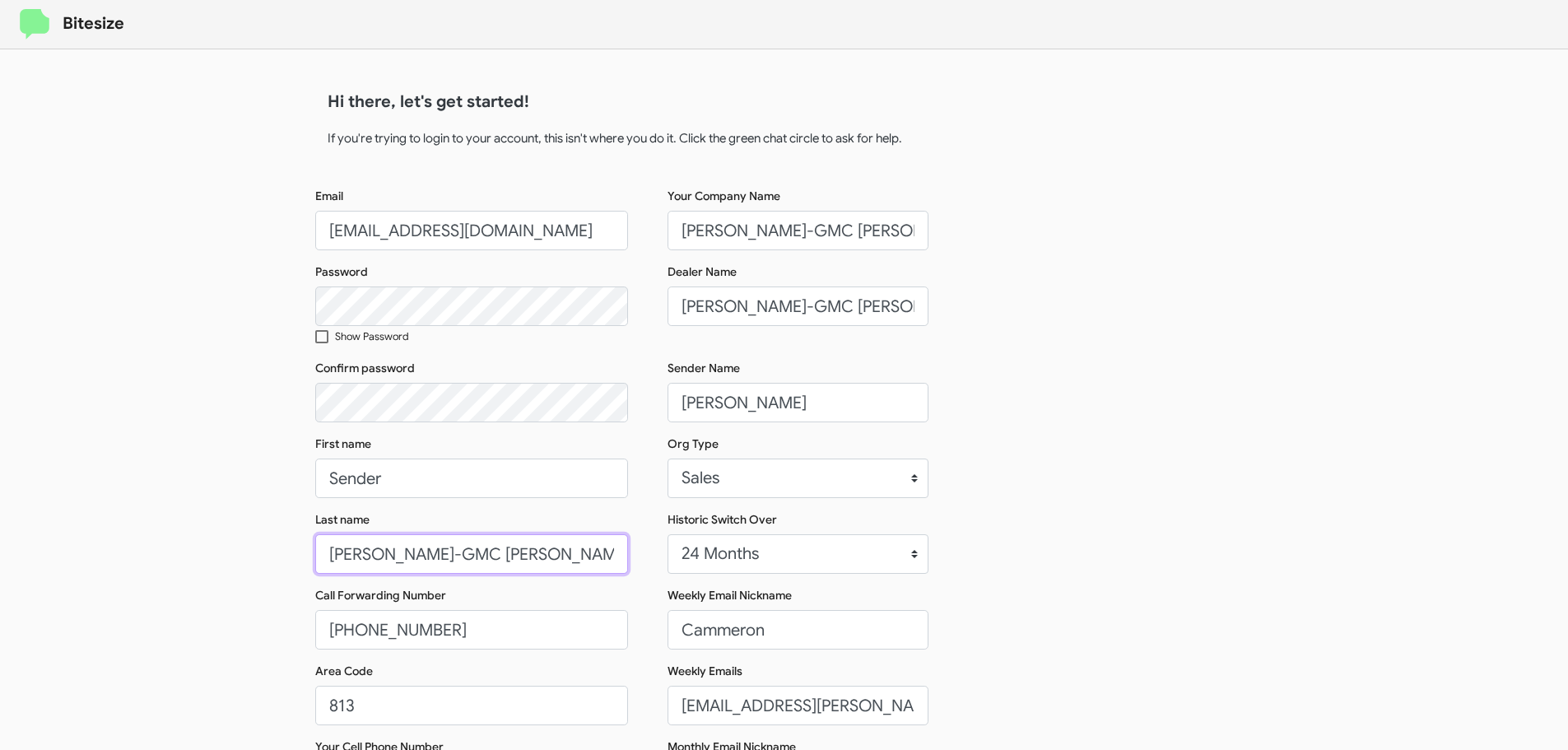
type input "Ferman Buick-GMC Wesley Chapel"
drag, startPoint x: 515, startPoint y: 227, endPoint x: 631, endPoint y: 232, distance: 116.1
click at [631, 232] on div "Email connect+FermanBuickGMCWesChapel@bitesize.co Password Show Password Confir…" at bounding box center [784, 559] width 938 height 743
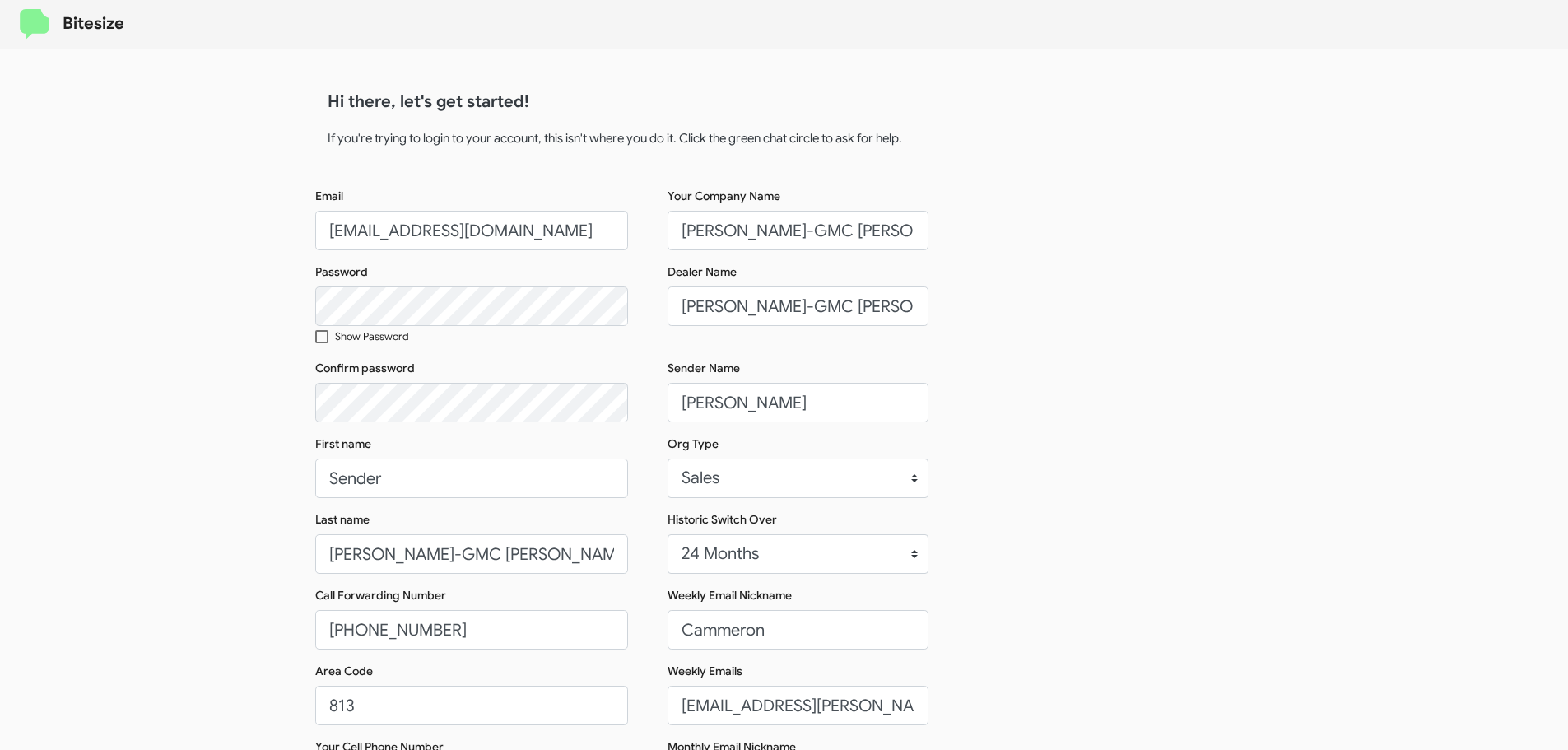
click at [1205, 320] on div "Email connect+FermanBuickGMCWesChapel@bitesize.co Password Show Password Confir…" at bounding box center [784, 559] width 938 height 743
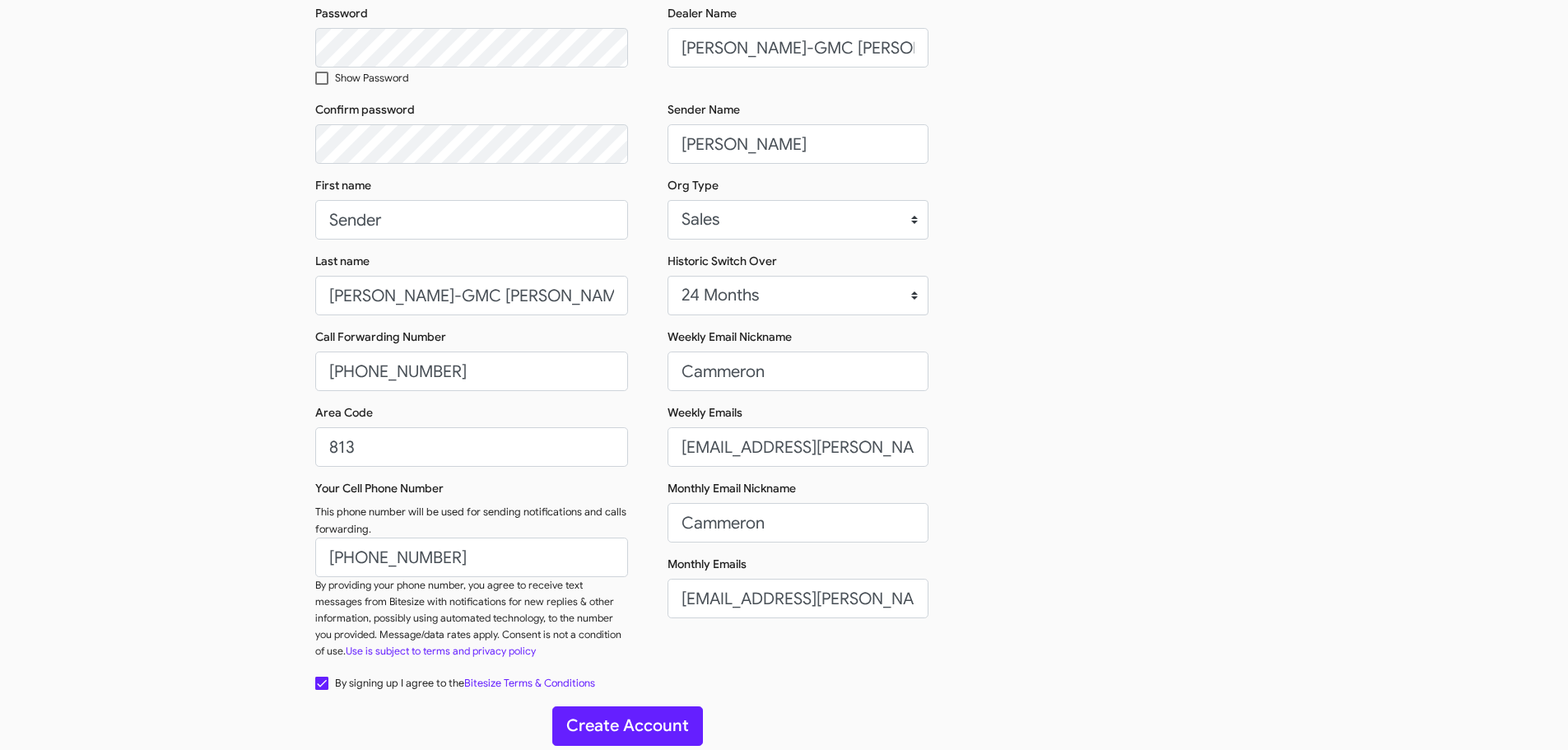
scroll to position [261, 0]
click at [635, 712] on button "Create Account" at bounding box center [627, 724] width 150 height 40
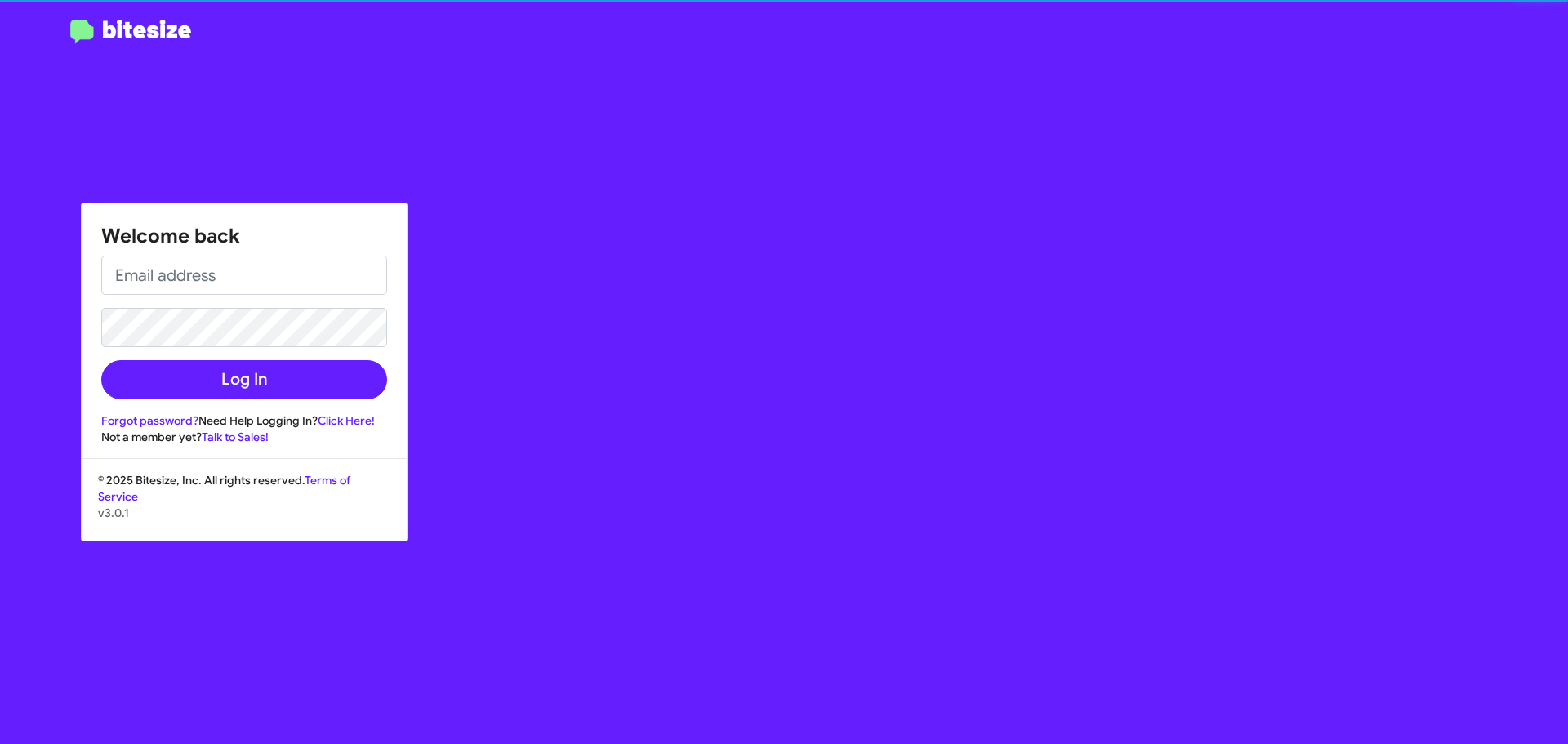
type input "[PERSON_NAME][EMAIL_ADDRESS][DOMAIN_NAME]"
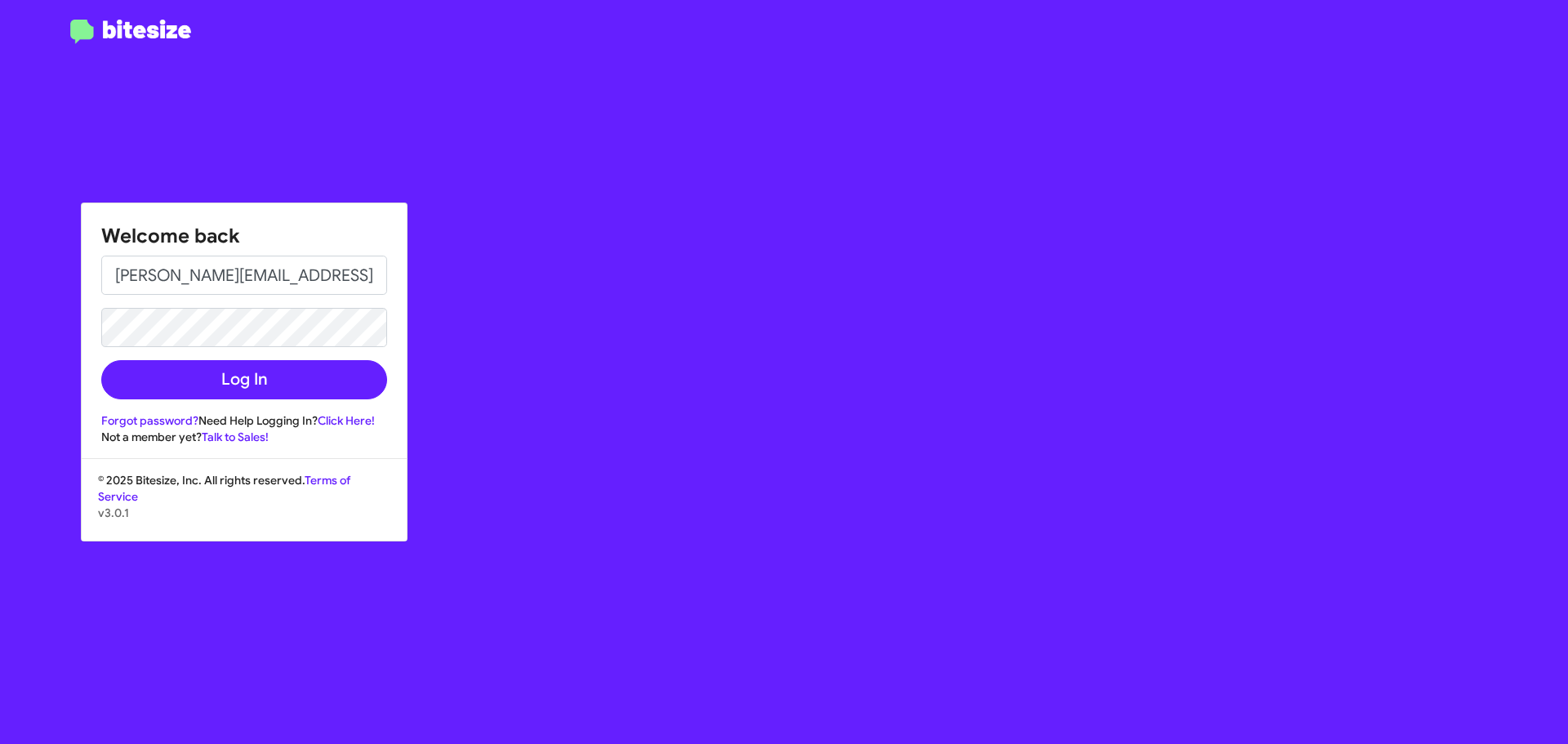
click at [773, 302] on div "Welcome back jacob@bitesize.co Log In Forgot password? Need Help Logging In? Cl…" at bounding box center [915, 372] width 1306 height 744
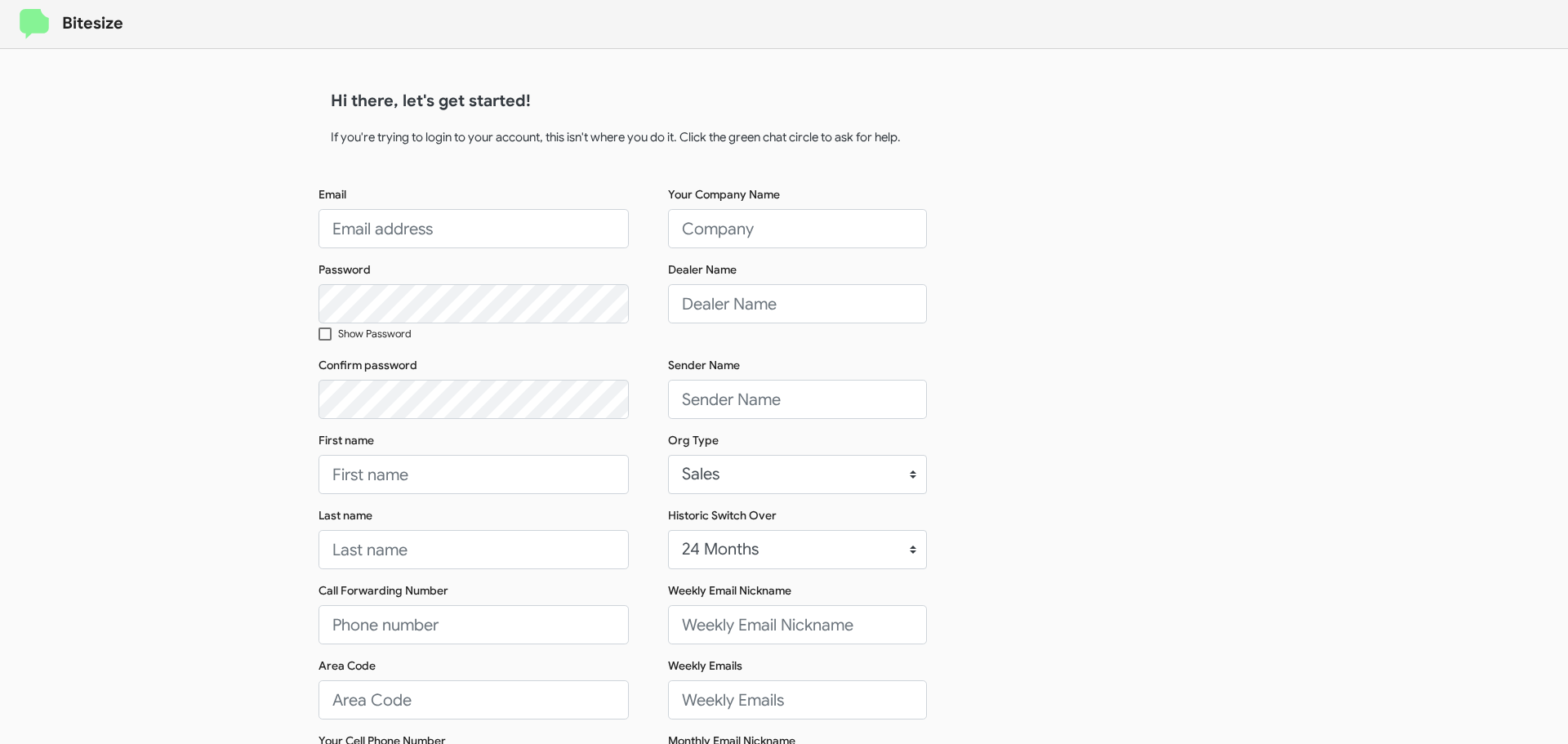
select select "24 MONTHS"
click at [450, 235] on input "[PERSON_NAME][EMAIL_ADDRESS][DOMAIN_NAME]" at bounding box center [468, 228] width 310 height 39
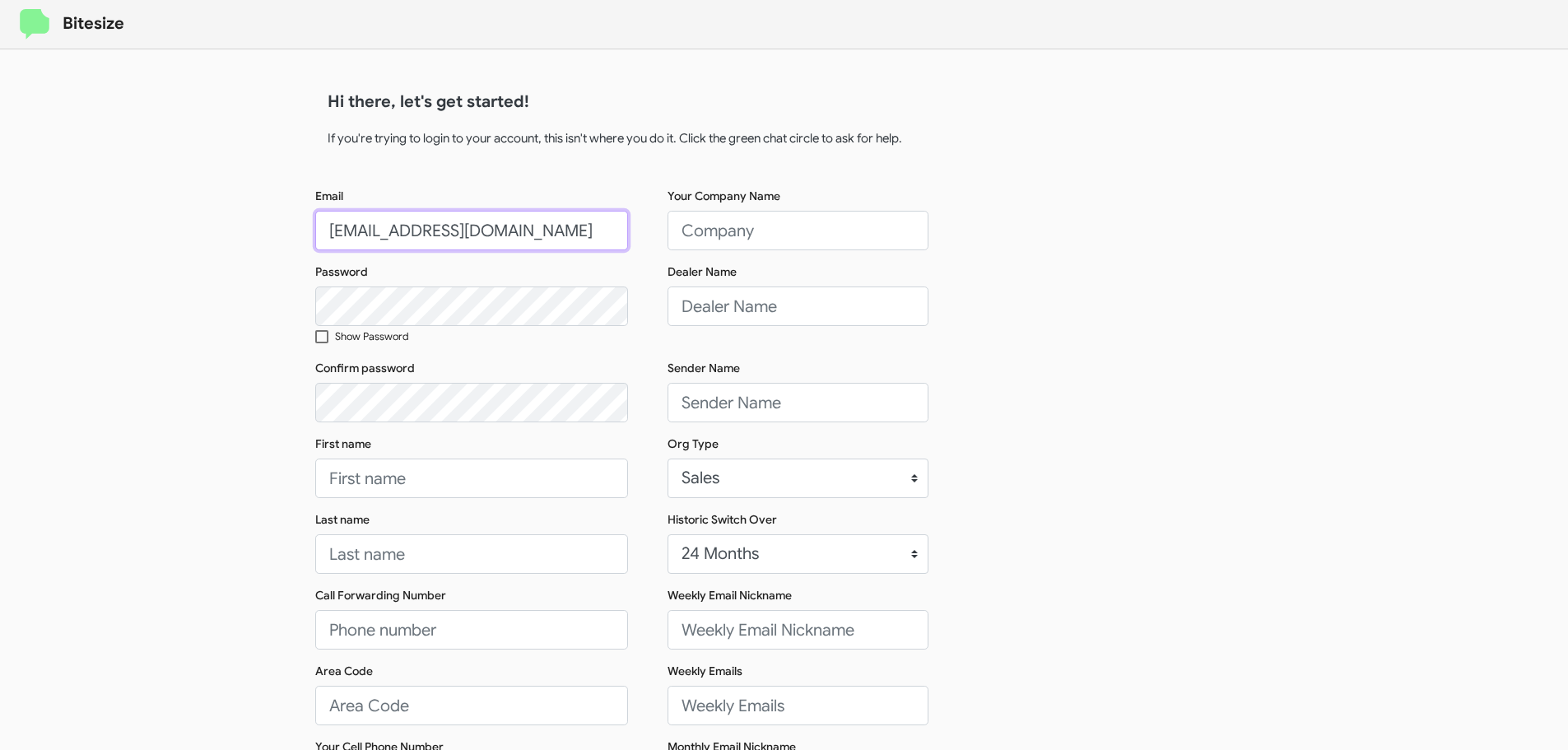
type input "[EMAIL_ADDRESS][DOMAIN_NAME]"
click at [178, 257] on div "Bitesize Hi there, let's get started! If you're trying to login to your account…" at bounding box center [784, 506] width 1568 height 1011
click at [773, 244] on input "Your Company Name" at bounding box center [798, 230] width 261 height 40
paste input "[PERSON_NAME] CJDR [PERSON_NAME][GEOGRAPHIC_DATA]"
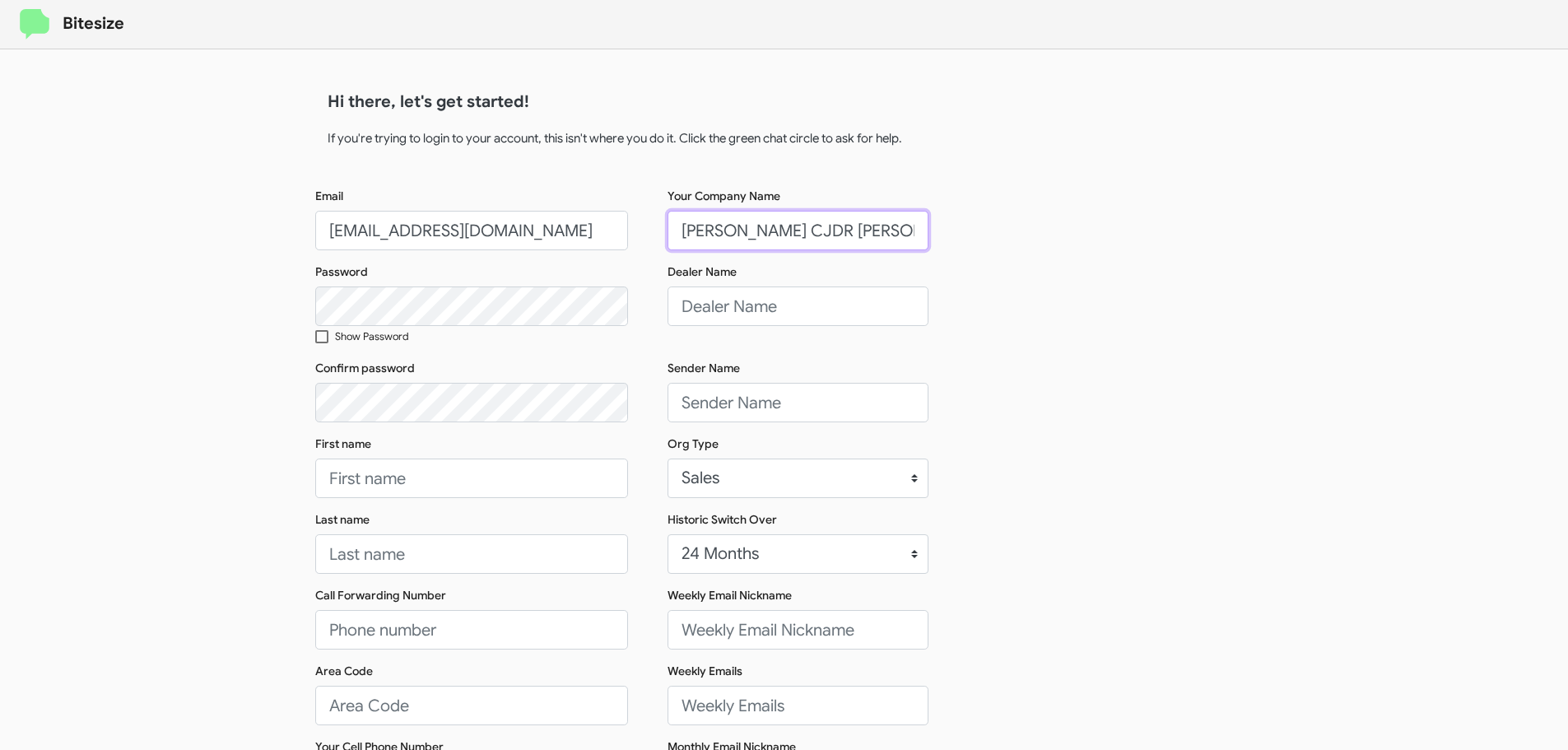
type input "[PERSON_NAME] CJDR [PERSON_NAME][GEOGRAPHIC_DATA]"
click at [757, 302] on input "Dealer Name" at bounding box center [798, 306] width 261 height 40
paste input "[PERSON_NAME] CJDR [PERSON_NAME][GEOGRAPHIC_DATA]"
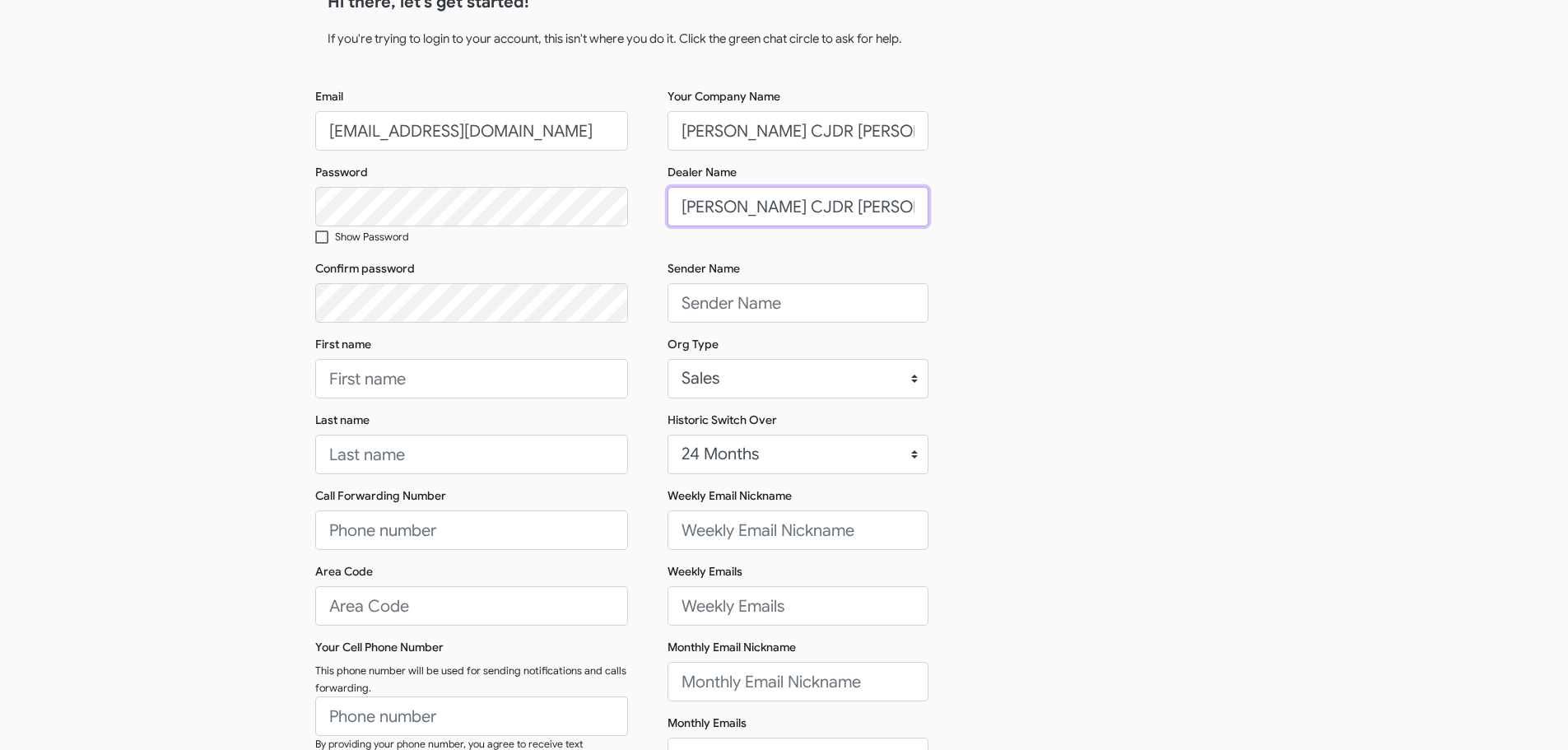
scroll to position [165, 0]
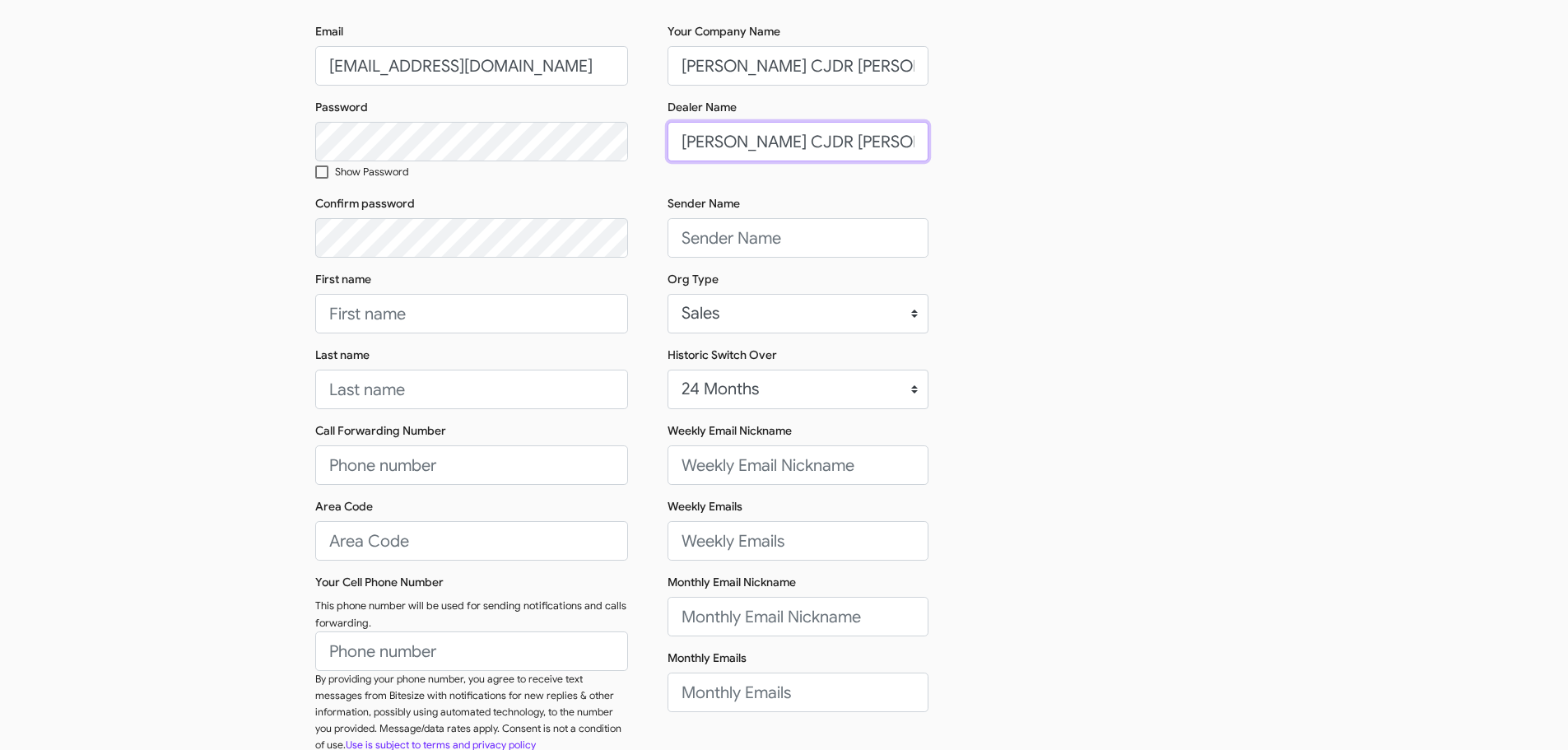
type input "[PERSON_NAME] CJDR [PERSON_NAME][GEOGRAPHIC_DATA]"
click at [362, 311] on input "First name" at bounding box center [472, 314] width 313 height 40
type input "Sender"
click at [400, 403] on input "Last name" at bounding box center [472, 389] width 313 height 40
click at [751, 53] on input "[PERSON_NAME] CJDR [PERSON_NAME][GEOGRAPHIC_DATA]" at bounding box center [798, 66] width 261 height 40
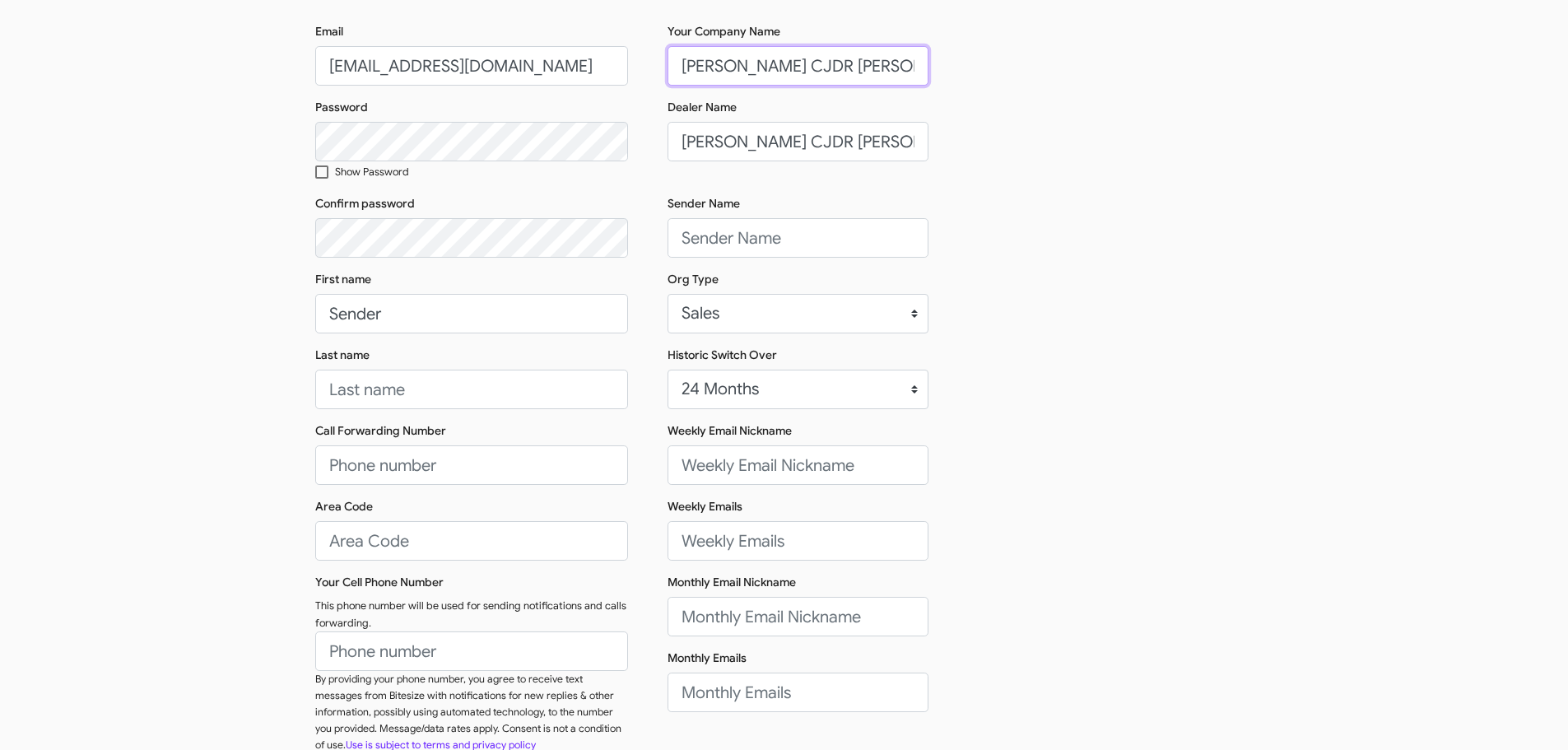
click at [751, 53] on input "[PERSON_NAME] CJDR [PERSON_NAME][GEOGRAPHIC_DATA]" at bounding box center [798, 66] width 261 height 40
click at [424, 397] on input "Last name" at bounding box center [472, 389] width 313 height 40
paste input "[PERSON_NAME] CJDR [PERSON_NAME][GEOGRAPHIC_DATA]"
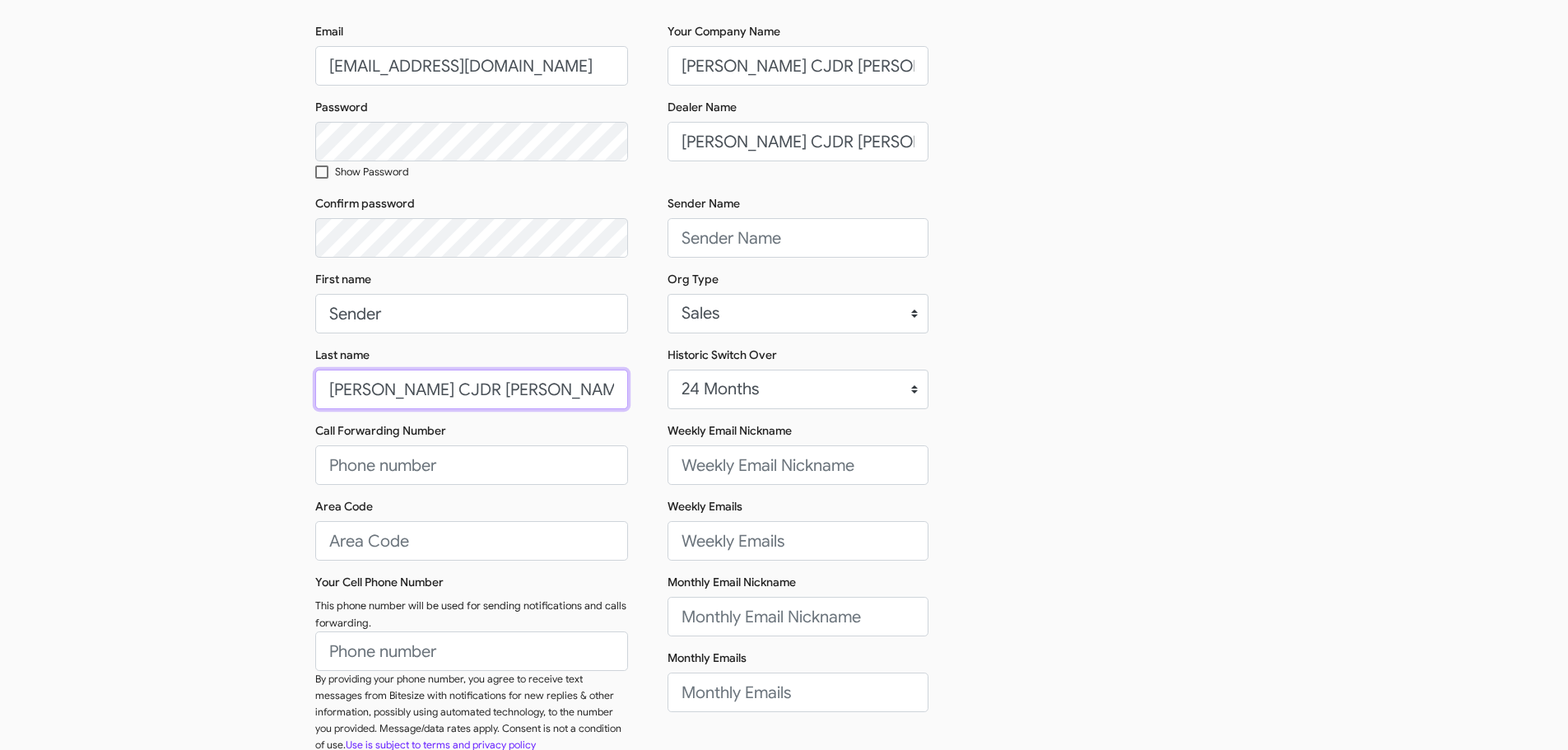
type input "[PERSON_NAME] CJDR [PERSON_NAME][GEOGRAPHIC_DATA]"
click at [385, 457] on input "Call Forwarding Number" at bounding box center [472, 465] width 313 height 40
click at [401, 468] on input "Call Forwarding Number" at bounding box center [472, 465] width 313 height 40
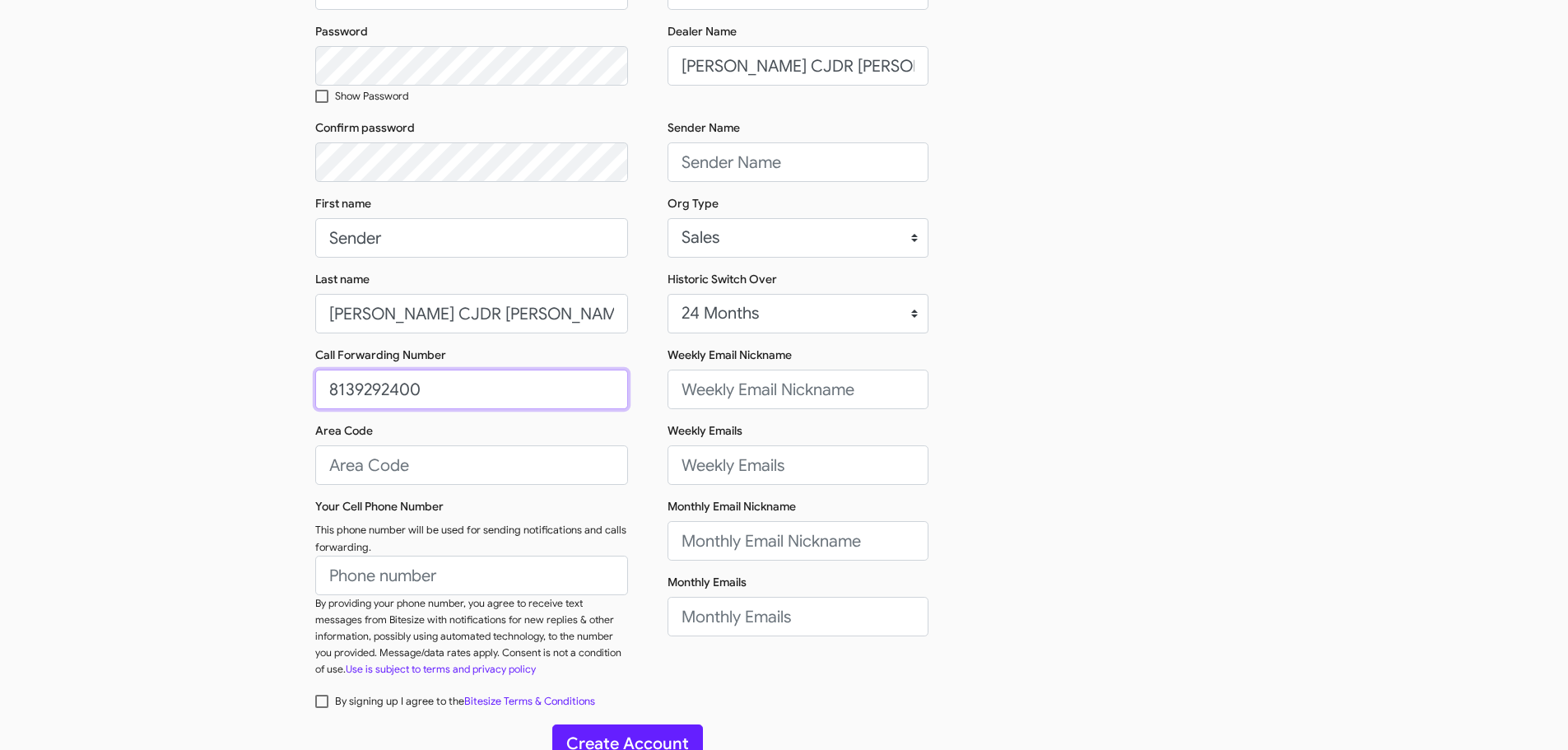
scroll to position [261, 0]
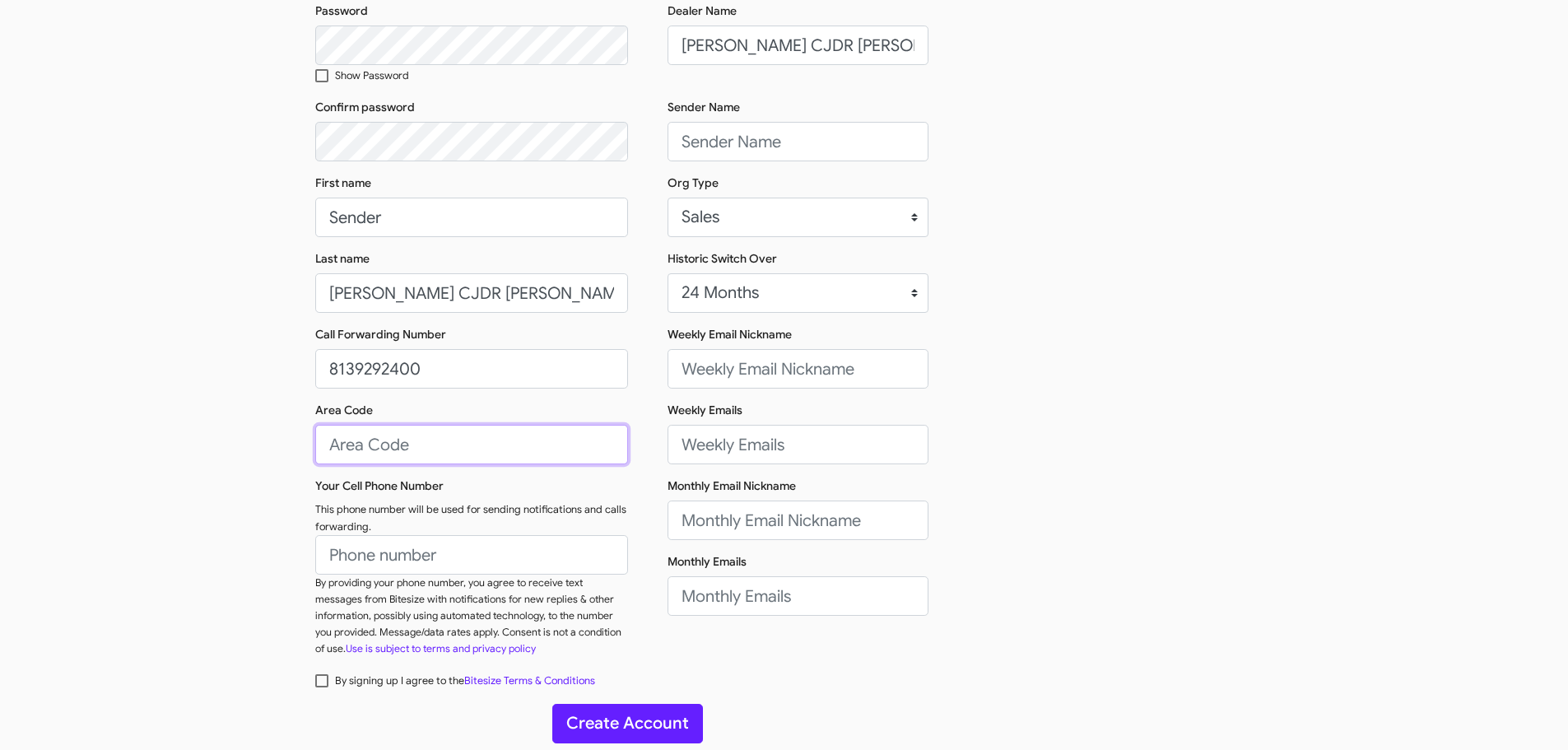
type input "[PHONE_NUMBER]"
click at [396, 452] on input "Area Code" at bounding box center [472, 444] width 313 height 40
type input "813"
click at [418, 551] on input "Your Cell Phone Number" at bounding box center [472, 555] width 313 height 40
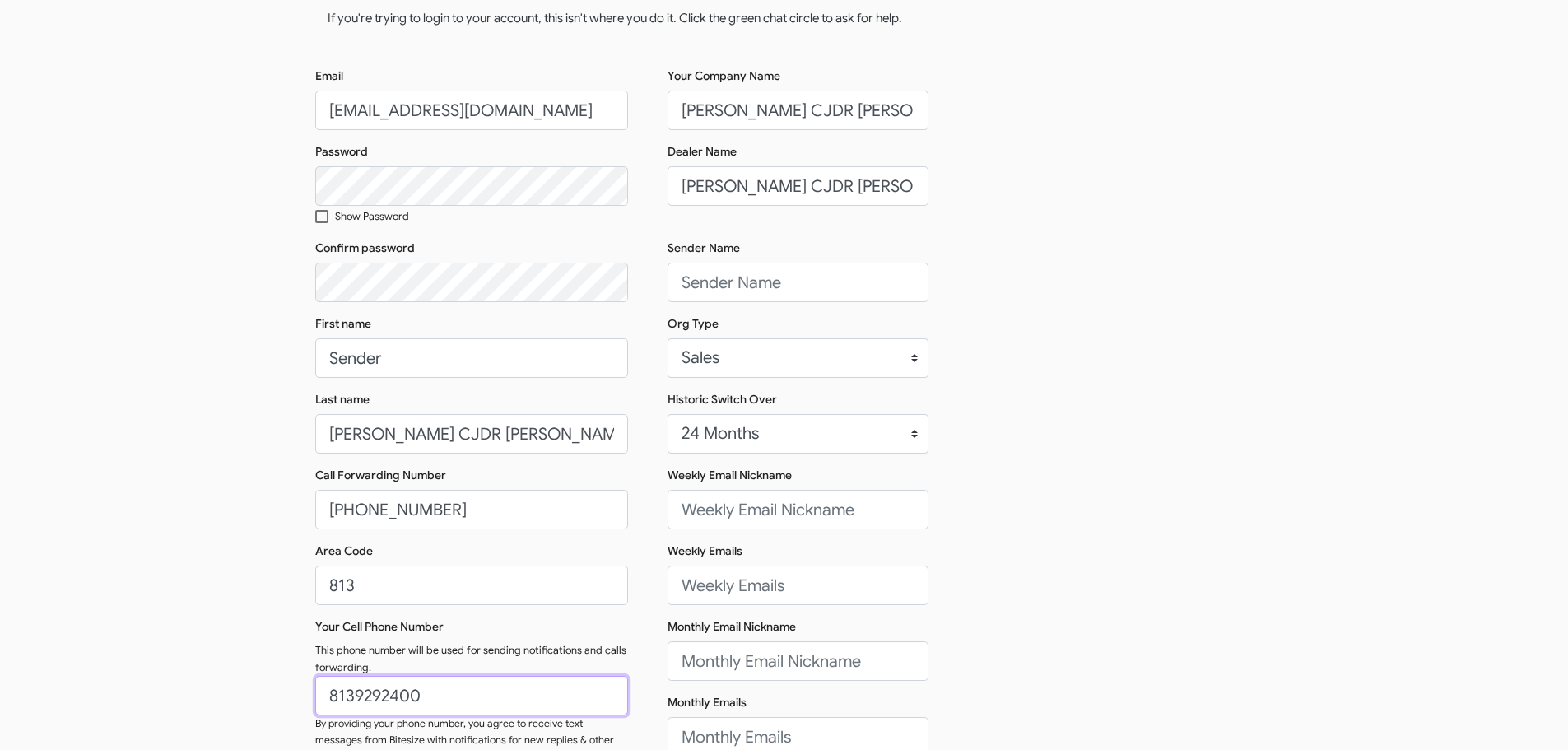
scroll to position [96, 0]
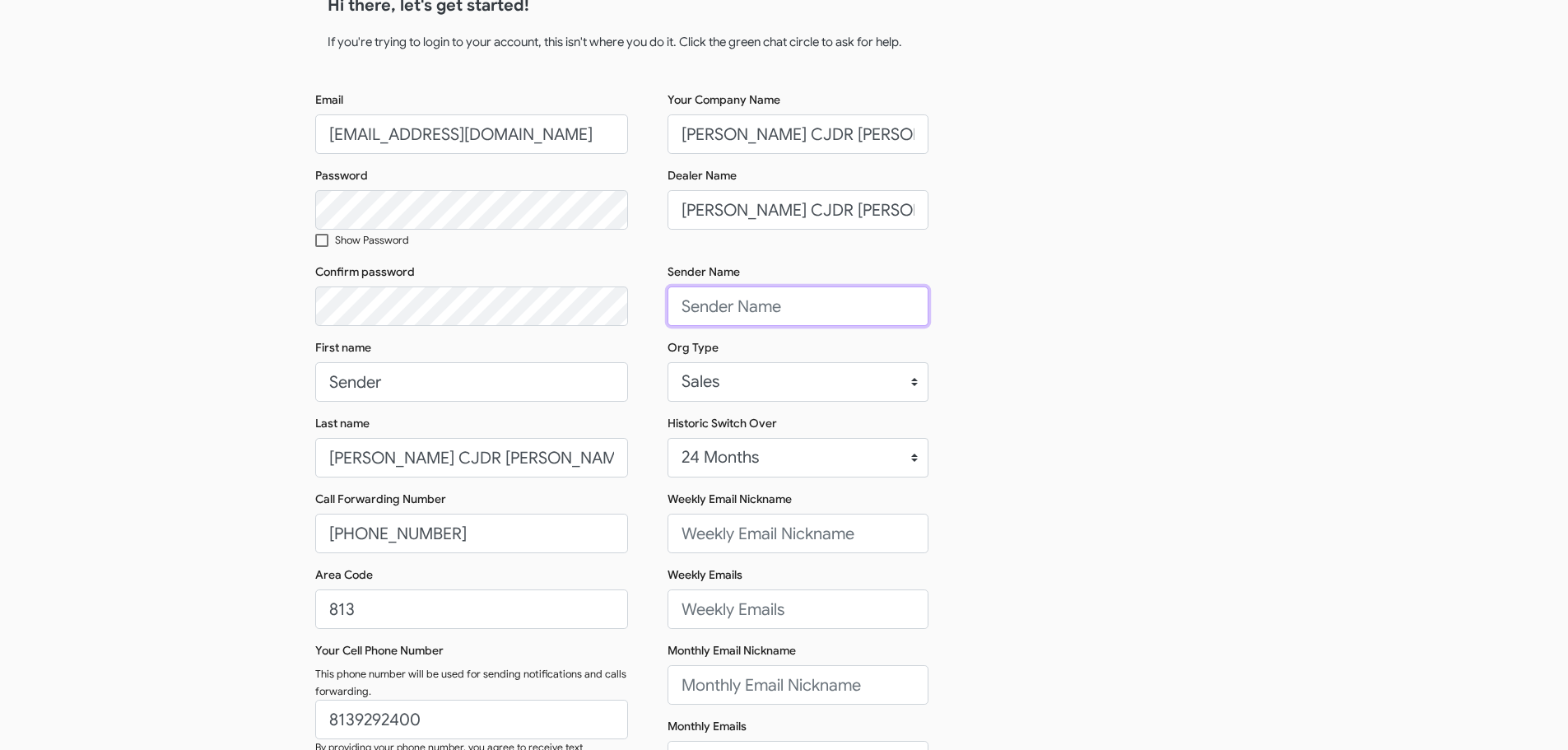
type input "[PHONE_NUMBER]"
click at [762, 309] on input "Sender Name" at bounding box center [798, 306] width 261 height 40
type input "[PERSON_NAME]"
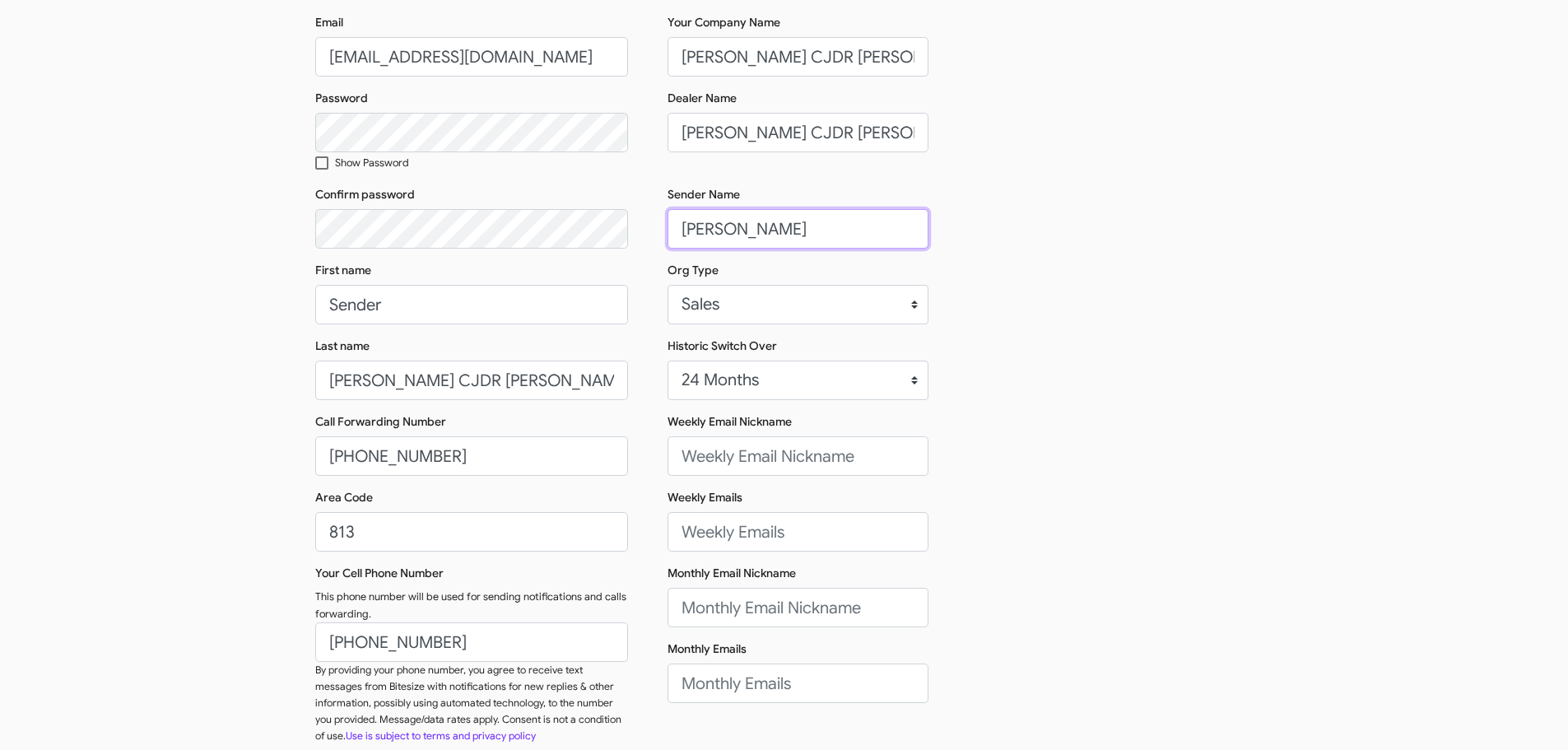
scroll to position [178, 0]
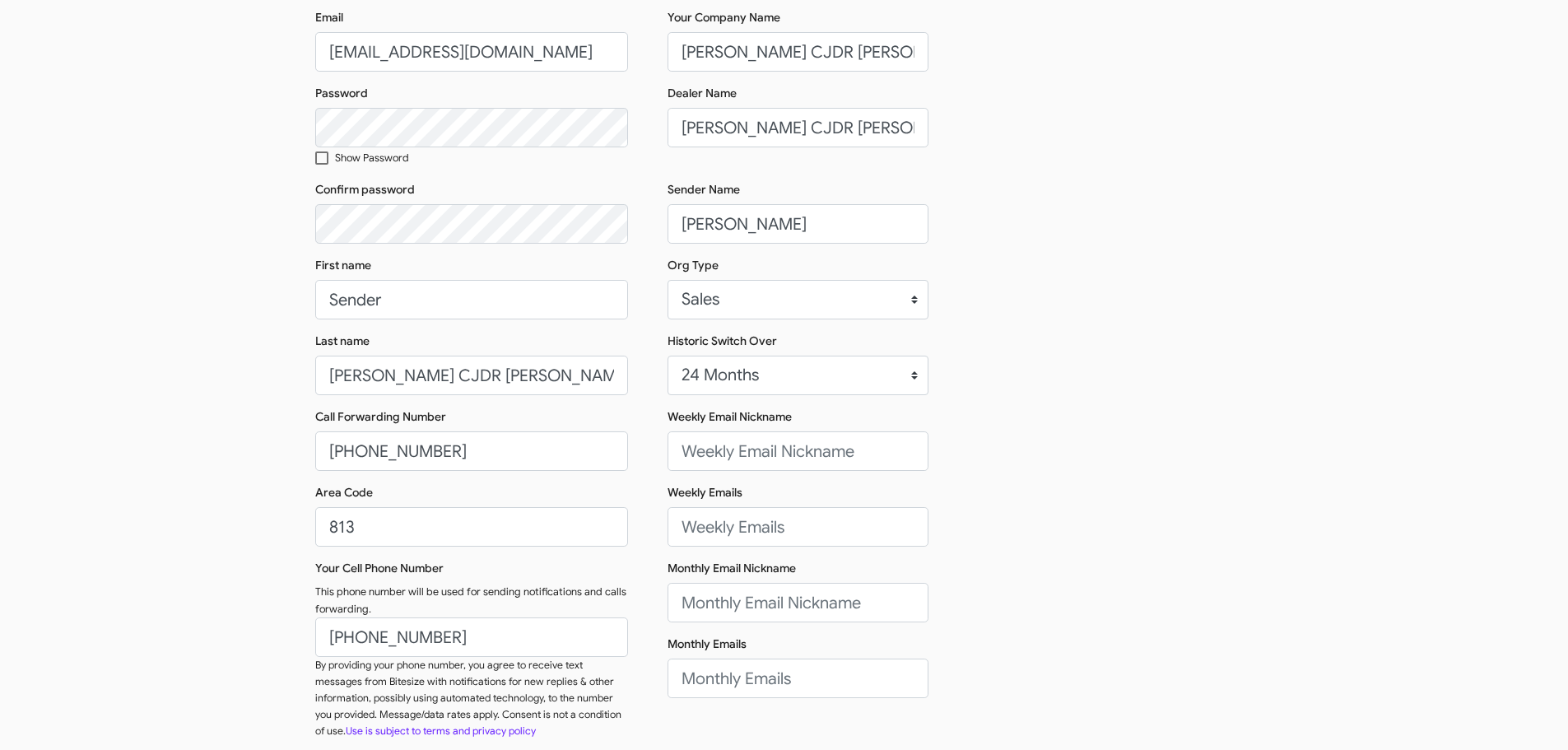
click at [726, 475] on div "Your Company Name [PERSON_NAME] CJDR [PERSON_NAME] Chapel Dealer Name [PERSON_N…" at bounding box center [784, 380] width 313 height 743
click at [735, 452] on input "Weekly Email Nickname" at bounding box center [798, 451] width 261 height 40
type input "Cammeron"
click at [735, 595] on input "Monthly Email Nickname" at bounding box center [798, 602] width 261 height 40
type input "Cammeron"
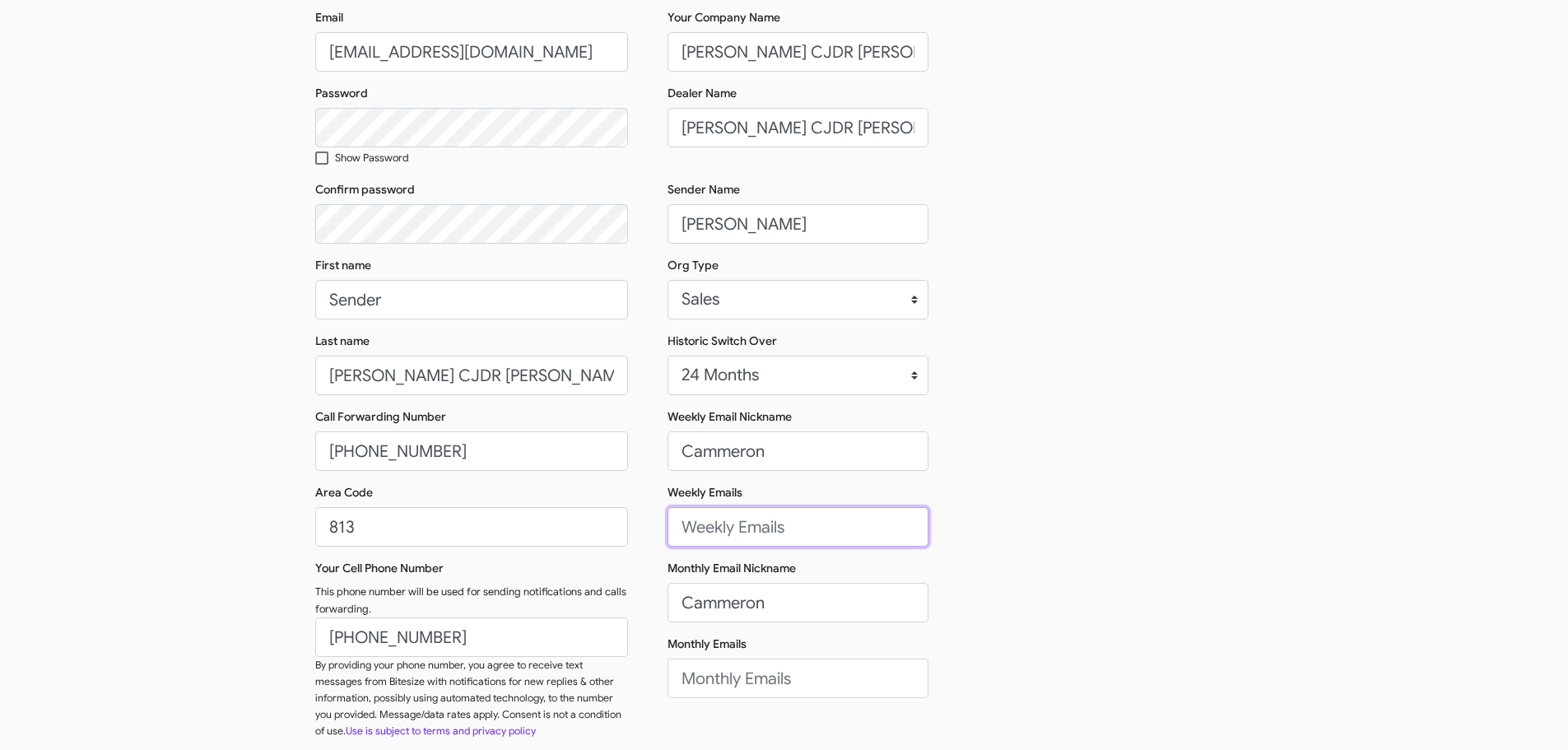
click at [757, 533] on input "Weekly Emails" at bounding box center [798, 527] width 261 height 40
click at [781, 533] on input "Weekly Emails" at bounding box center [798, 527] width 261 height 40
paste input "[EMAIL_ADDRESS][PERSON_NAME][PERSON_NAME][DOMAIN_NAME]"
type input "[EMAIL_ADDRESS][PERSON_NAME][PERSON_NAME][DOMAIN_NAME]"
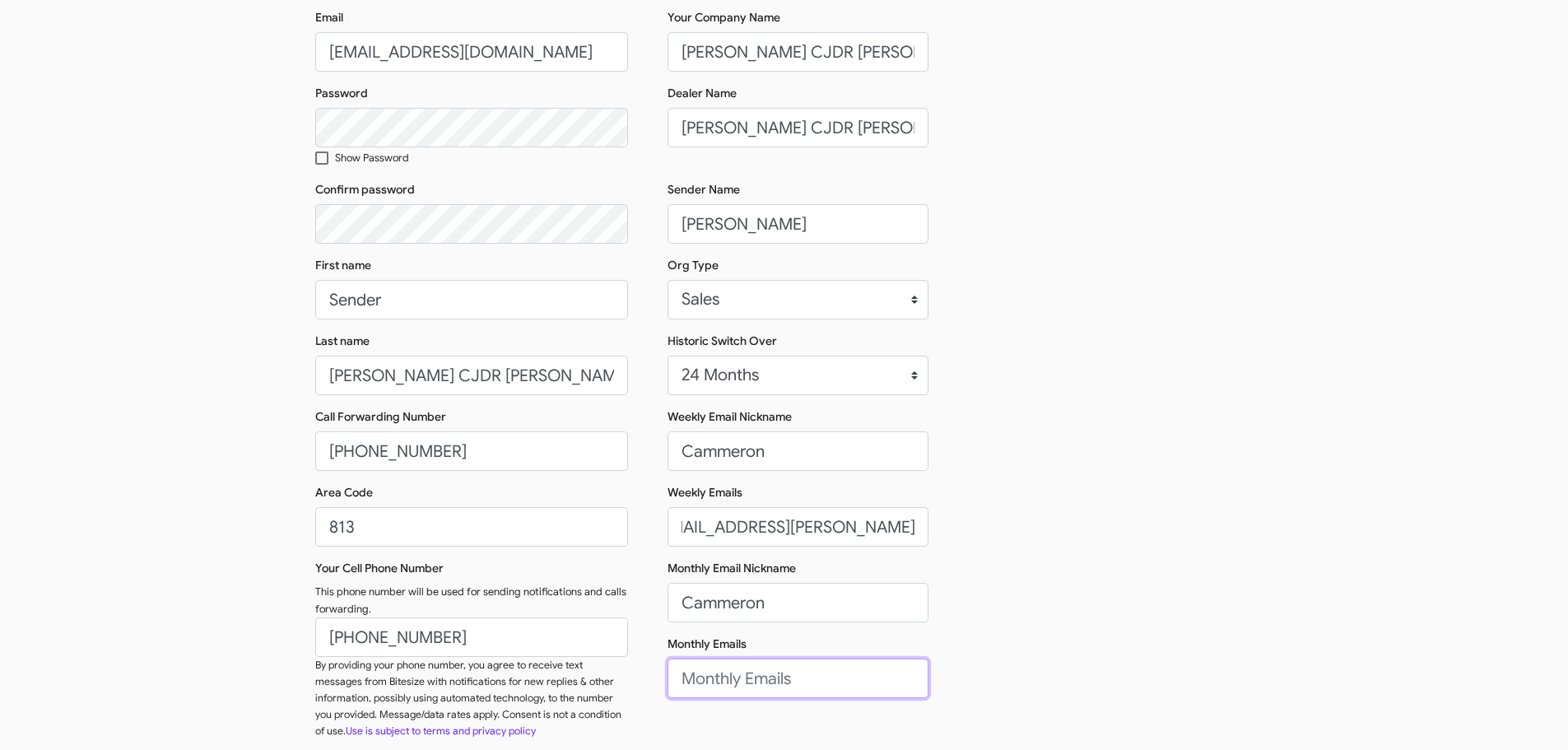
scroll to position [0, 0]
click at [721, 677] on input "Monthly Emails" at bounding box center [798, 678] width 261 height 40
paste input "[EMAIL_ADDRESS][PERSON_NAME][PERSON_NAME][DOMAIN_NAME]"
type input "[EMAIL_ADDRESS][PERSON_NAME][PERSON_NAME][DOMAIN_NAME]"
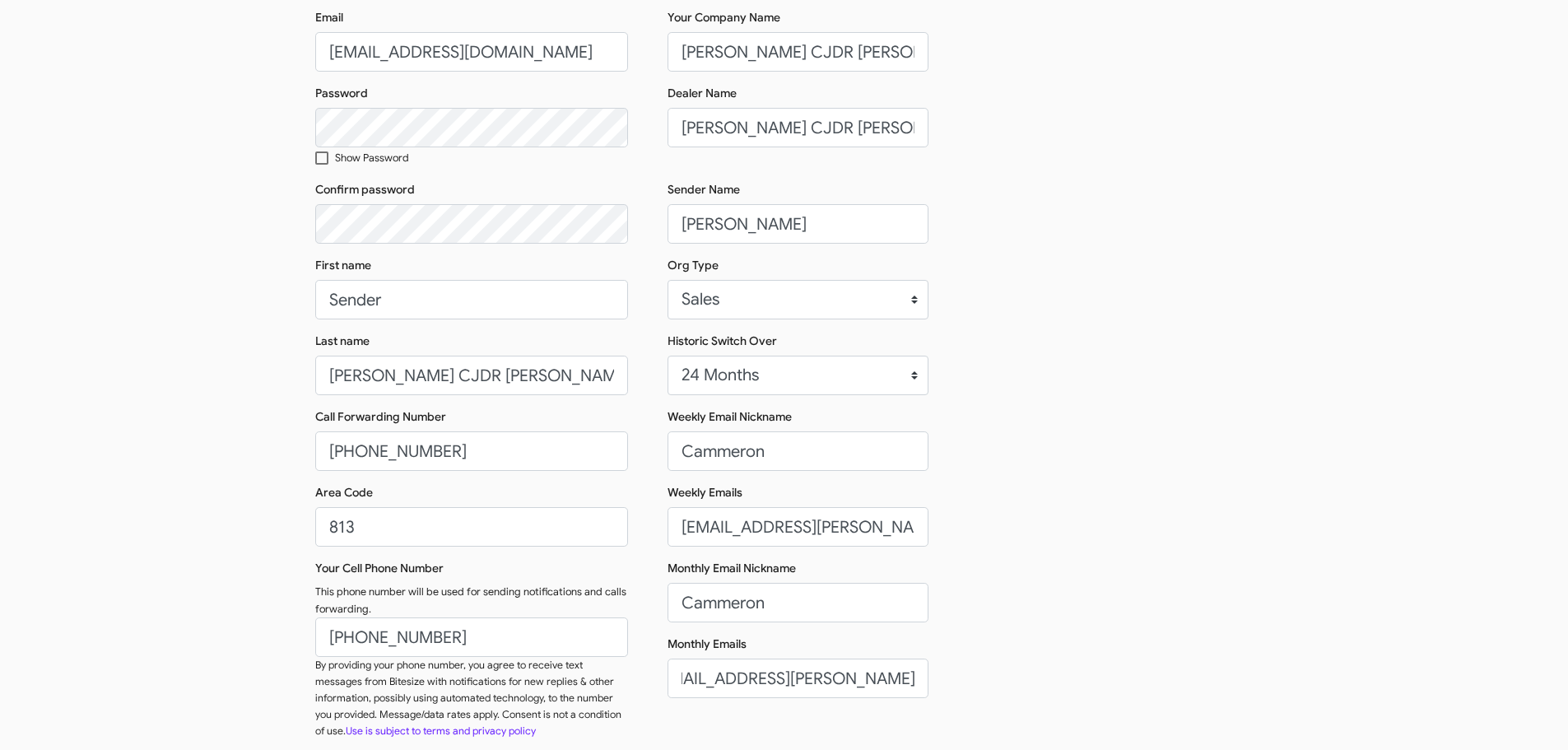
scroll to position [0, 0]
click at [1237, 540] on div "Email [EMAIL_ADDRESS][DOMAIN_NAME] Password Show Password Confirm password Firs…" at bounding box center [784, 380] width 938 height 743
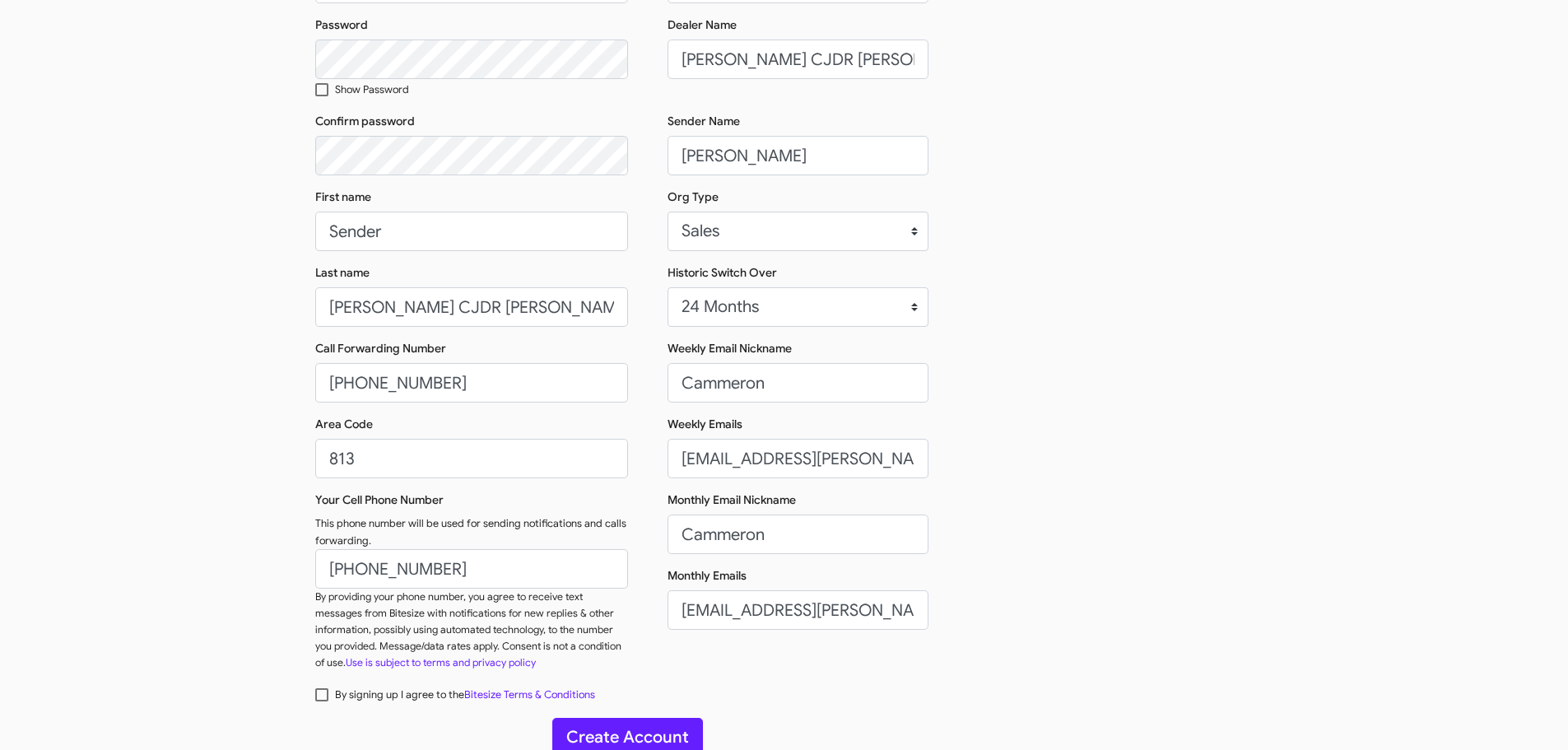
scroll to position [261, 0]
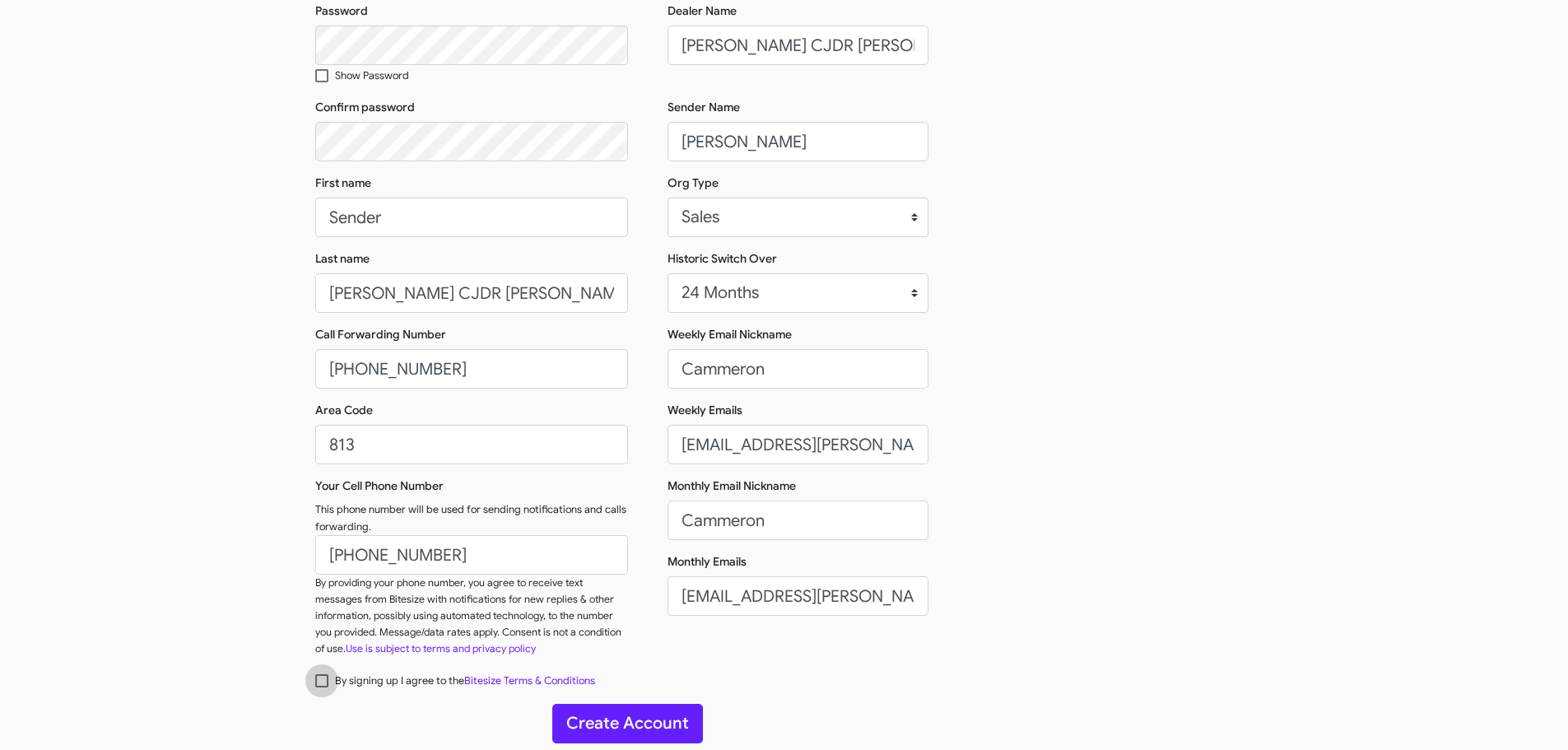
click at [322, 676] on span at bounding box center [322, 682] width 14 height 14
click at [322, 687] on input "By signing up I agree to the Bitesize Terms & Conditions" at bounding box center [321, 687] width 1 height 1
checkbox input "true"
click at [631, 719] on button "Create Account" at bounding box center [627, 724] width 150 height 40
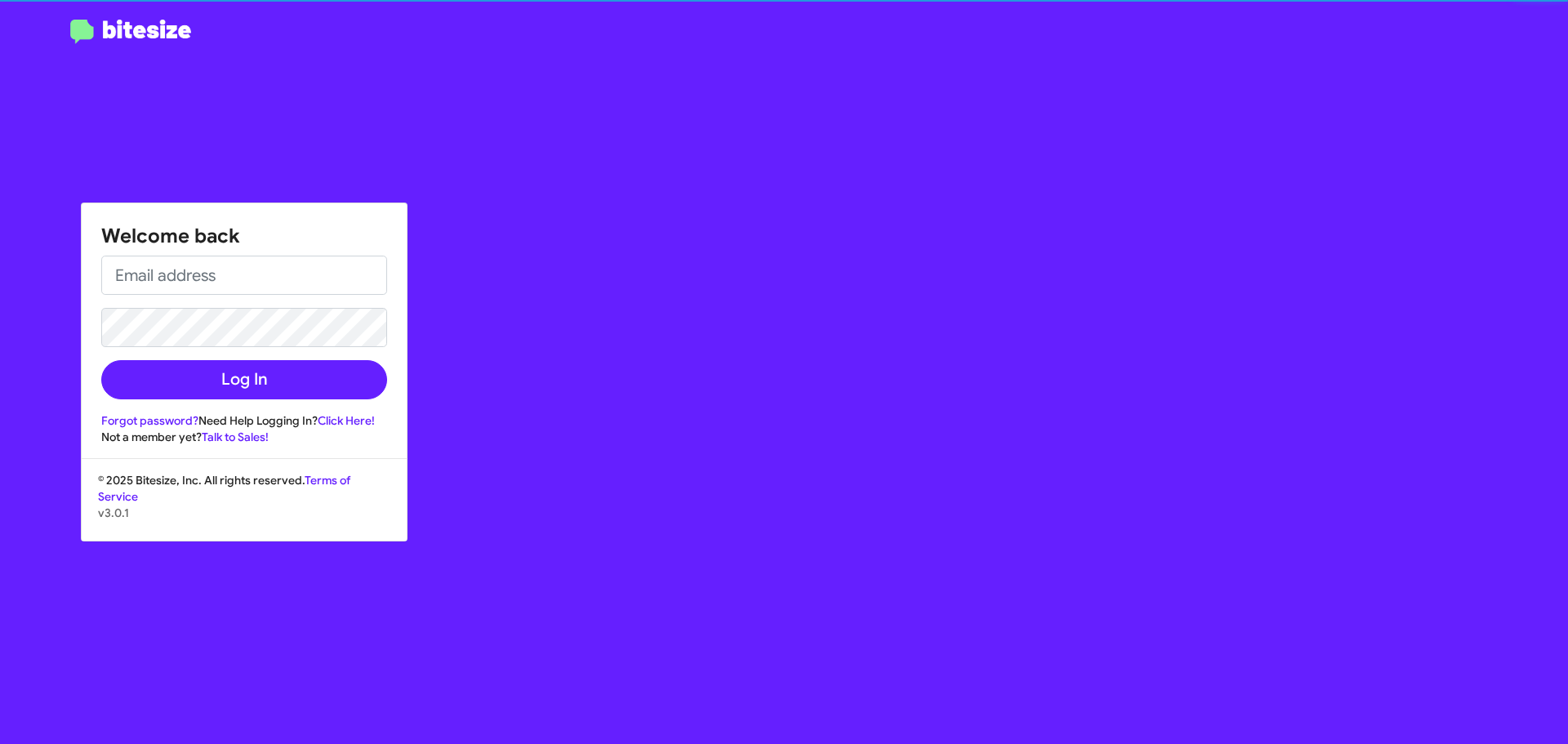
type input "[PERSON_NAME][EMAIL_ADDRESS][DOMAIN_NAME]"
